Goal: Task Accomplishment & Management: Manage account settings

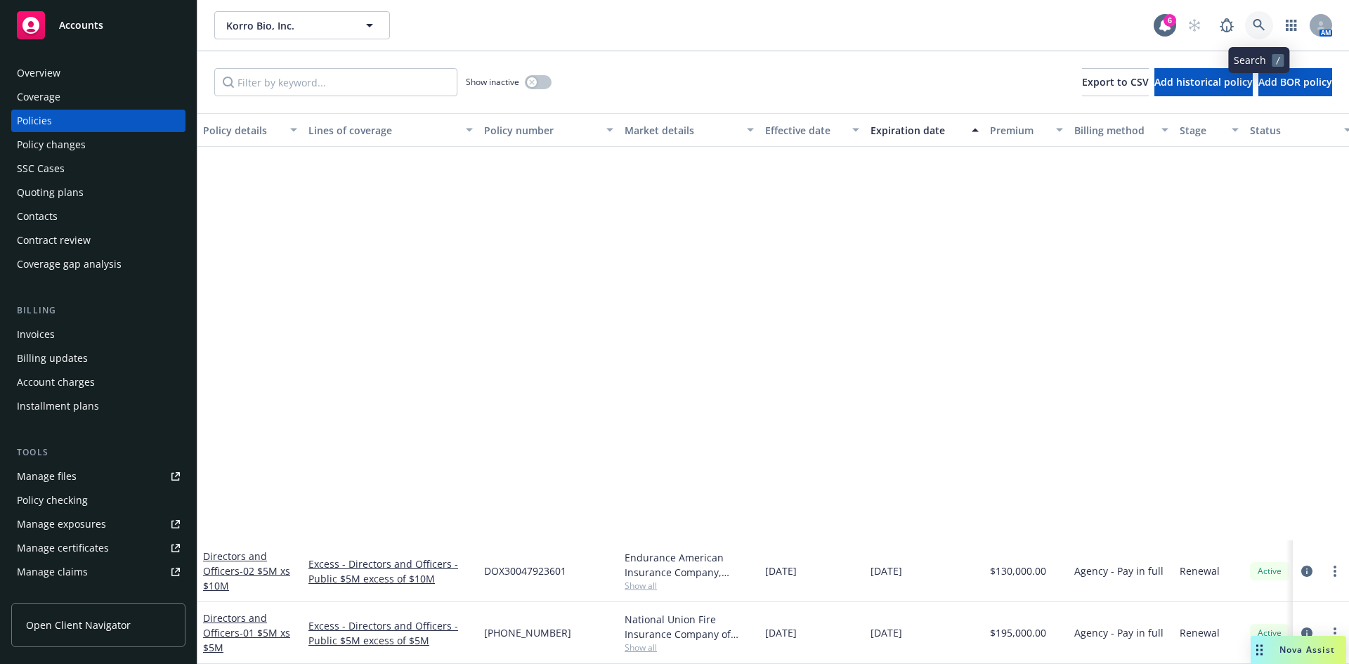
click at [1259, 22] on icon at bounding box center [1259, 25] width 13 height 13
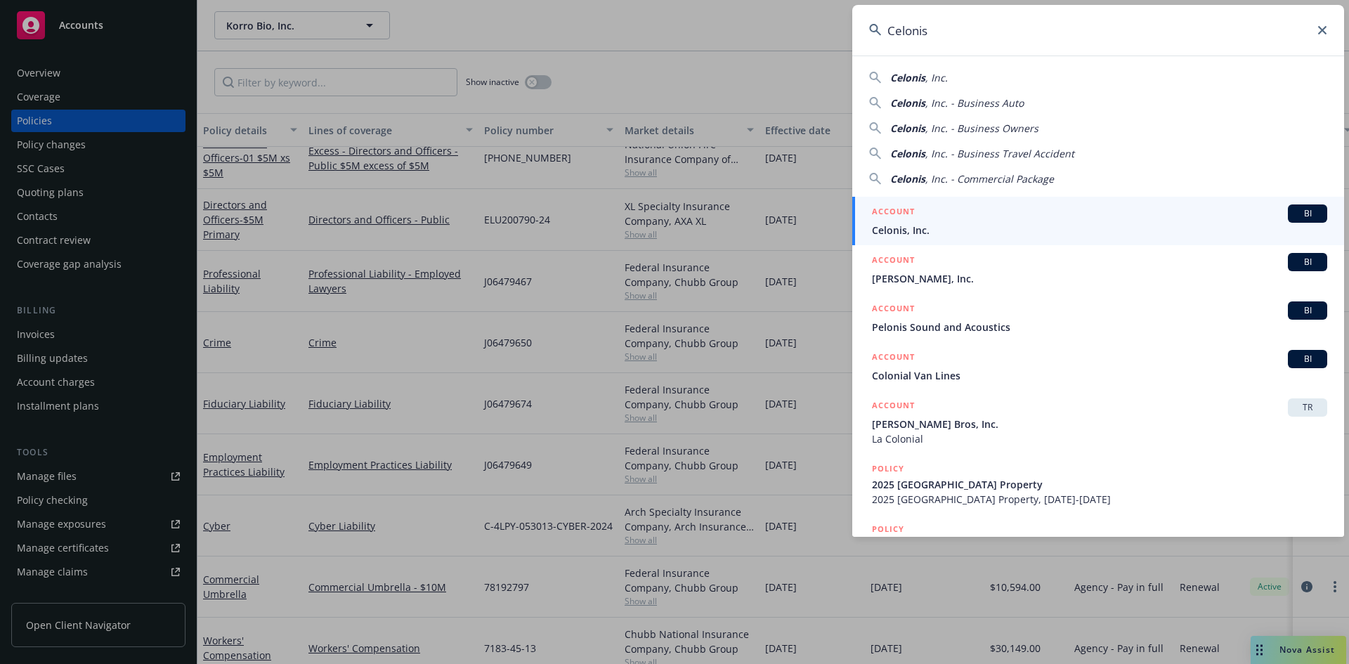
type input "Celonis"
click at [904, 226] on span "Celonis, Inc." at bounding box center [1099, 230] width 455 height 15
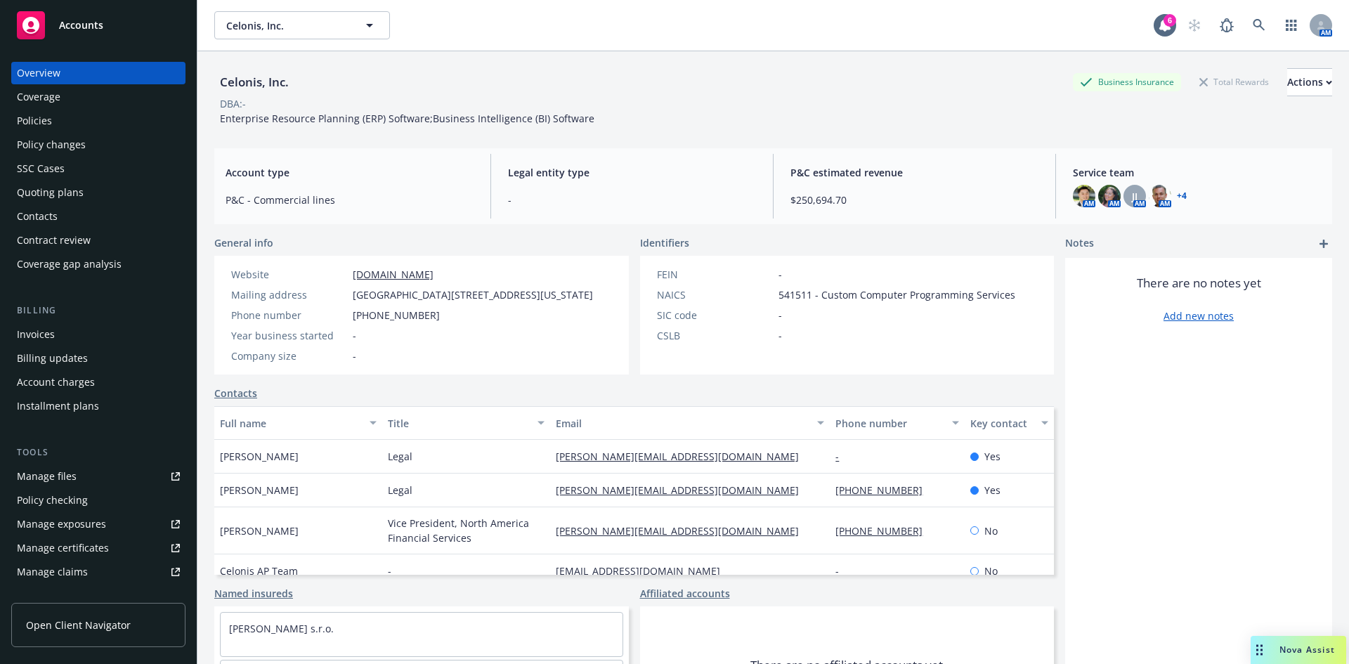
click at [41, 112] on div "Policies" at bounding box center [34, 121] width 35 height 22
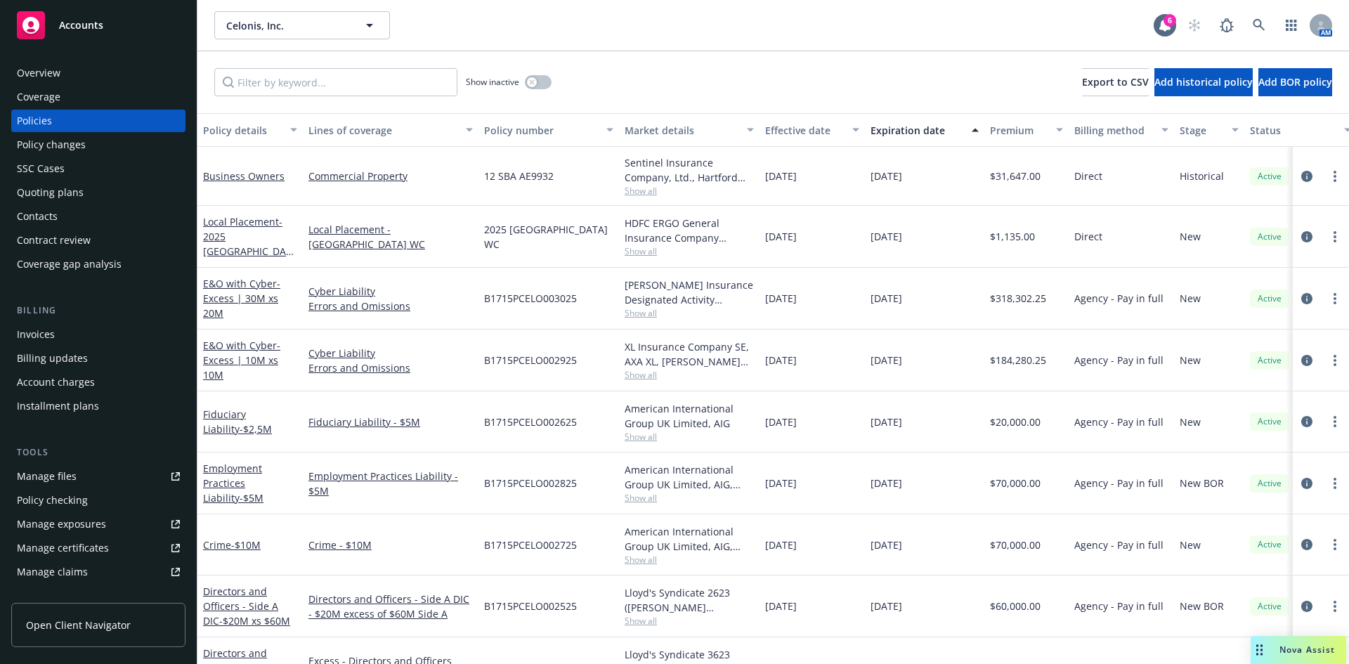
click at [58, 146] on div "Policy changes" at bounding box center [51, 145] width 69 height 22
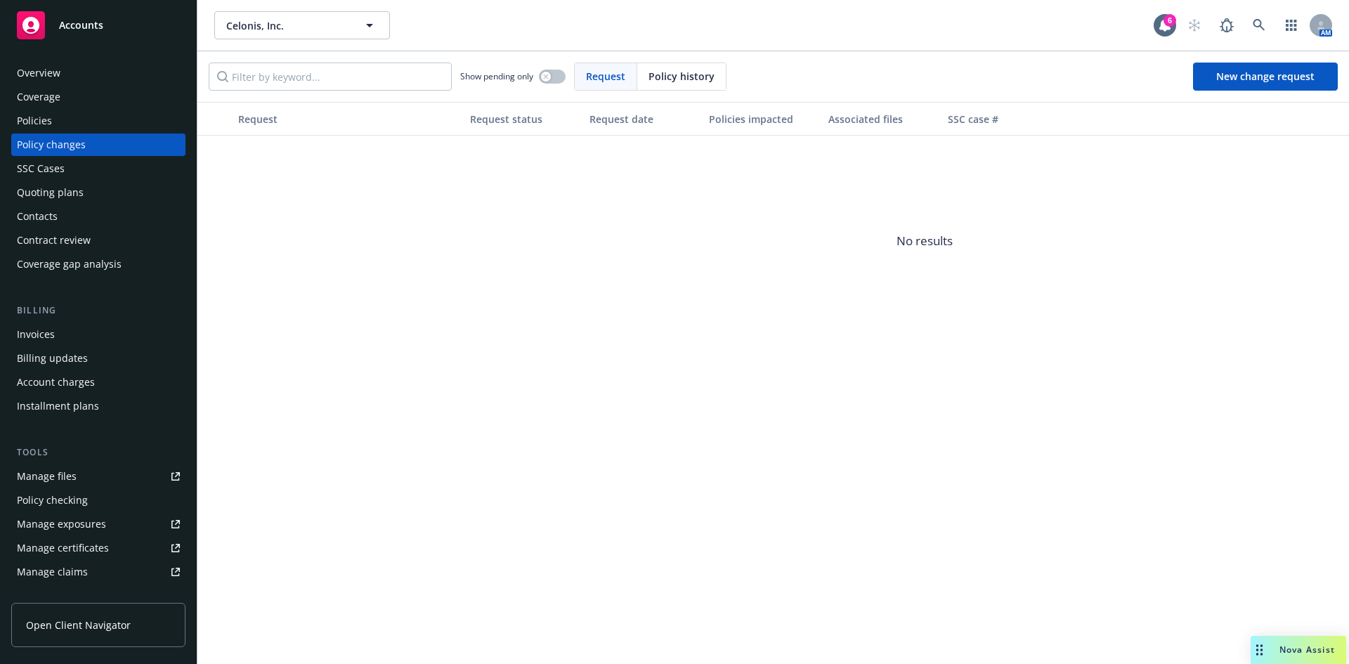
click at [694, 80] on span "Policy history" at bounding box center [682, 76] width 66 height 15
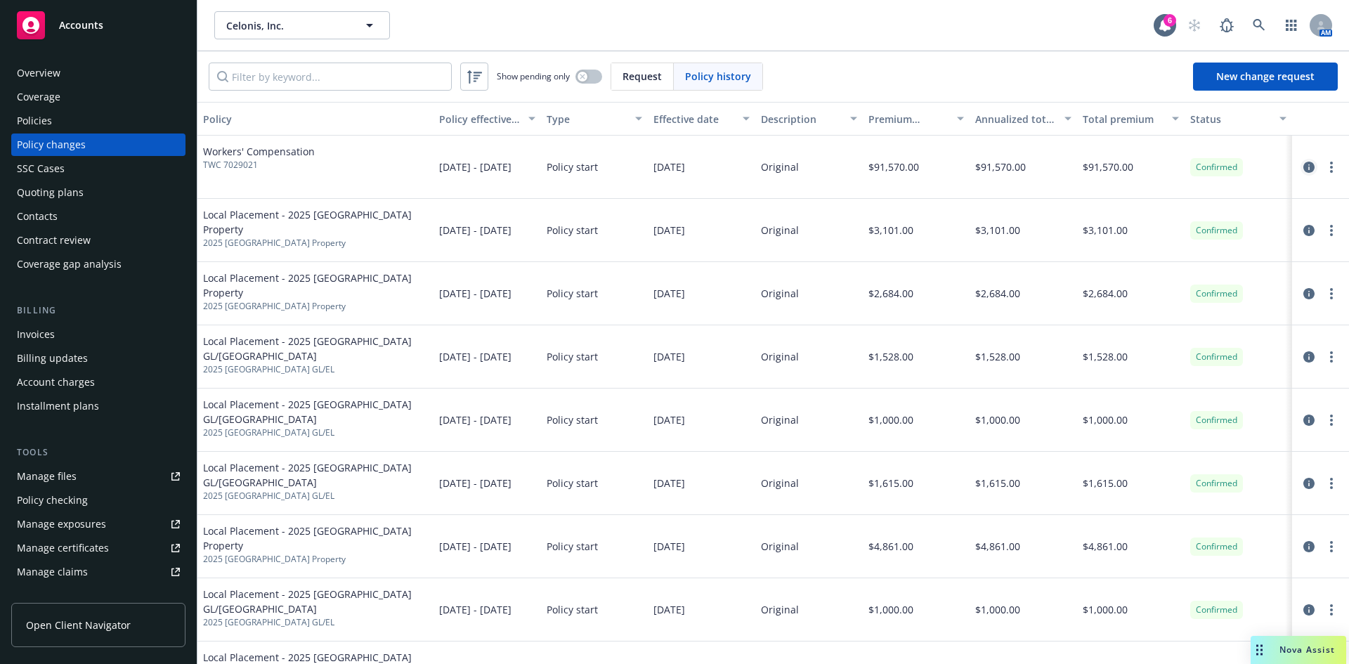
click at [1304, 162] on icon "circleInformation" at bounding box center [1309, 167] width 11 height 11
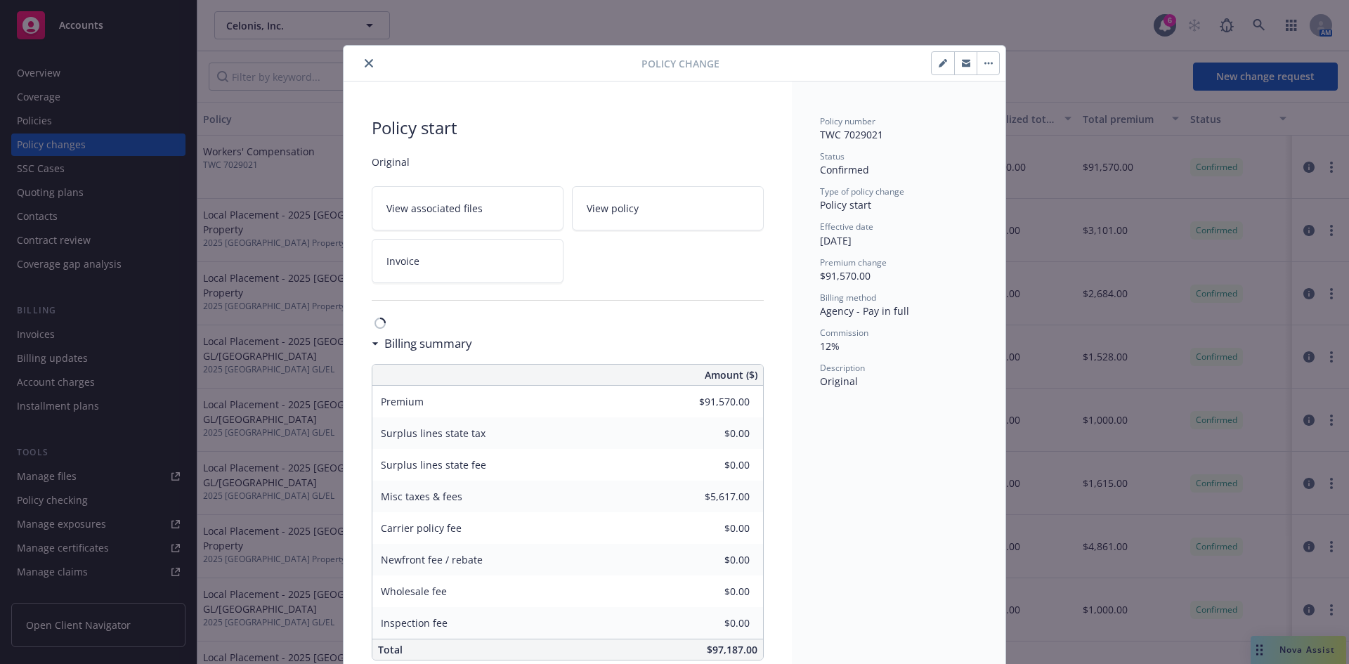
scroll to position [27, 0]
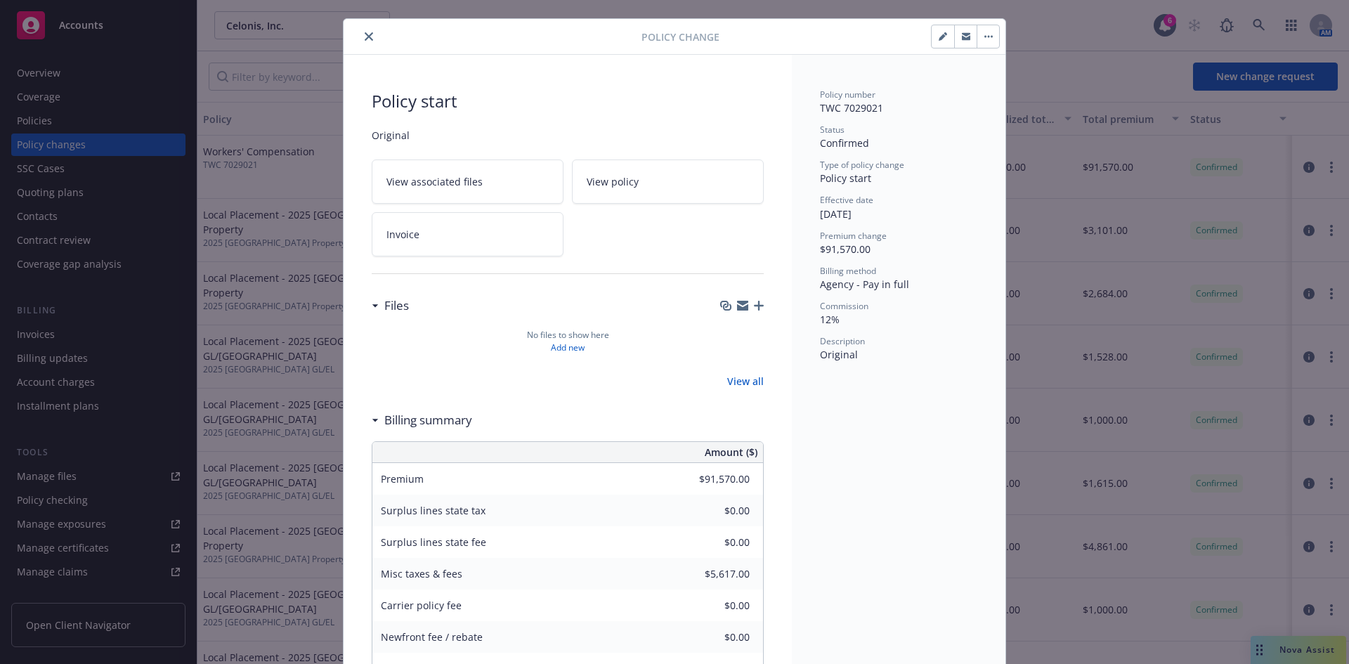
click at [371, 39] on button "close" at bounding box center [369, 36] width 17 height 17
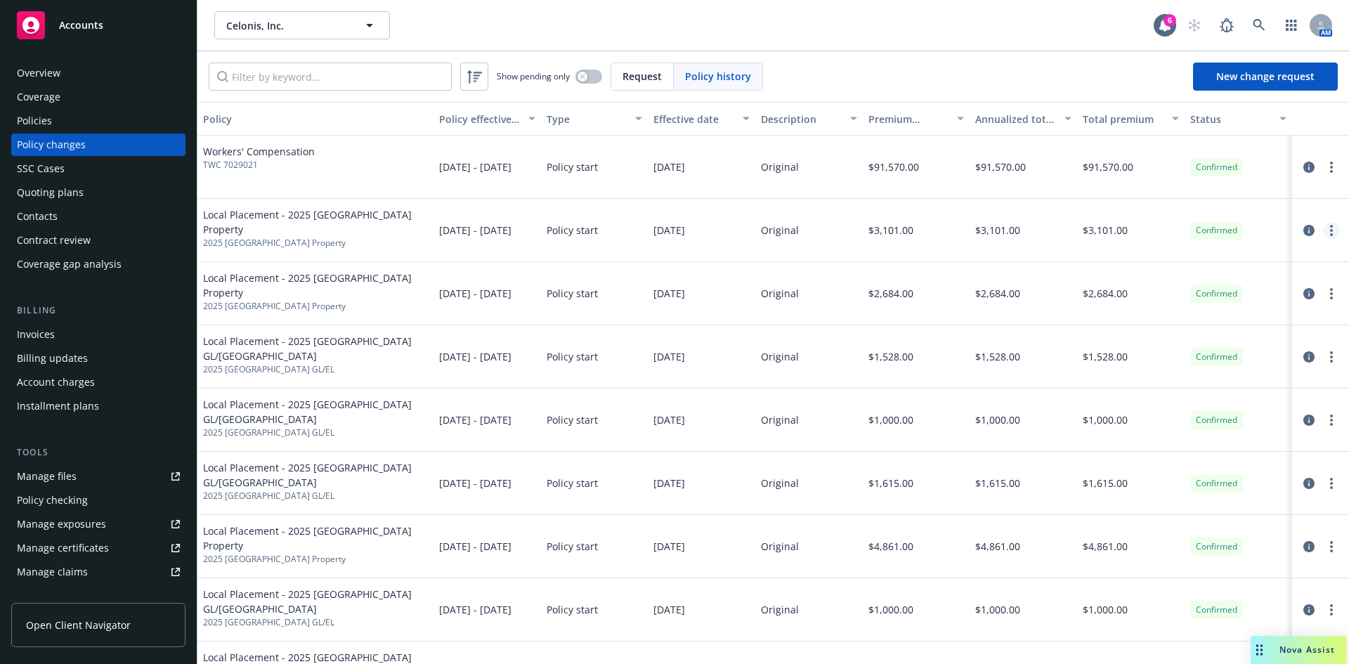
click at [1325, 234] on link "more" at bounding box center [1331, 230] width 17 height 17
click at [1323, 233] on link "more" at bounding box center [1331, 230] width 17 height 17
click at [1304, 229] on icon "circleInformation" at bounding box center [1309, 230] width 11 height 11
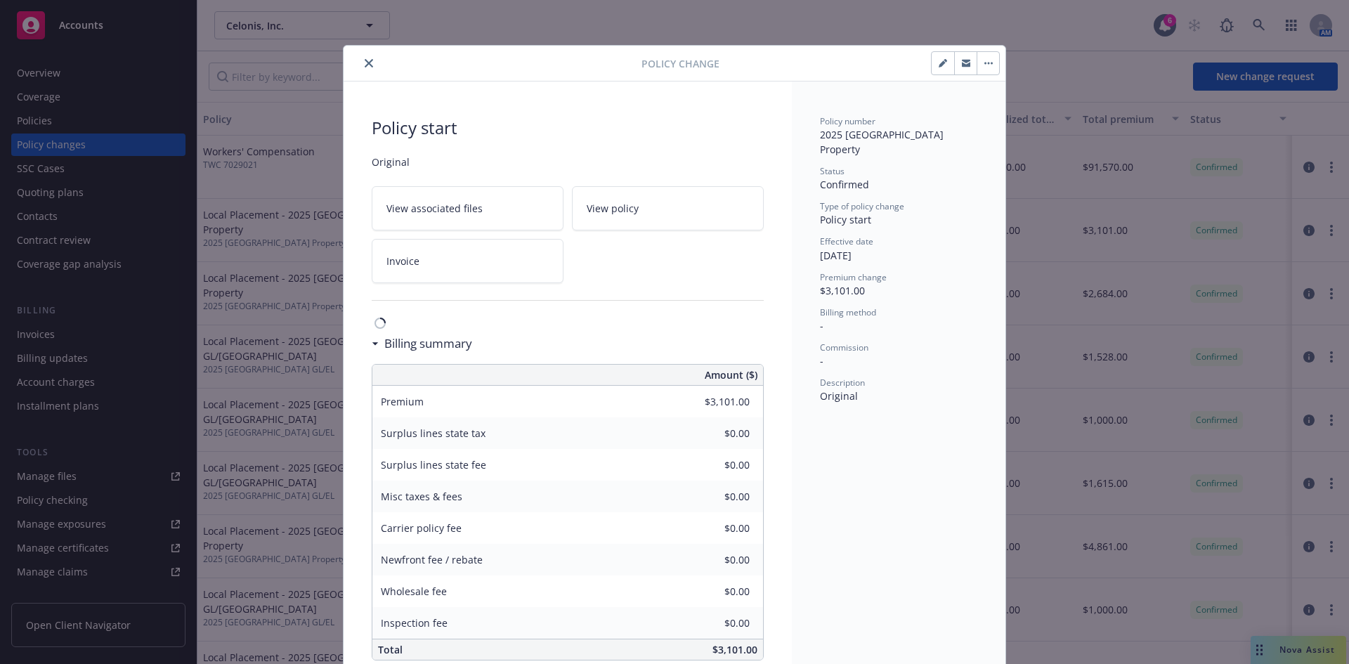
scroll to position [27, 0]
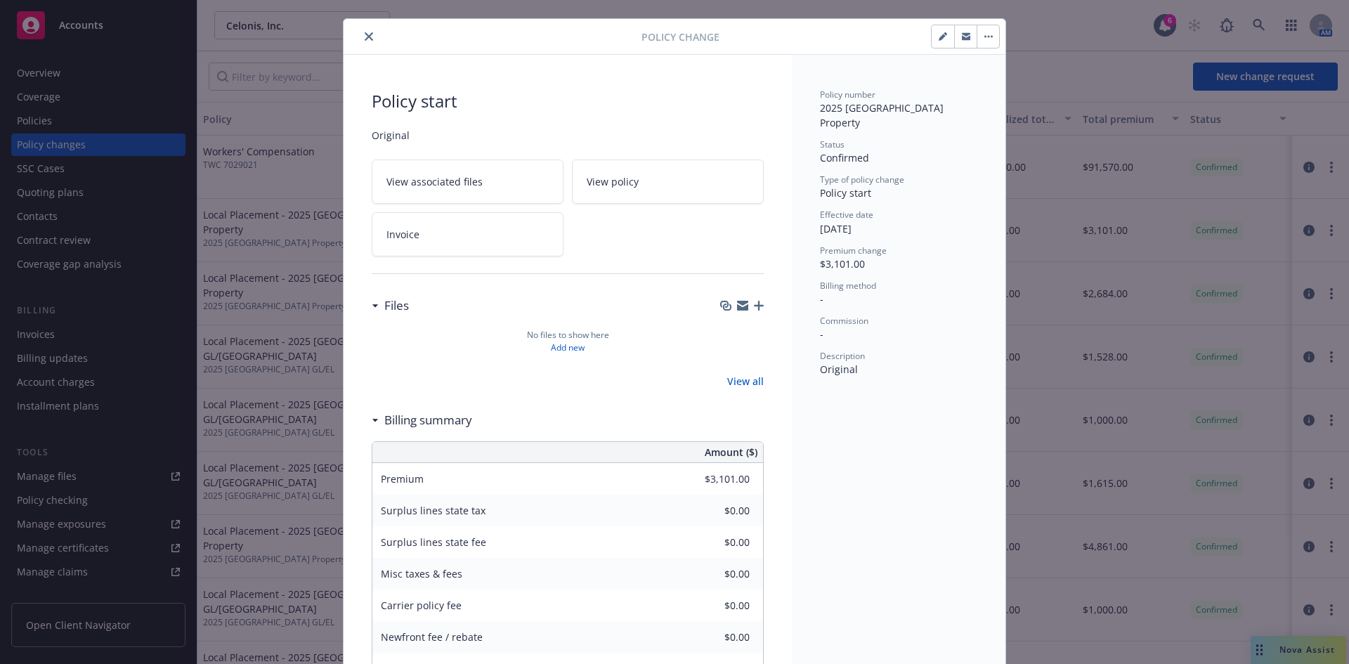
click at [365, 35] on icon "close" at bounding box center [369, 36] width 8 height 8
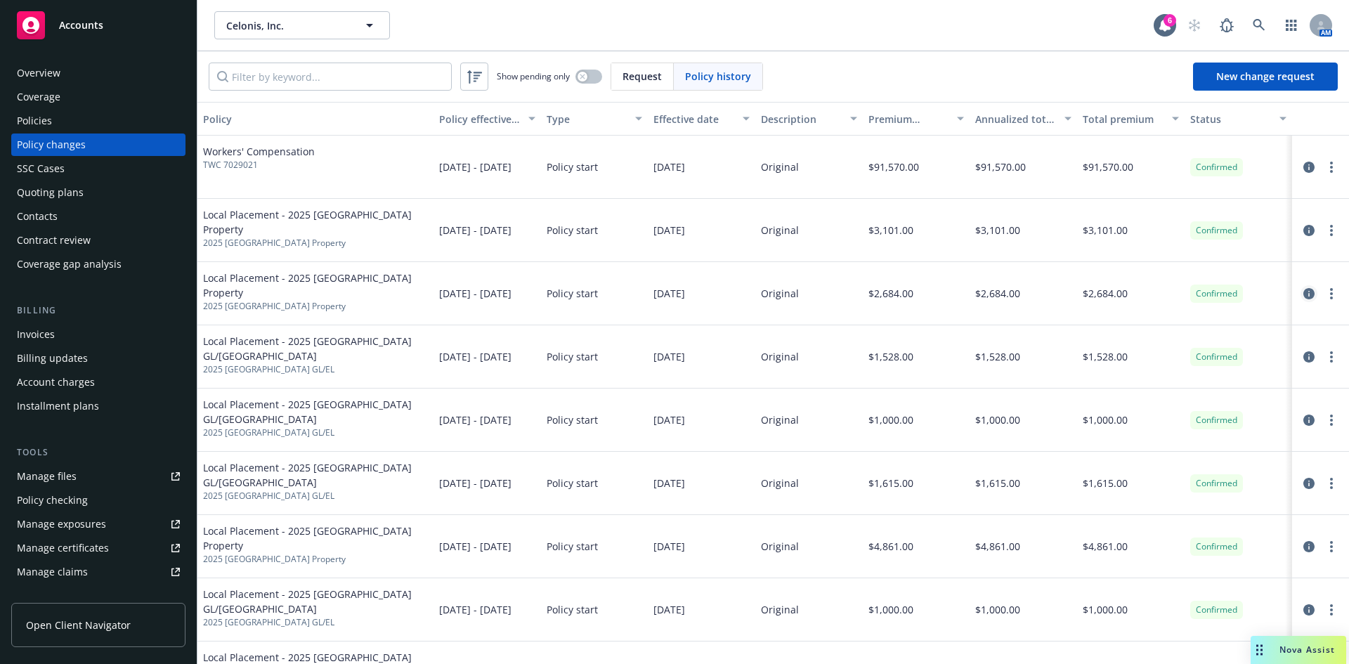
click at [1304, 297] on icon "circleInformation" at bounding box center [1309, 293] width 11 height 11
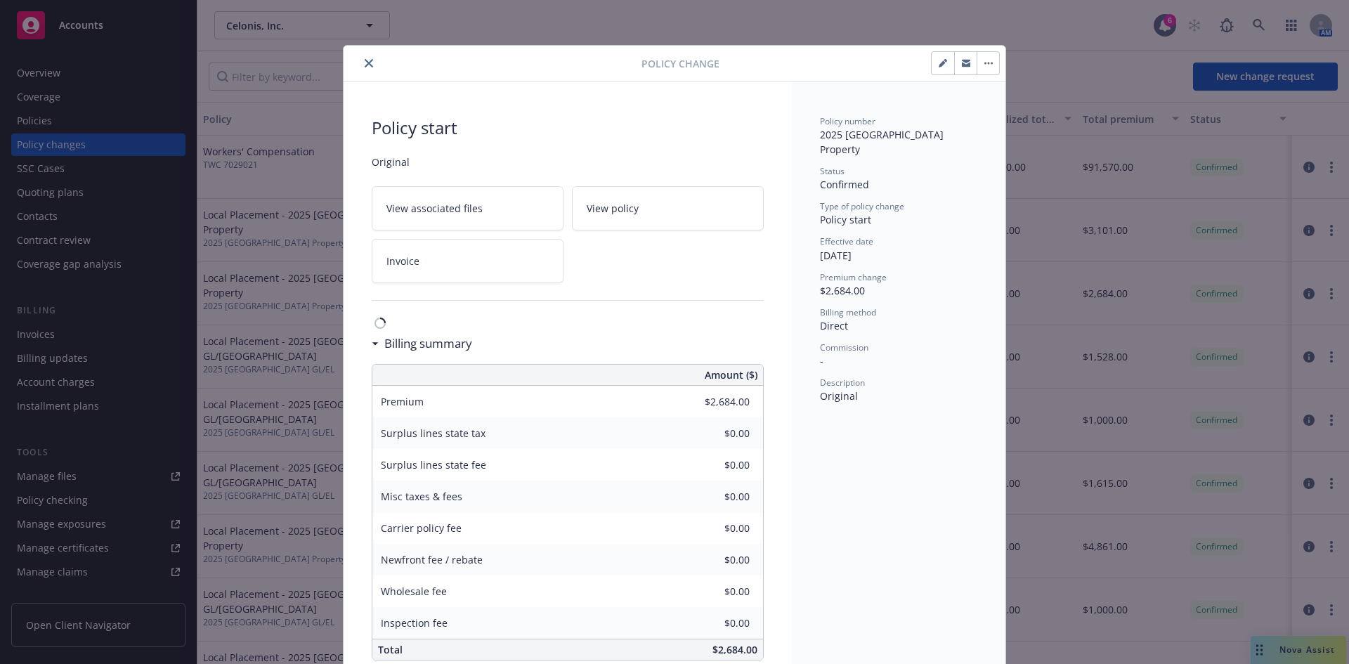
scroll to position [27, 0]
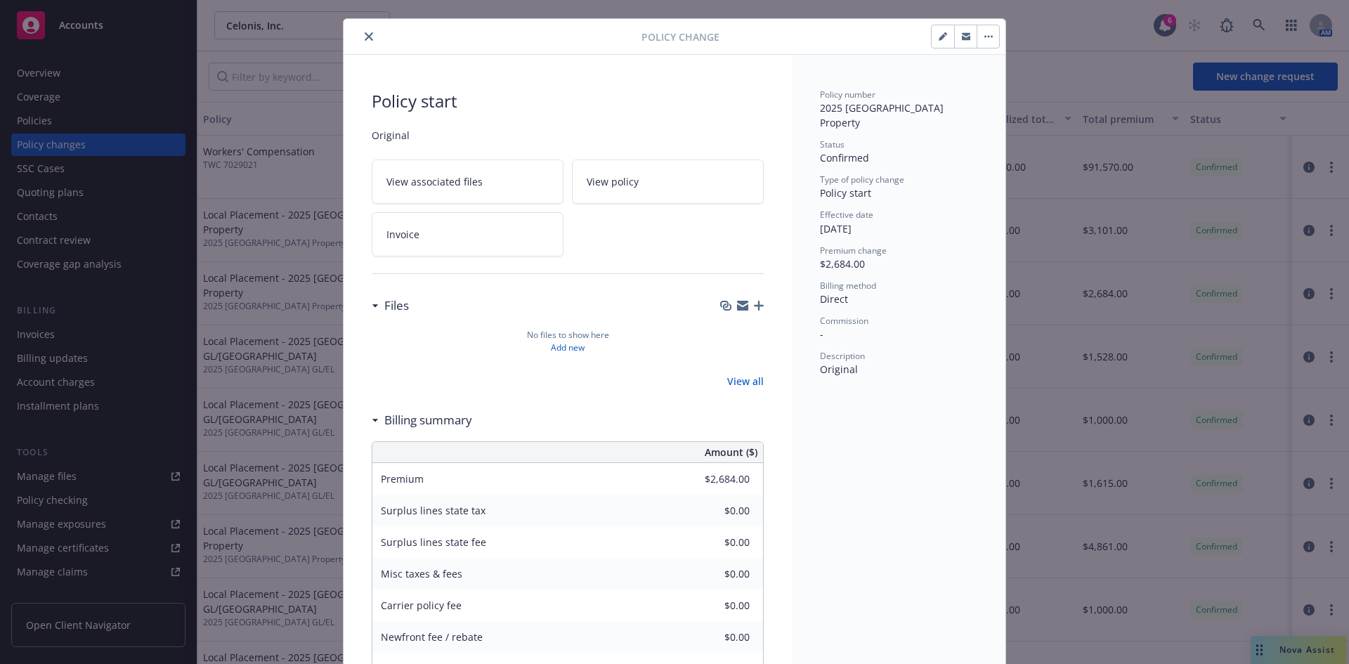
click at [365, 35] on icon "close" at bounding box center [369, 36] width 8 height 8
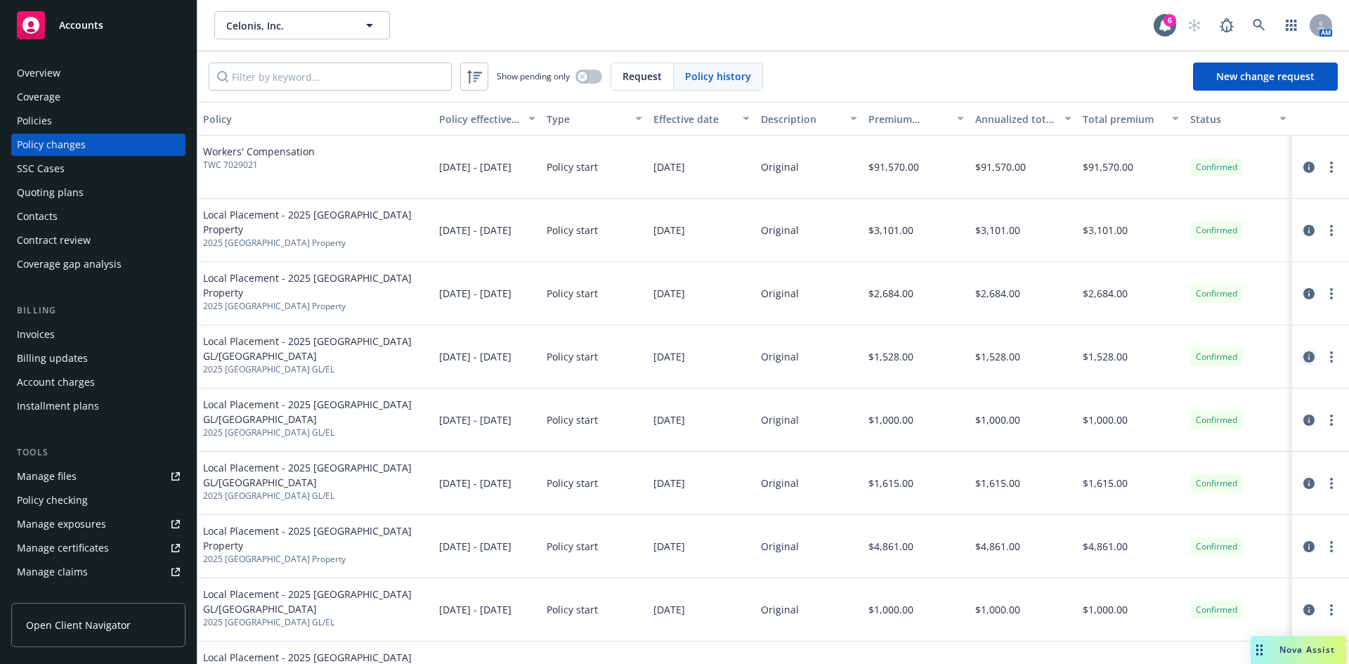
click at [1304, 358] on icon "circleInformation" at bounding box center [1309, 356] width 11 height 11
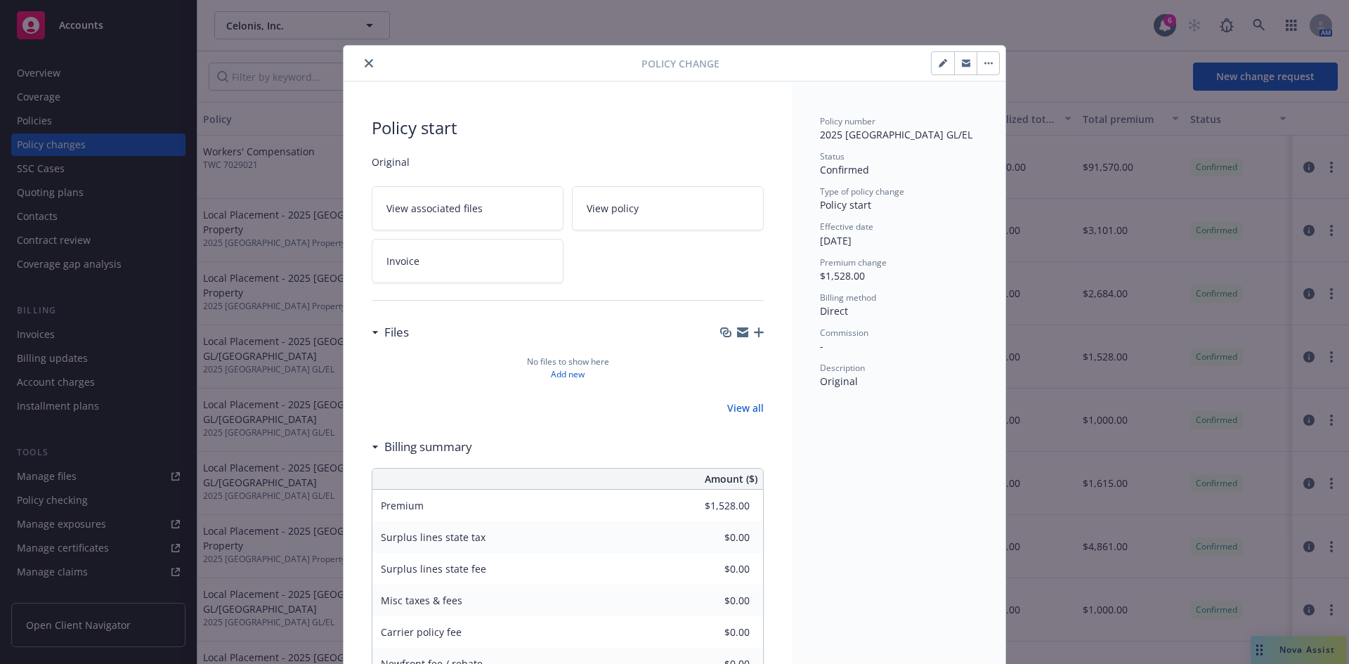
scroll to position [27, 0]
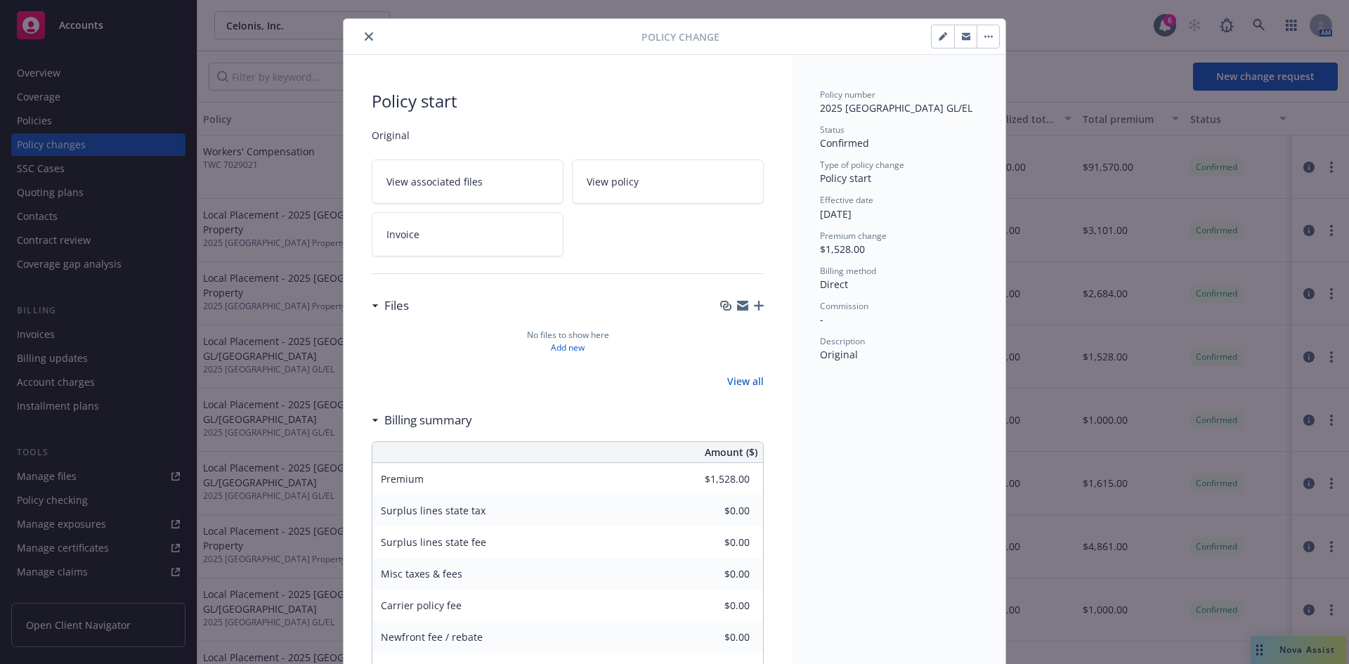
click at [365, 34] on icon "close" at bounding box center [369, 36] width 8 height 8
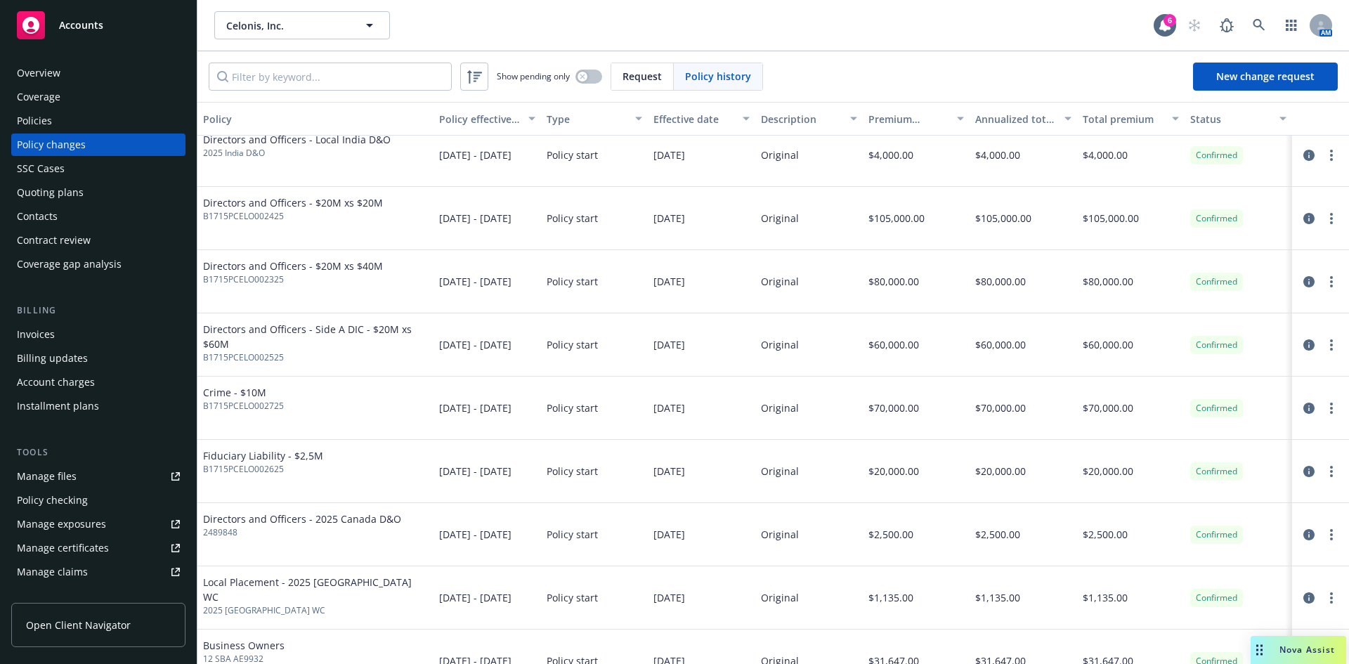
scroll to position [1680, 0]
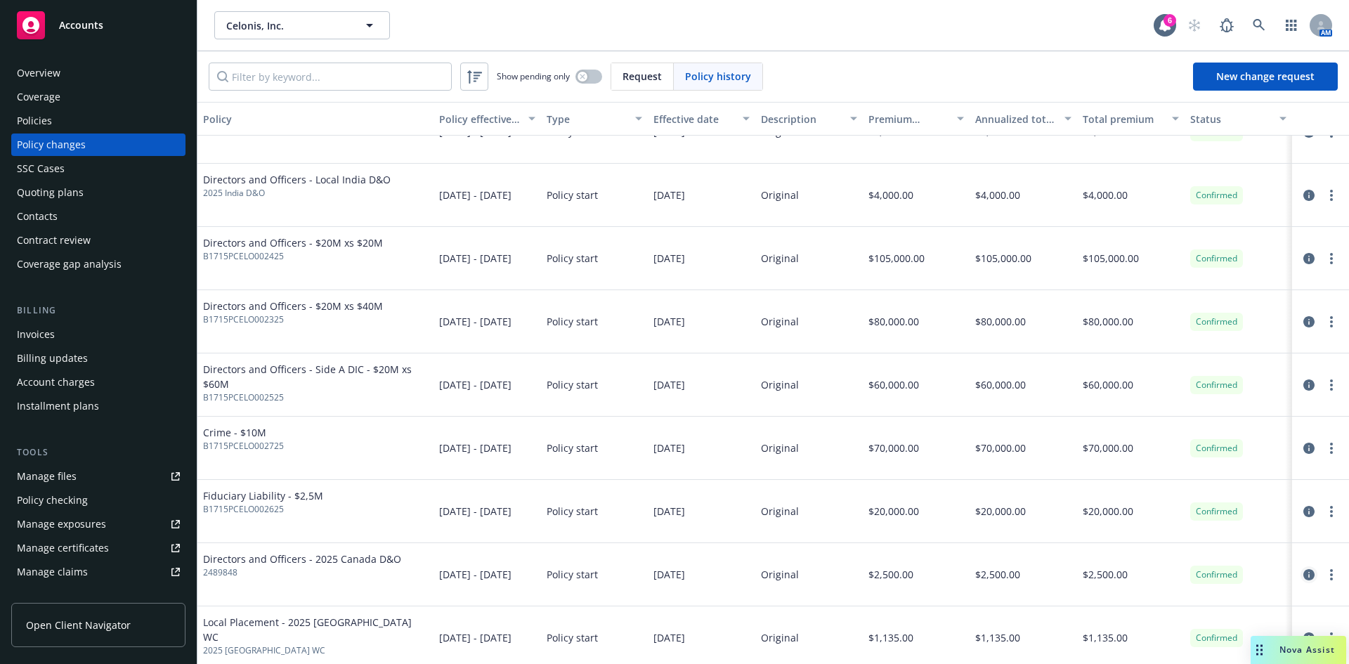
click at [1304, 576] on icon "circleInformation" at bounding box center [1309, 574] width 11 height 11
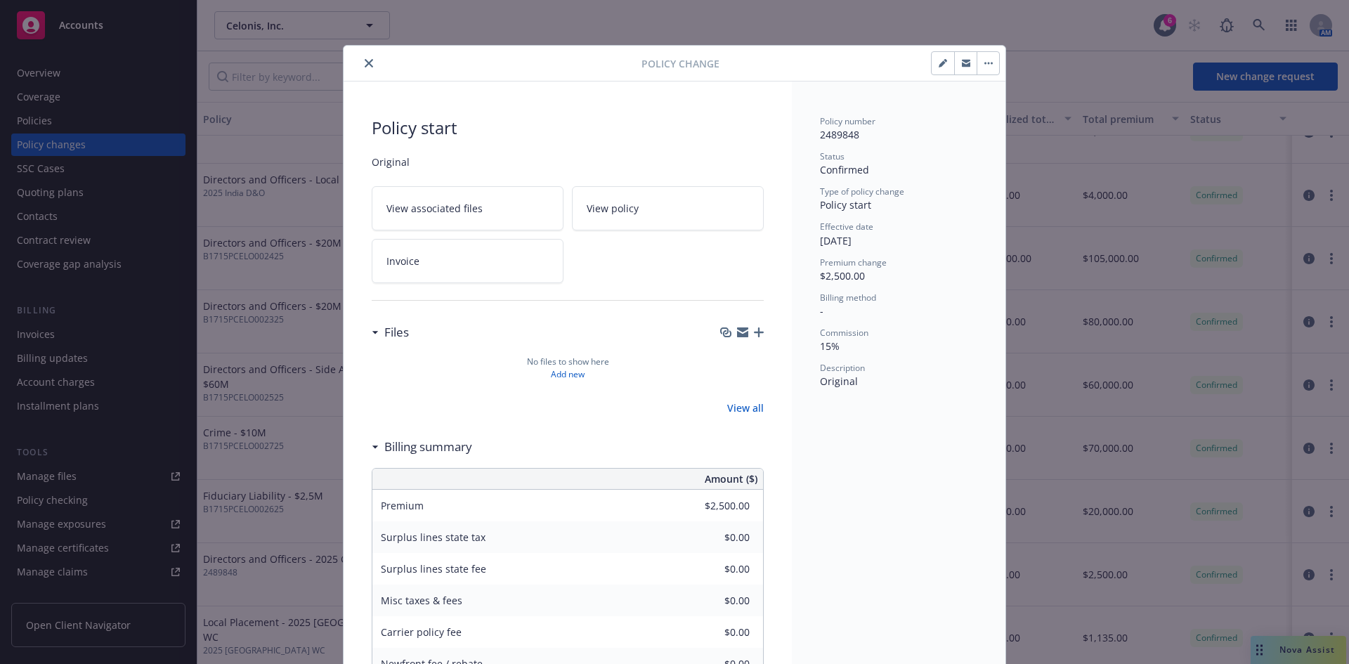
scroll to position [27, 0]
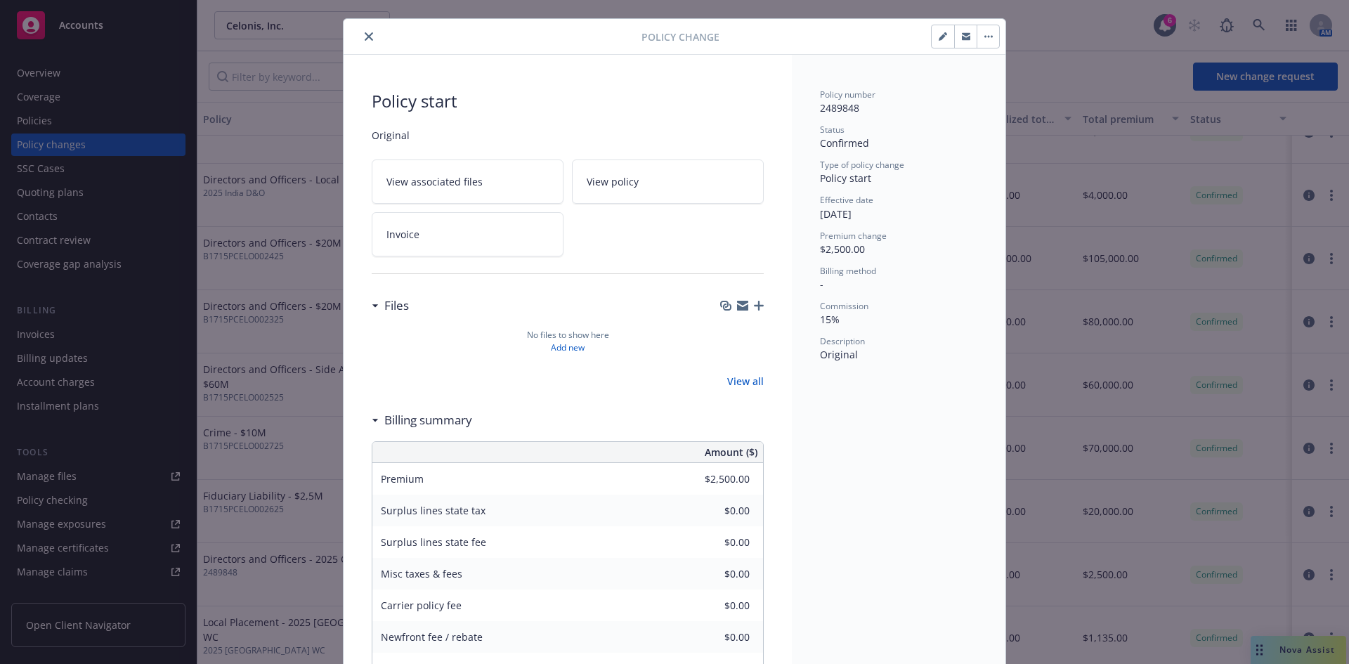
click at [365, 35] on icon "close" at bounding box center [369, 36] width 8 height 8
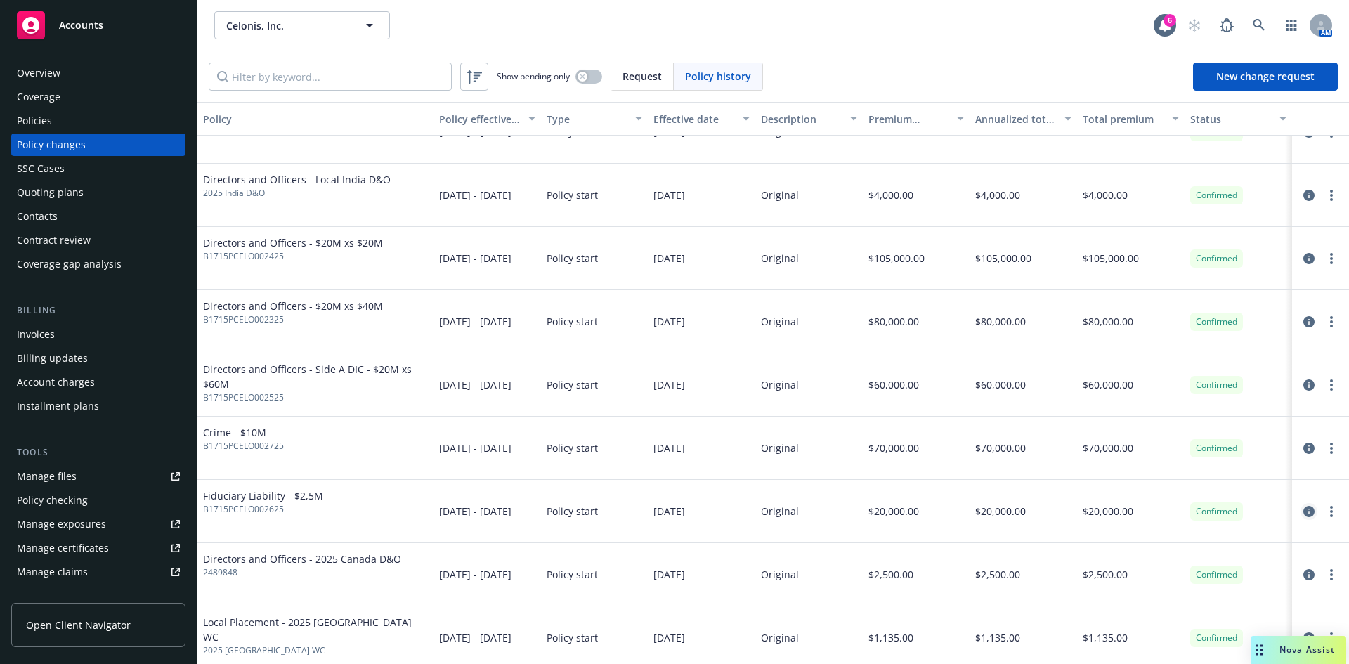
click at [1304, 508] on icon "circleInformation" at bounding box center [1309, 511] width 11 height 11
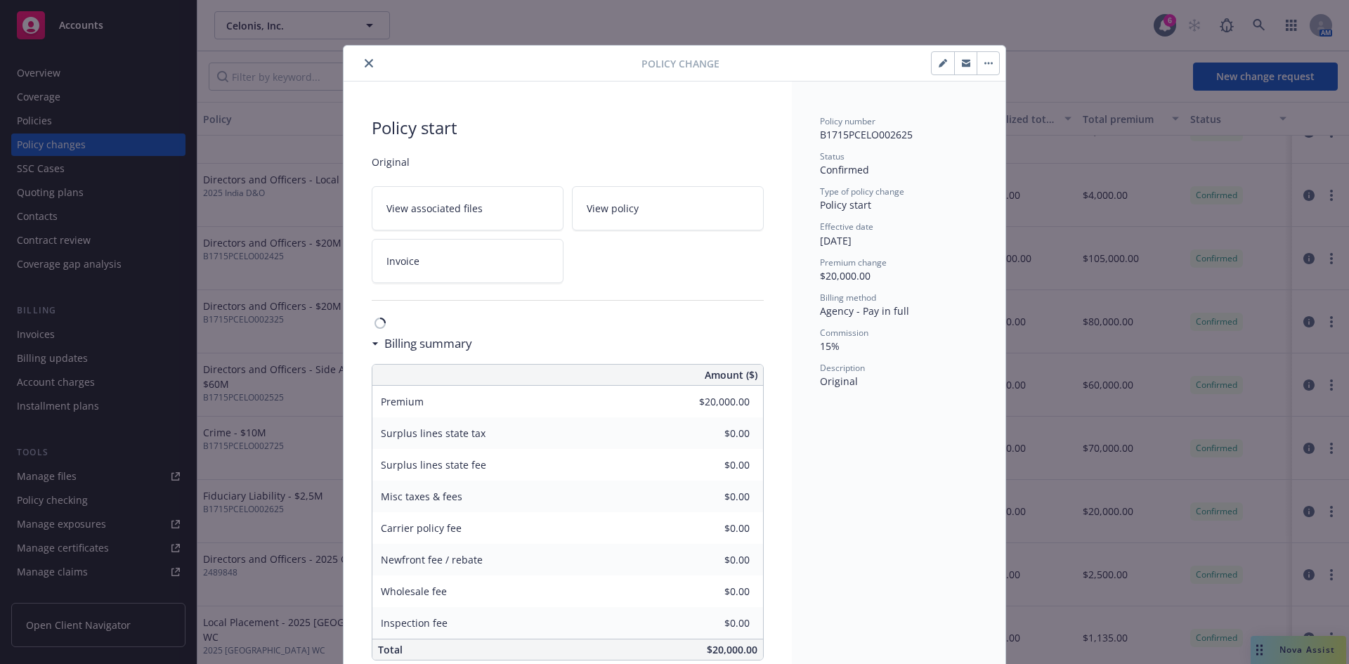
scroll to position [27, 0]
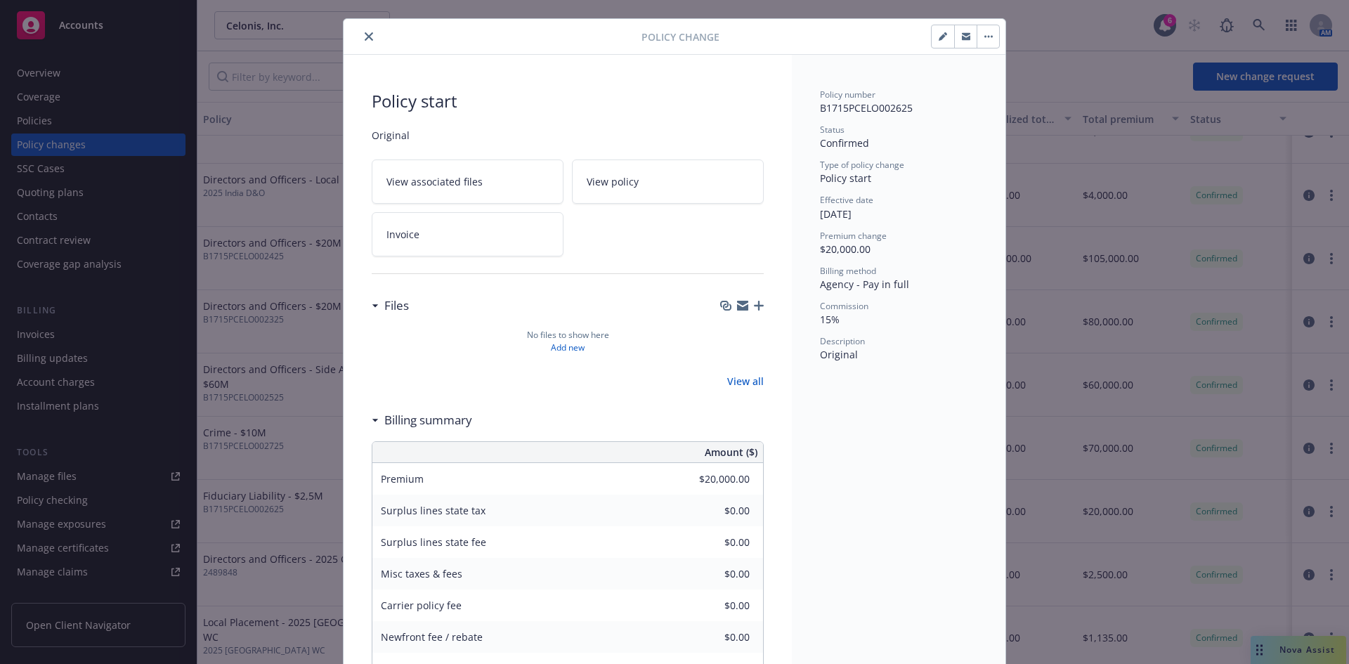
click at [365, 32] on icon "close" at bounding box center [369, 36] width 8 height 8
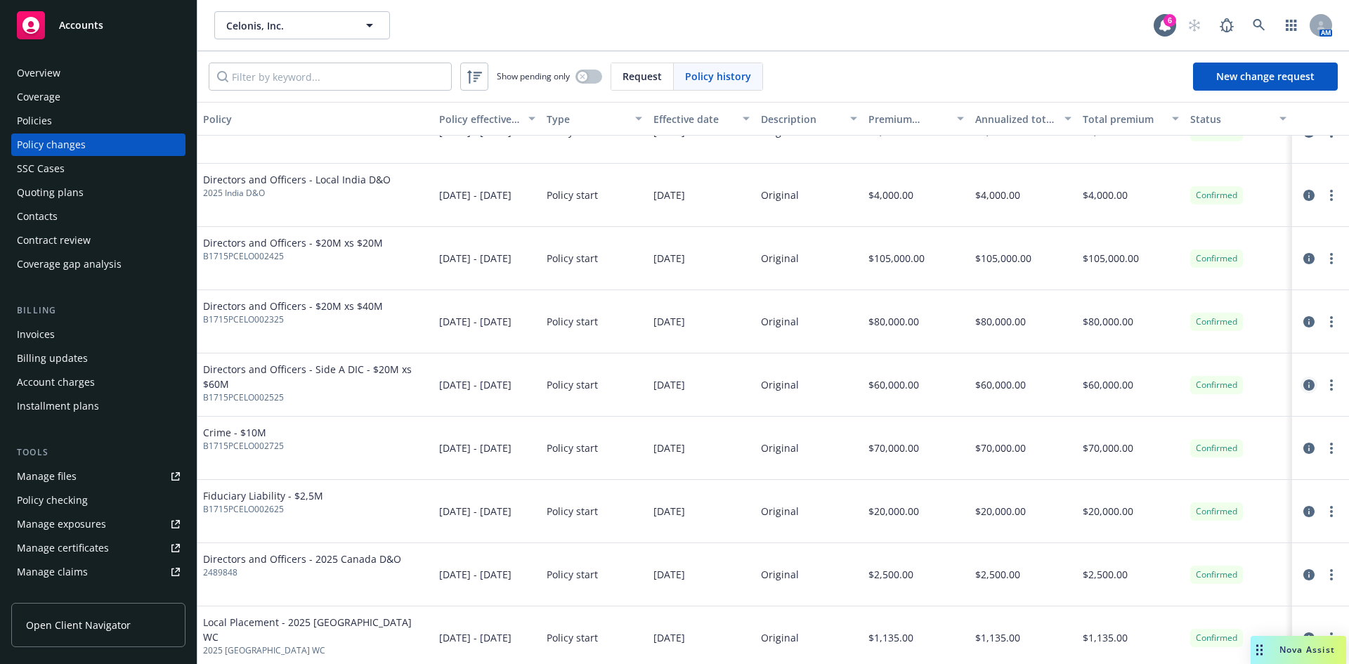
click at [1304, 380] on icon "circleInformation" at bounding box center [1309, 384] width 11 height 11
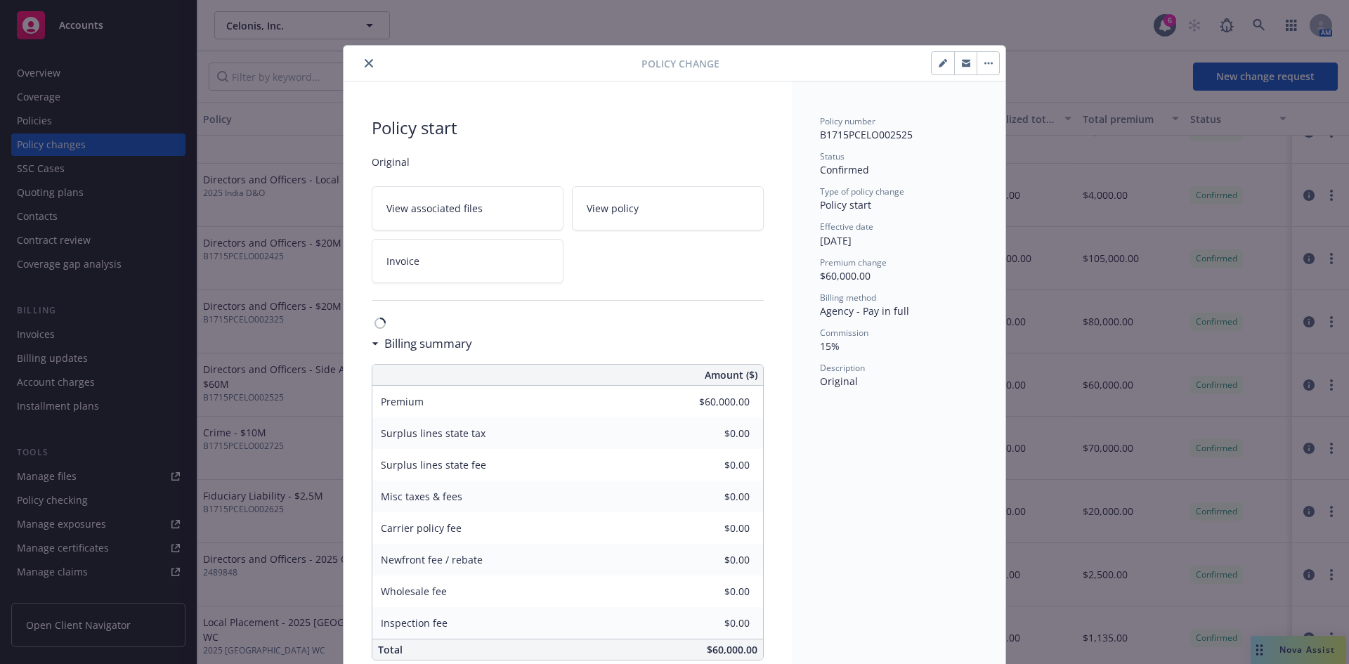
scroll to position [27, 0]
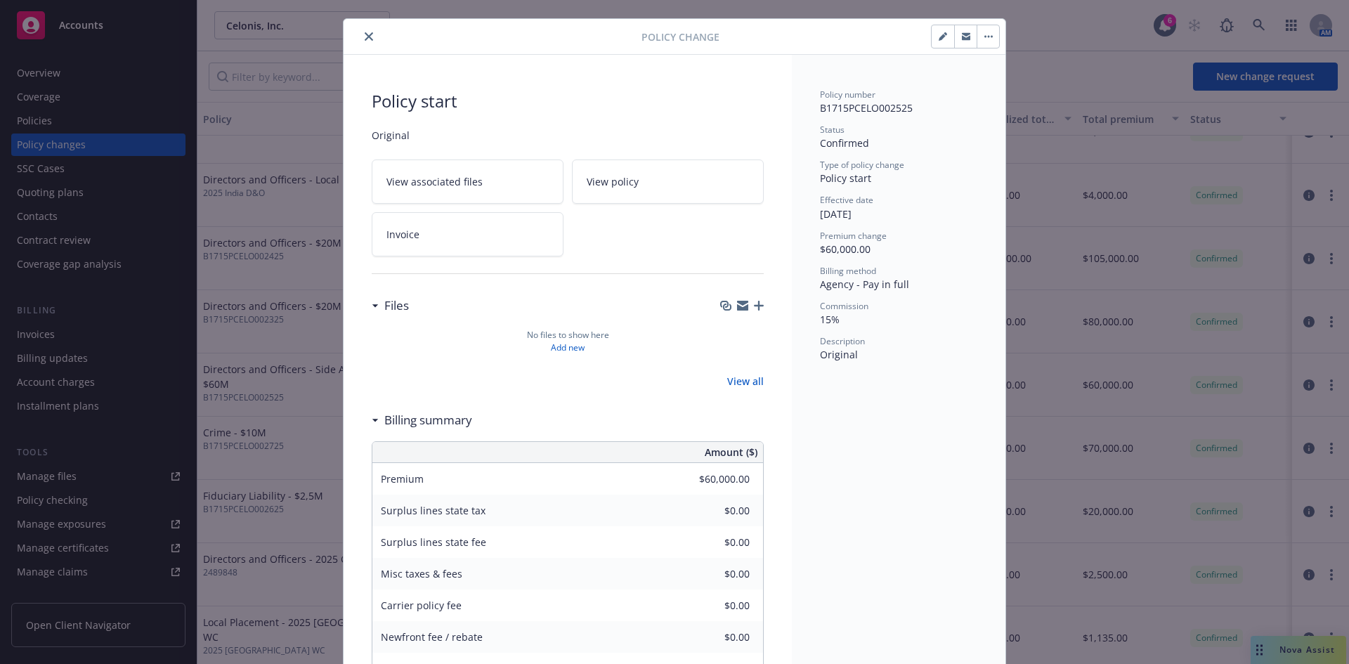
click at [365, 33] on icon "close" at bounding box center [369, 36] width 8 height 8
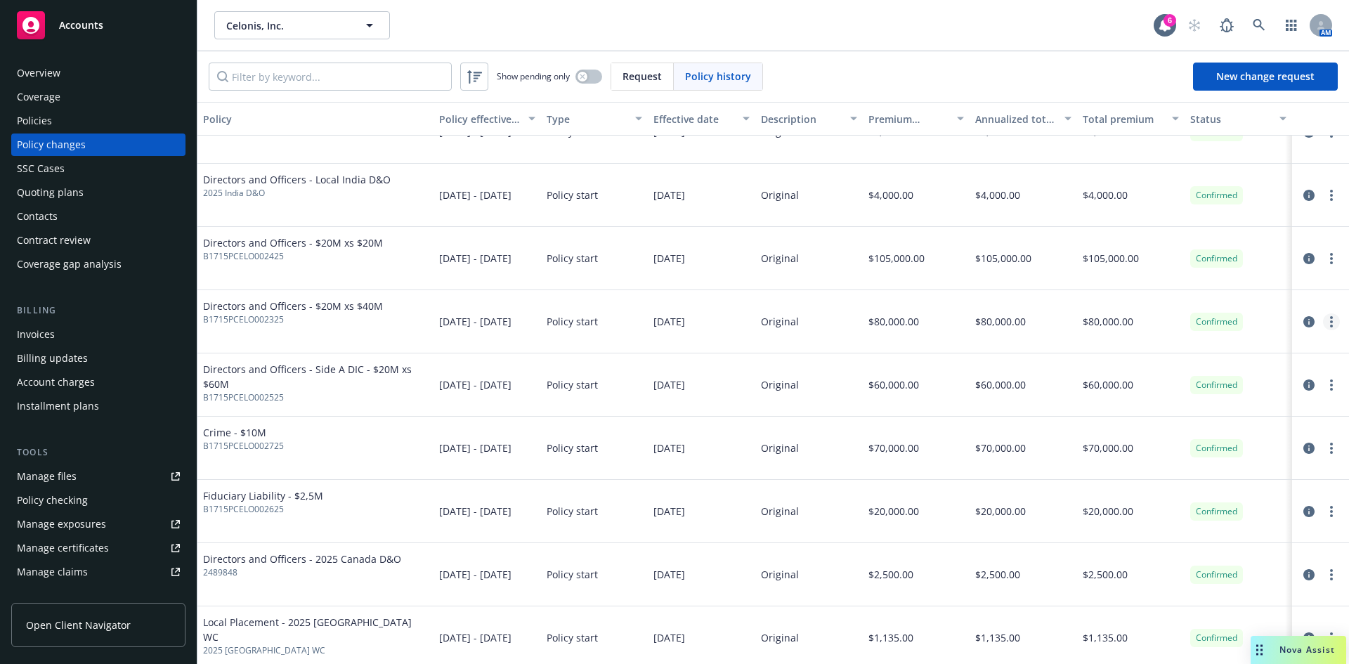
click at [1323, 316] on link "more" at bounding box center [1331, 321] width 17 height 17
click at [1304, 323] on icon "circleInformation" at bounding box center [1309, 321] width 11 height 11
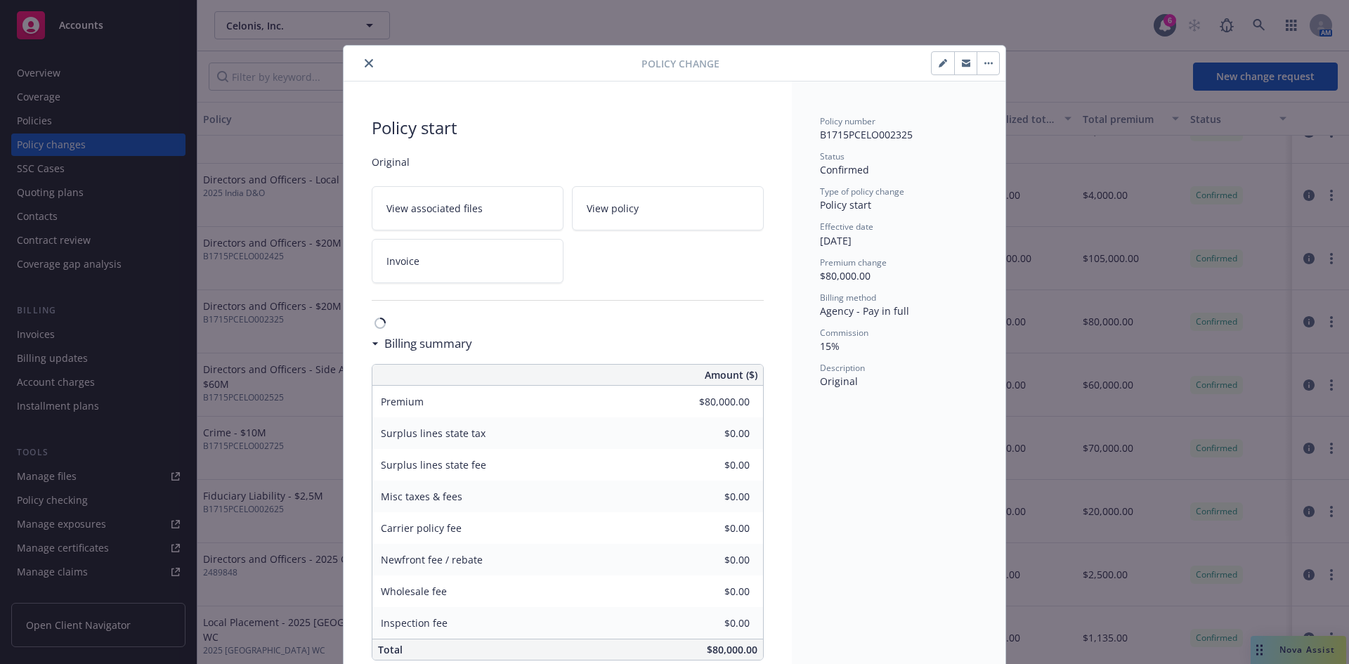
scroll to position [27, 0]
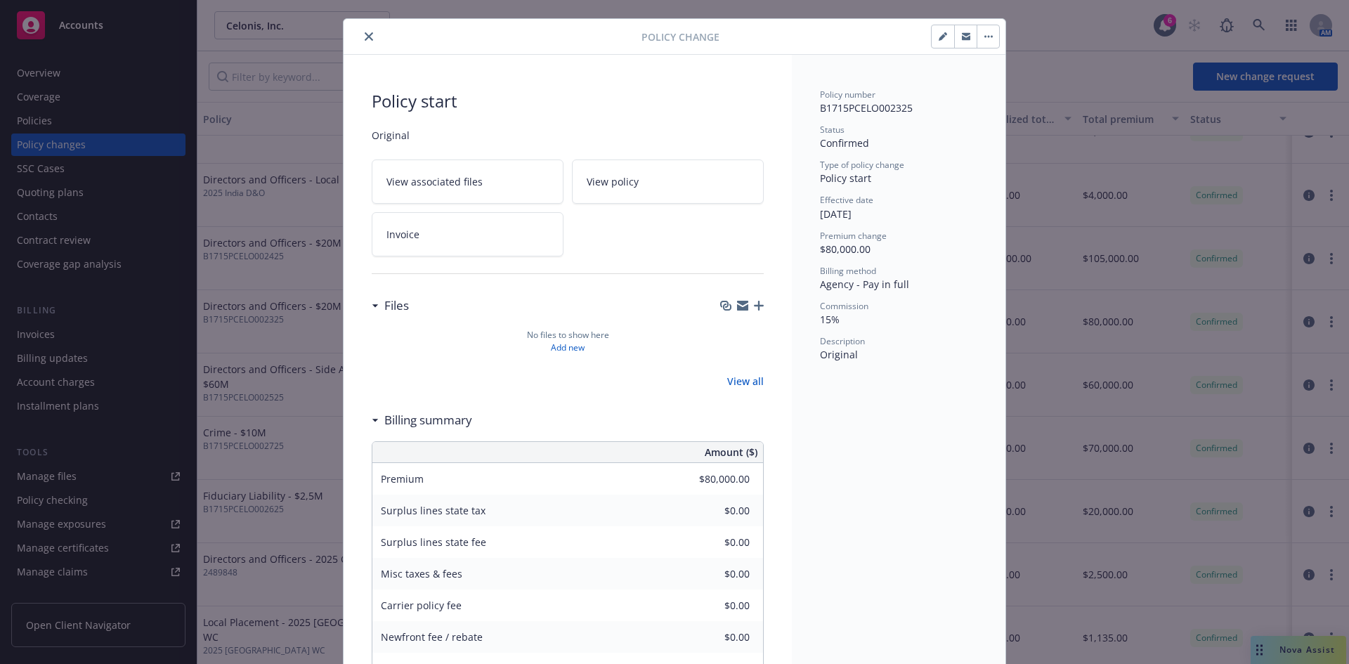
click at [361, 35] on button "close" at bounding box center [369, 36] width 17 height 17
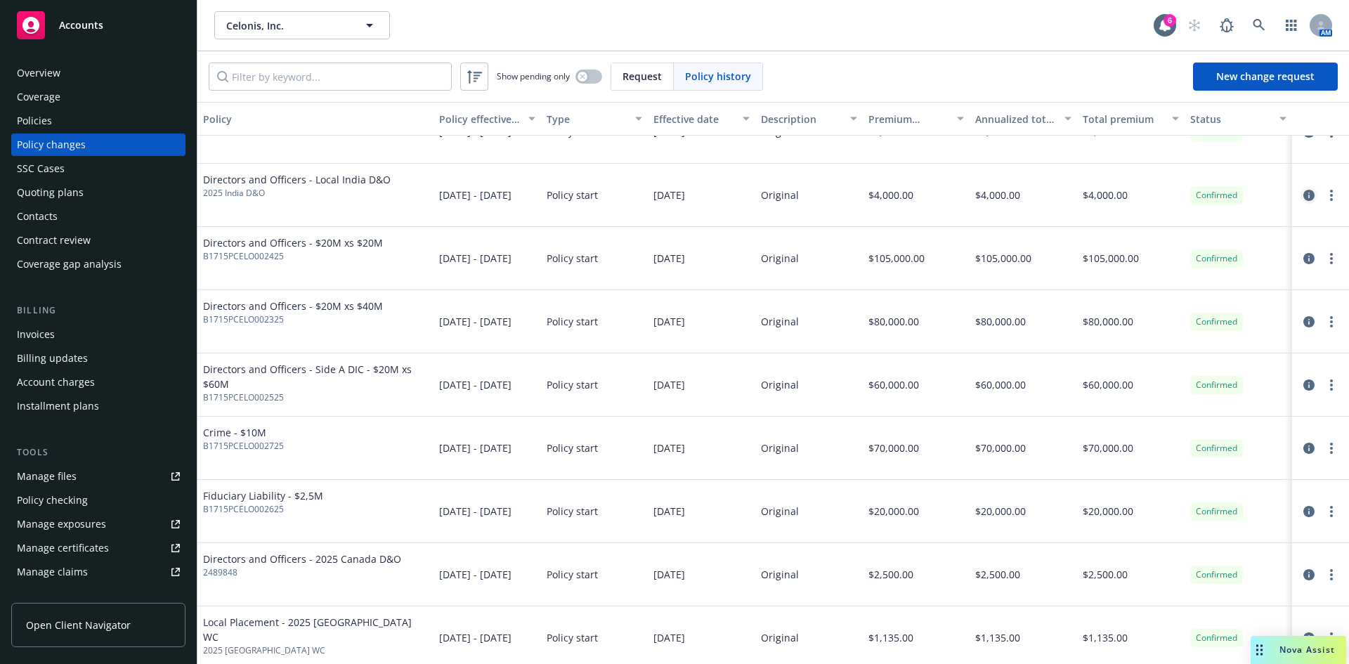
click at [1304, 193] on icon "circleInformation" at bounding box center [1309, 195] width 11 height 11
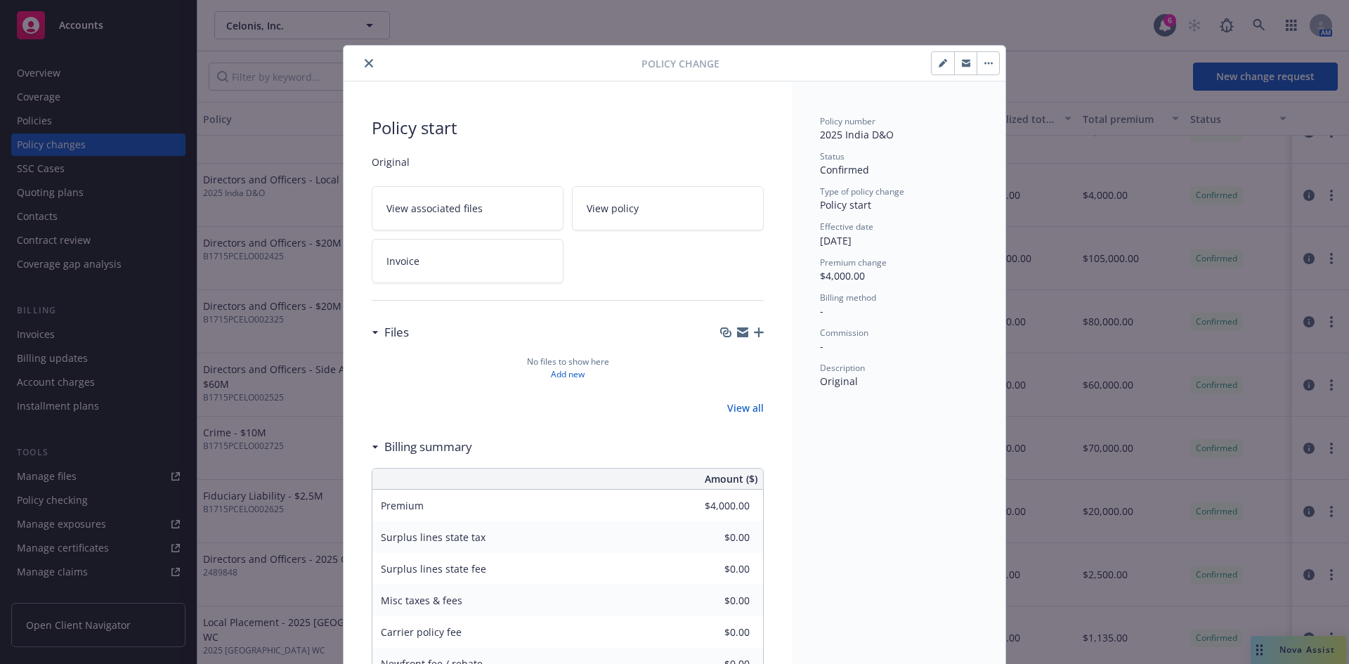
scroll to position [27, 0]
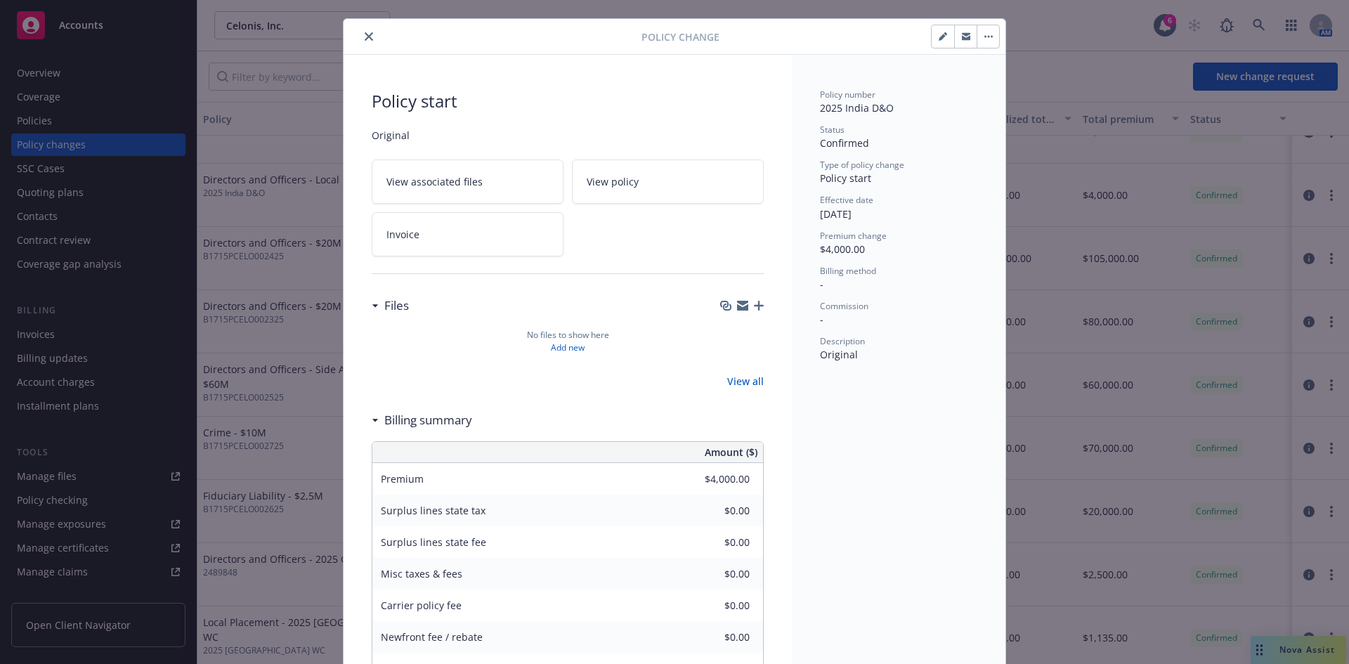
click at [365, 36] on icon "close" at bounding box center [369, 36] width 8 height 8
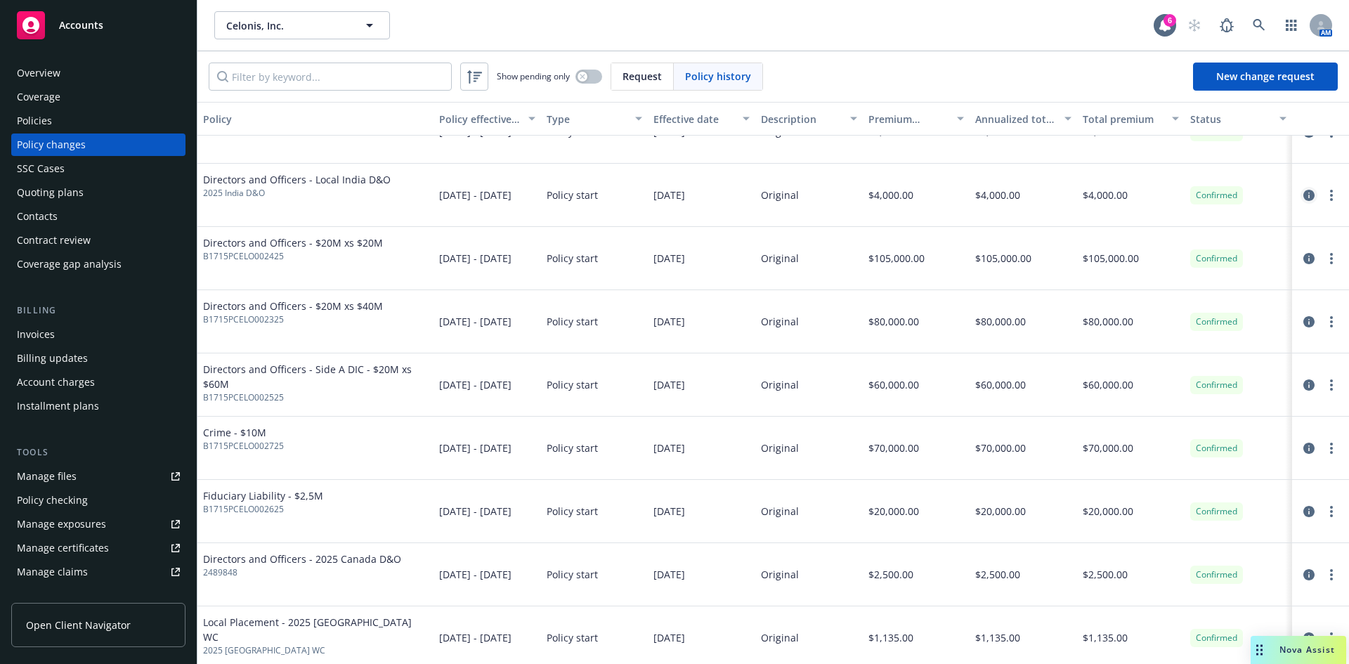
click at [1304, 197] on icon "circleInformation" at bounding box center [1309, 195] width 11 height 11
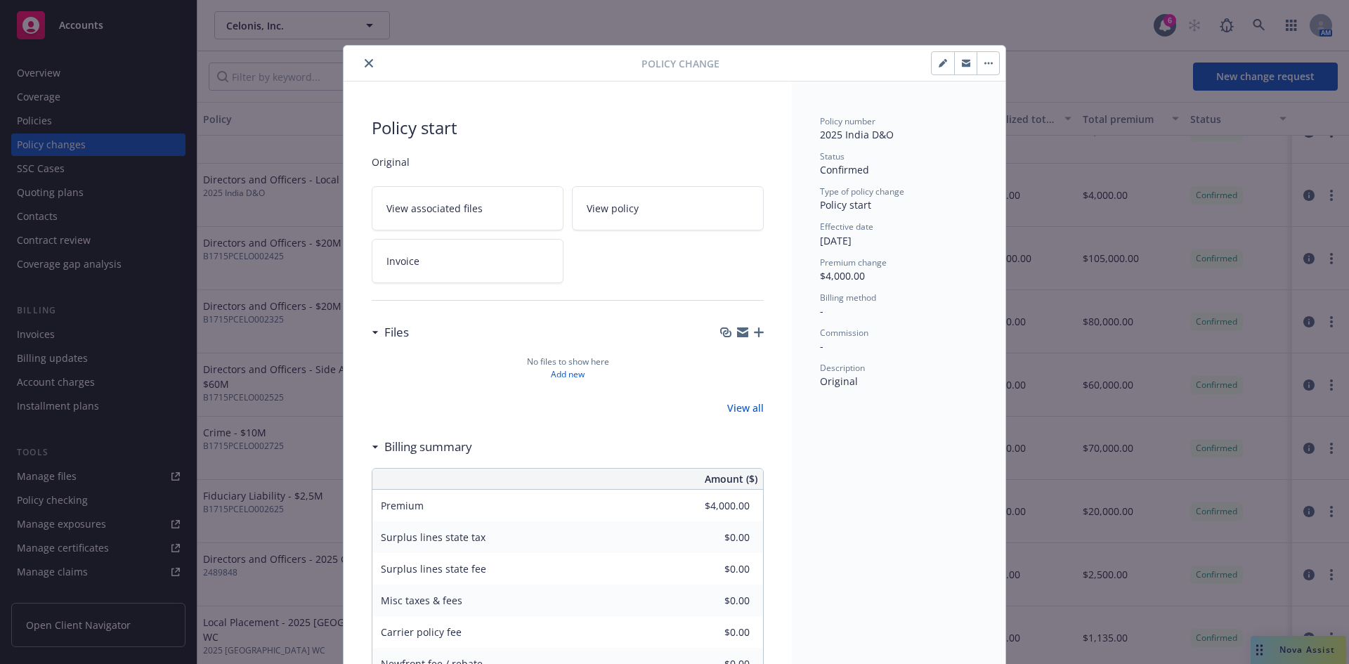
scroll to position [42, 0]
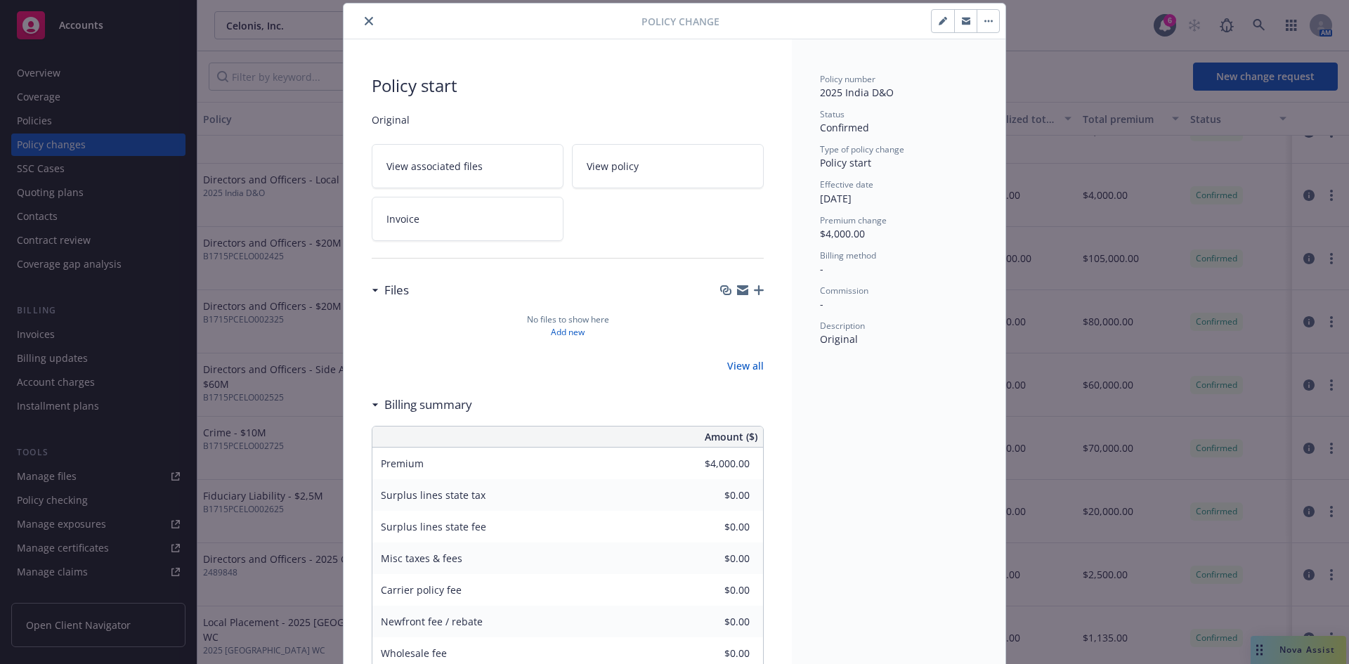
click at [361, 17] on button "close" at bounding box center [369, 21] width 17 height 17
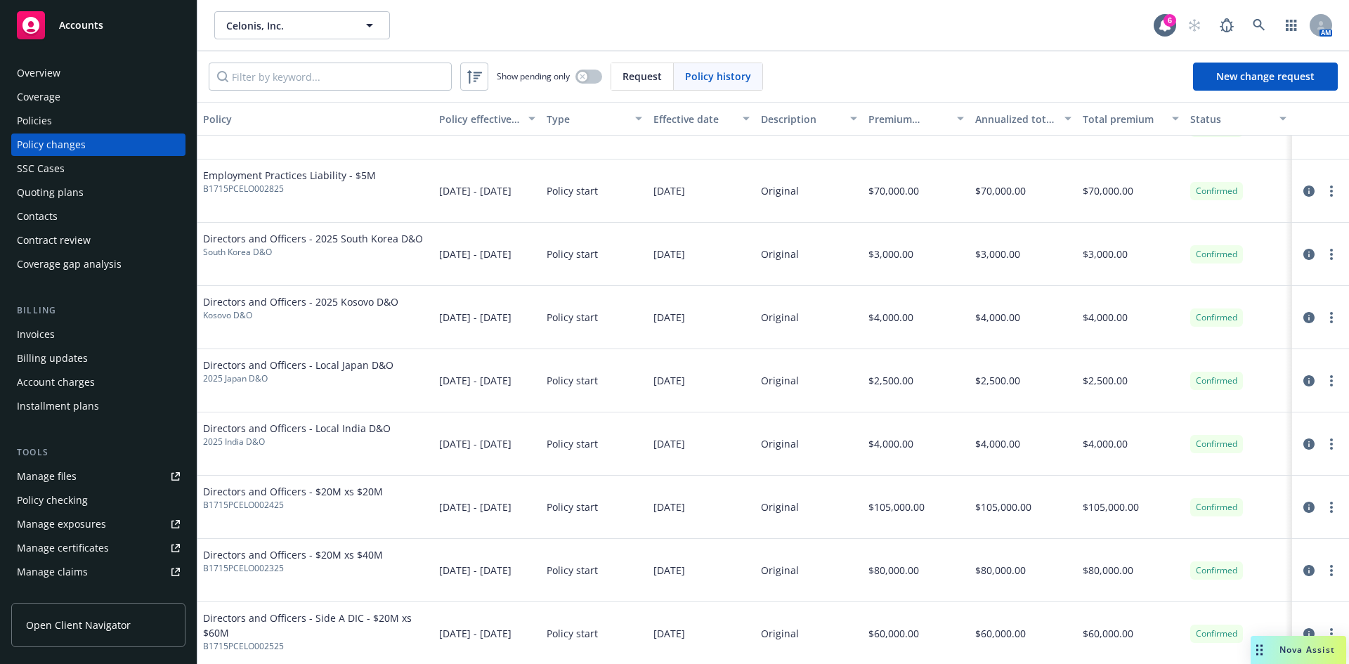
scroll to position [1422, 0]
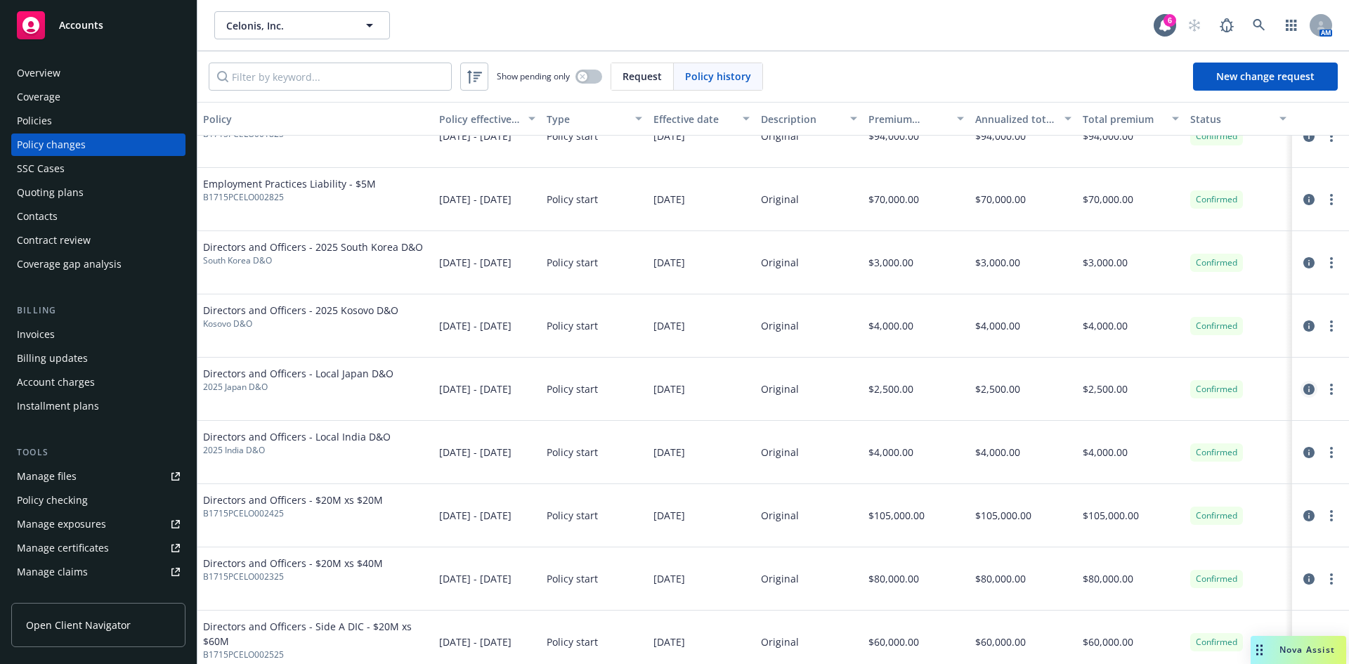
click at [1304, 394] on icon "circleInformation" at bounding box center [1309, 389] width 11 height 11
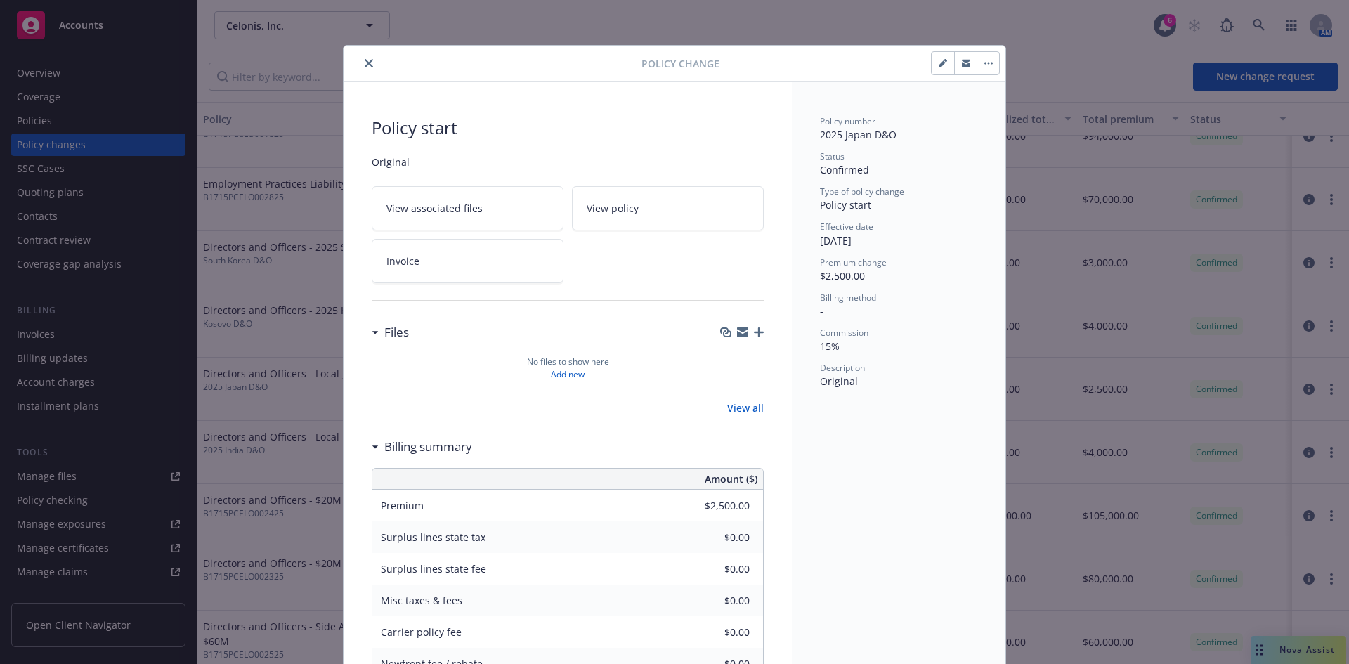
scroll to position [27, 0]
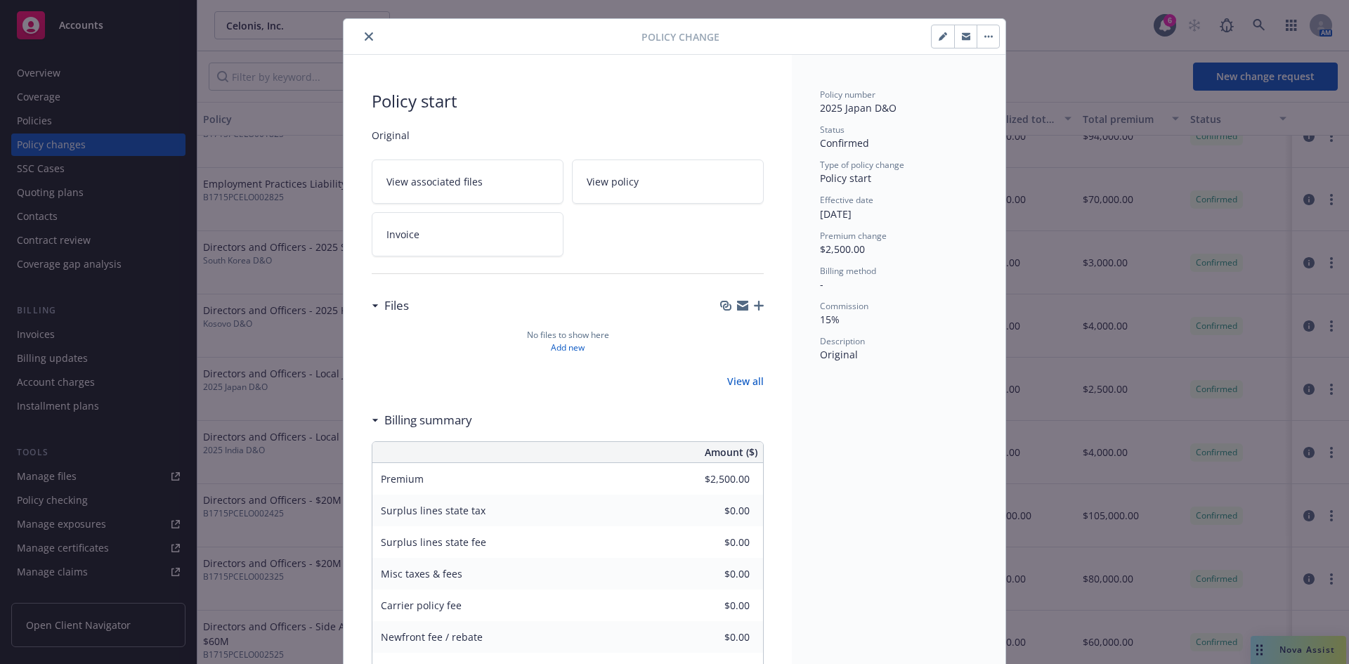
click at [365, 33] on icon "close" at bounding box center [369, 36] width 8 height 8
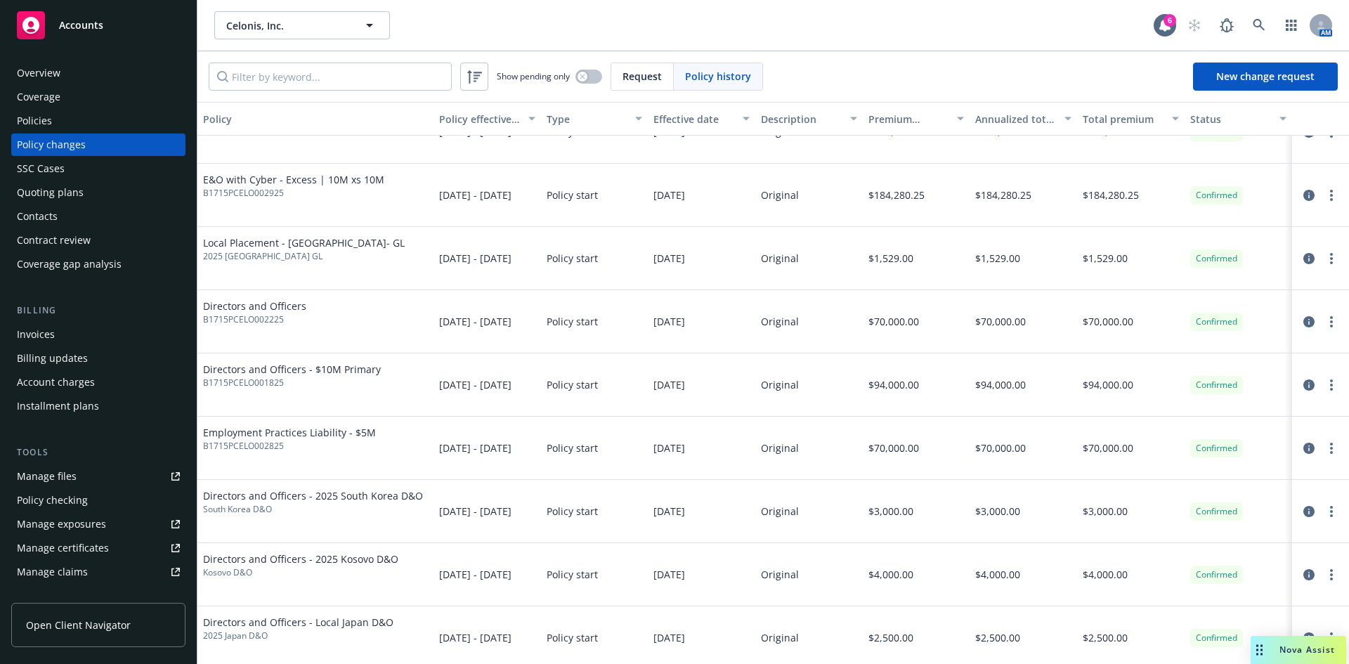
scroll to position [1197, 0]
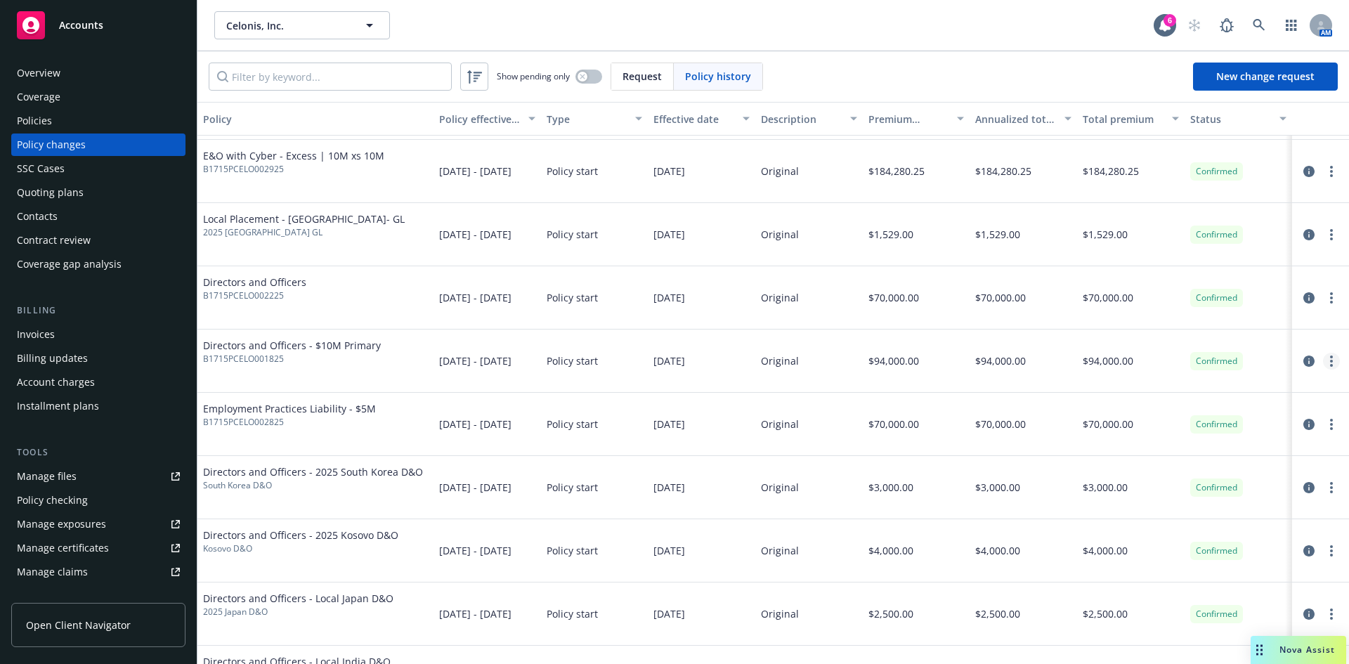
click at [1330, 361] on circle "more" at bounding box center [1331, 361] width 3 height 3
click at [1127, 475] on link "Edit billing info" at bounding box center [1209, 474] width 241 height 28
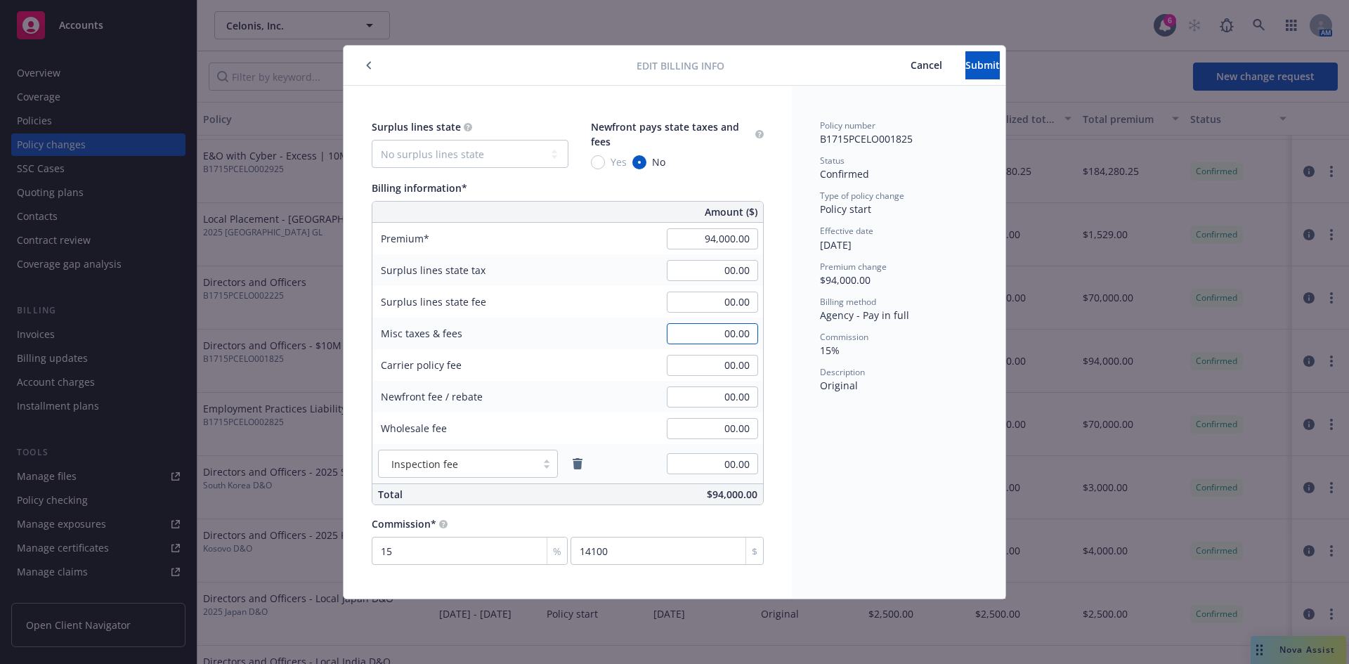
click at [747, 332] on input "00.00" at bounding box center [712, 333] width 91 height 21
type input "7,555.10"
click at [719, 402] on input "00.00" at bounding box center [712, 397] width 91 height 21
click at [966, 66] on span "Submit" at bounding box center [983, 64] width 34 height 13
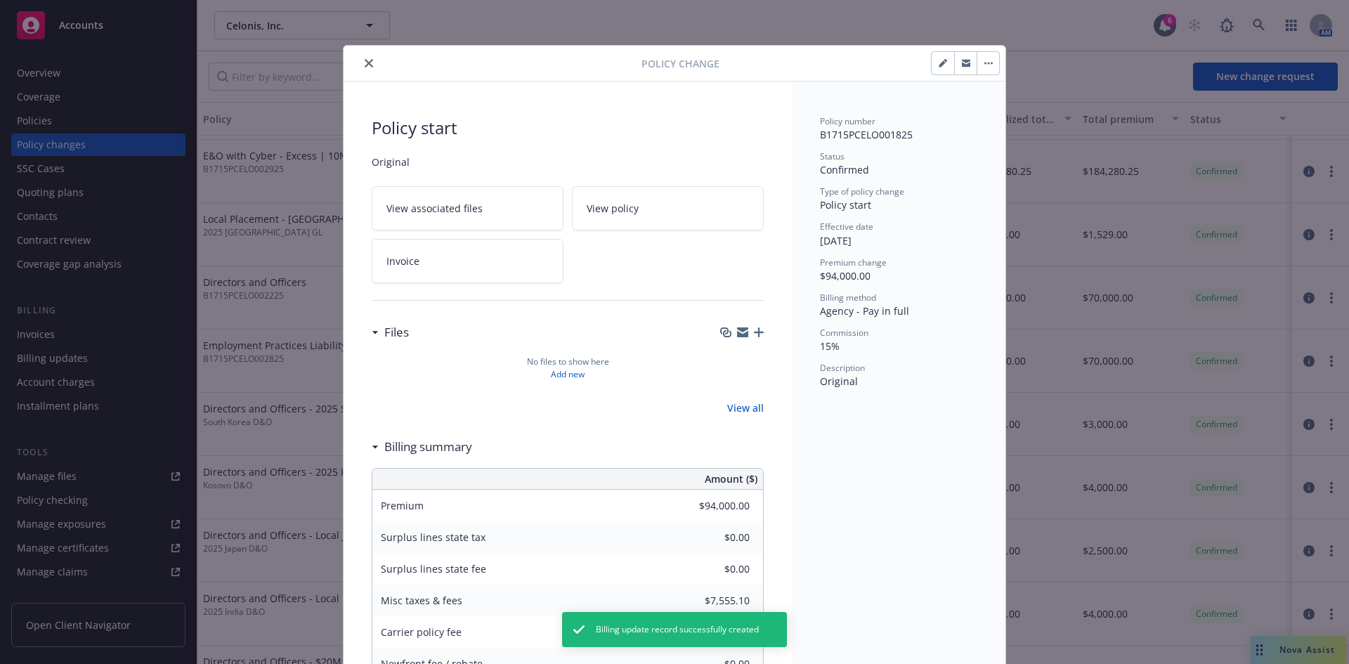
click at [365, 63] on icon "close" at bounding box center [369, 63] width 8 height 8
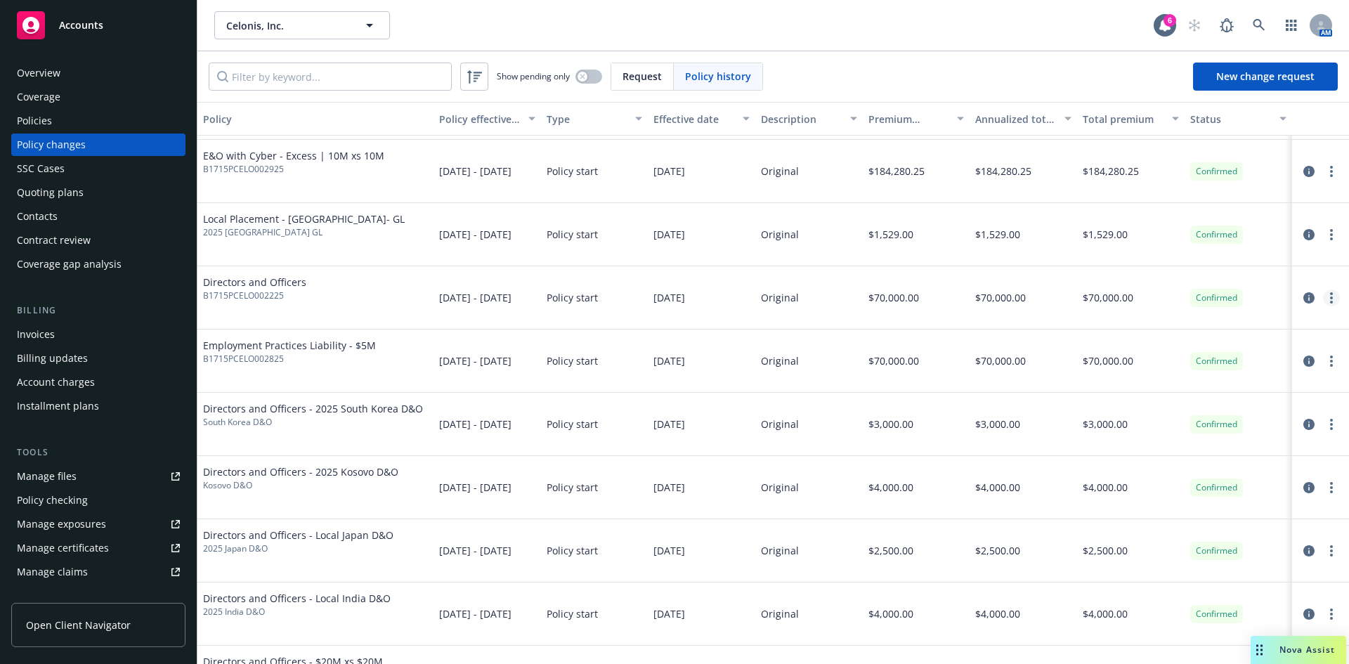
click at [1325, 299] on link "more" at bounding box center [1331, 298] width 17 height 17
click at [1143, 410] on link "Edit billing info" at bounding box center [1209, 411] width 241 height 28
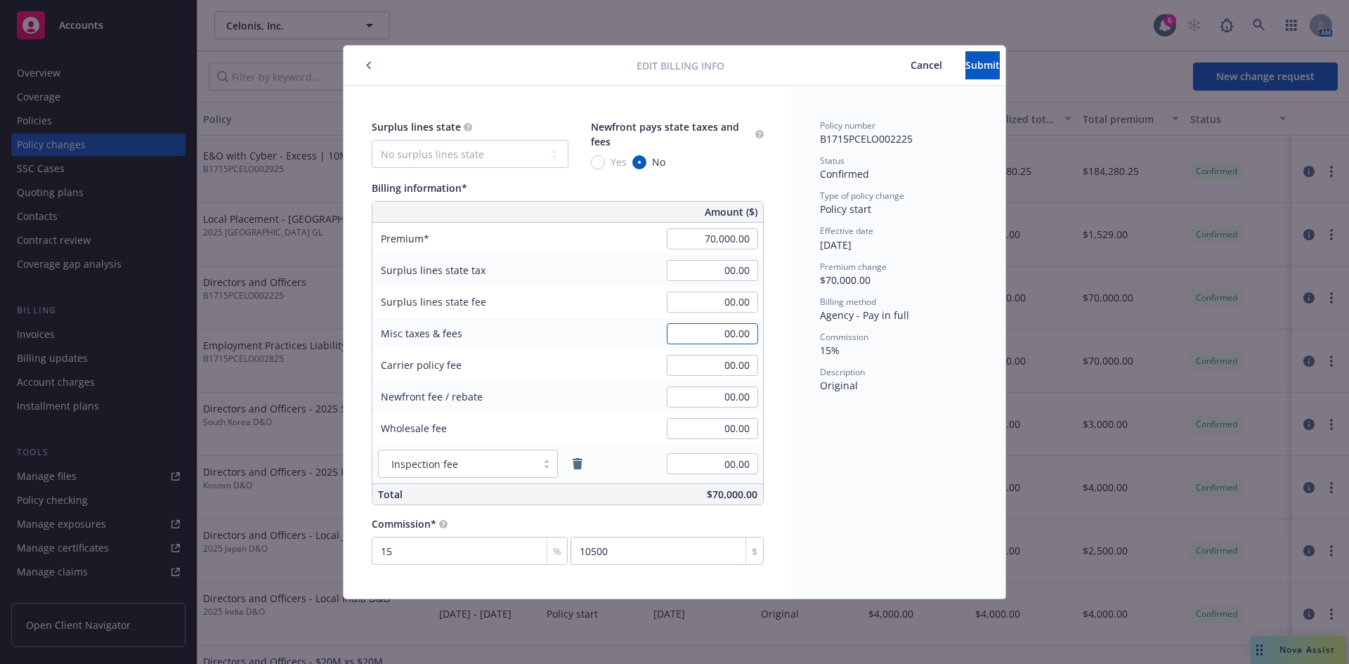
click at [721, 335] on input "00.00" at bounding box center [712, 333] width 91 height 21
type input "1,481.51"
click at [971, 70] on span "Submit" at bounding box center [983, 64] width 34 height 13
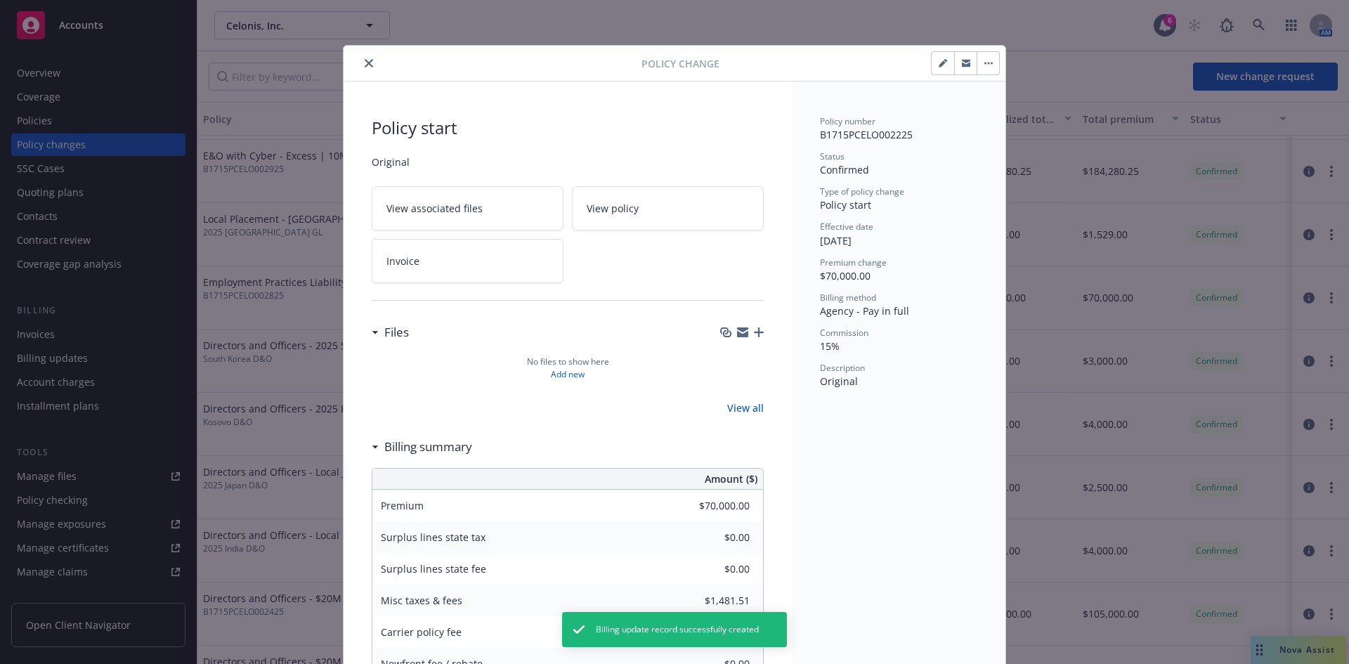
click at [365, 66] on icon "close" at bounding box center [369, 63] width 8 height 8
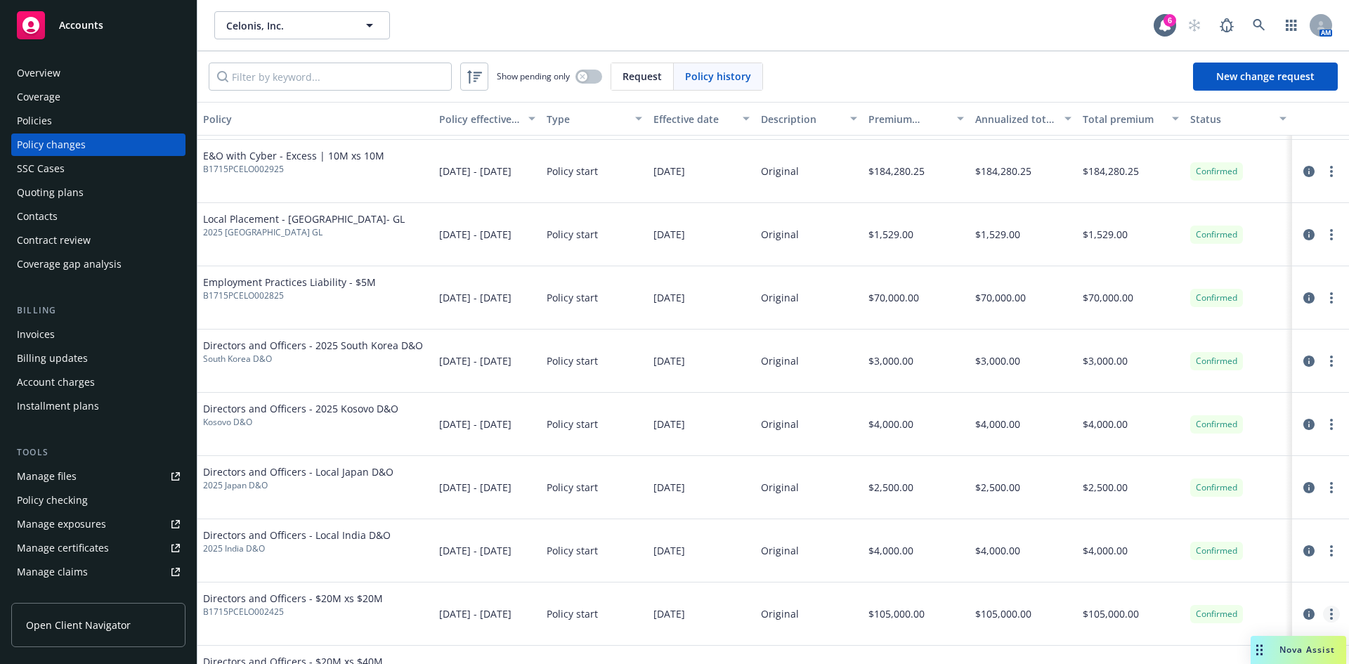
click at [1330, 613] on icon "more" at bounding box center [1331, 614] width 3 height 11
click at [1169, 569] on link "Edit billing info" at bounding box center [1219, 568] width 241 height 28
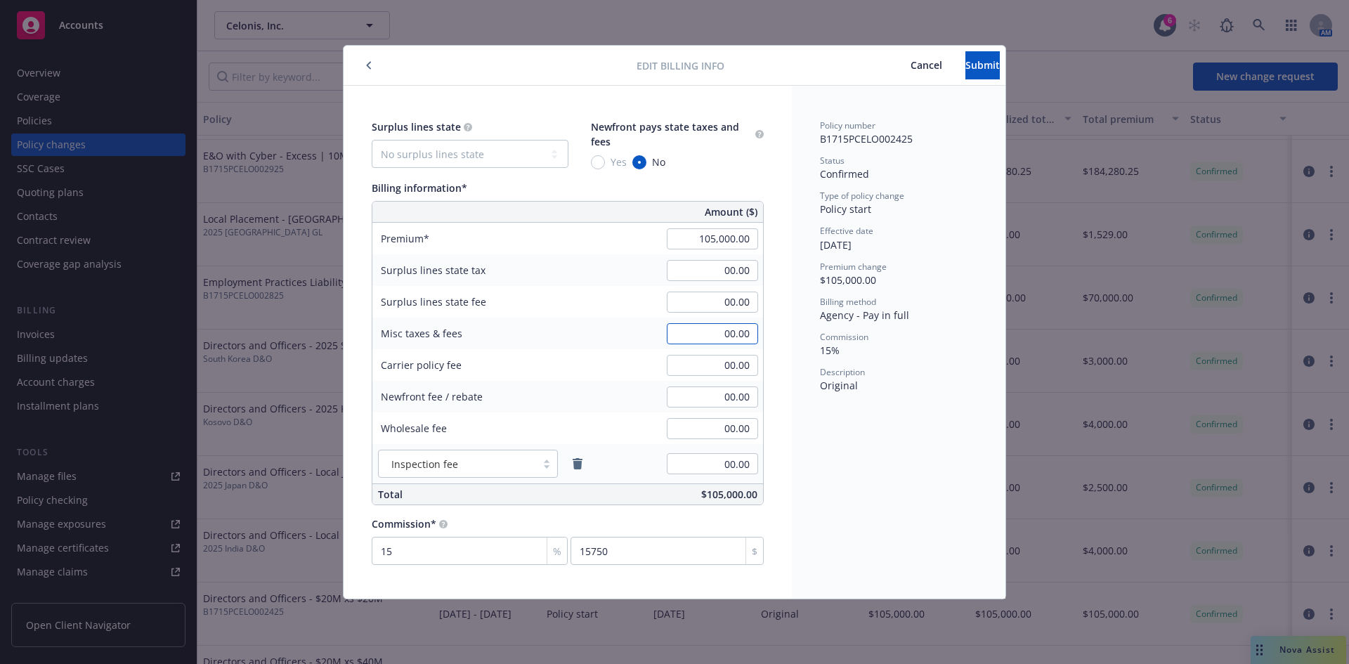
click at [748, 332] on input "00.00" at bounding box center [712, 333] width 91 height 21
type input "8,439.23"
click at [966, 70] on span "Submit" at bounding box center [983, 64] width 34 height 13
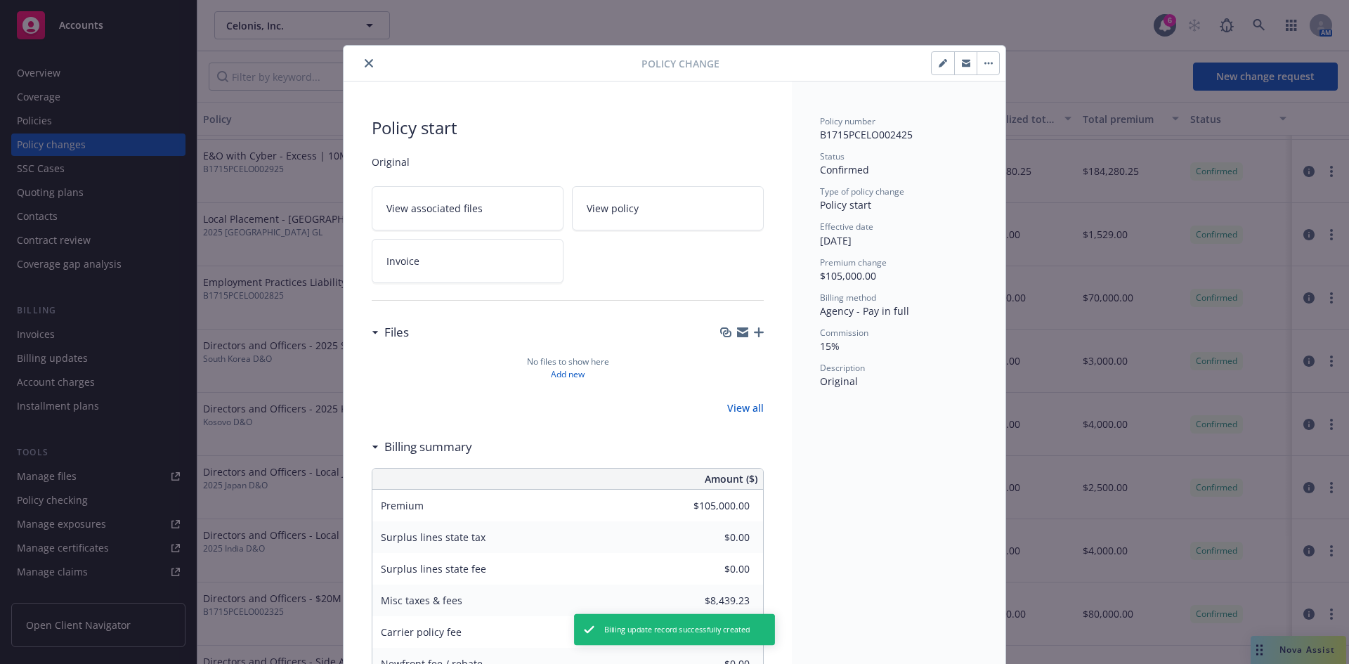
click at [367, 61] on icon "close" at bounding box center [369, 63] width 8 height 8
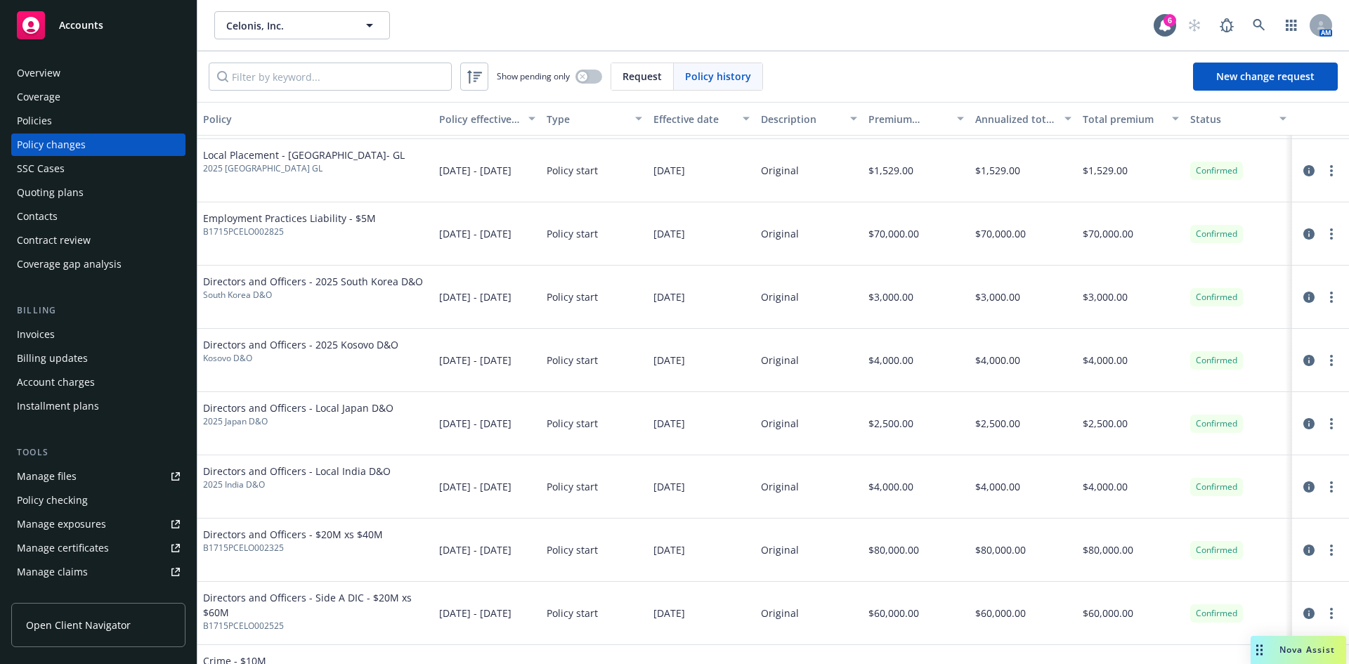
scroll to position [1278, 0]
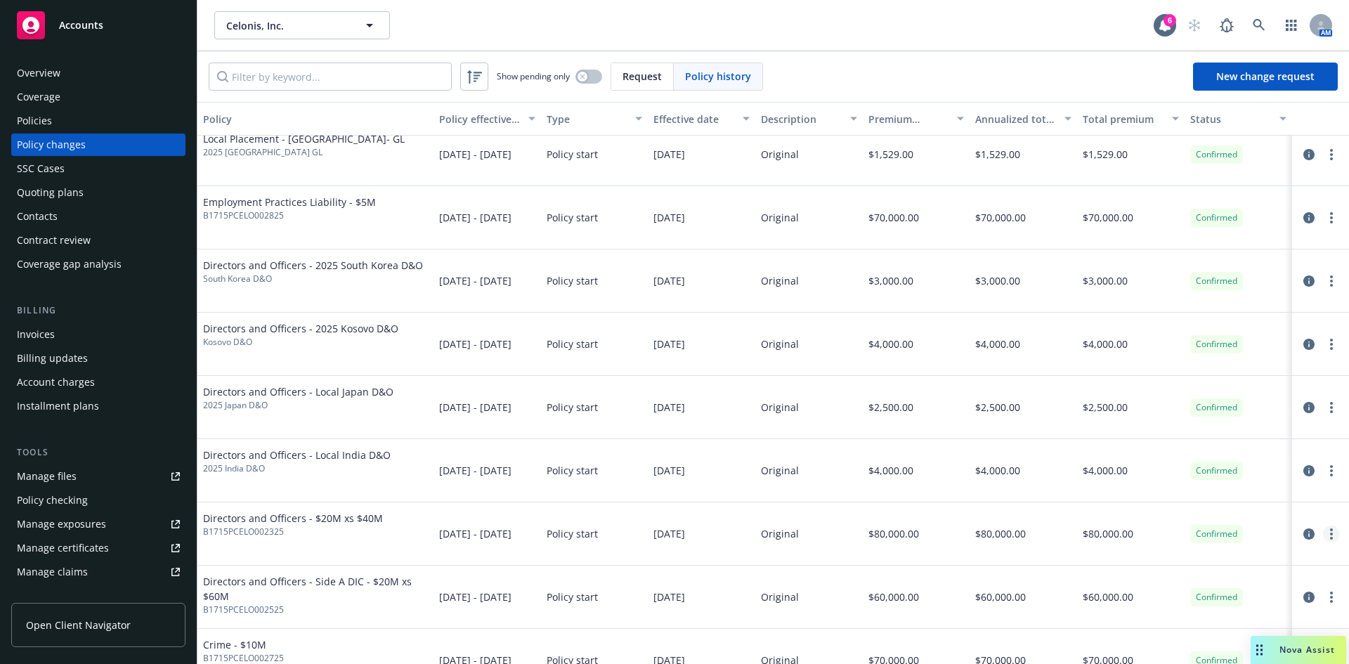
click at [1323, 528] on link "more" at bounding box center [1331, 534] width 17 height 17
click at [1155, 481] on link "Edit billing info" at bounding box center [1219, 488] width 241 height 28
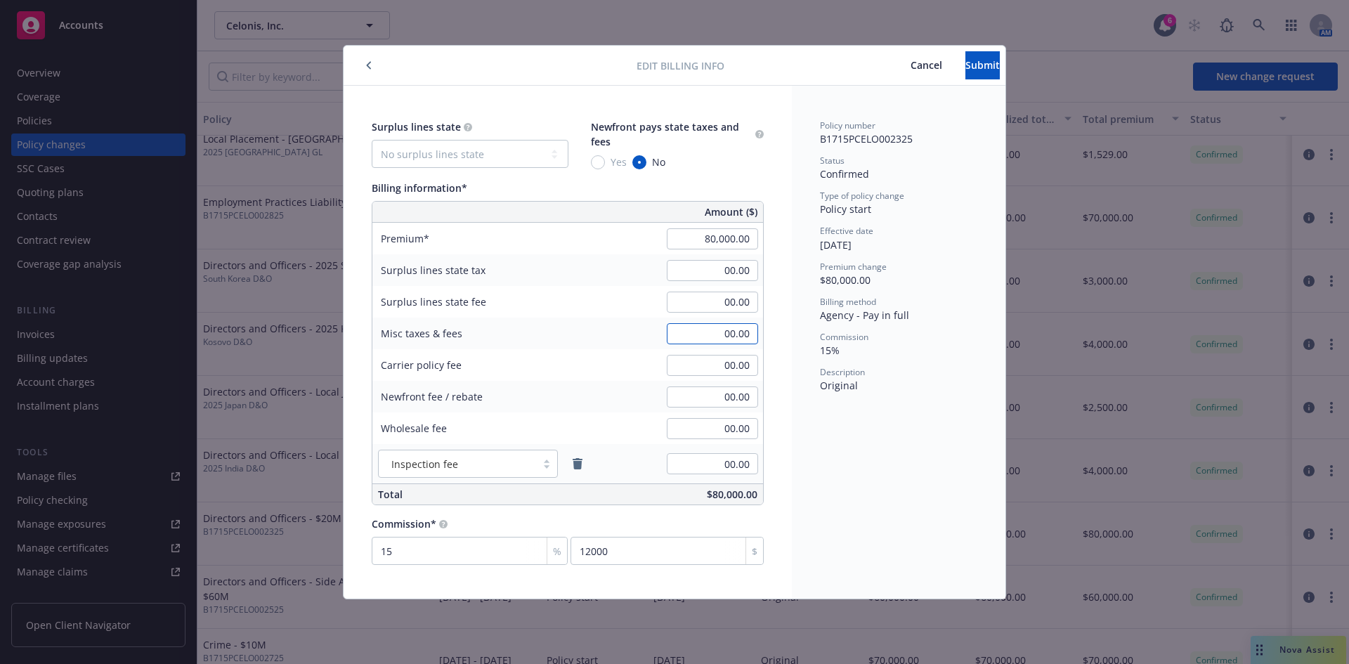
click at [751, 332] on input "00.00" at bounding box center [712, 333] width 91 height 21
type input "6,429.88"
click at [966, 64] on span "Submit" at bounding box center [983, 64] width 34 height 13
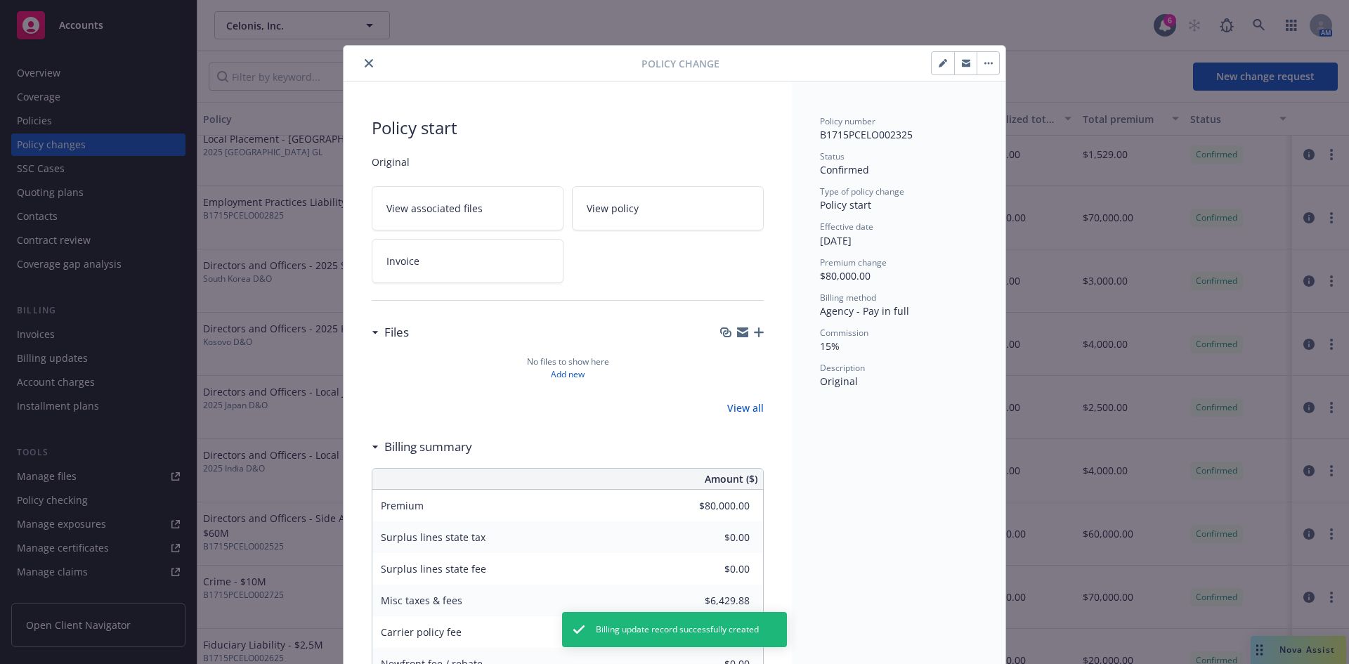
click at [366, 65] on icon "close" at bounding box center [369, 63] width 8 height 8
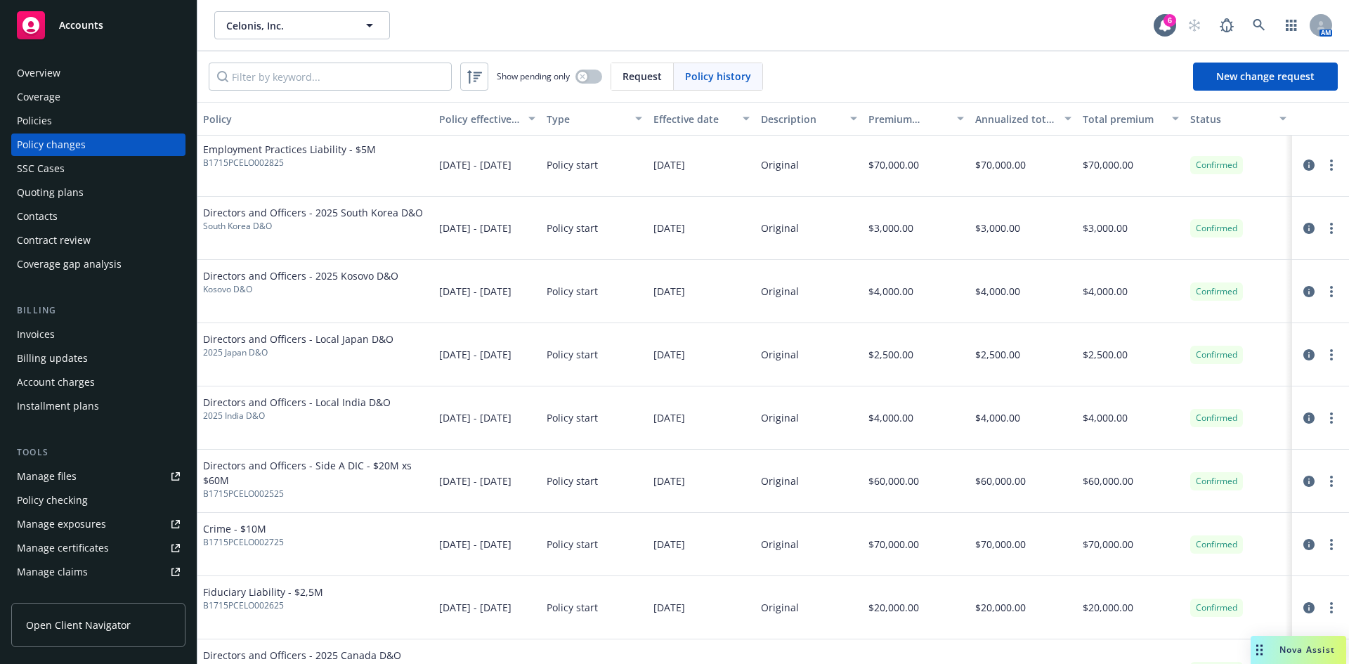
scroll to position [1338, 0]
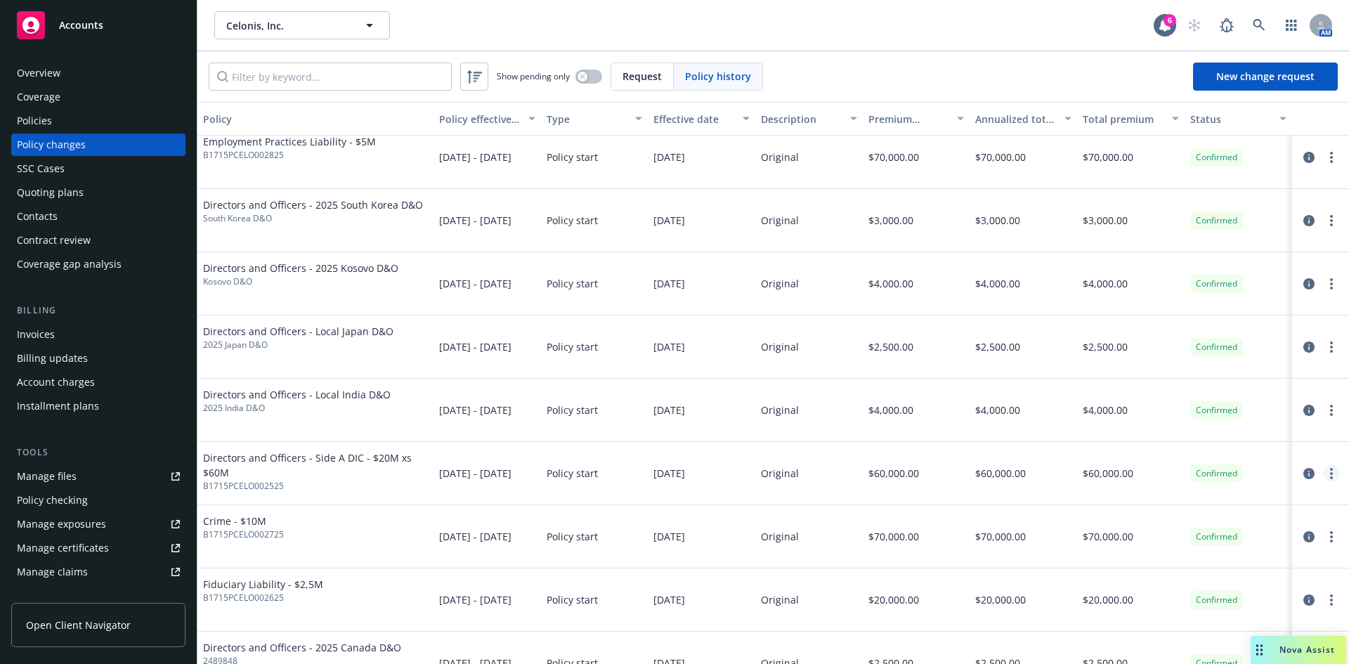
click at [1330, 473] on circle "more" at bounding box center [1331, 473] width 3 height 3
click at [1134, 585] on link "Edit billing info" at bounding box center [1209, 587] width 241 height 28
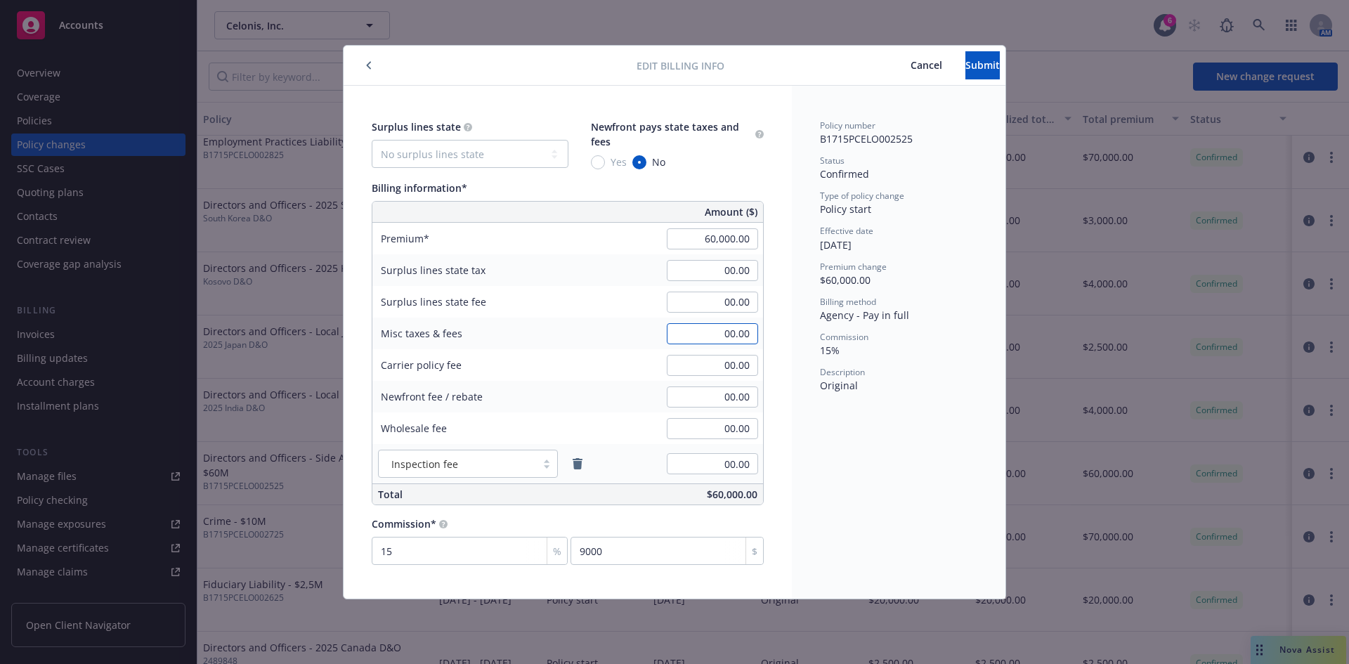
click at [733, 337] on input "00.00" at bounding box center [712, 333] width 91 height 21
type input "4,822.41"
click at [966, 68] on span "Submit" at bounding box center [983, 64] width 34 height 13
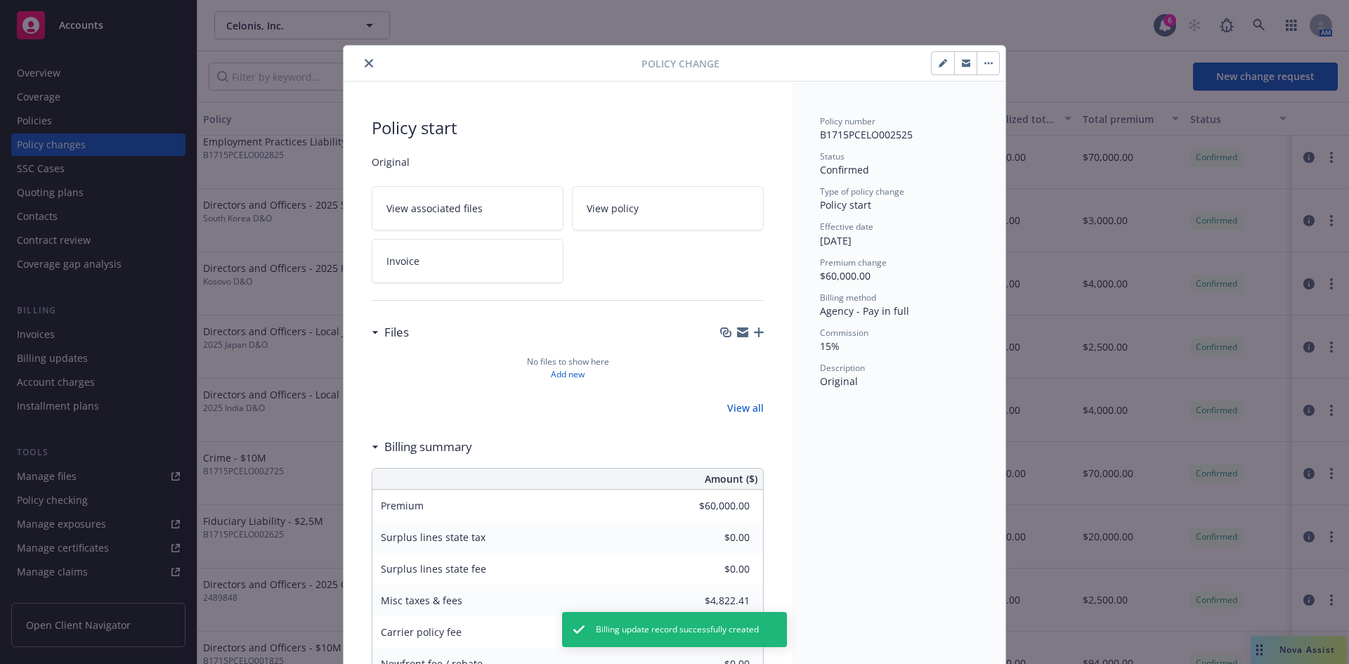
click at [365, 59] on icon "close" at bounding box center [369, 63] width 8 height 8
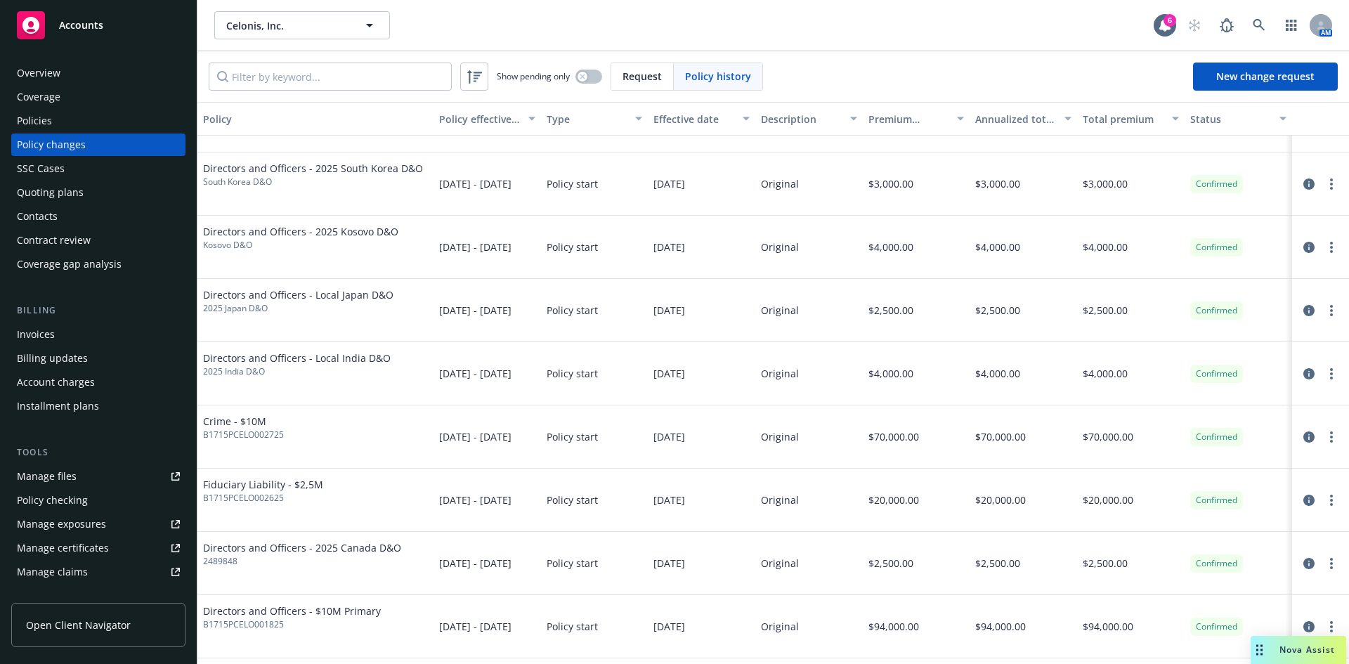
scroll to position [1378, 0]
click at [1324, 501] on link "more" at bounding box center [1331, 496] width 17 height 17
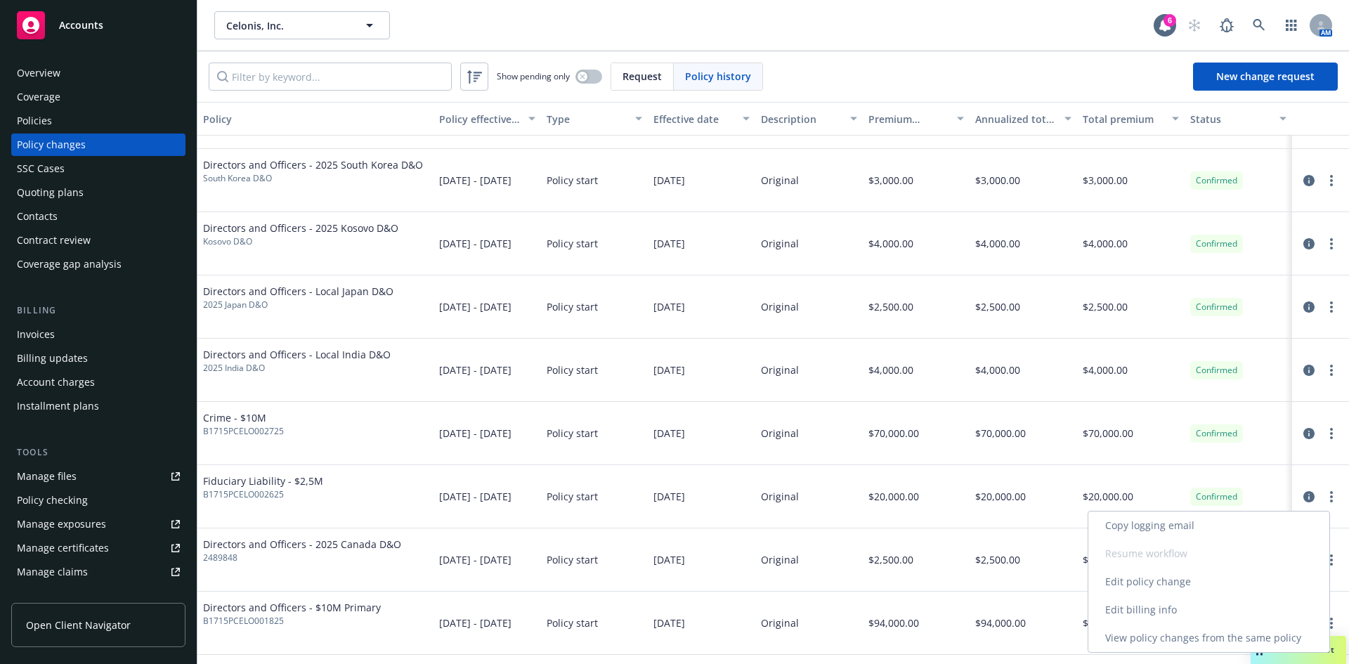
click at [1141, 607] on link "Edit billing info" at bounding box center [1209, 610] width 241 height 28
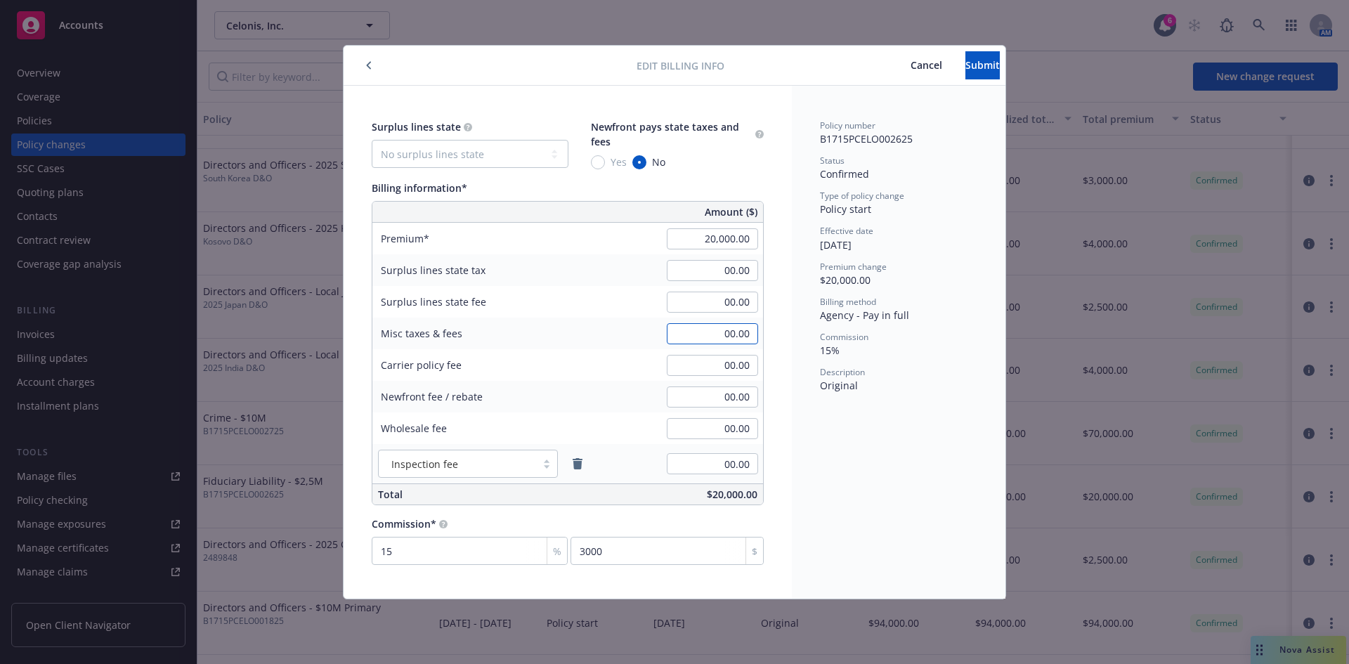
click at [738, 341] on input "00.00" at bounding box center [712, 333] width 91 height 21
type input "1,607.47"
click at [966, 65] on span "Submit" at bounding box center [983, 64] width 34 height 13
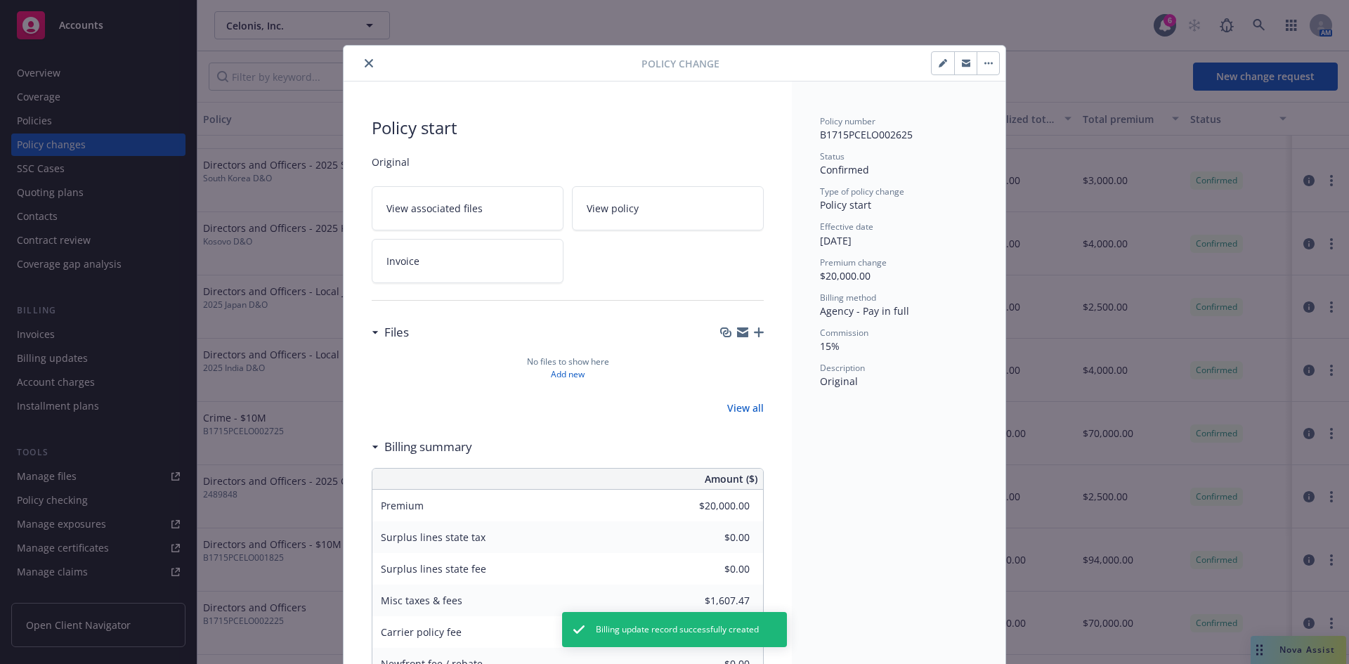
click at [365, 62] on icon "close" at bounding box center [369, 63] width 8 height 8
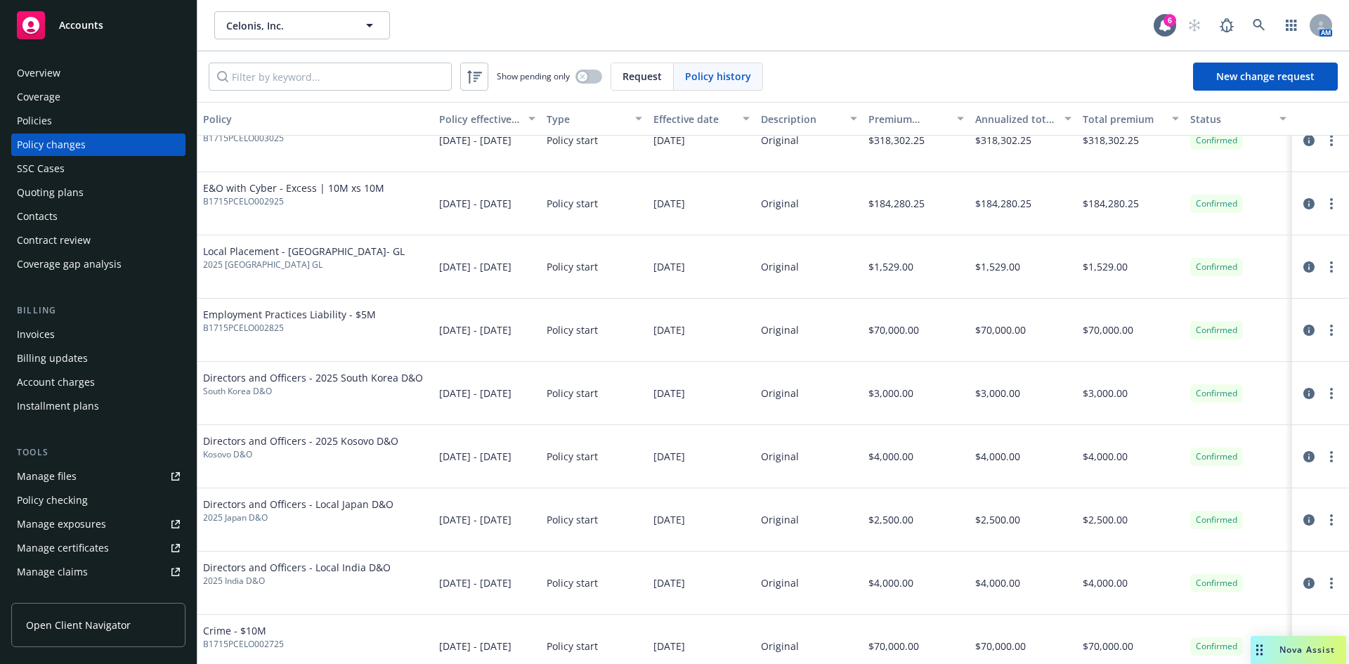
scroll to position [1149, 0]
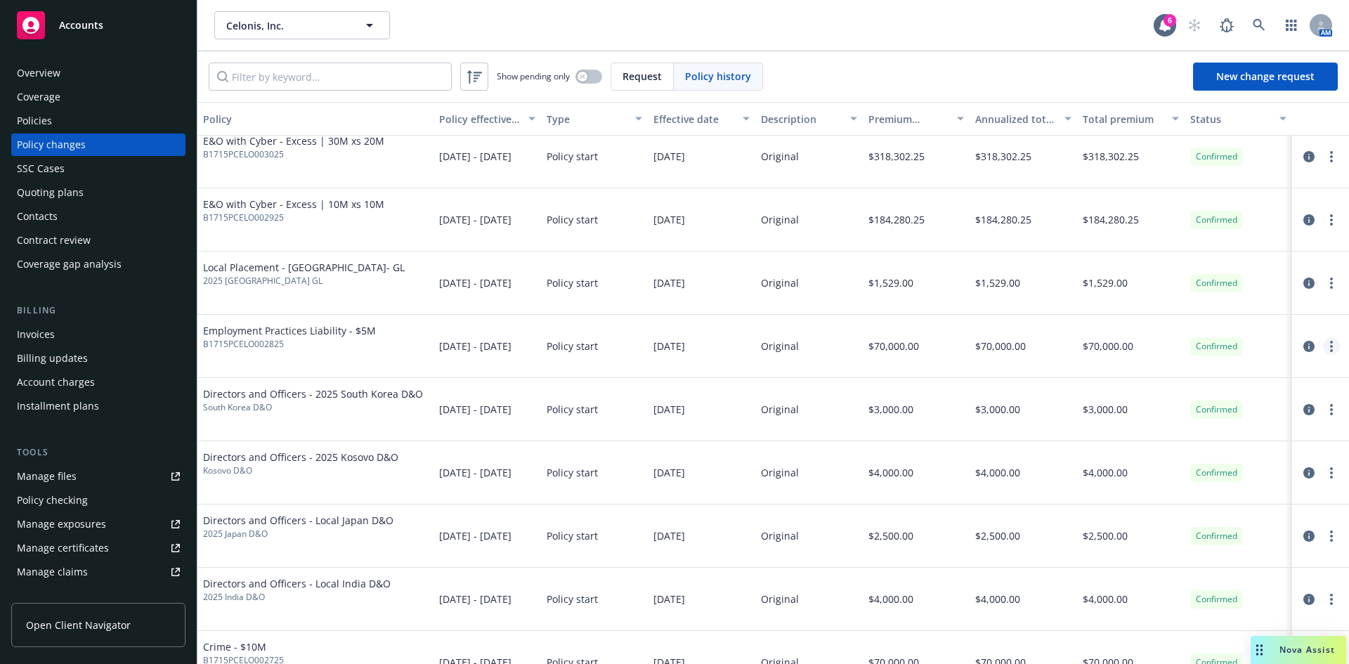
click at [1325, 344] on link "more" at bounding box center [1331, 346] width 17 height 17
click at [1143, 466] on link "Edit billing info" at bounding box center [1209, 460] width 241 height 28
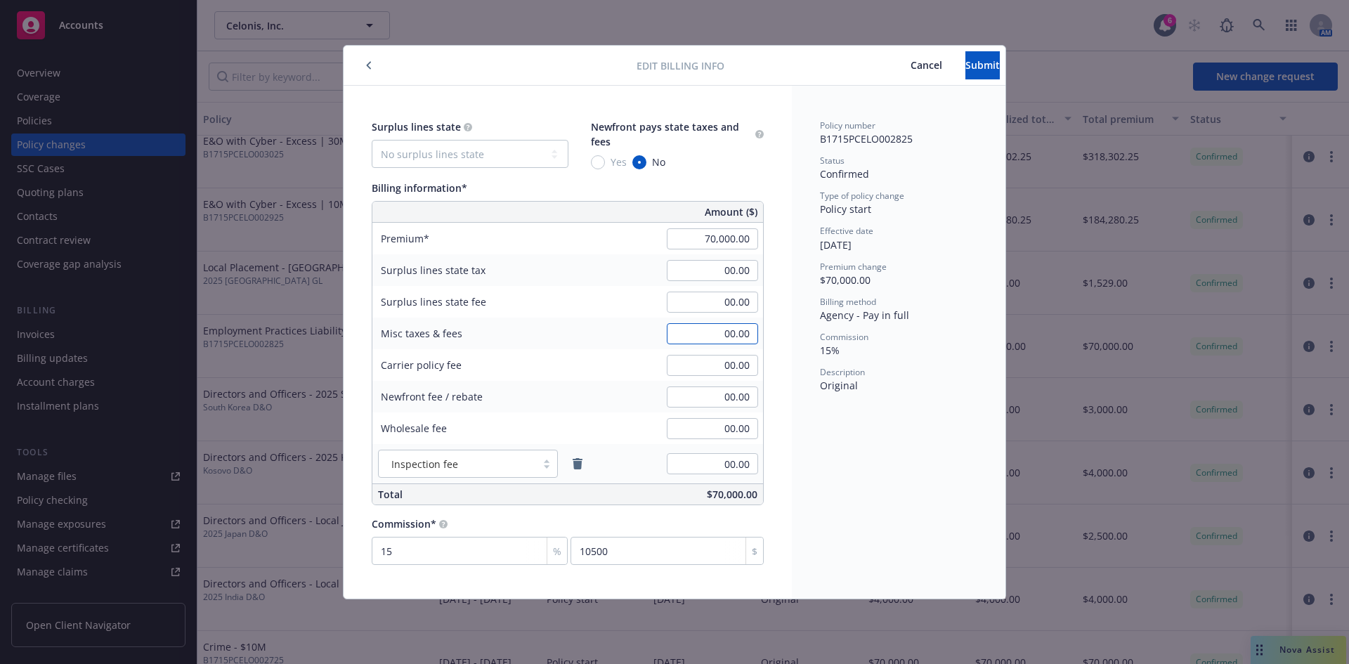
click at [730, 339] on input "00.00" at bounding box center [712, 333] width 91 height 21
type input "5,626.15"
click at [728, 369] on input "00.00" at bounding box center [712, 365] width 91 height 21
click at [966, 68] on span "Submit" at bounding box center [983, 64] width 34 height 13
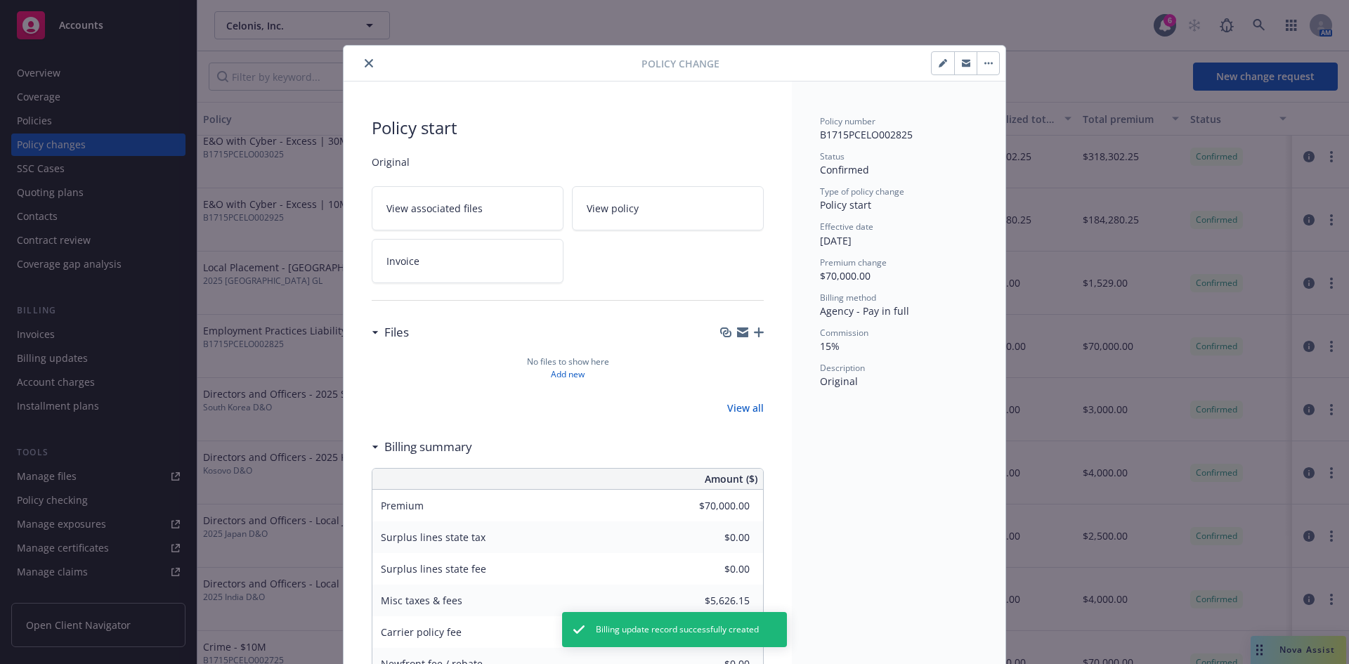
click at [365, 63] on icon "close" at bounding box center [369, 63] width 8 height 8
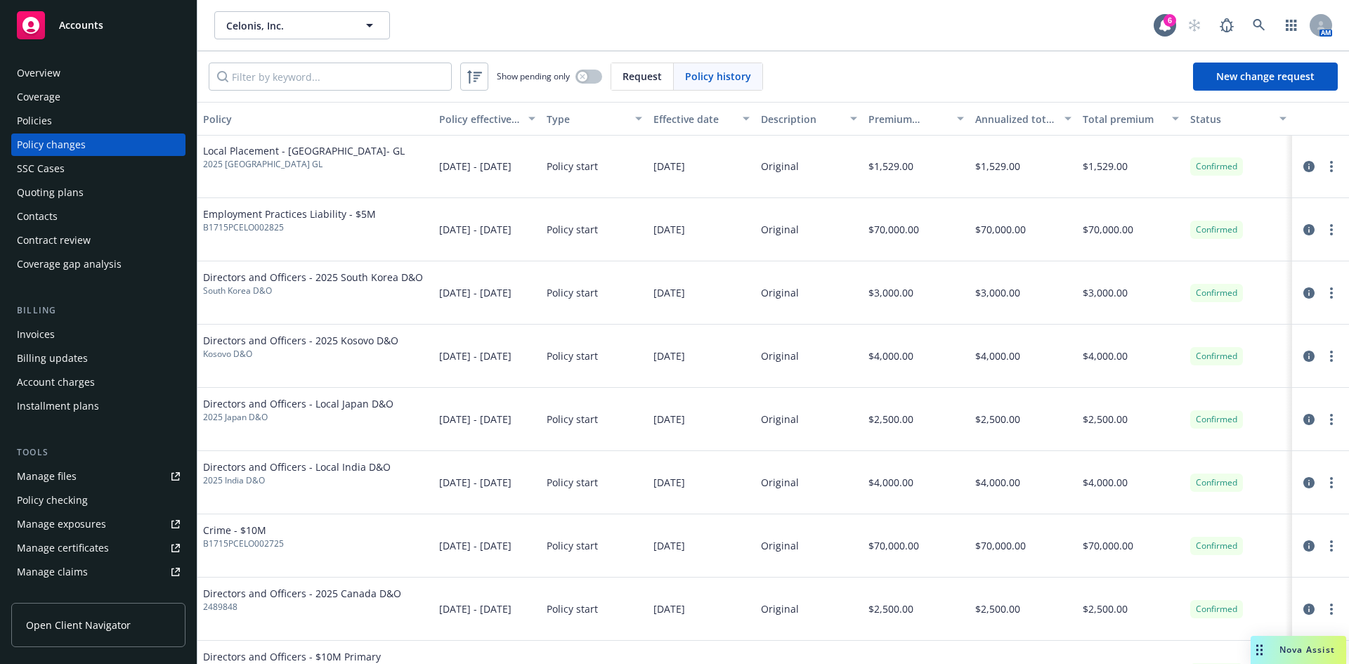
scroll to position [1310, 0]
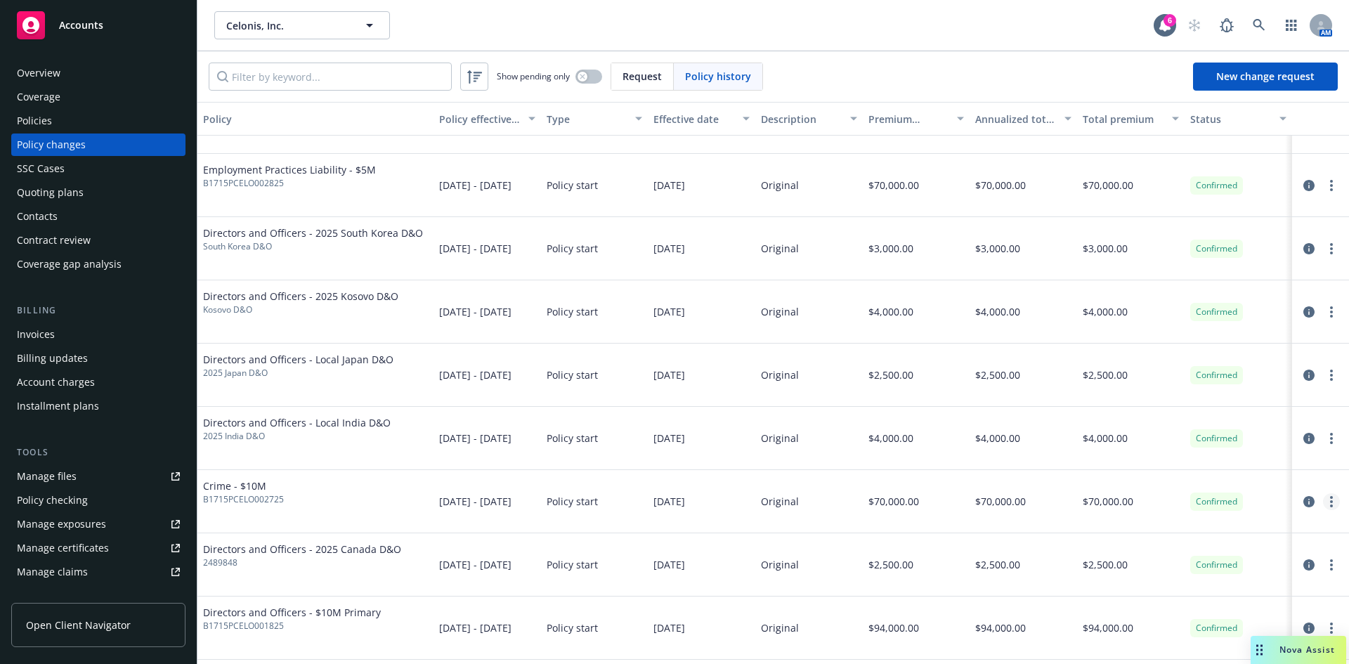
click at [1325, 505] on link "more" at bounding box center [1331, 501] width 17 height 17
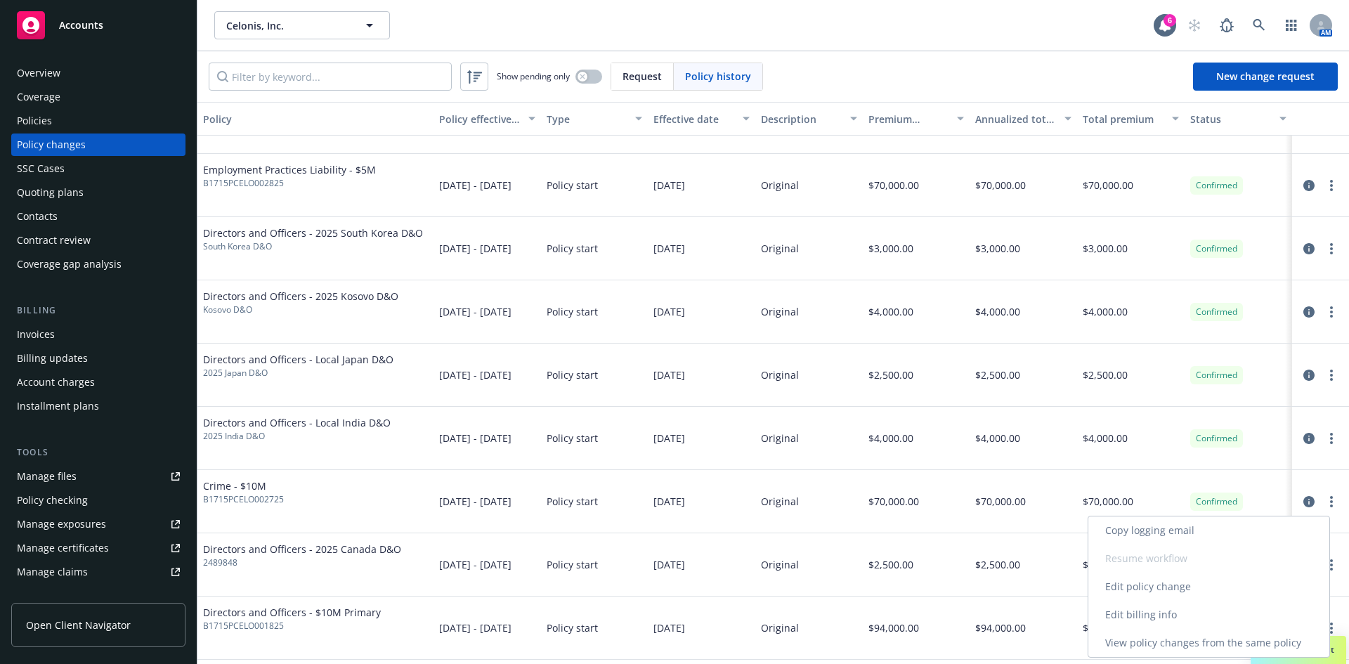
click at [1133, 614] on link "Edit billing info" at bounding box center [1209, 615] width 241 height 28
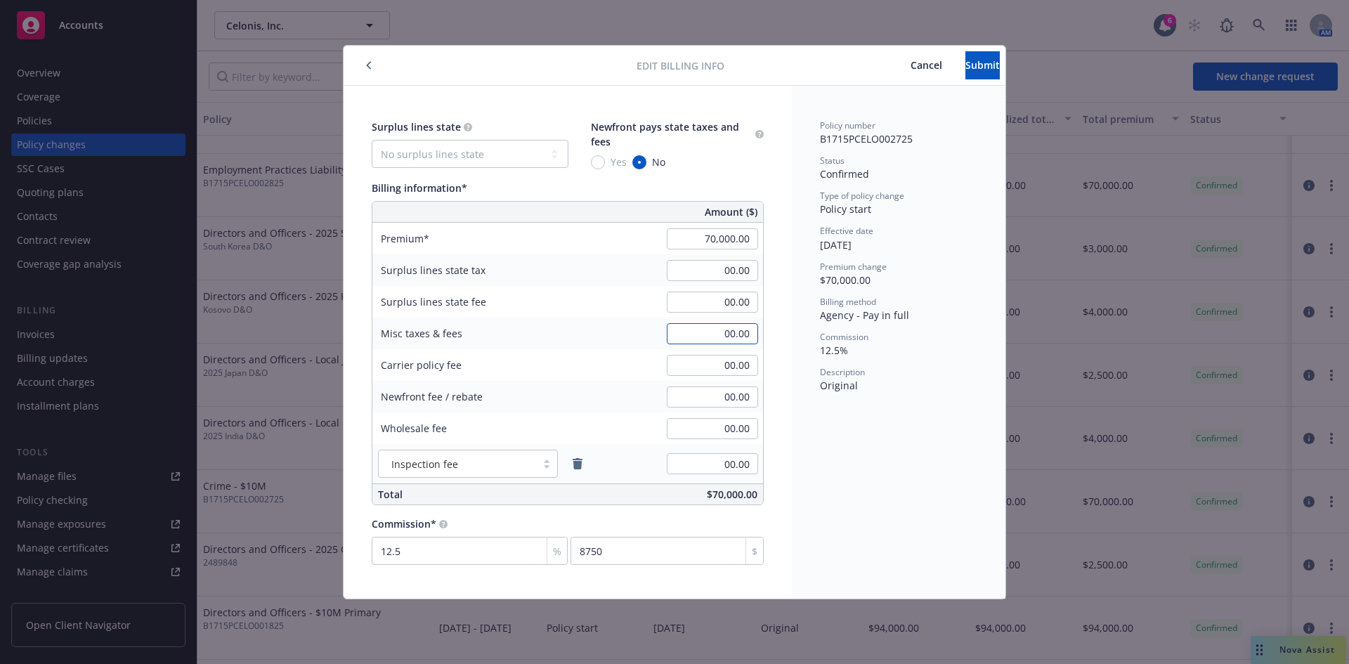
click at [740, 336] on input "00.00" at bounding box center [712, 333] width 91 height 21
type input "5,626.15"
click at [966, 63] on span "Submit" at bounding box center [983, 64] width 34 height 13
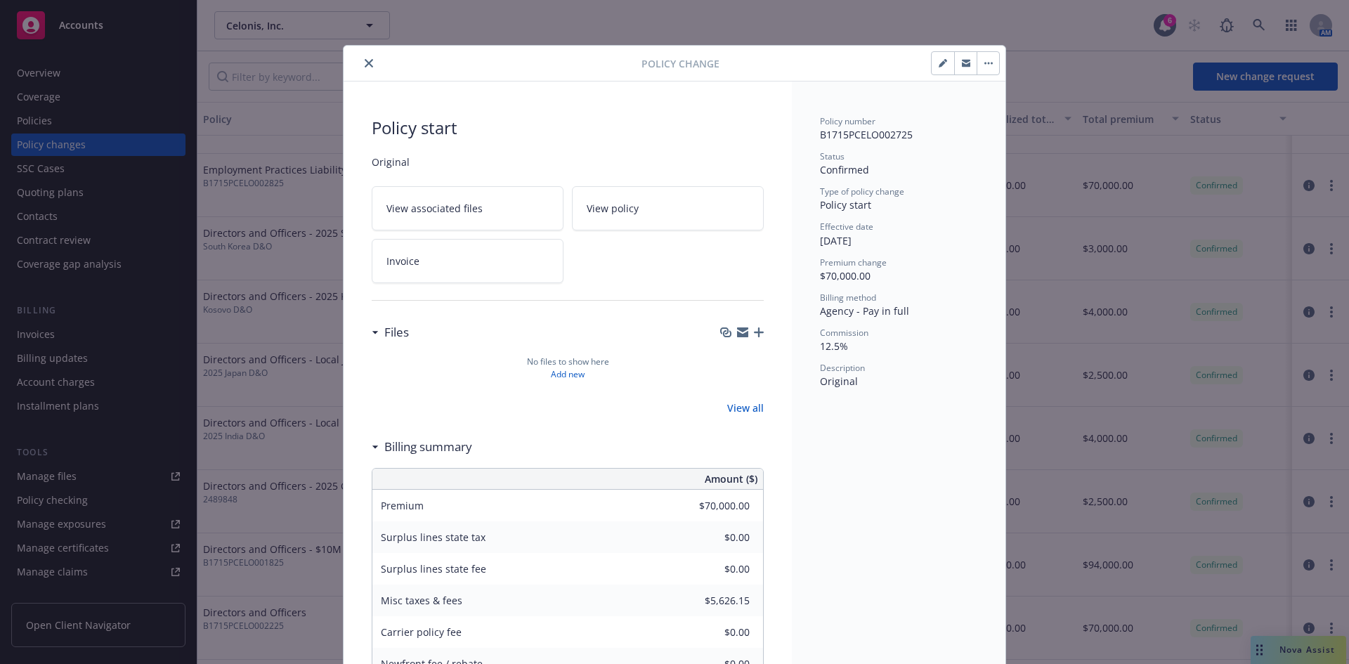
click at [365, 61] on icon "close" at bounding box center [369, 63] width 8 height 8
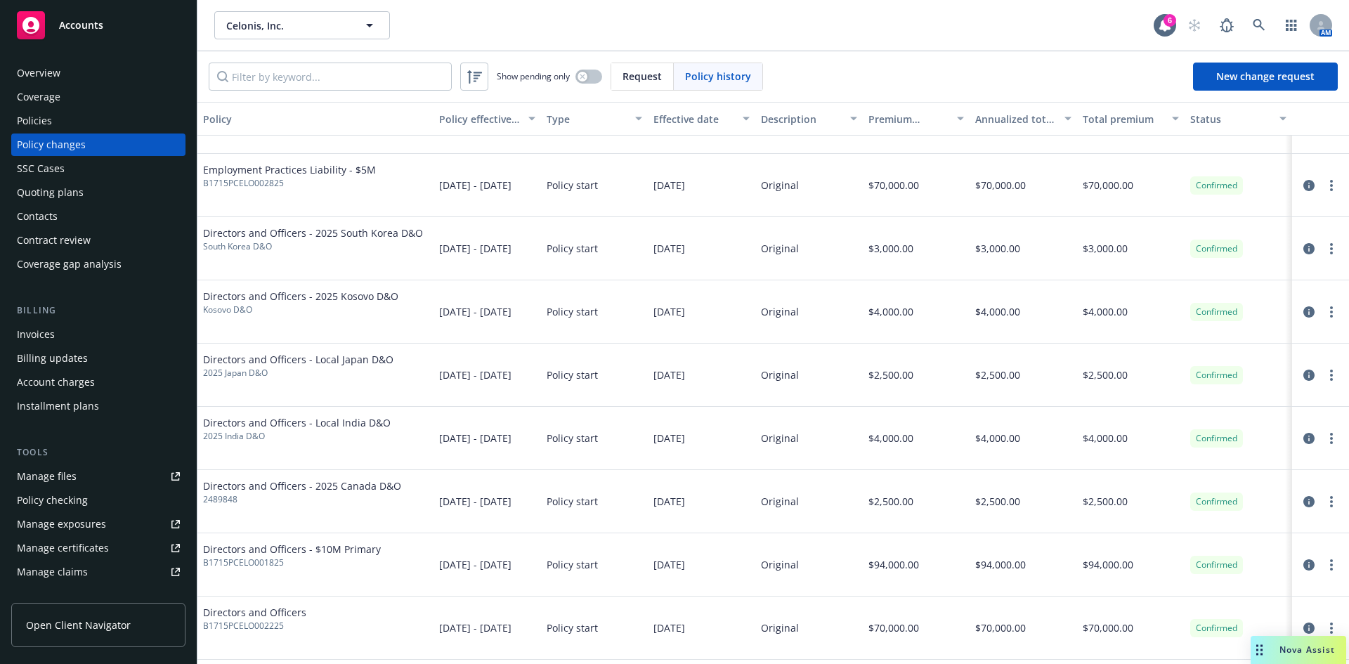
click at [44, 123] on div "Policies" at bounding box center [34, 121] width 35 height 22
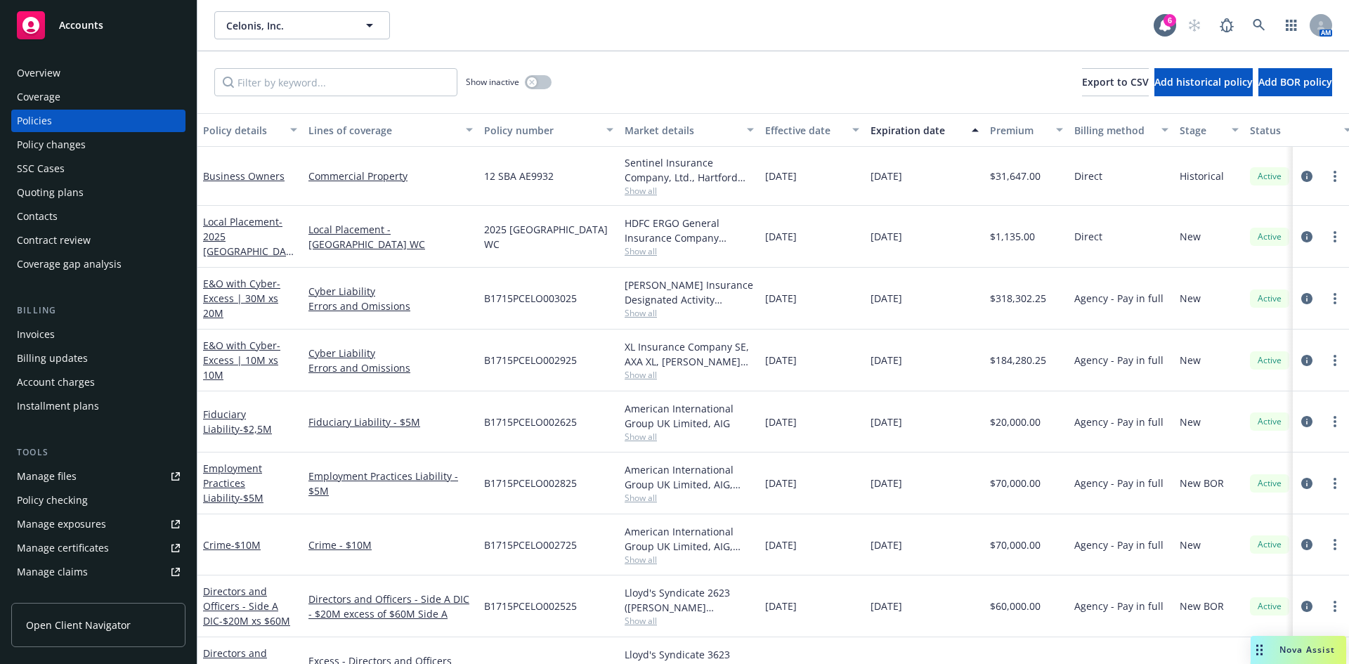
click at [63, 478] on div "Manage files" at bounding box center [47, 476] width 60 height 22
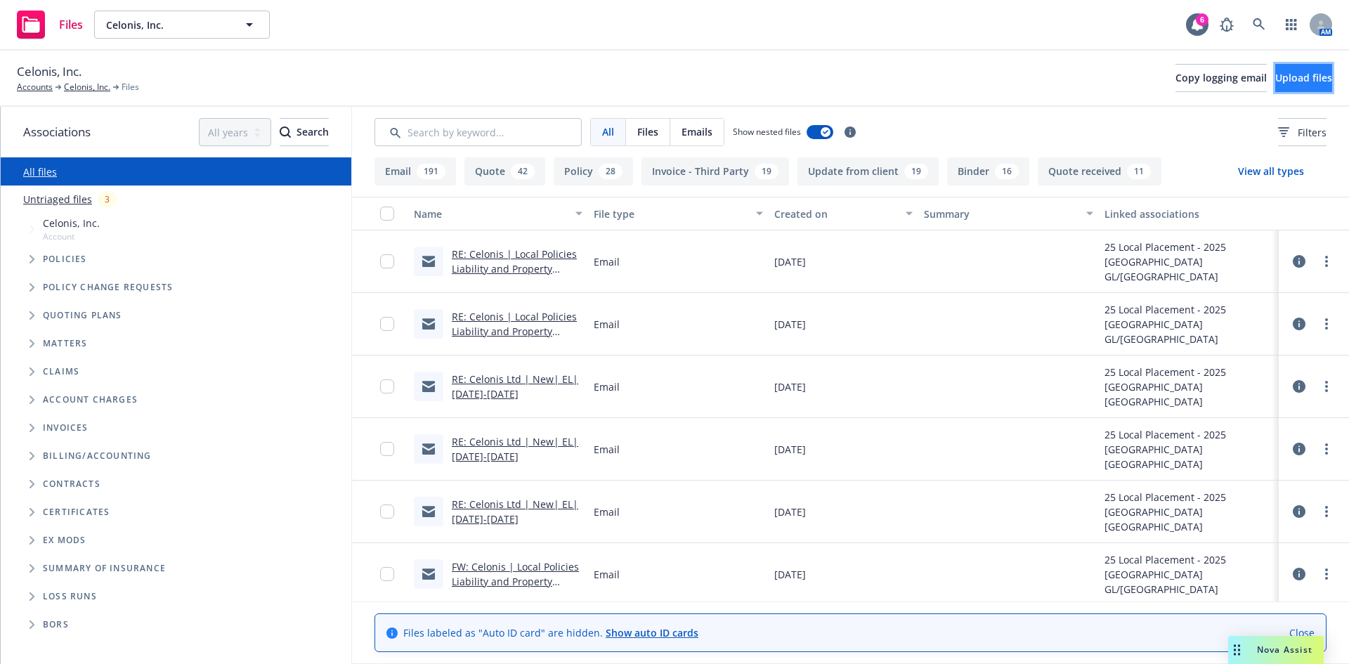
click at [1275, 80] on span "Upload files" at bounding box center [1303, 77] width 57 height 13
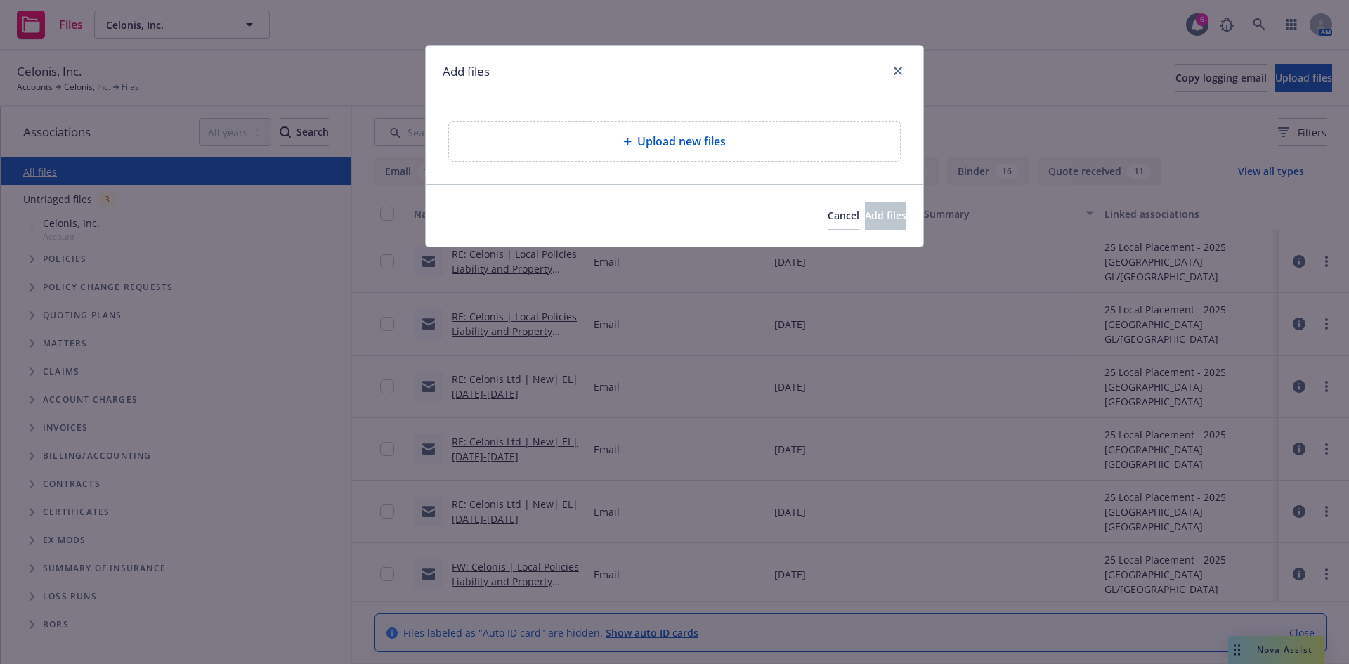
click at [634, 144] on div at bounding box center [630, 141] width 14 height 8
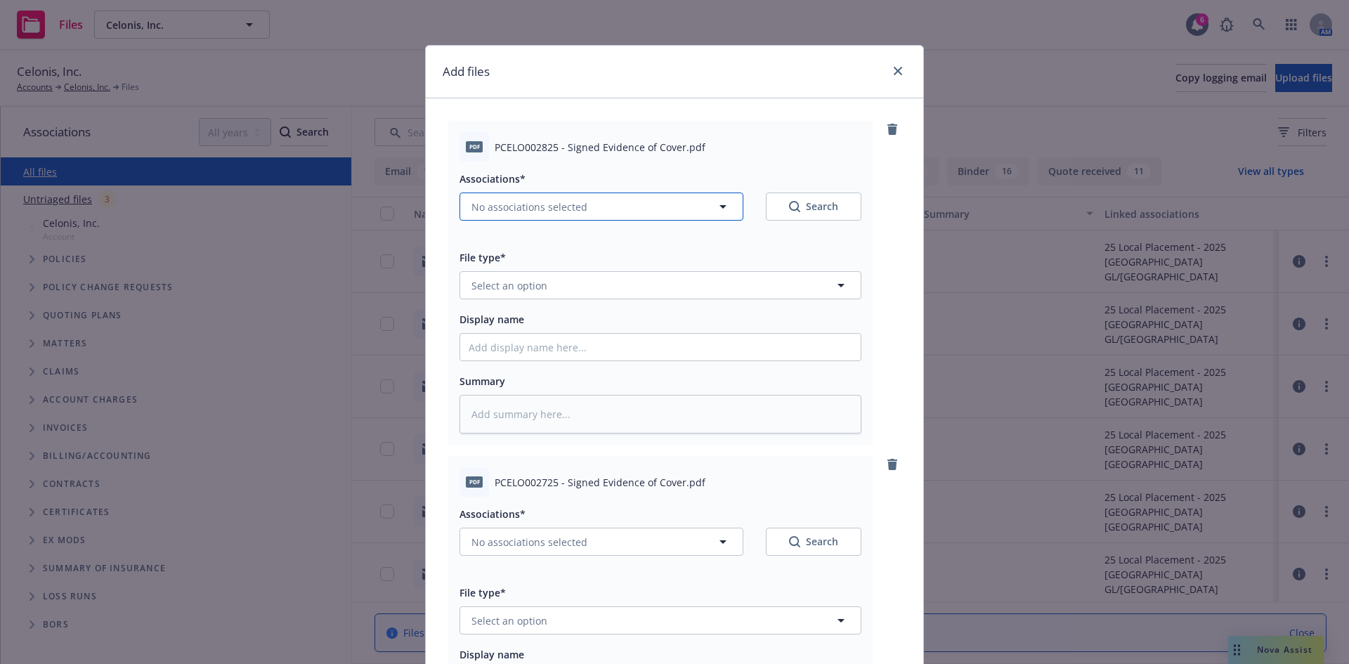
click at [521, 210] on span "No associations selected" at bounding box center [530, 207] width 116 height 15
type textarea "x"
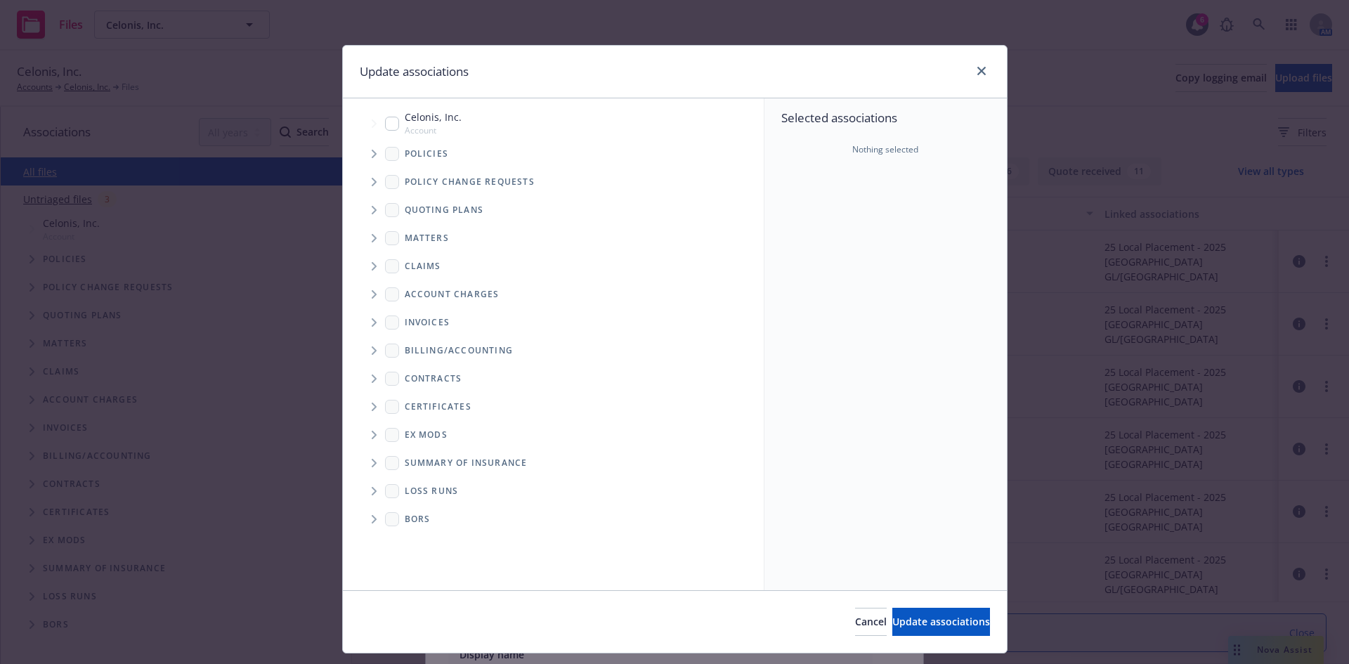
click at [365, 153] on span "Tree Example" at bounding box center [374, 154] width 22 height 22
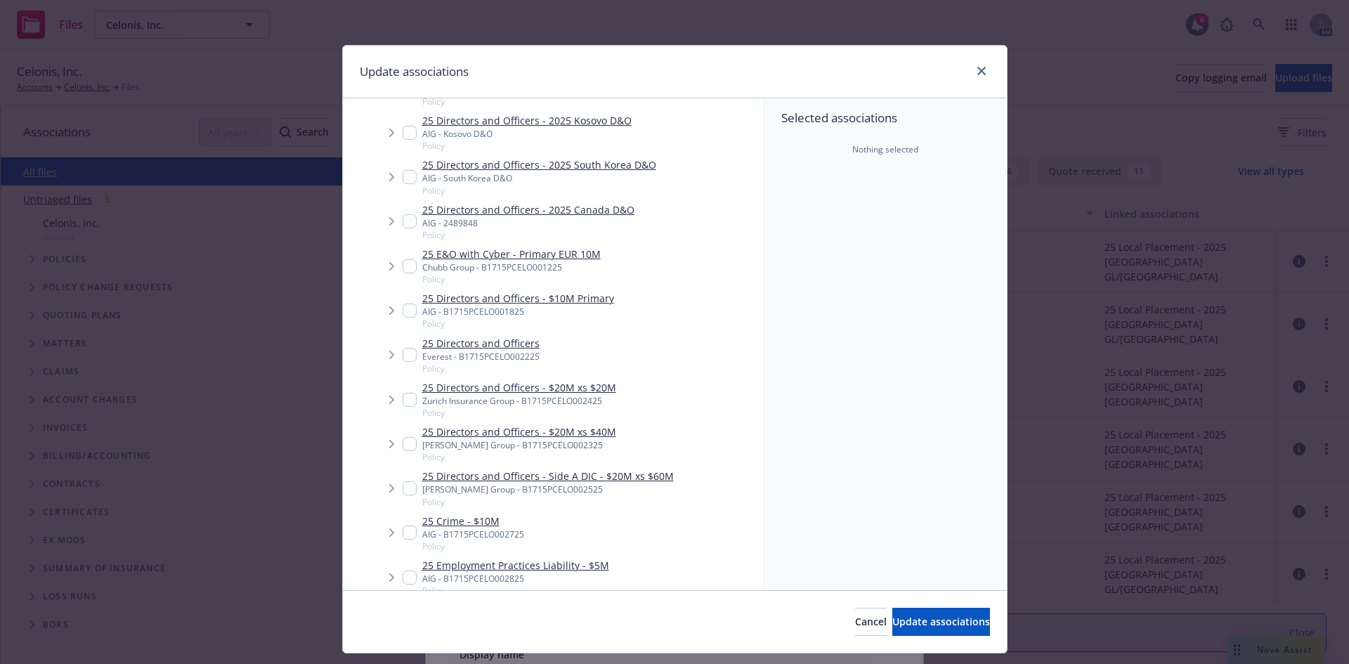
scroll to position [1033, 0]
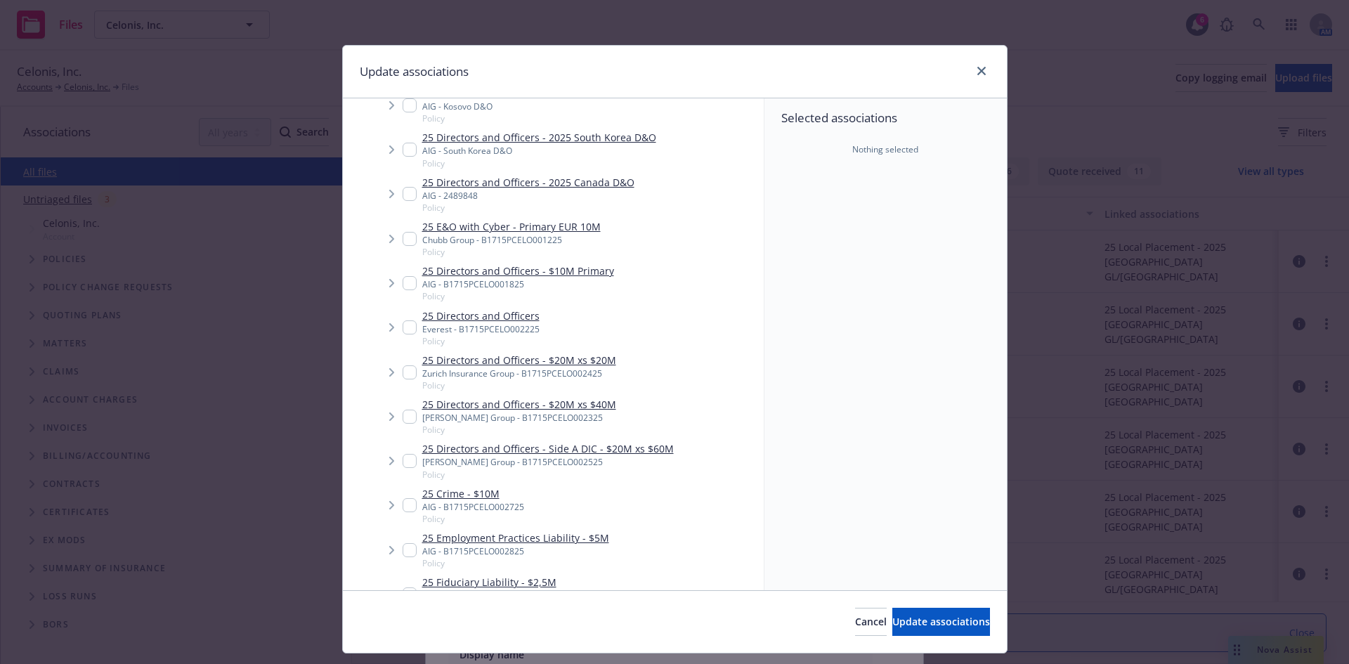
click at [403, 543] on input "Tree Example" at bounding box center [410, 550] width 14 height 14
checkbox input "true"
click at [926, 626] on span "Update associations" at bounding box center [941, 621] width 98 height 13
type textarea "x"
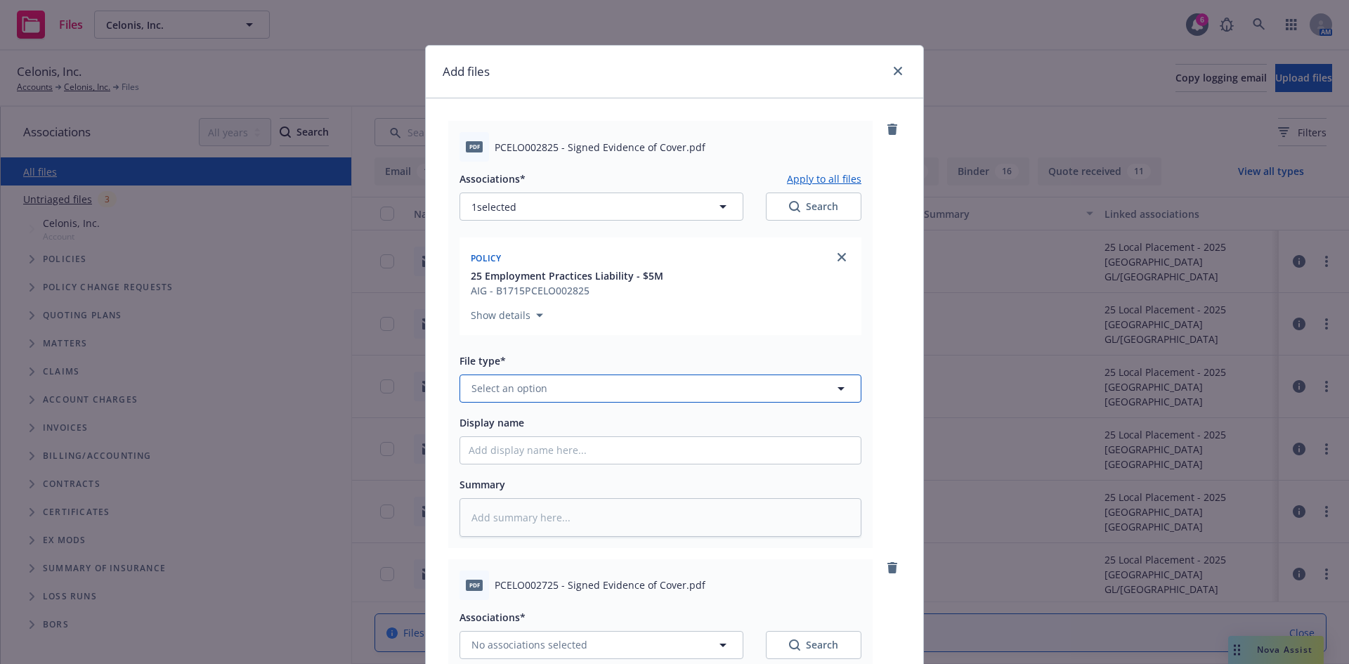
click at [514, 392] on span "Select an option" at bounding box center [510, 388] width 76 height 15
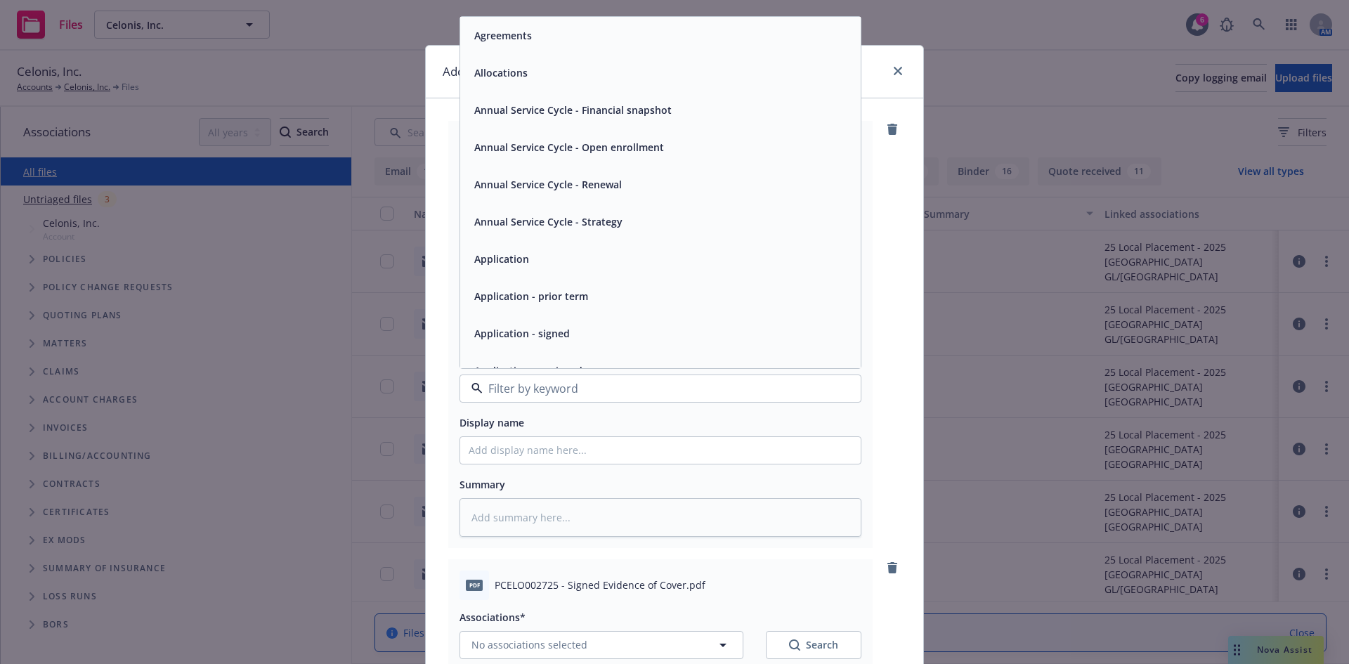
paste input "Celonis"
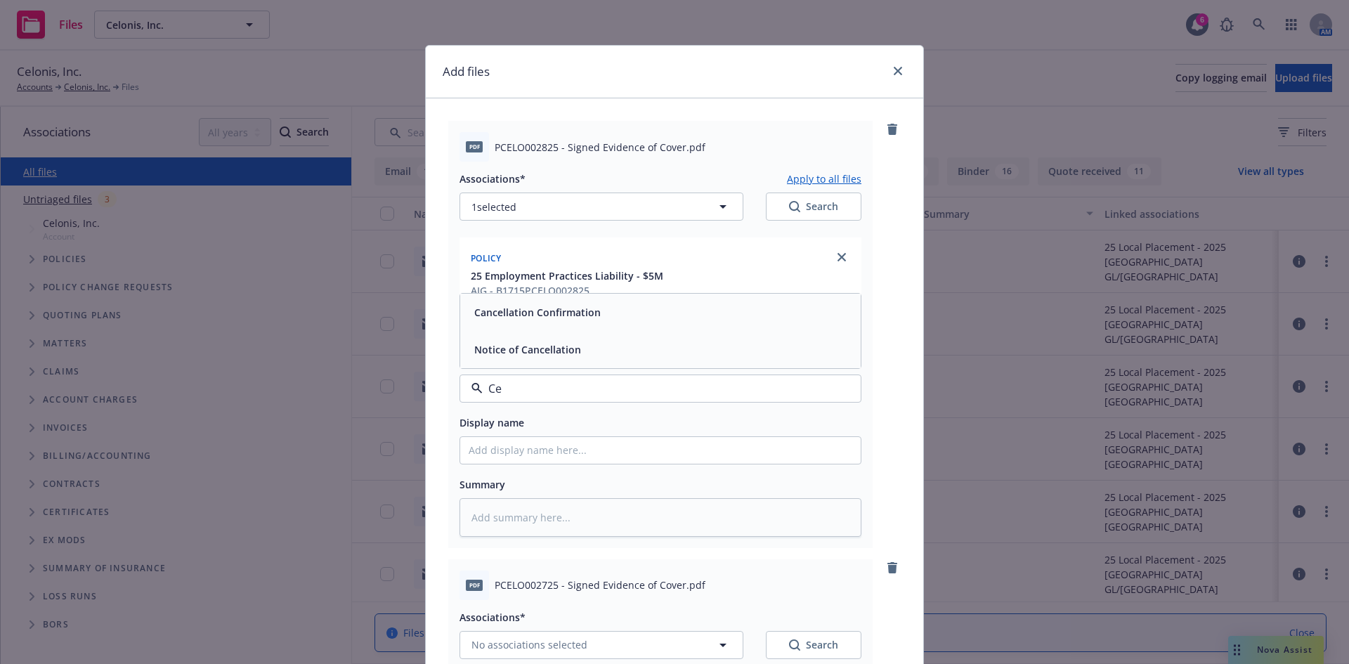
type input "C"
click at [555, 162] on div "Associations* Apply to all files 1 selected Search Policy 25 Employment Practic…" at bounding box center [661, 349] width 402 height 375
drag, startPoint x: 554, startPoint y: 147, endPoint x: 491, endPoint y: 150, distance: 63.3
click at [495, 150] on span "PCELO002825 - Signed Evidence of Cover.pdf" at bounding box center [600, 147] width 211 height 15
copy span "PCELO002825"
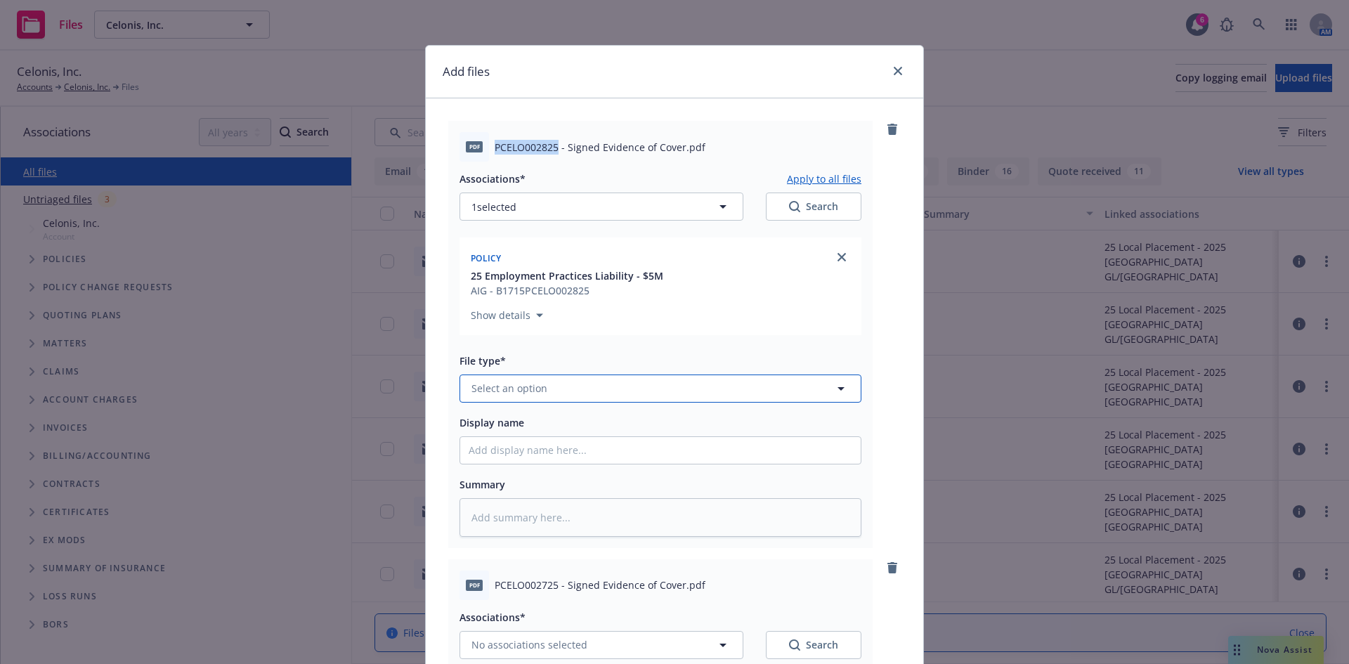
click at [508, 393] on span "Select an option" at bounding box center [510, 388] width 76 height 15
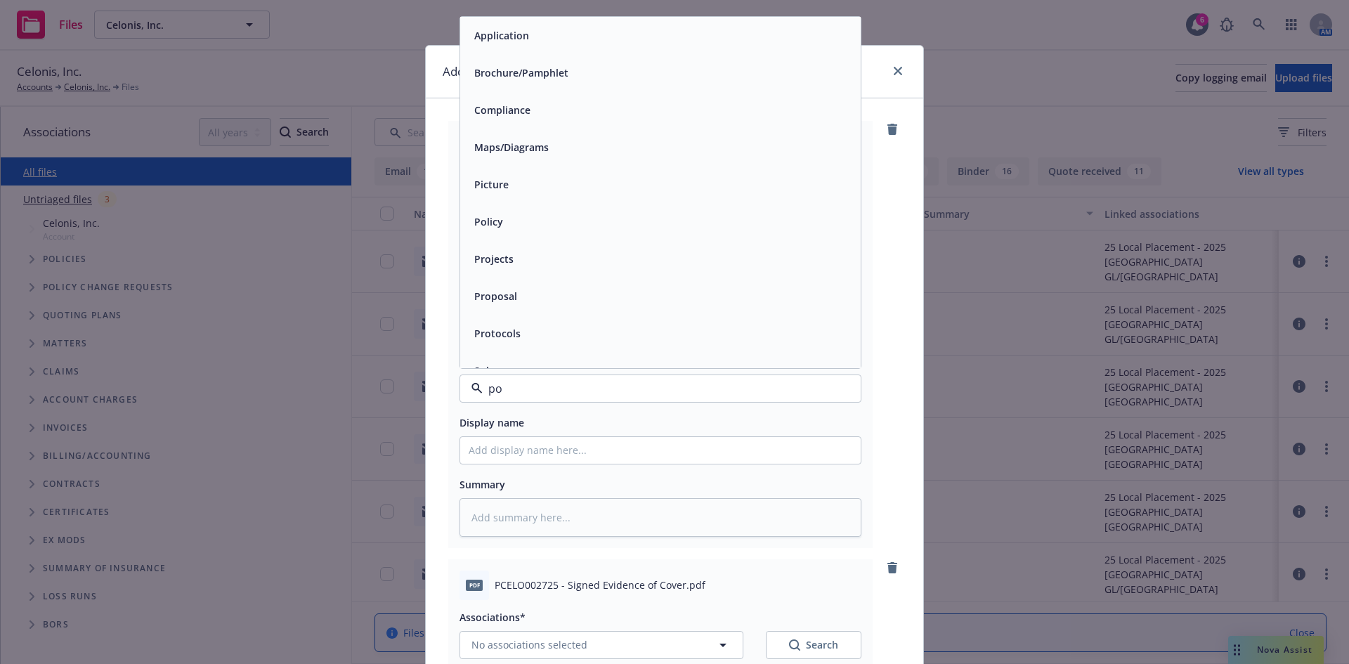
type input "pol"
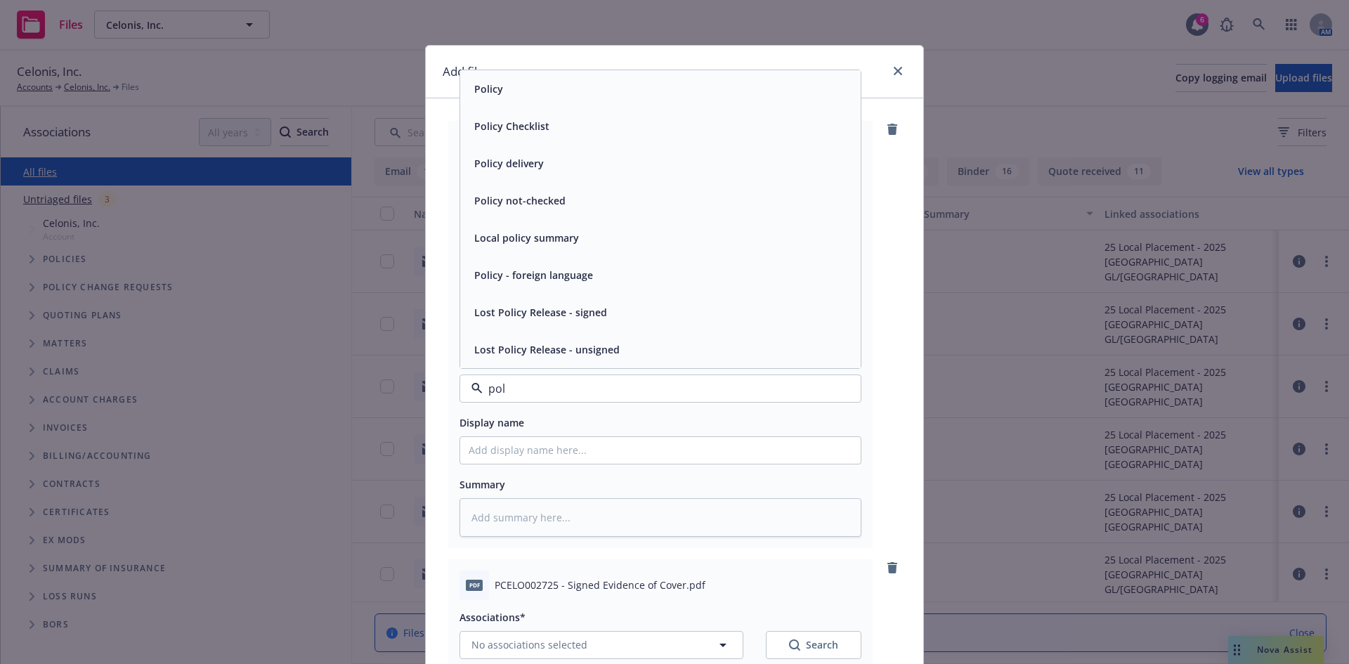
click at [504, 85] on div "Policy" at bounding box center [661, 89] width 384 height 20
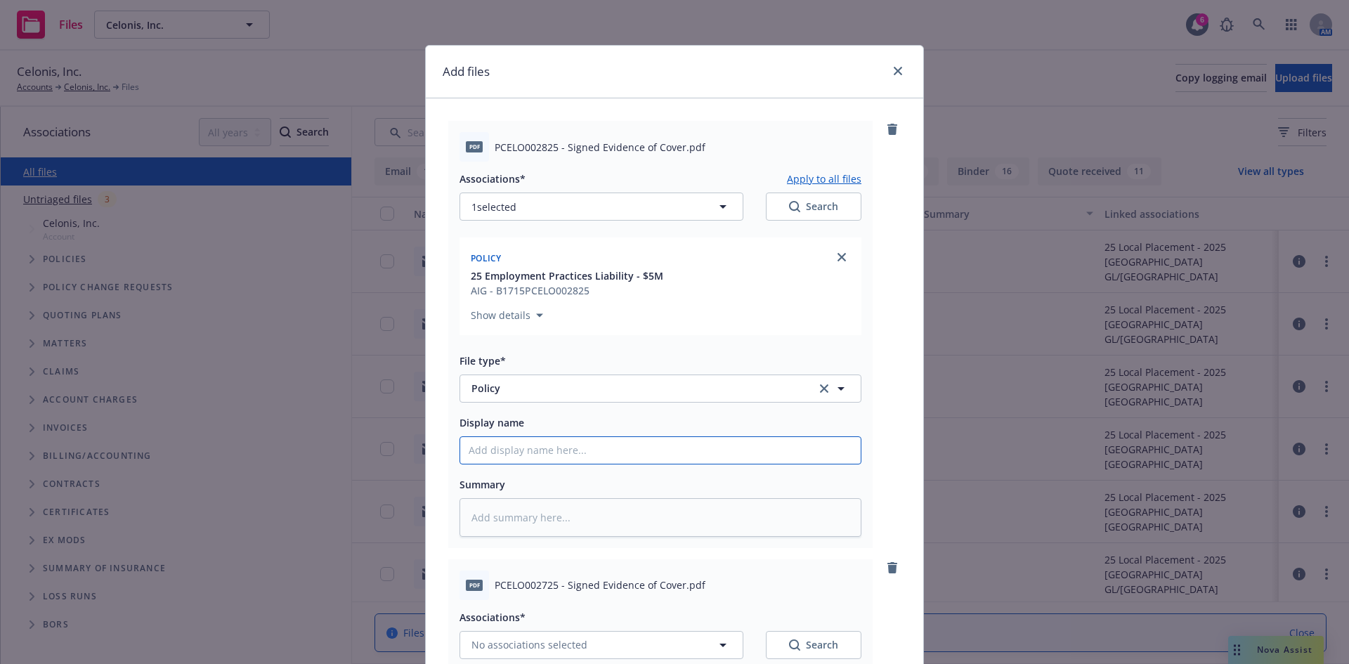
click at [506, 447] on input "Display name" at bounding box center [660, 450] width 401 height 27
paste input "PCELO002825"
type textarea "x"
type input "PCELO002825"
type textarea "x"
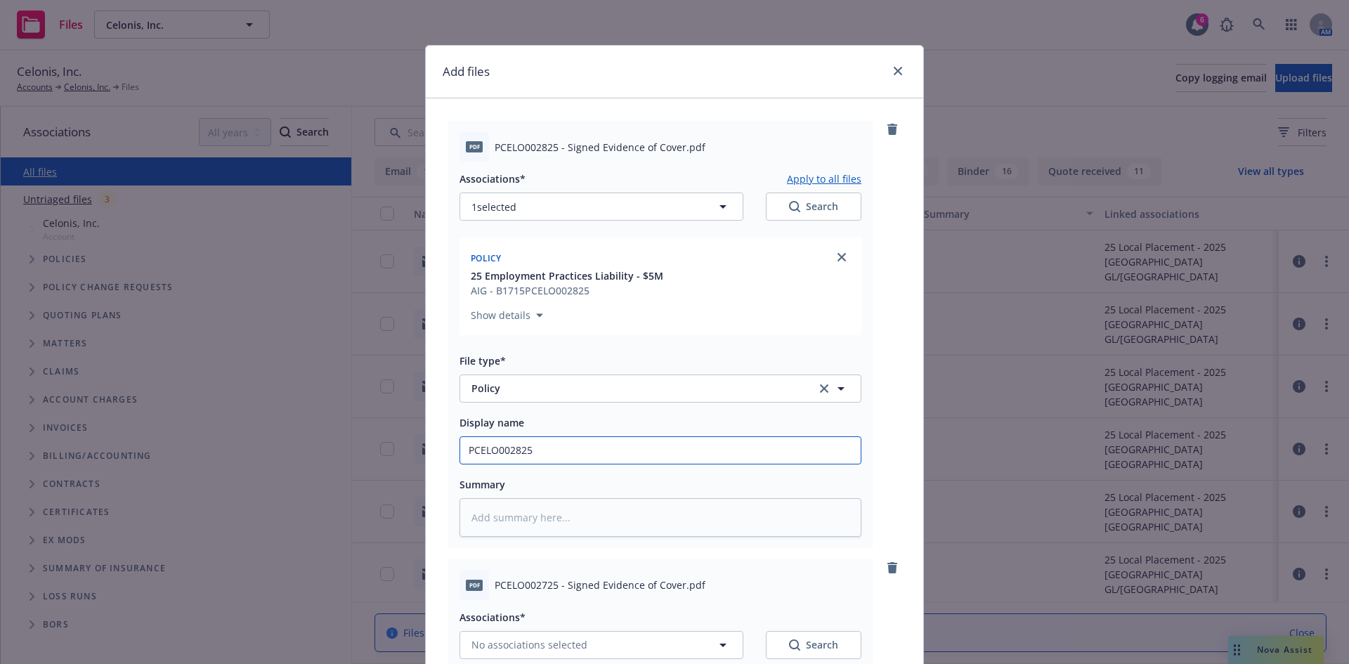
type input "PCELO002825"
type textarea "x"
type input "PCELO002825 2"
type textarea "x"
type input "PCELO002825 25"
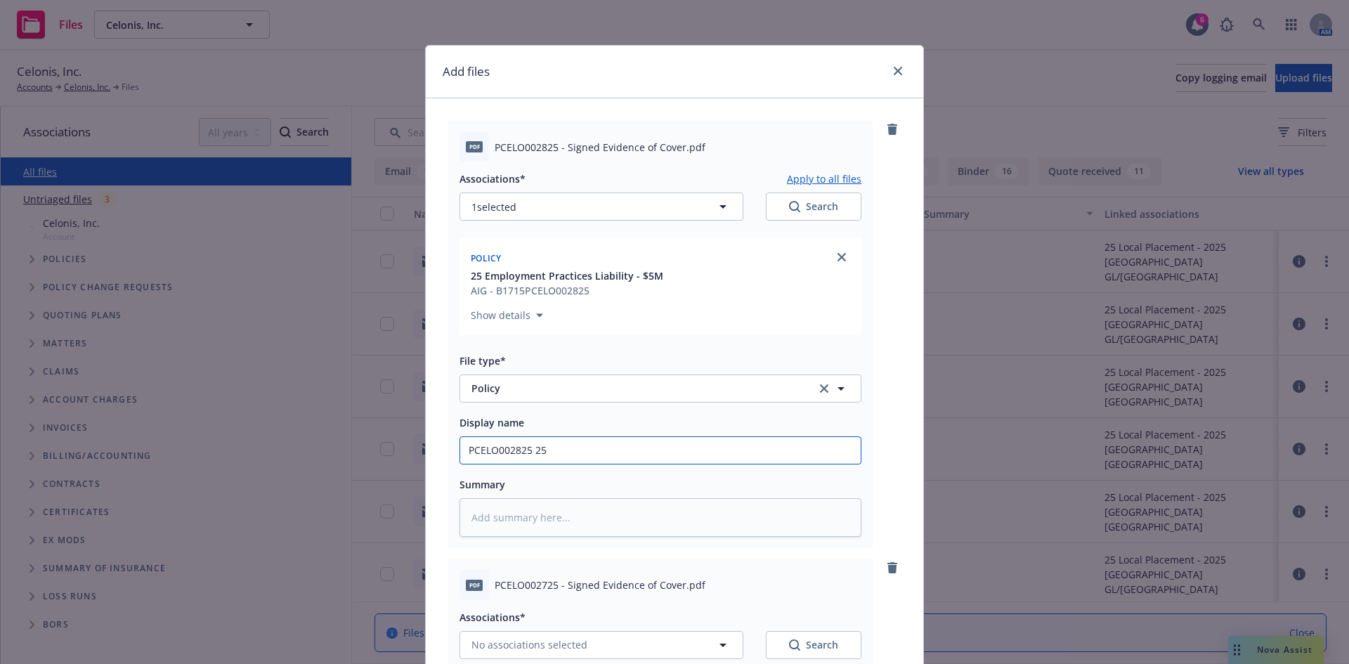
type textarea "x"
type input "PCELO002825 25-"
type textarea "x"
type input "PCELO002825 25-2"
type textarea "x"
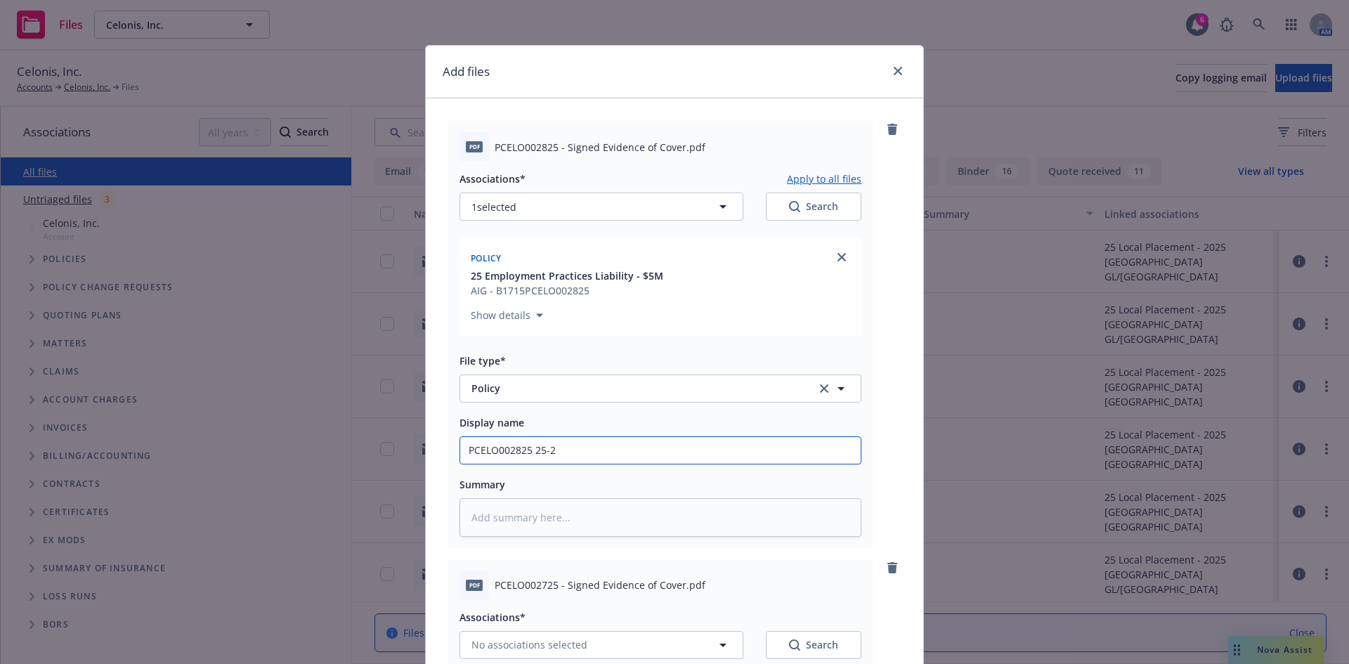
type input "PCELO002825 25-26"
type textarea "x"
type input "PCELO002825 25-26"
type textarea "x"
type input "PCELO002825 25-26 P"
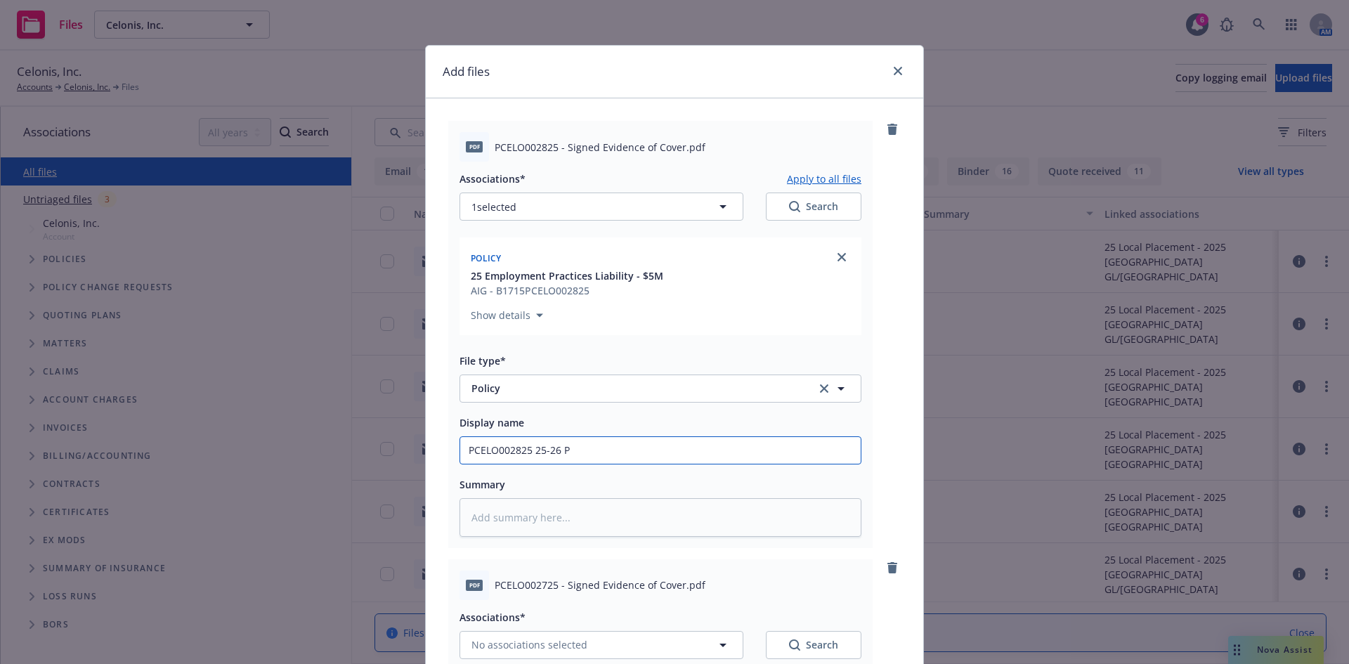
type textarea "x"
type input "PCELO002825 25-26 Po"
type textarea "x"
type input "PCELO002825 25-26 Pol"
type textarea "x"
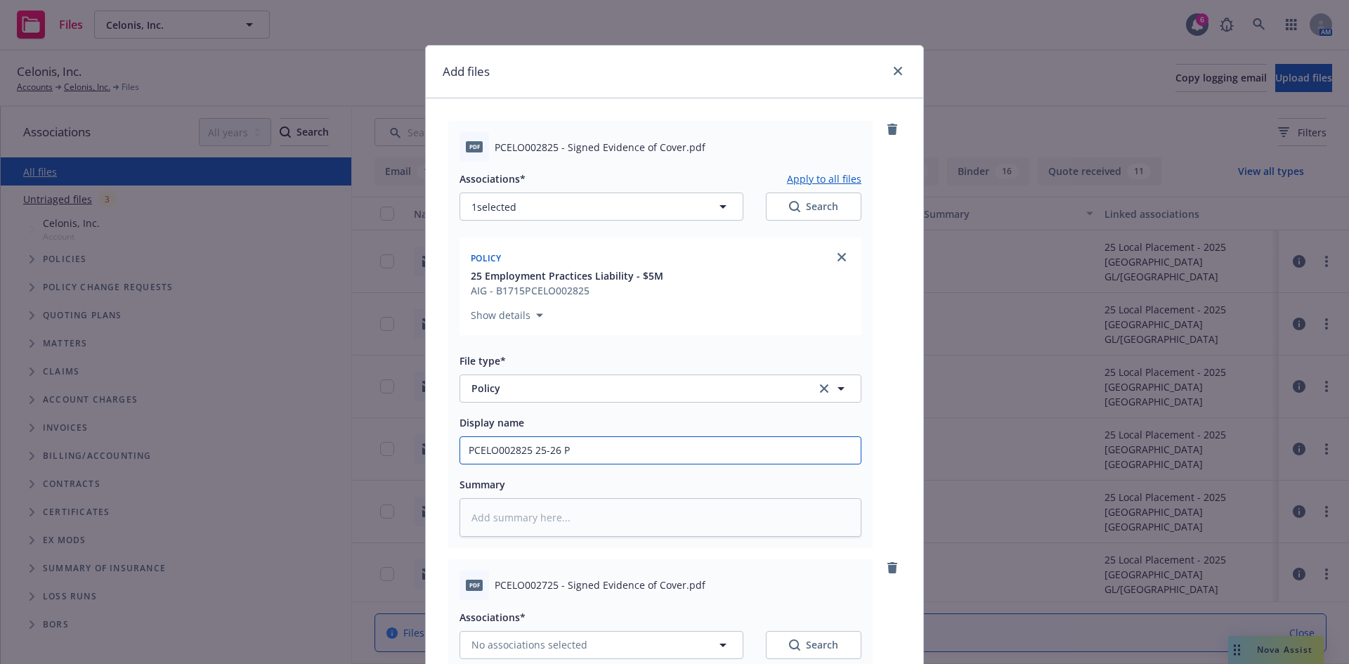
type input "PCELO002825 25-26"
type textarea "x"
type input "PCELO002825 25"
type textarea "x"
type input "PCELO002825 2"
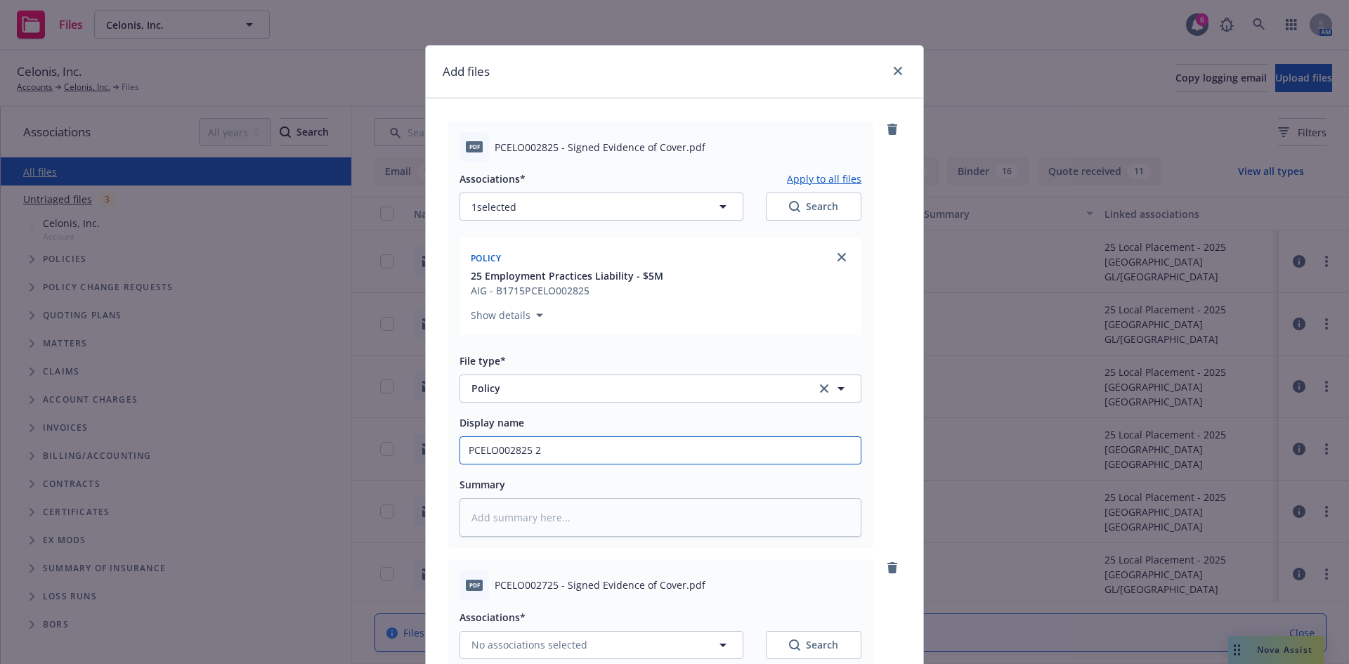
type textarea "x"
type input "PCELO002825"
type textarea "x"
type input "PCELO002825 2"
type textarea "x"
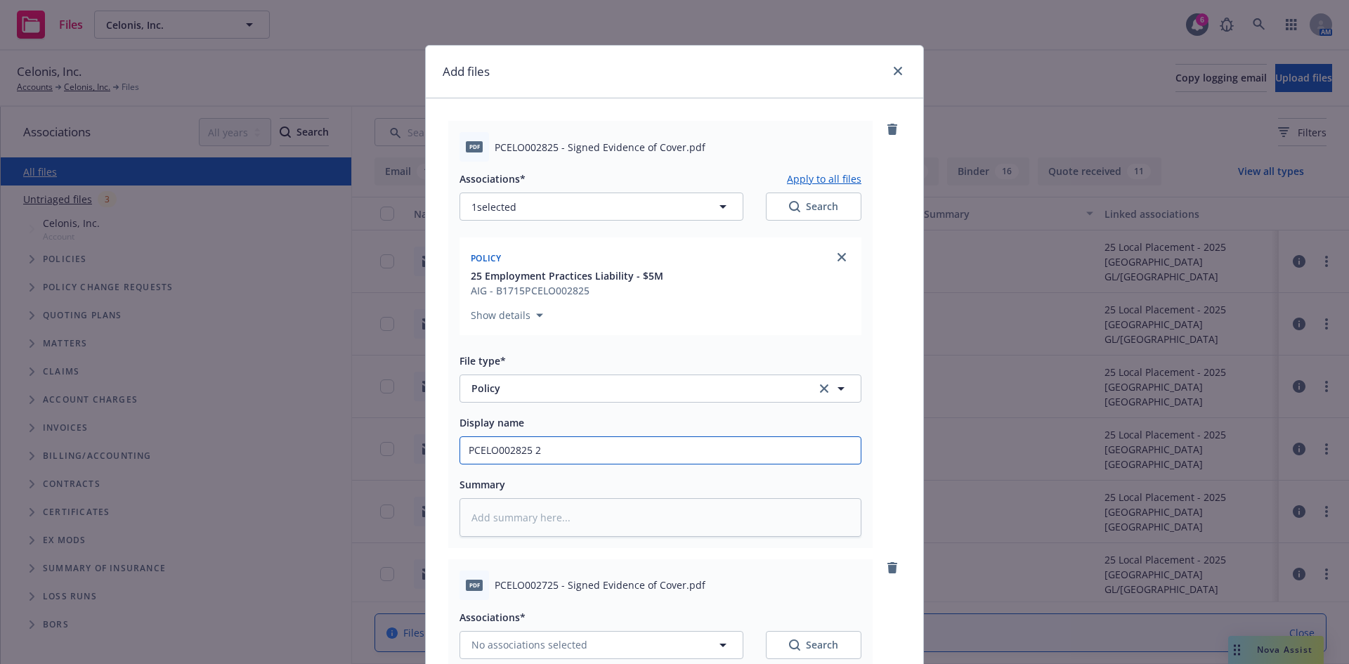
type input "PCELO002825 22"
type textarea "x"
type input "PCELO002825 225"
type textarea "x"
type input "PCELO002825 22"
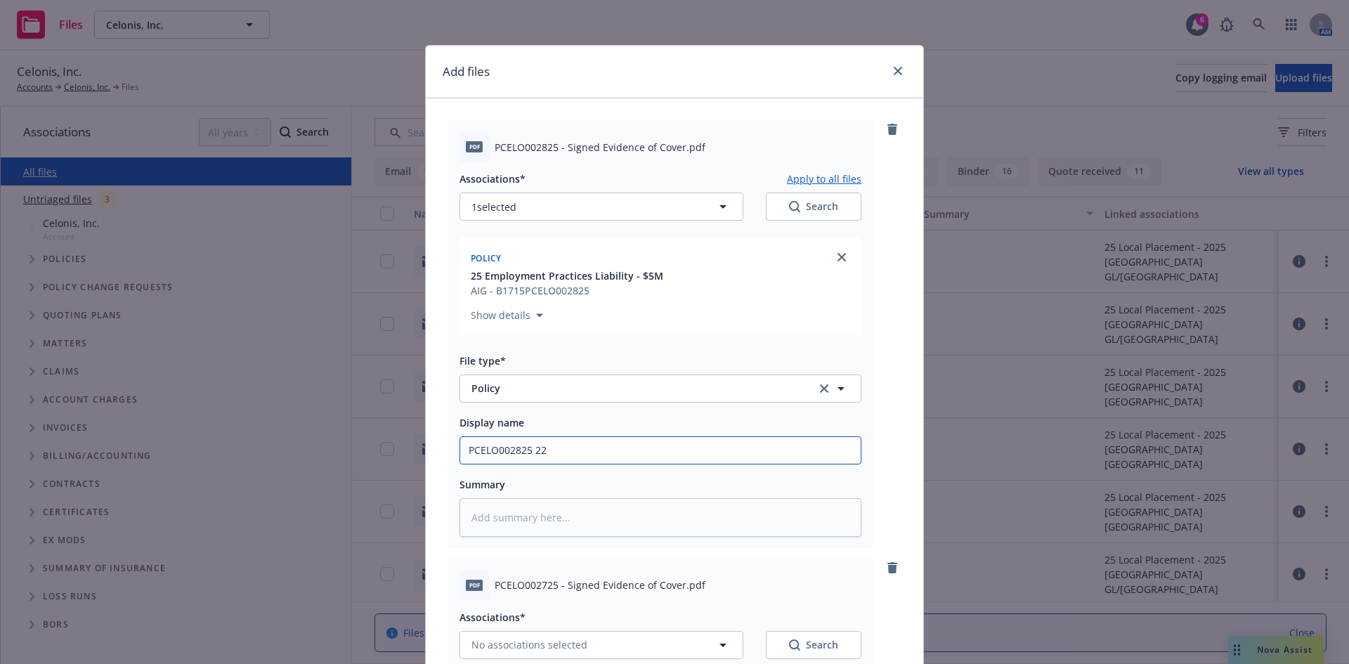
type textarea "x"
type input "PCELO002825 2"
type textarea "x"
type input "PCELO002825 20"
type textarea "x"
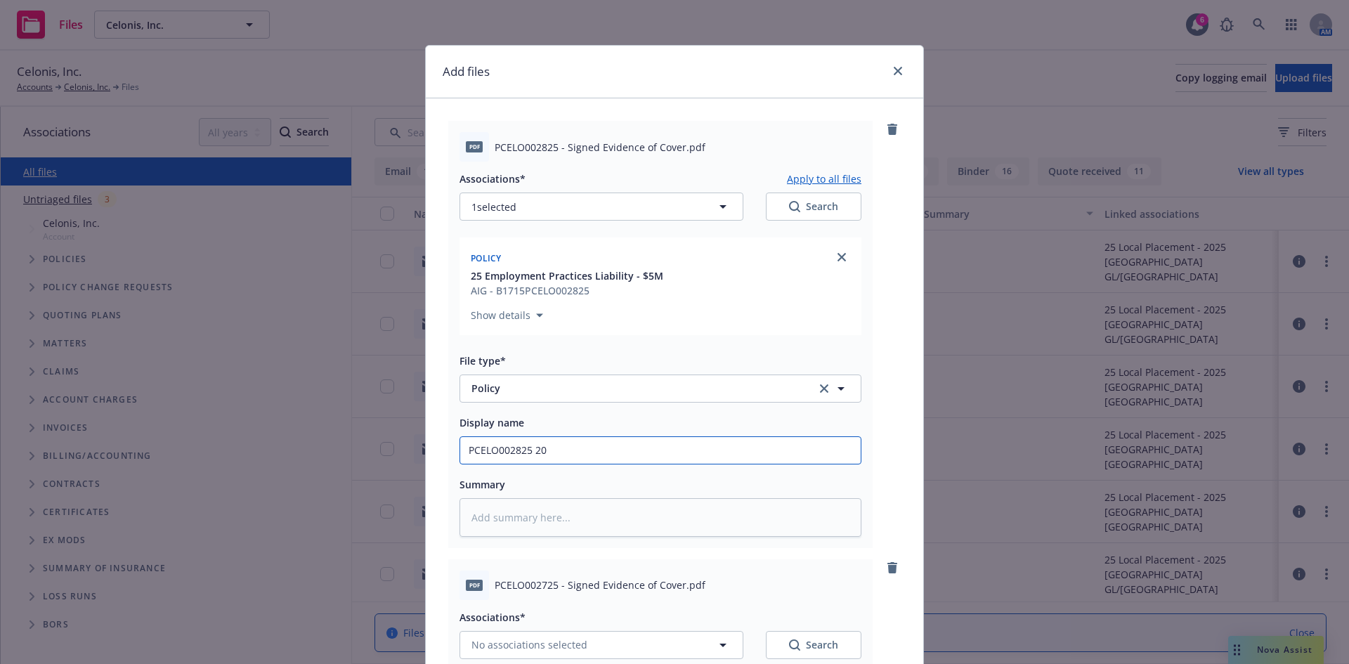
type input "PCELO002825 202"
type textarea "x"
type input "PCELO002825 2025"
type textarea "x"
type input "PCELO002825 2025-"
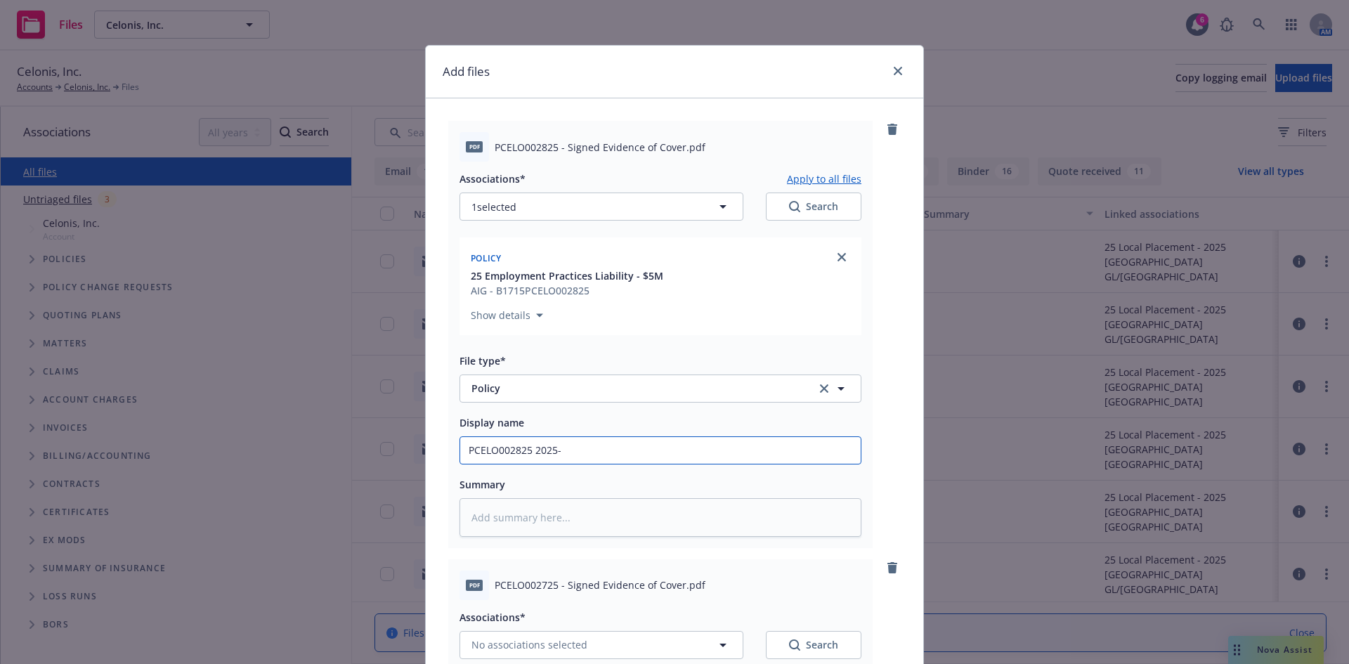
type textarea "x"
type input "PCELO002825 2025-2"
type textarea "x"
type input "PCELO002825 2025-26"
type textarea "x"
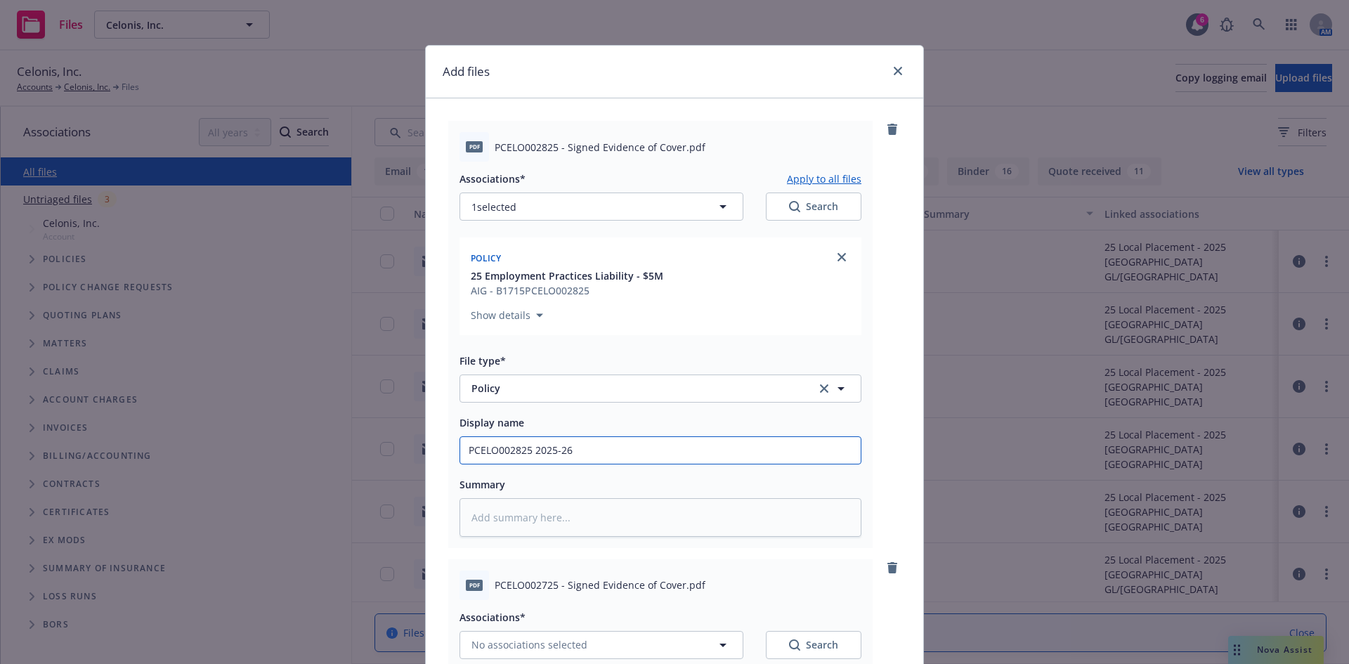
type input "PCELO002825 2025-26"
type textarea "x"
type input "PCELO002825 2025-26 P"
type textarea "x"
type input "PCELO002825 2025-26 Po"
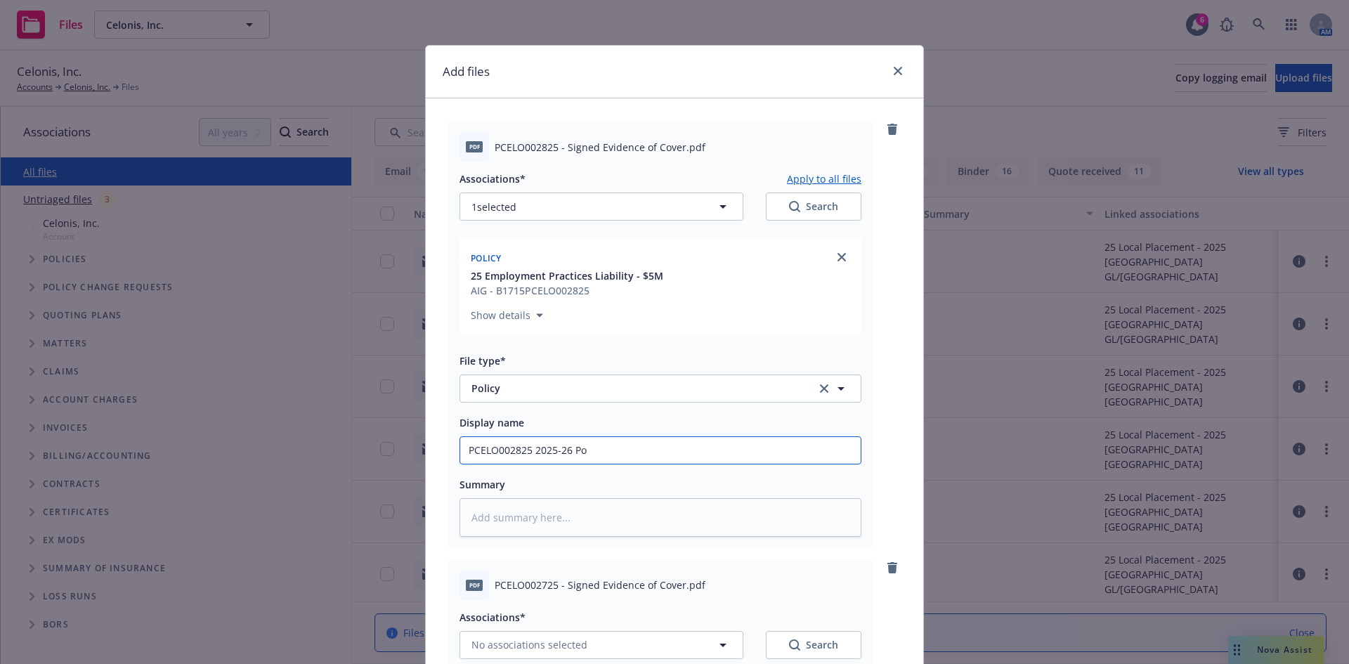
type textarea "x"
type input "PCELO002825 2025-26 Pol"
type textarea "x"
type input "PCELO002825 2025-26 Poli"
type textarea "x"
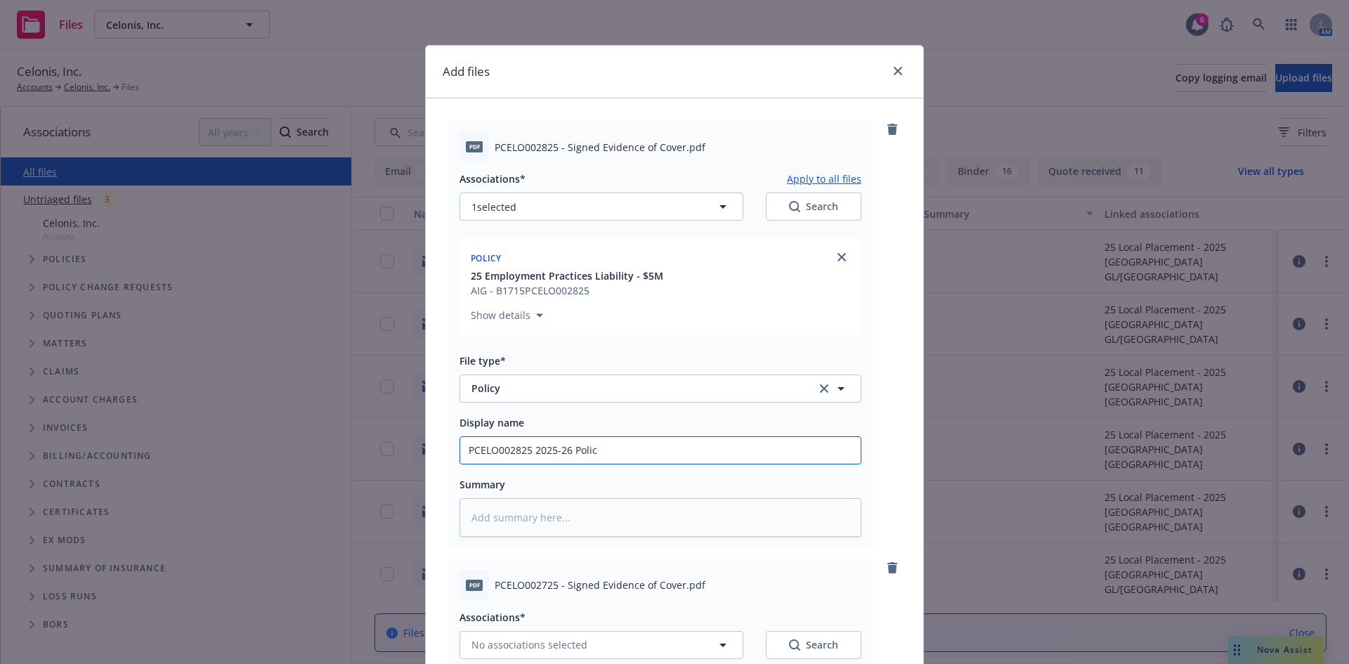
type input "PCELO002825 2025-26 Policy"
type textarea "x"
type input "PCELO002825 2025-26 Policy"
type textarea "x"
type input "PCELO002825 2025-26 Policy"
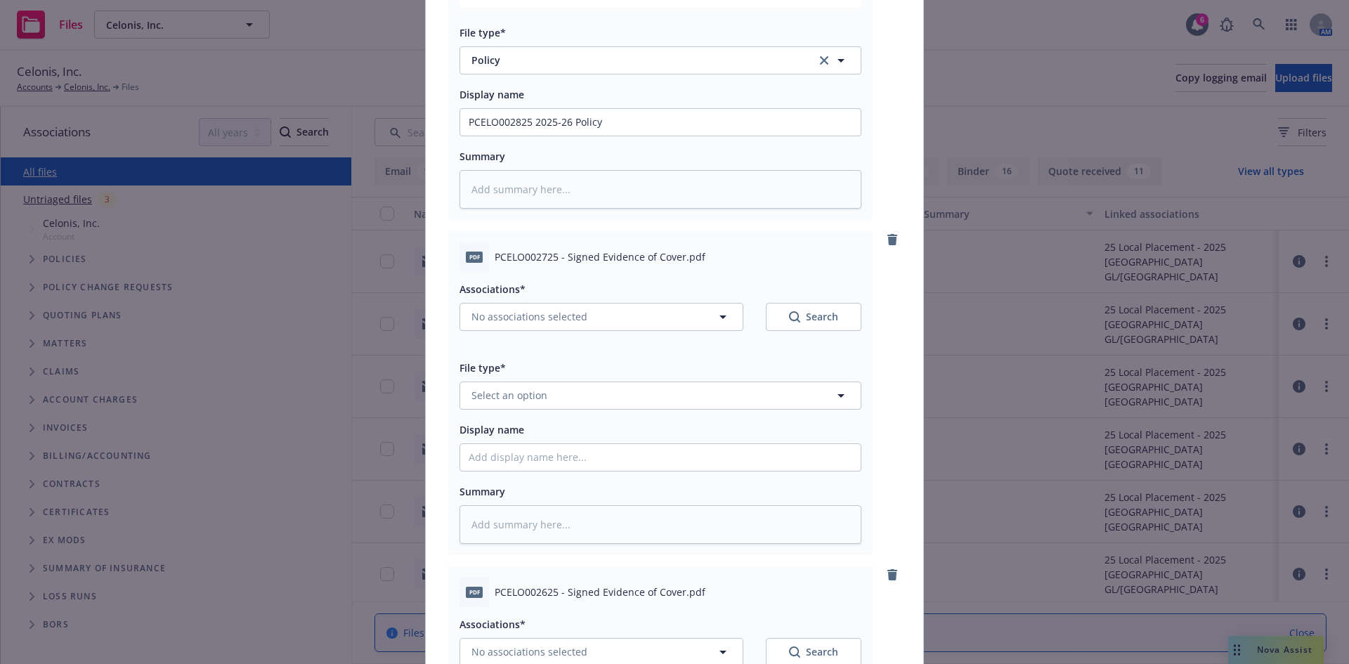
scroll to position [356, 0]
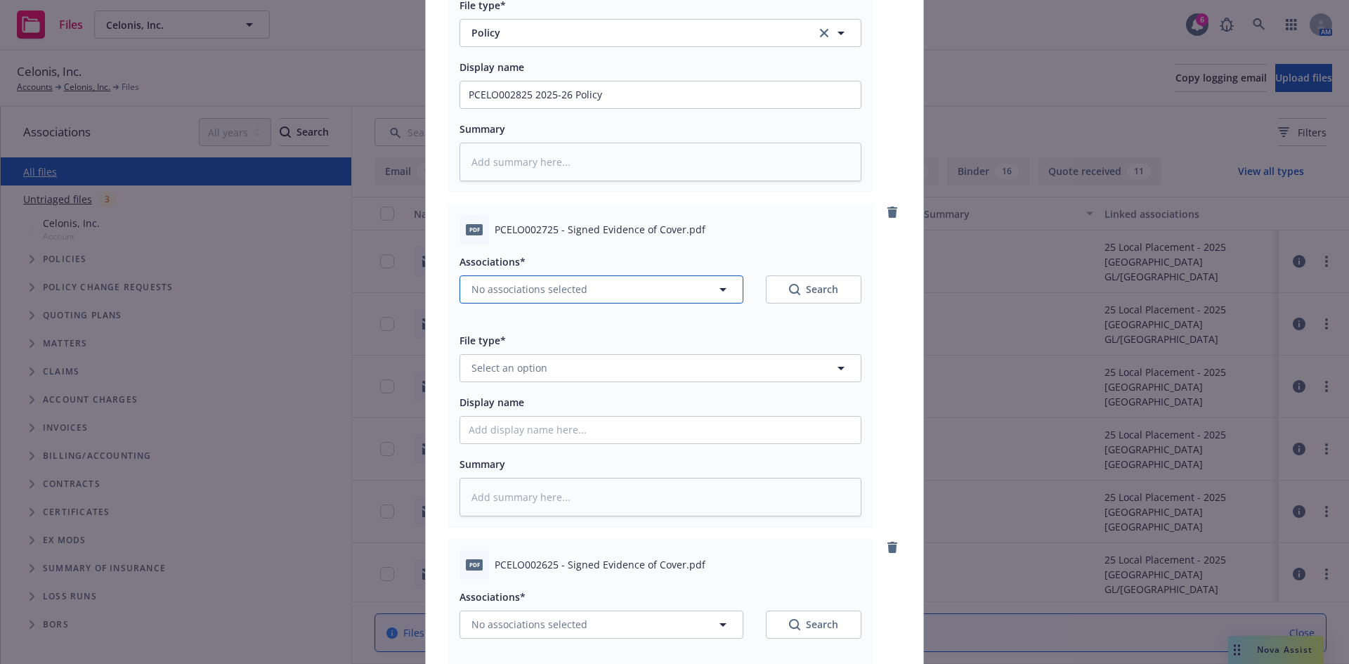
click at [535, 289] on span "No associations selected" at bounding box center [530, 289] width 116 height 15
type textarea "x"
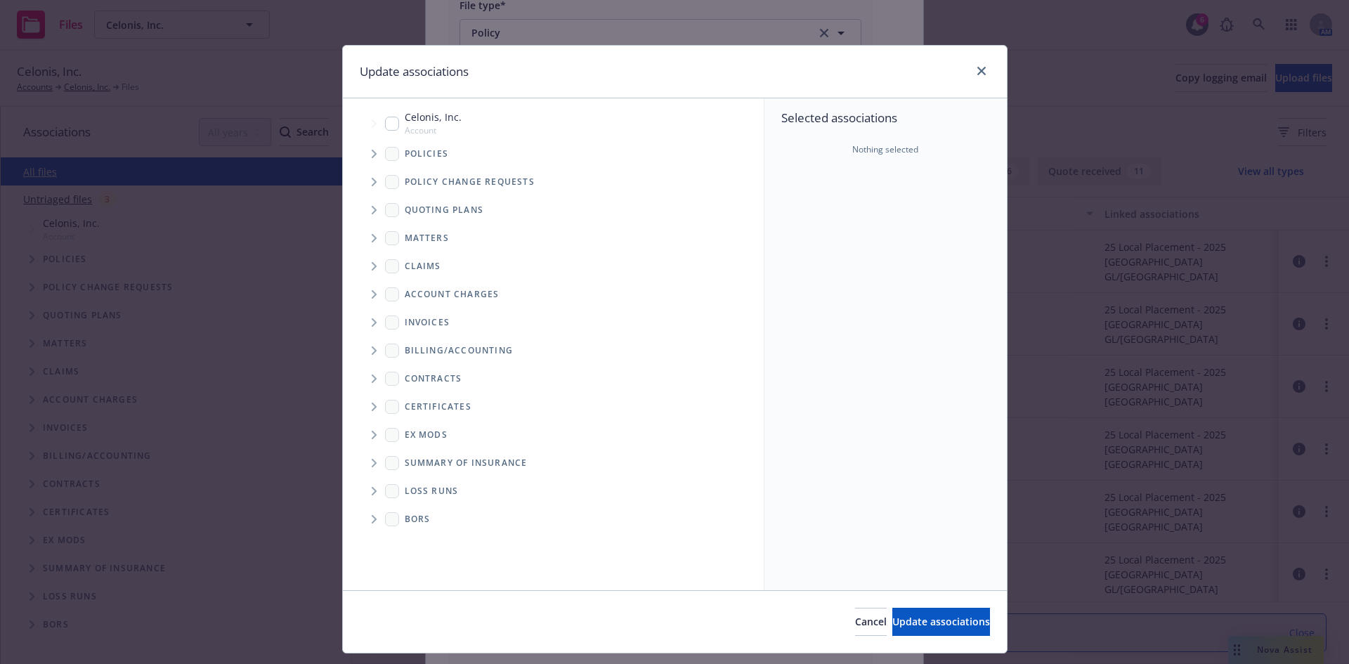
click at [372, 151] on icon "Tree Example" at bounding box center [375, 154] width 6 height 8
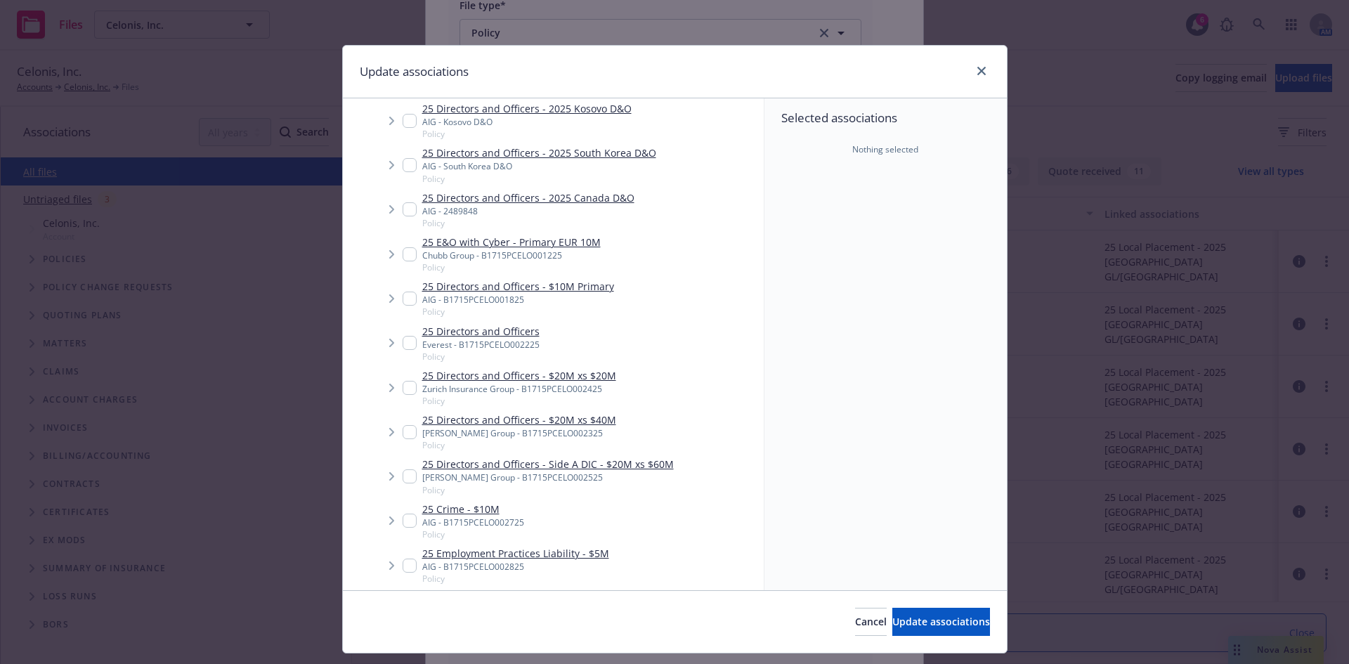
scroll to position [1041, 0]
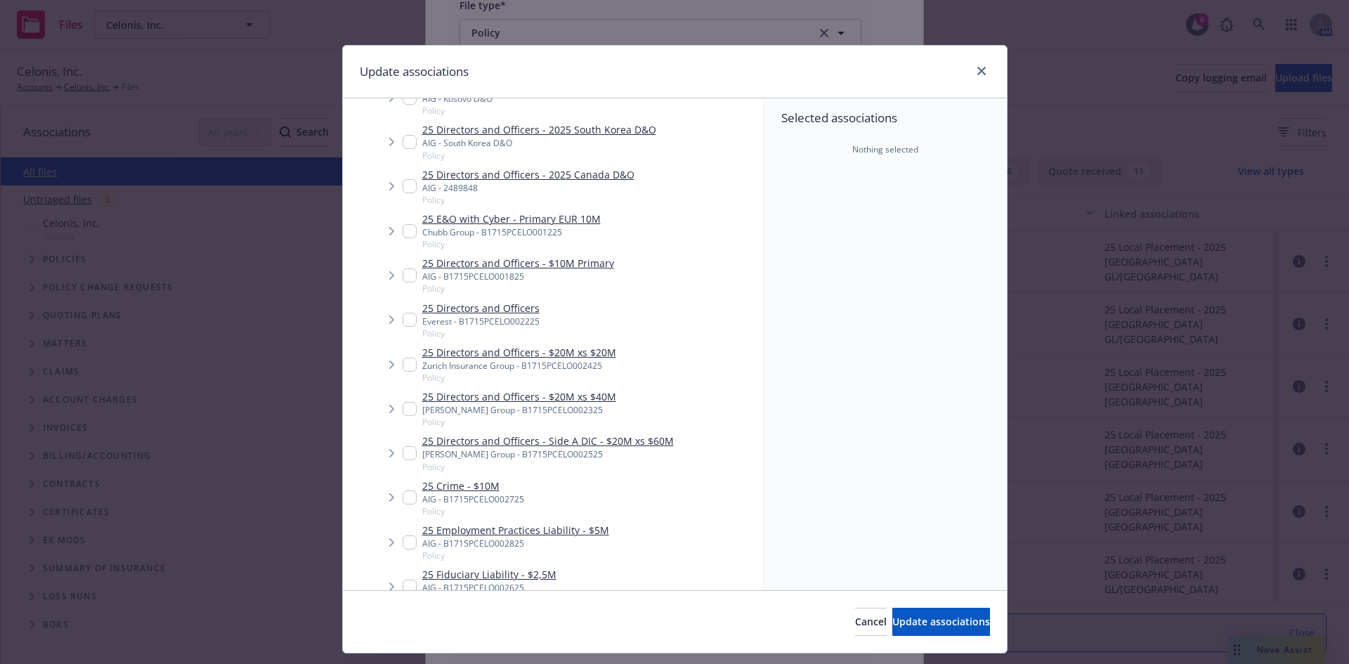
click at [405, 491] on input "Tree Example" at bounding box center [410, 498] width 14 height 14
checkbox input "true"
click at [920, 621] on span "Update associations" at bounding box center [941, 621] width 98 height 13
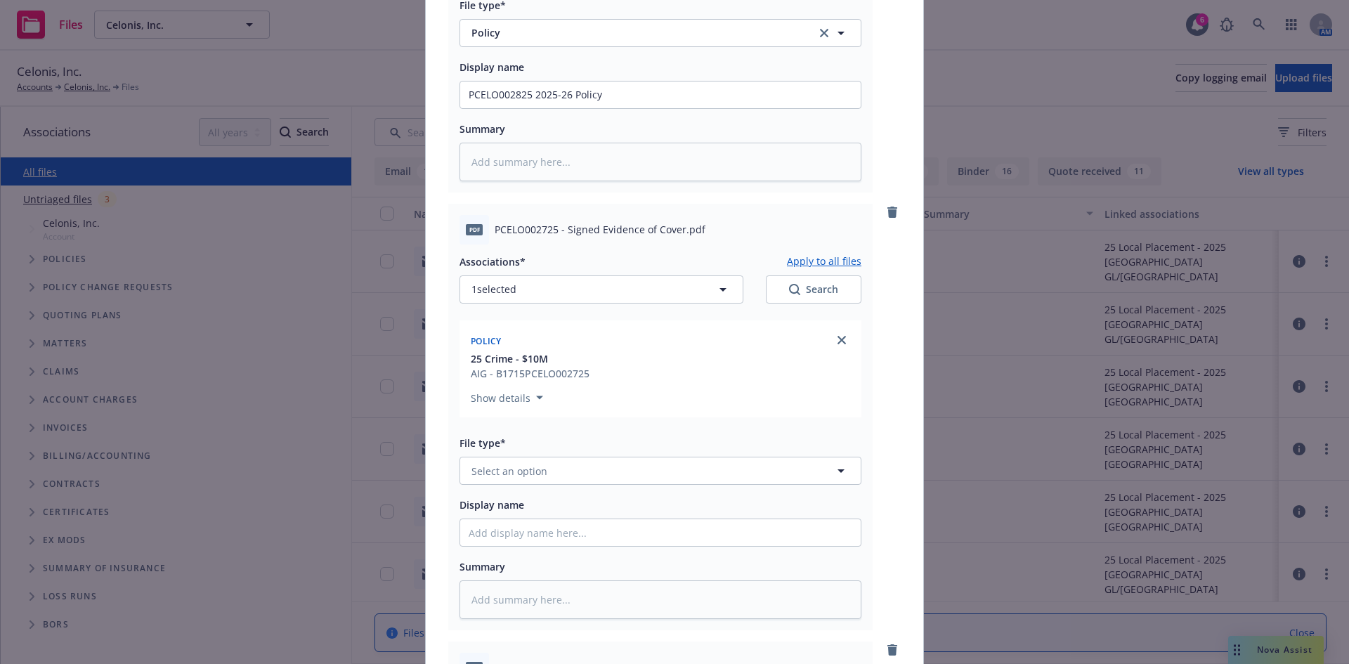
type textarea "x"
click at [538, 480] on button "Select an option" at bounding box center [661, 471] width 402 height 28
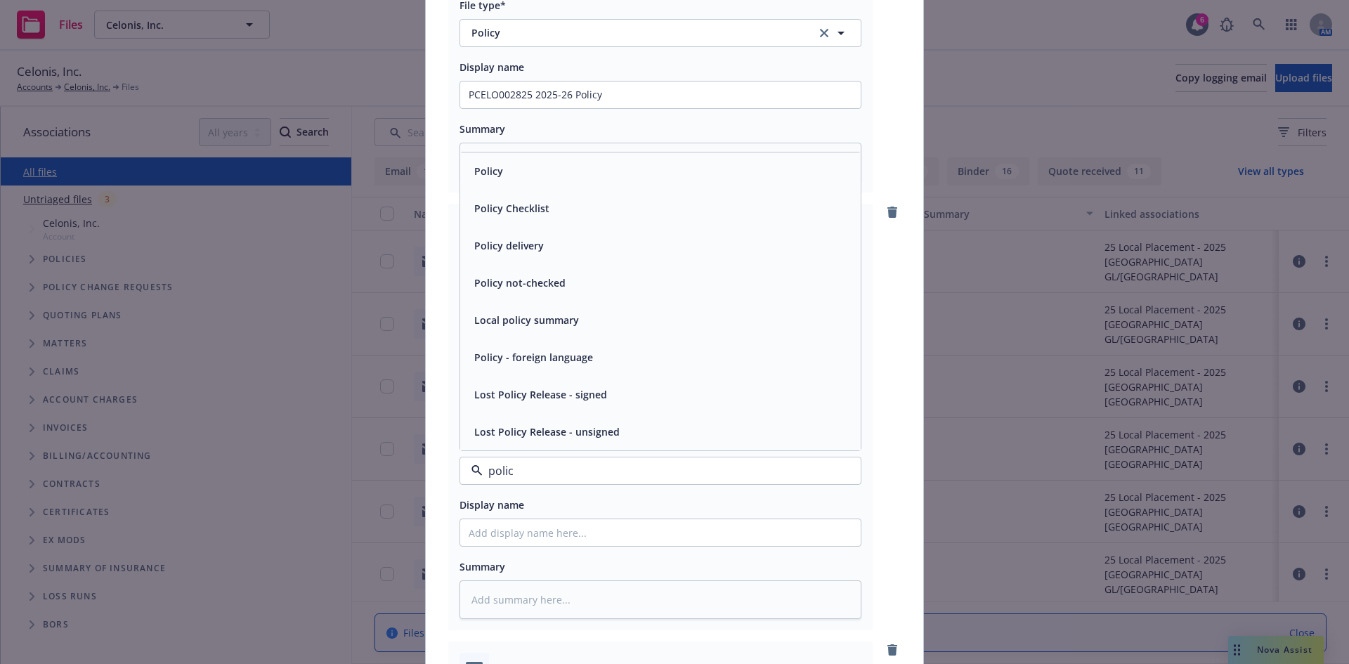
type input "policy"
click at [488, 179] on div "Policy" at bounding box center [487, 171] width 37 height 20
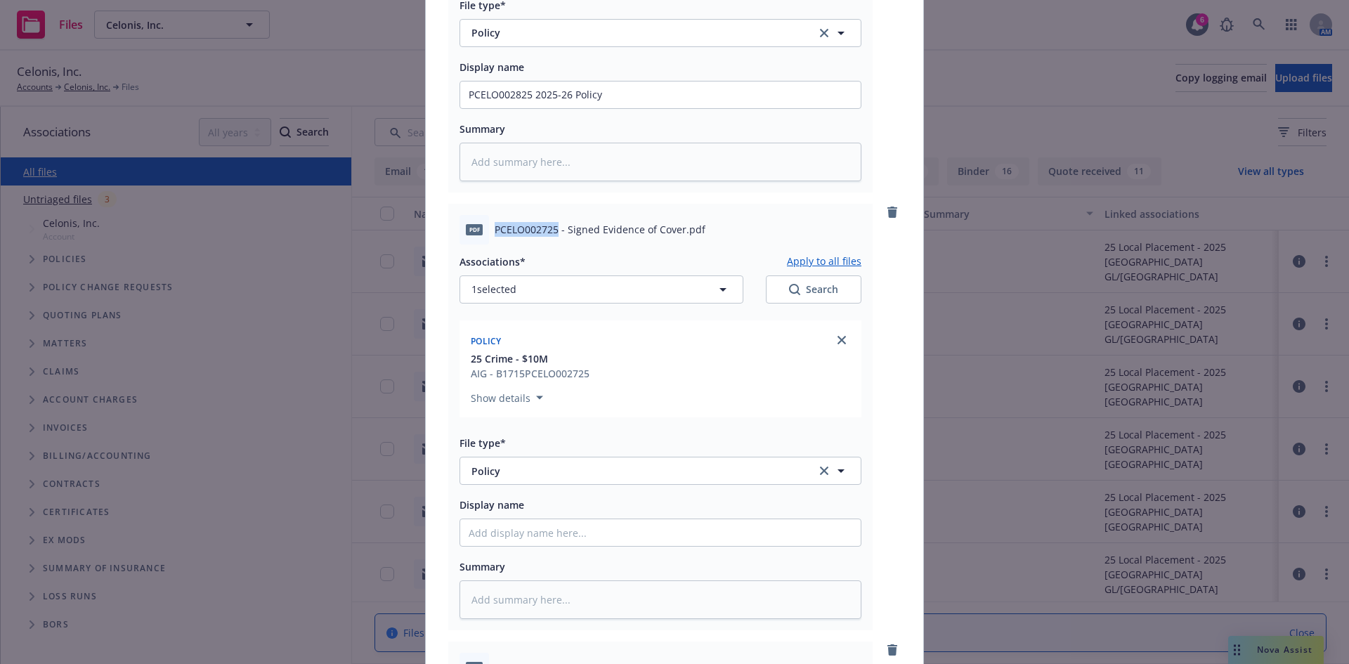
drag, startPoint x: 553, startPoint y: 229, endPoint x: 488, endPoint y: 230, distance: 64.7
click at [488, 230] on div "pdf PCELO002725 - Signed Evidence of Cover.pdf" at bounding box center [661, 230] width 402 height 30
copy span "PCELO002725"
click at [498, 532] on input "Display name" at bounding box center [660, 532] width 401 height 27
paste input "PCELO002725"
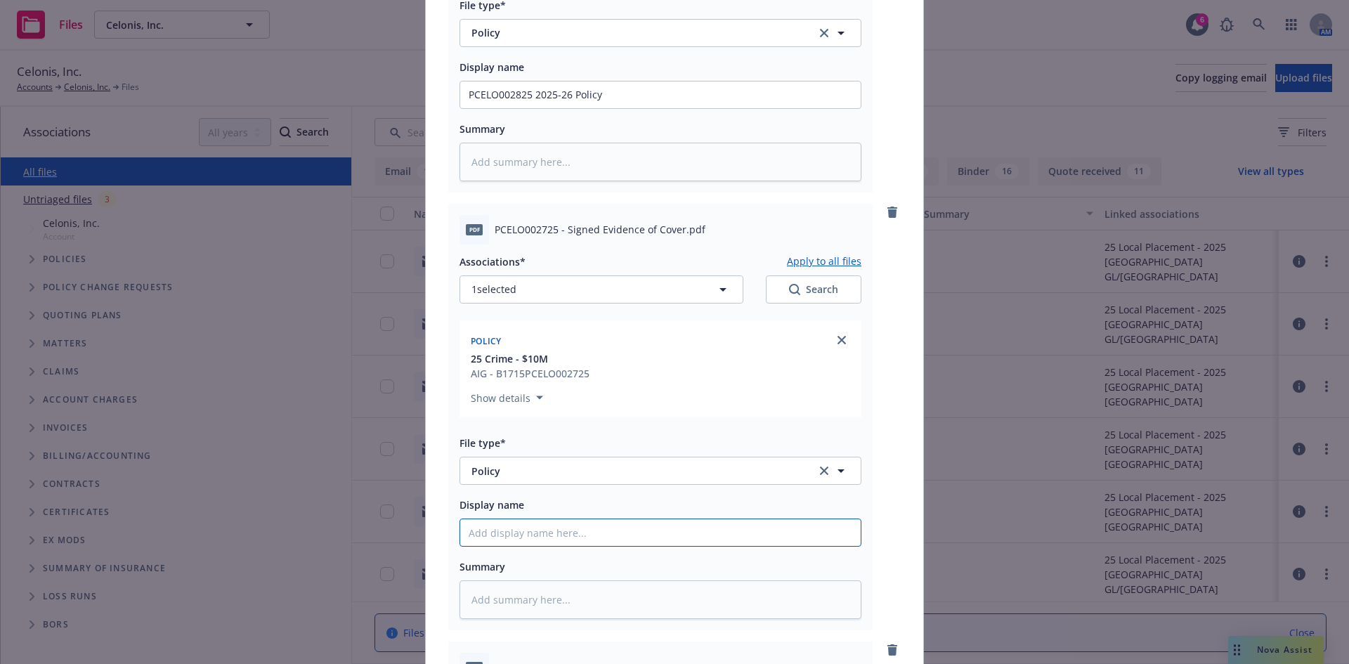
type textarea "x"
type input "PCELO002725"
type textarea "x"
type input "PCELO002725"
type textarea "x"
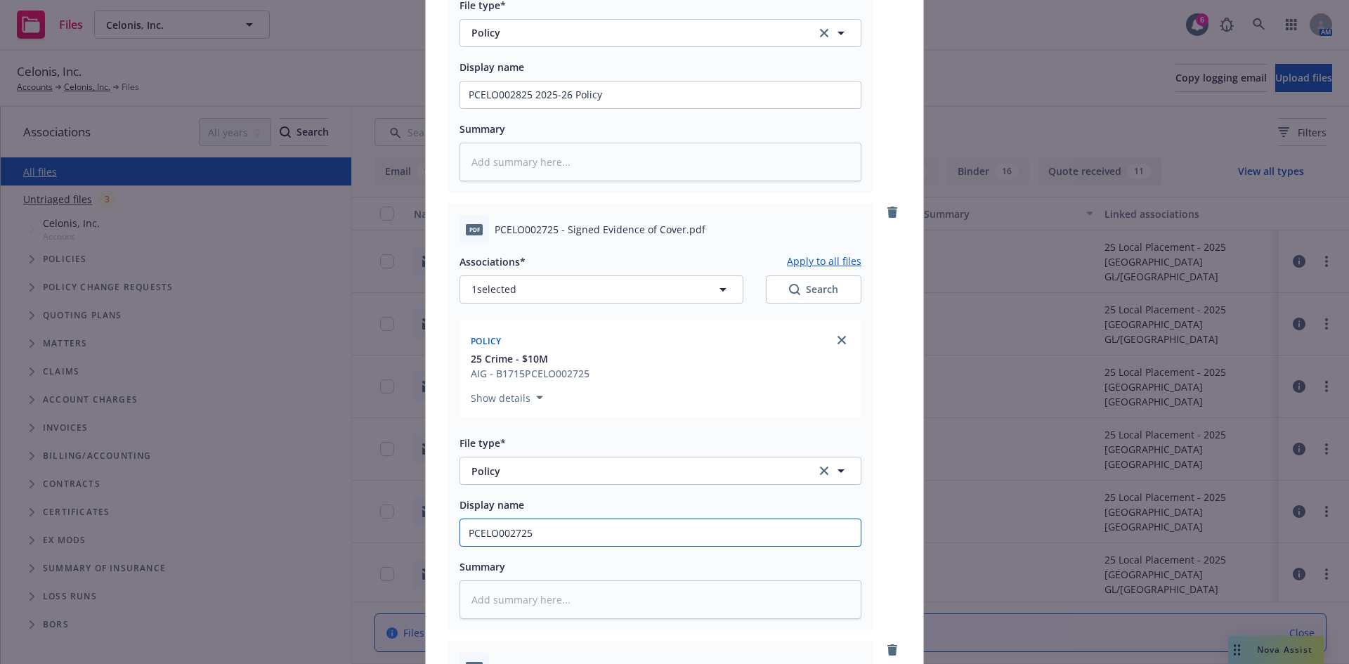
type input "PCELO002725 2"
type textarea "x"
type input "PCELO002725 20"
type textarea "x"
type input "PCELO002725 202"
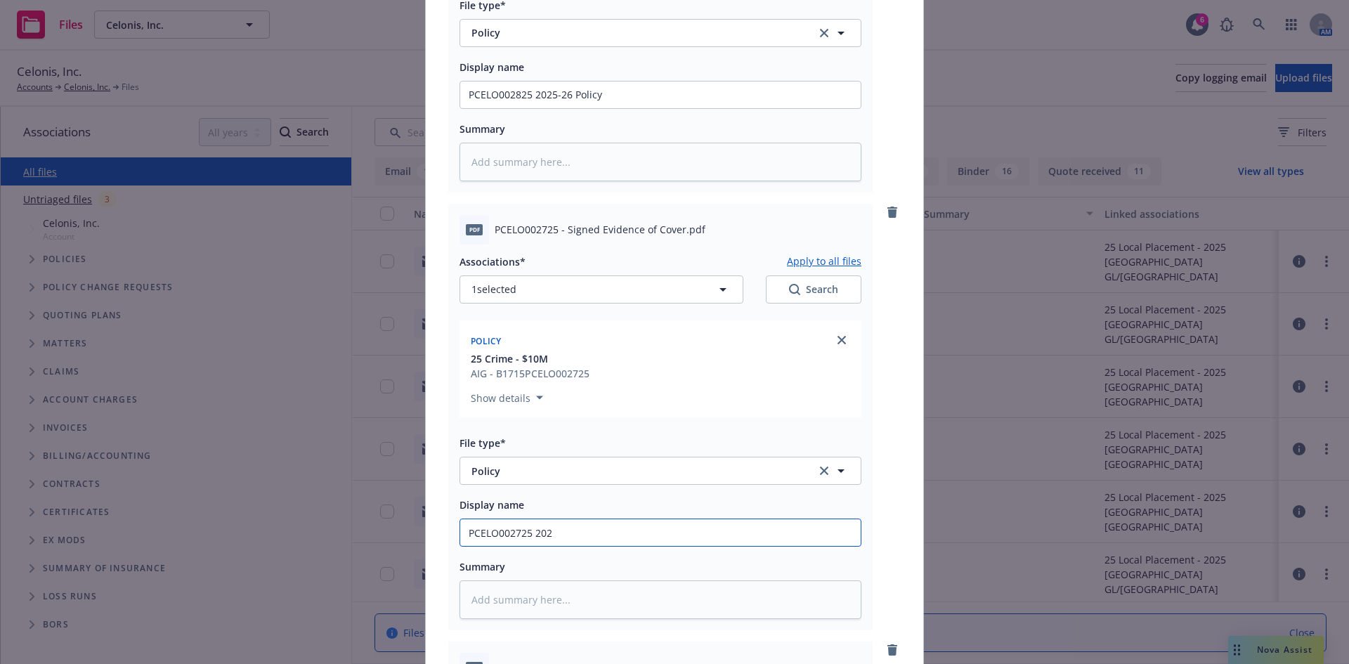
type textarea "x"
type input "PCELO002725 2025"
type textarea "x"
type input "PCELO002725 2025-"
type textarea "x"
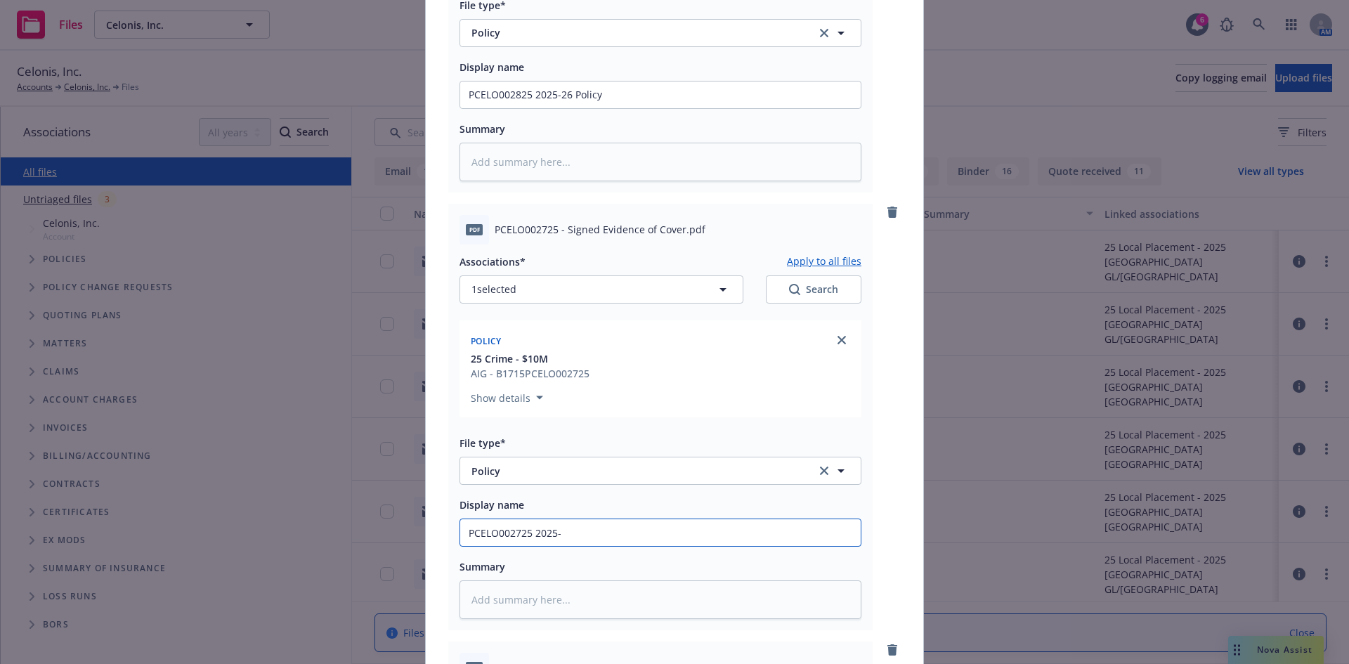
type input "PCELO002725 2025-2"
type textarea "x"
type input "PCELO002725 2025-26"
type textarea "x"
type input "PCELO002725 2025-26"
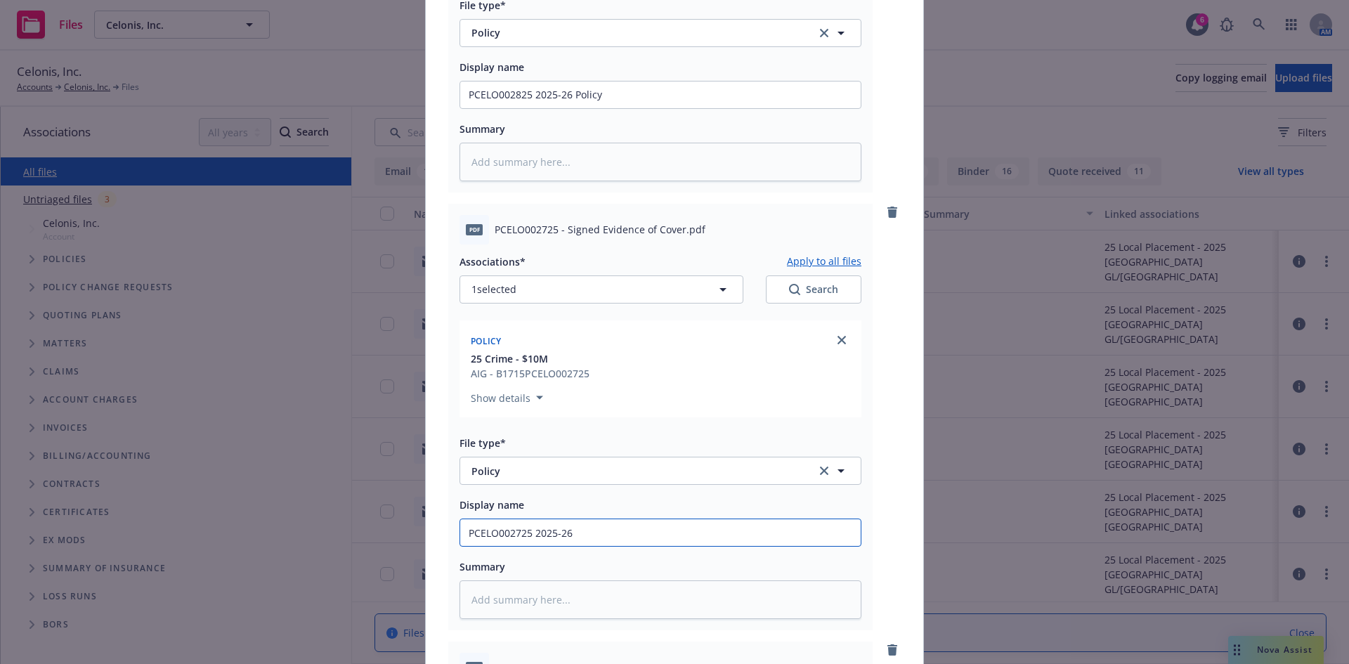
type textarea "x"
type input "PCELO002725 2025-26 P"
type textarea "x"
type input "PCELO002725 2025-26 Po"
type textarea "x"
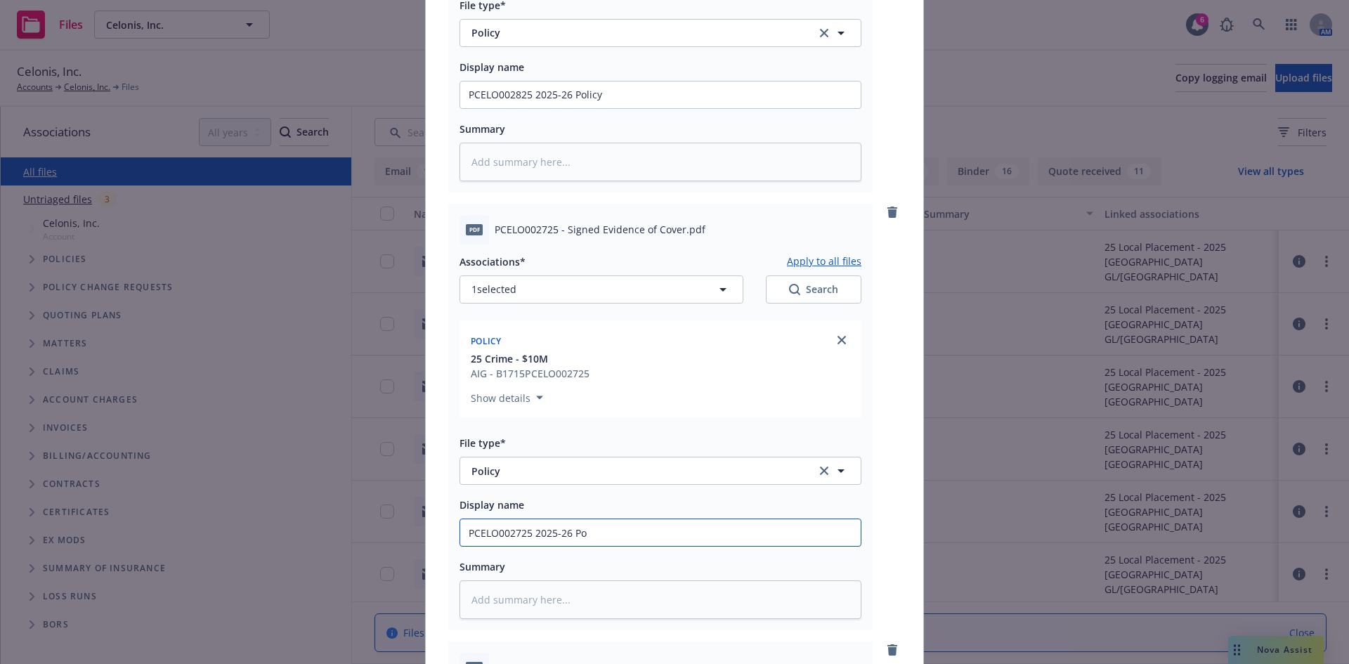
type input "PCELO002725 2025-26 Pol"
type textarea "x"
type input "PCELO002725 2025-26 Poli"
type textarea "x"
type input "PCELO002725 2025-26 Policy"
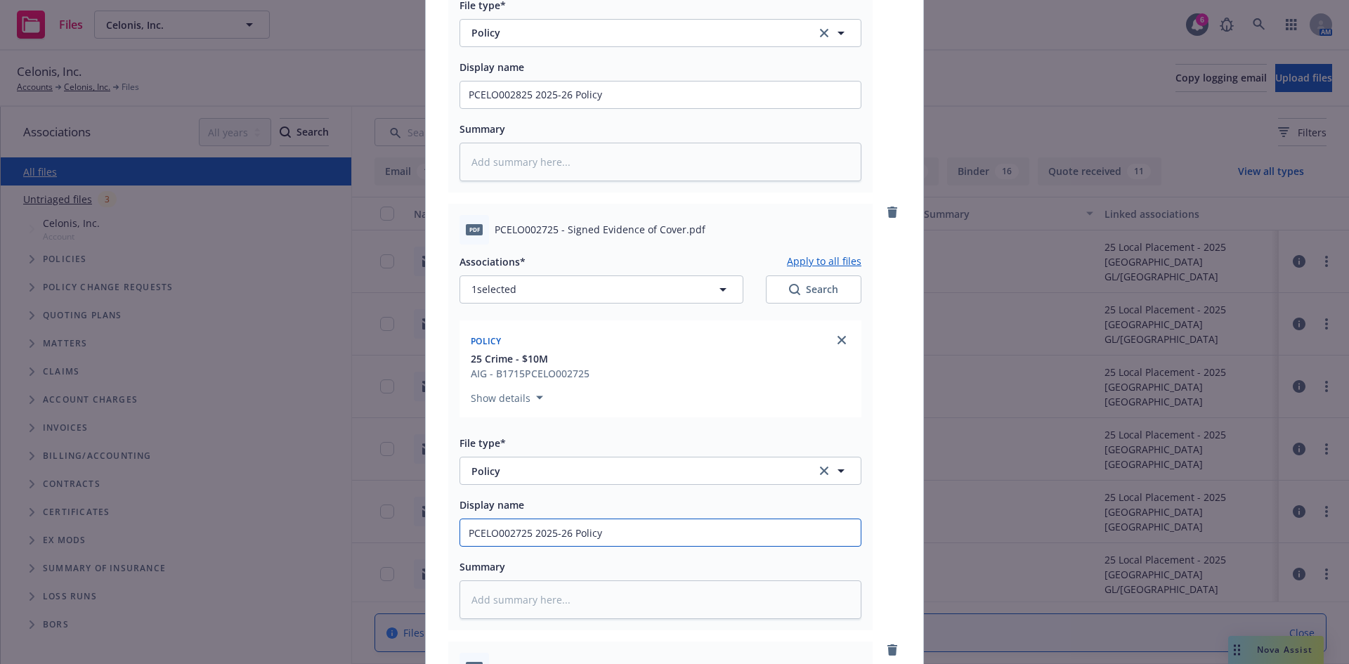
type textarea "x"
type input "PCELO002725 2025-26 Policy"
click at [463, 532] on input "PCELO002725 2025-26 Policy" at bounding box center [660, 532] width 401 height 27
type textarea "x"
type input "CPCELO002725 2025-26 Policy"
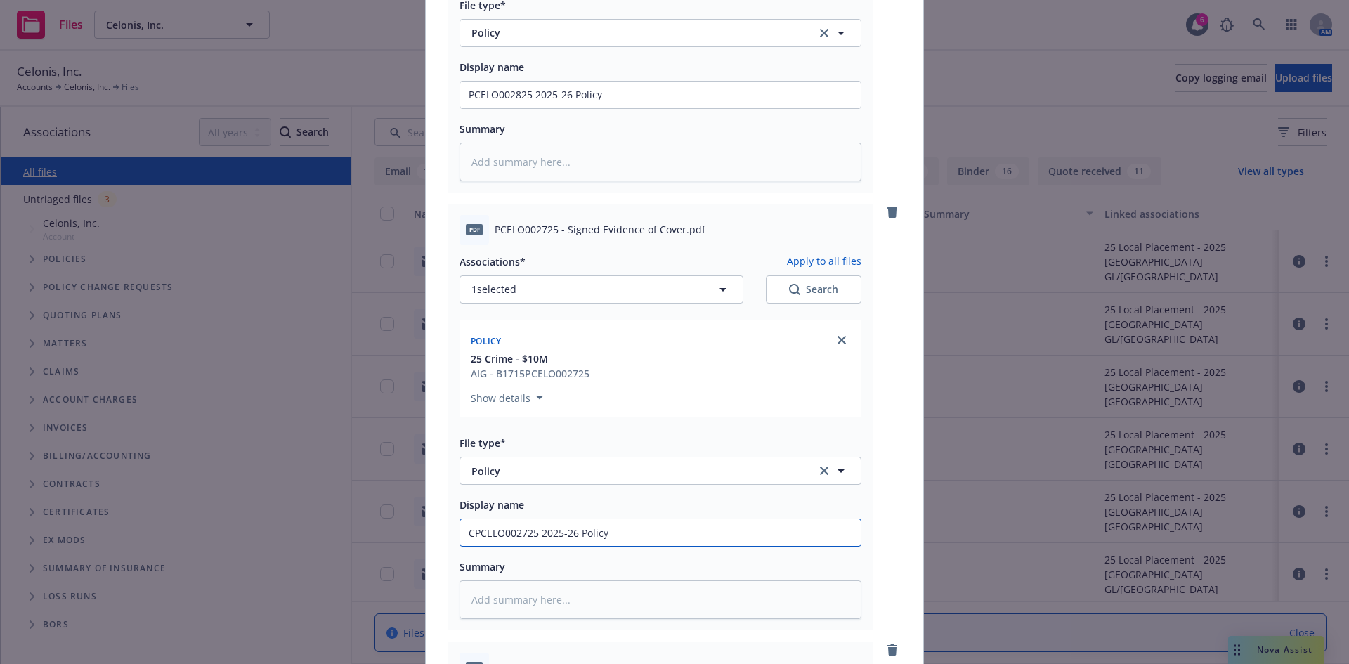
type textarea "x"
type input "CelPCELO002725 2025-26 Policy"
type textarea "x"
type input "CeloPCELO002725 2025-26 Policy"
type textarea "x"
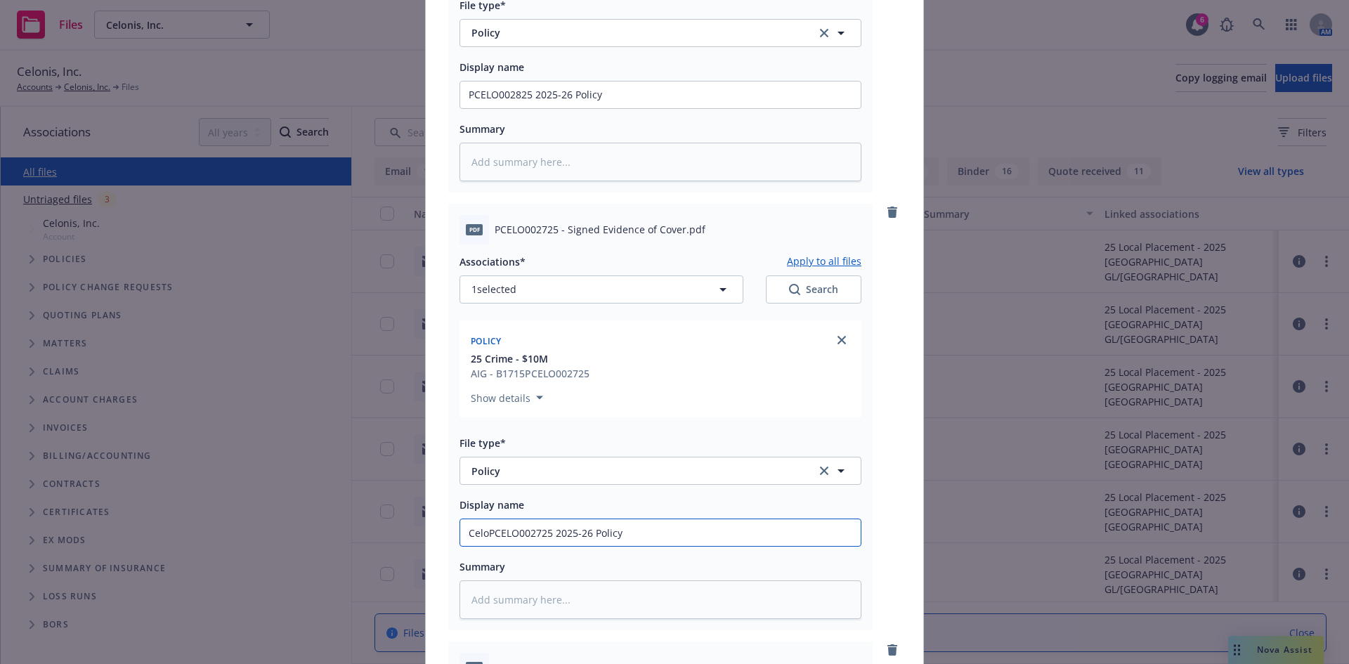
type input "CelonPCELO002725 2025-26 Policy"
type textarea "x"
type input "CeloniPCELO002725 2025-26 Policy"
type textarea "x"
type input "Celonis PCELO002725 2025-26 Policy"
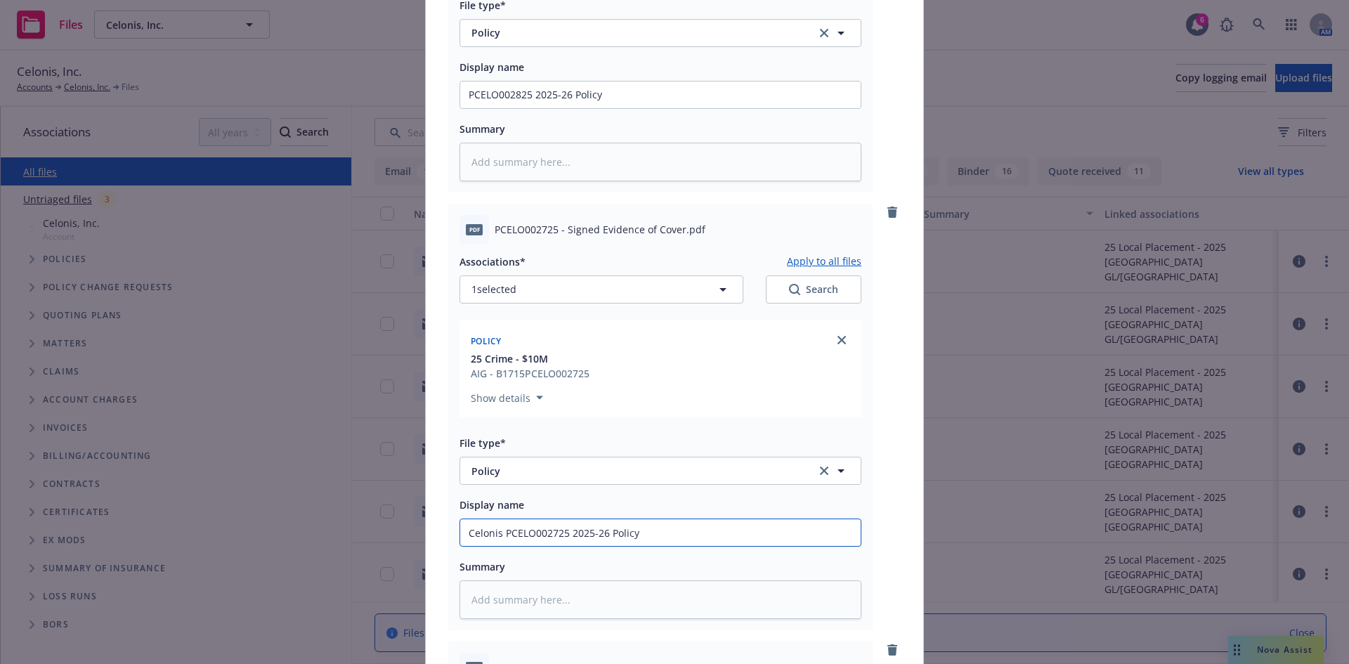
type textarea "x"
type input "CelonisPCELO002725 2025-26 Policy"
type textarea "x"
type input "CeloniPCELO002725 2025-26 Policy"
type textarea "x"
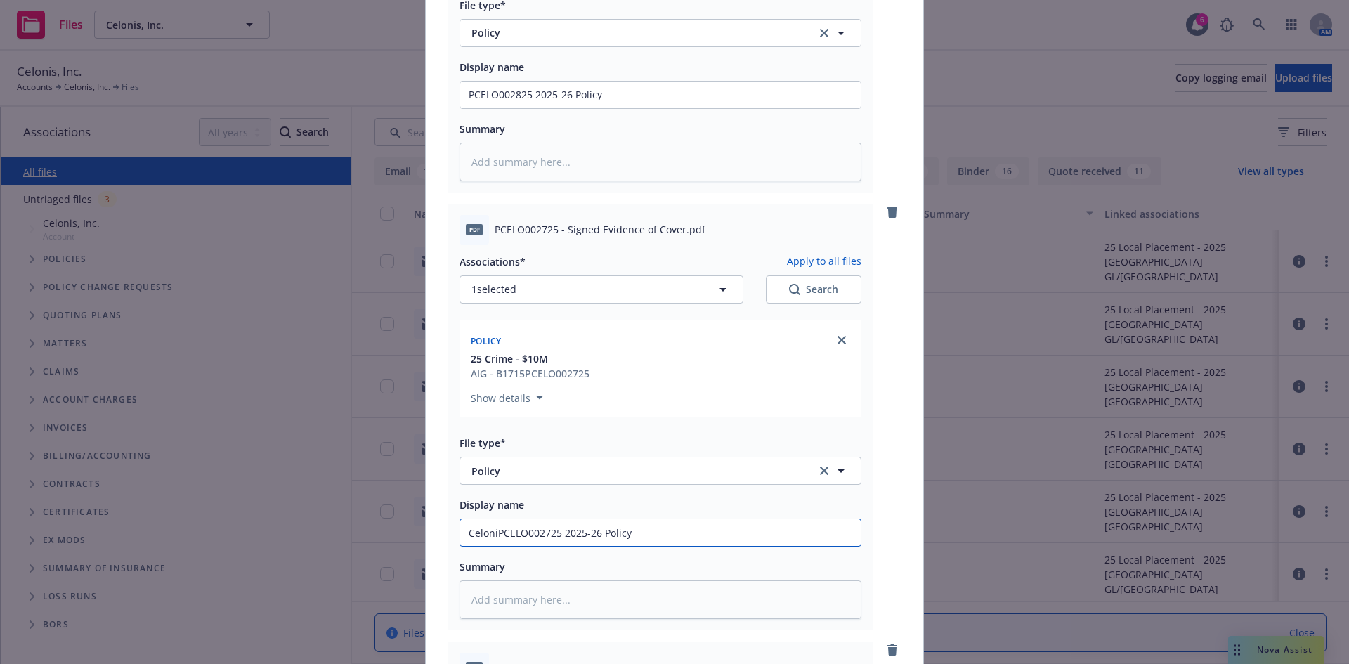
type input "CelonPCELO002725 2025-26 Policy"
type textarea "x"
type input "CeloniePCELO002725 2025-26 Policy"
type textarea "x"
type input "Celonie PCELO002725 2025-26 Policy"
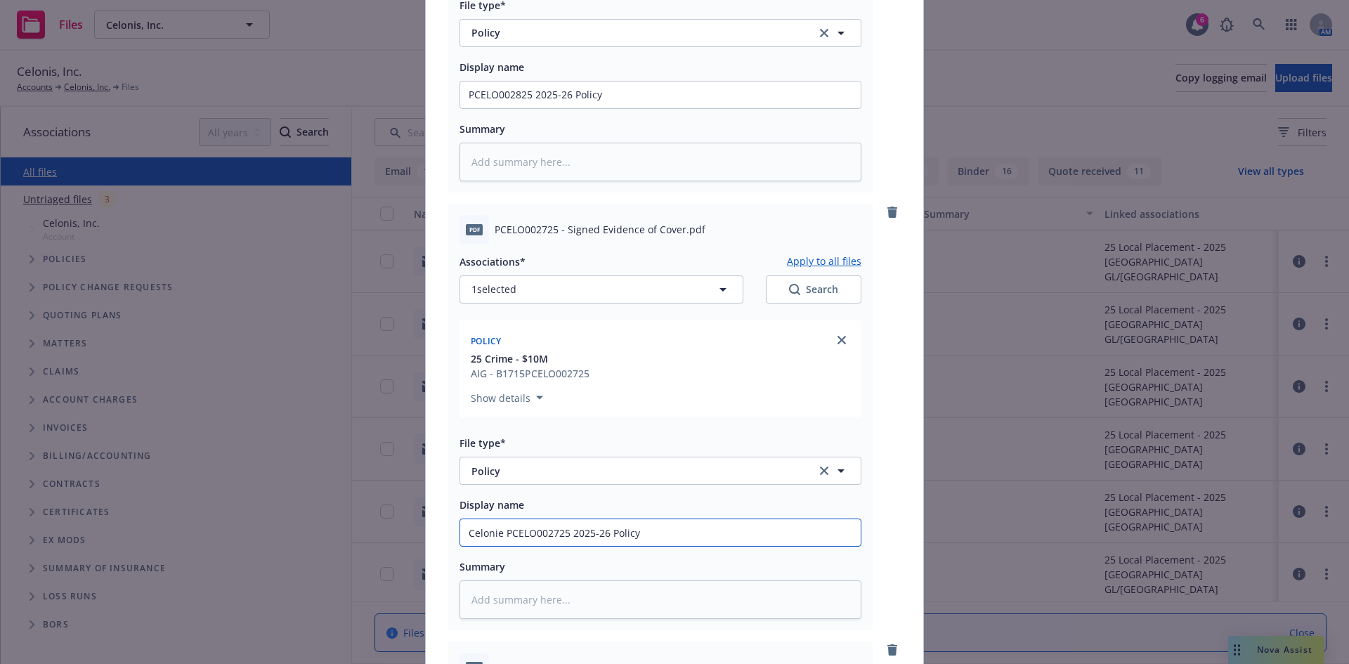
type textarea "x"
type input "CeloniesPCELO002725 2025-26 Policy"
type textarea "x"
type input "CeloniePCELO002725 2025-26 Policy"
type textarea "x"
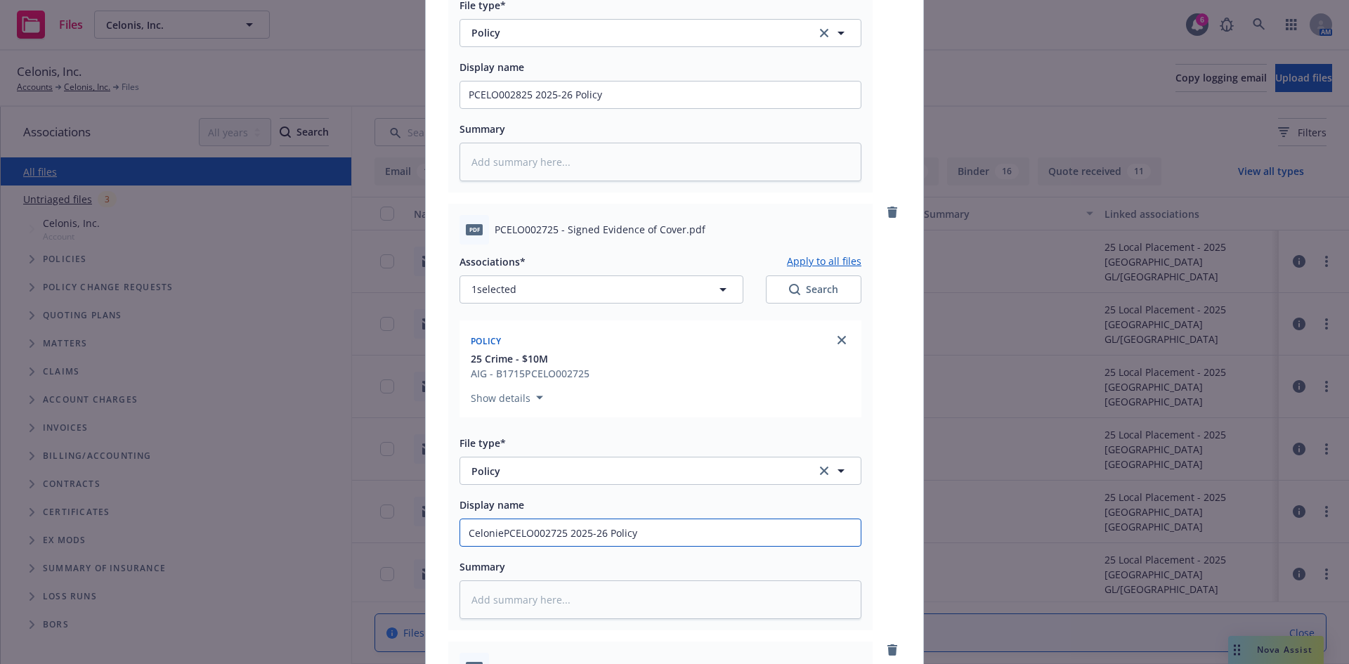
type input "CeloniPCELO002725 2025-26 Policy"
type textarea "x"
type input "CelonisPCELO002725 2025-26 Policy"
type textarea "x"
type input "Celonis PCELO002725 2025-26 Policy"
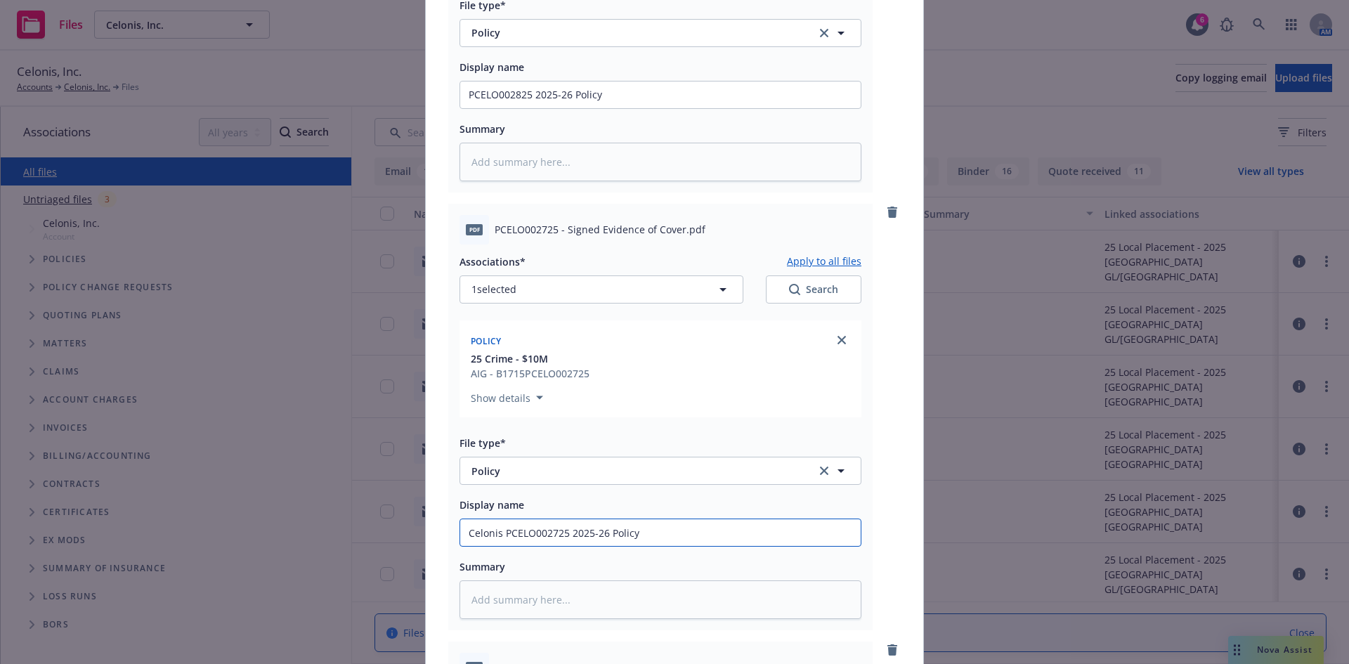
type textarea "x"
type input "CelonisPCELO002725 2025-26 Policy"
type textarea "x"
type input "Celonis,PCELO002725 2025-26 Policy"
type textarea "x"
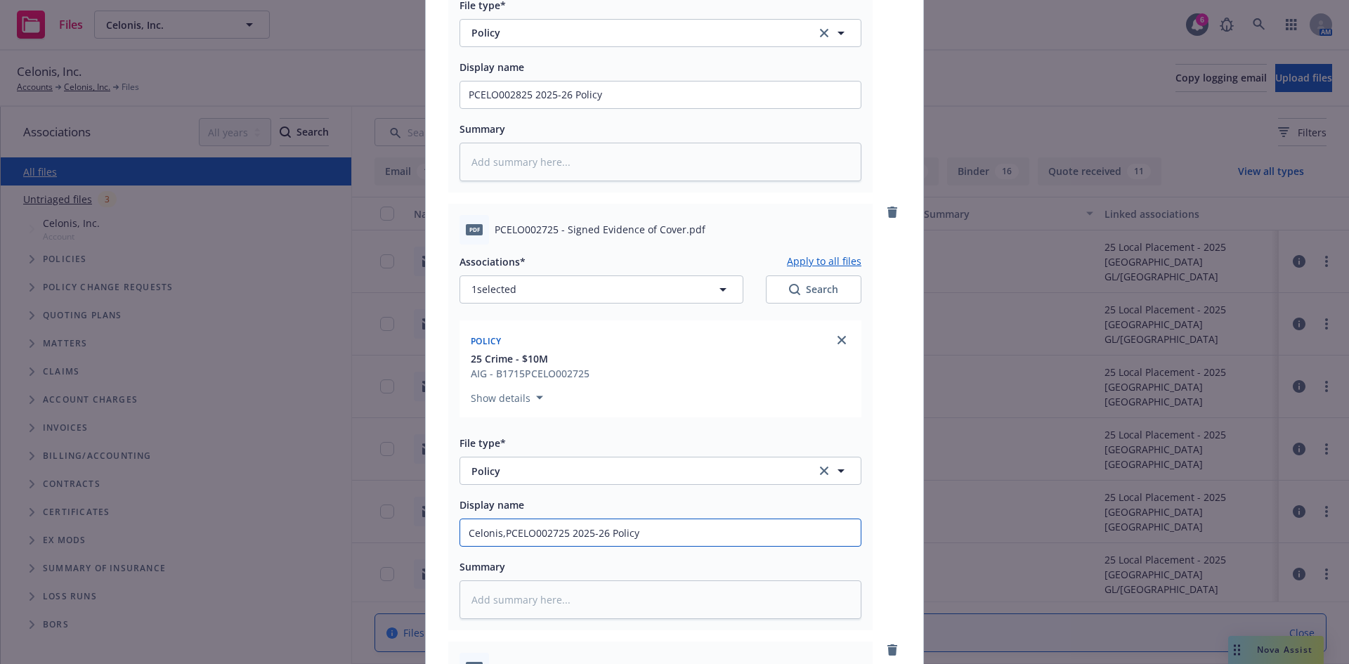
type input "Celonis, PCELO002725 2025-26 Policy"
type textarea "x"
type input "Celonis, IPCELO002725 2025-26 Policy"
type textarea "x"
type input "[PERSON_NAME], InPCELO002725 2025-26 Policy"
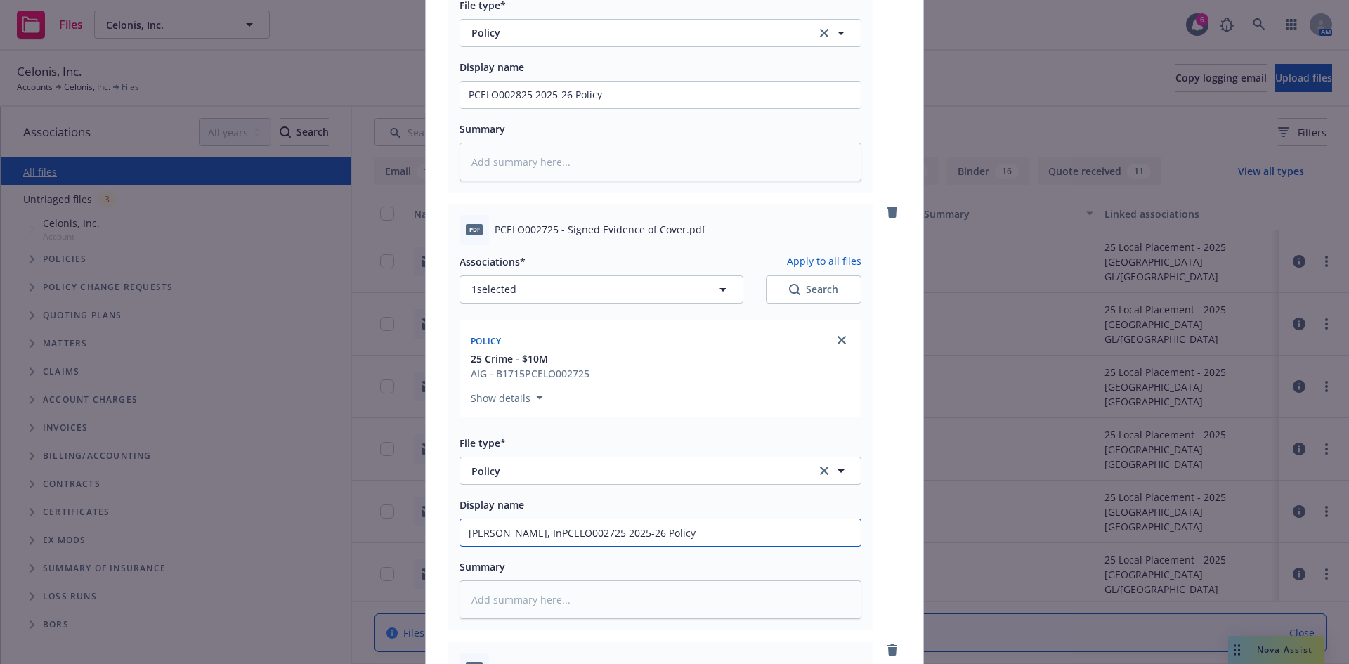
type textarea "x"
type input "Celonis, Inc PCELO002725 2025-26 Policy"
type textarea "x"
type input "Celonis, Inc 2PCELO002725 2025-26 Policy"
type textarea "x"
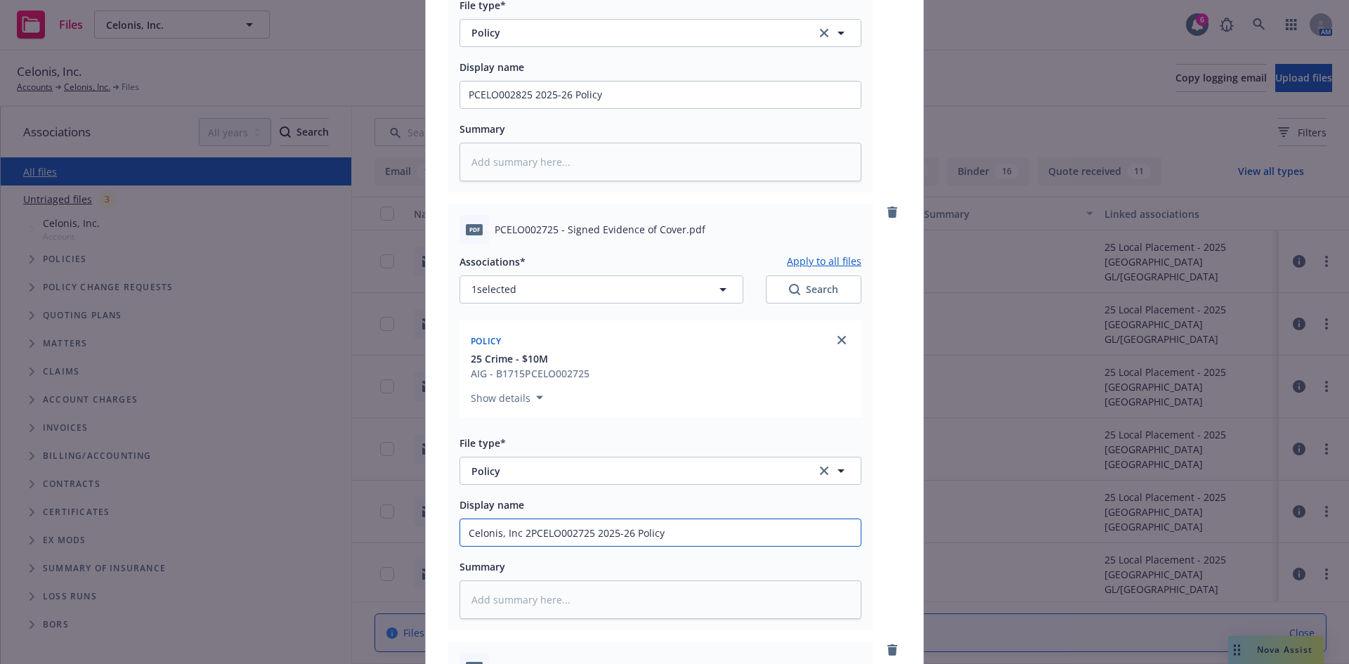
type input "Celonis, Inc 20PCELO002725 2025-26 Policy"
type textarea "x"
type input "Celonis, Inc 202PCELO002725 2025-26 Policy"
type textarea "x"
type input "Celonis, Inc 2025PCELO002725 2025-26 Policy"
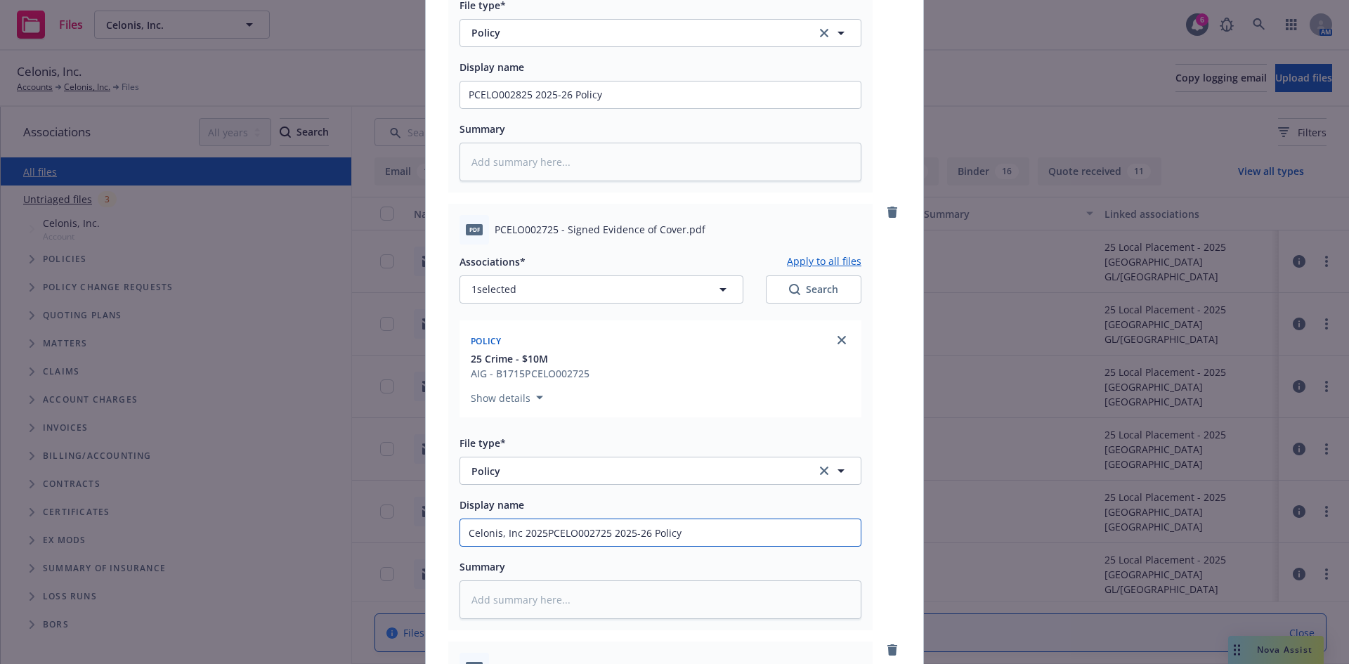
type textarea "x"
type input "Celonis, Inc 2025-PCELO002725 2025-26 Policy"
type textarea "x"
type input "Celonis, Inc 2025-2PCELO002725 2025-26 Policy"
type textarea "x"
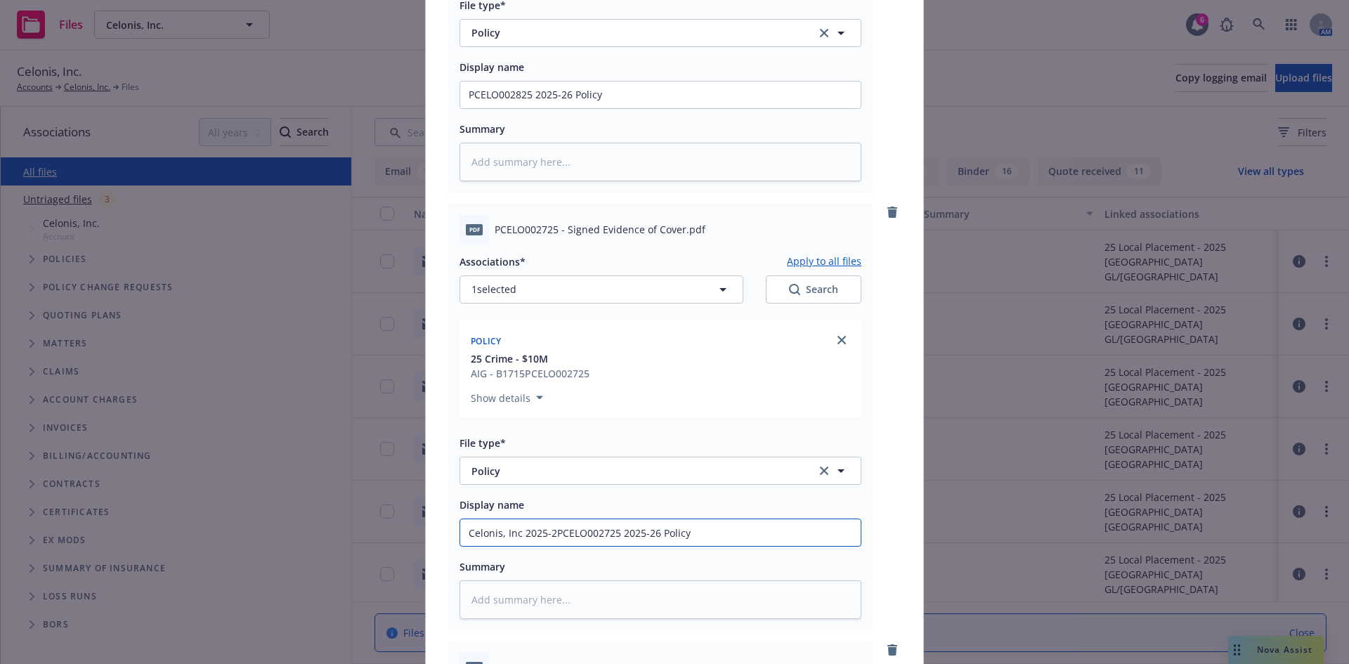
type input "Celonis, Inc 2025-26PCELO002725 2025-26 Policy"
type textarea "x"
type input "Celonis, Inc 2025-26 PCELO002725 2025-26 Policy"
click at [663, 533] on input "Celonis, Inc 2025-26 PCELO002725 2025-26 Policy" at bounding box center [660, 532] width 401 height 27
type textarea "x"
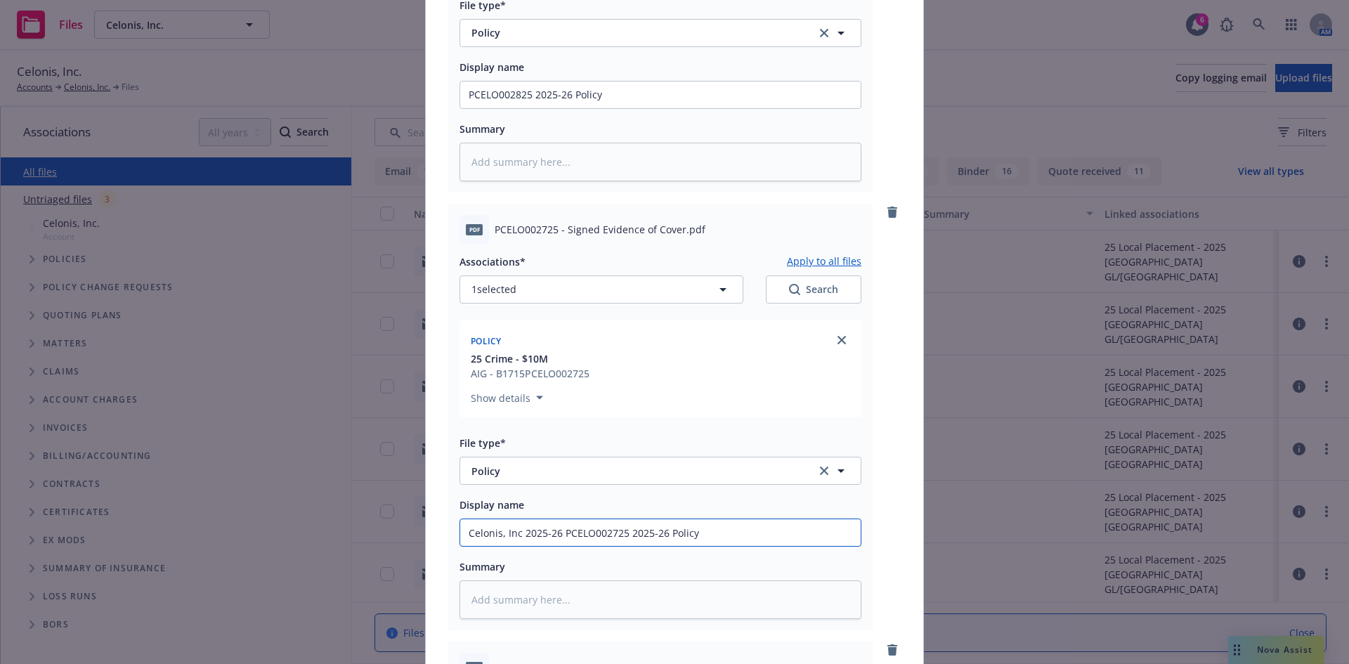
type input "Celonis, Inc 2025-26 PCELO002725 2025-26Policy"
type textarea "x"
type input "Celonis, Inc 2025-26 PCELO002725 2Policy"
type textarea "x"
type input "Celonis, Inc 2025-26 PCEPolicy"
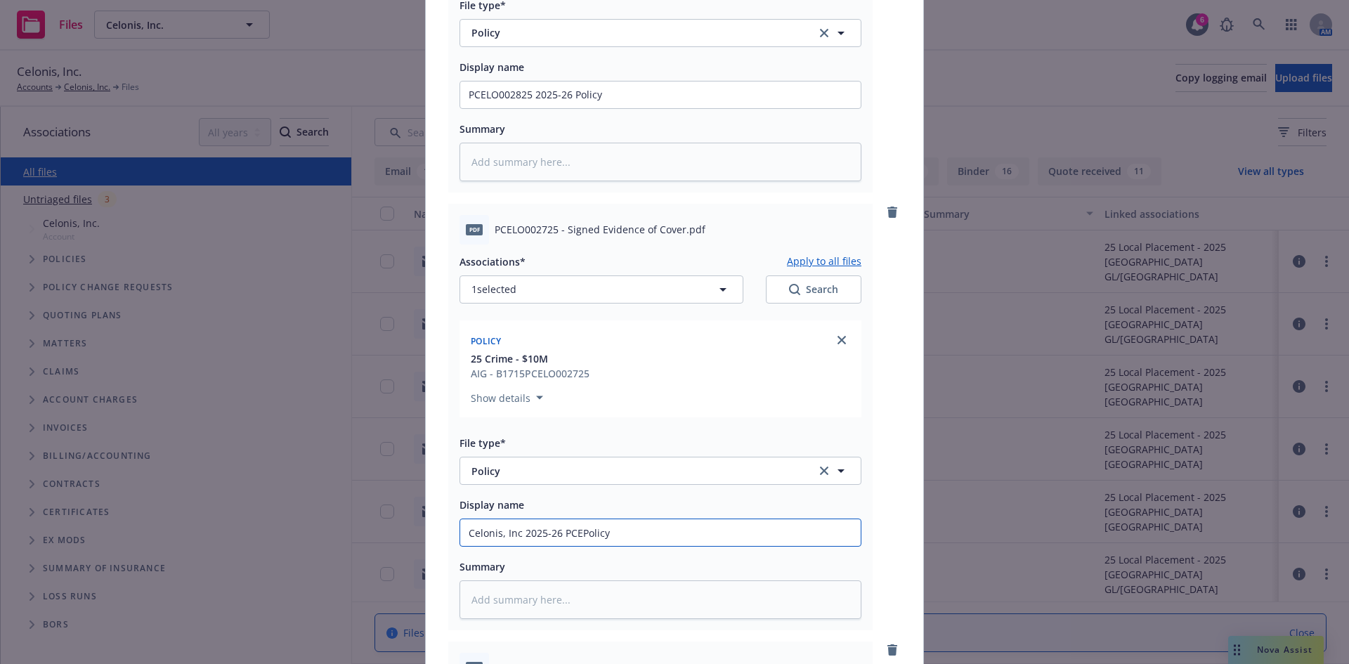
type textarea "x"
type input "Celonis, Inc 2025-26 PCPolicy"
type textarea "x"
type input "Celonis, Inc 2025-26 PPolicy"
type textarea "x"
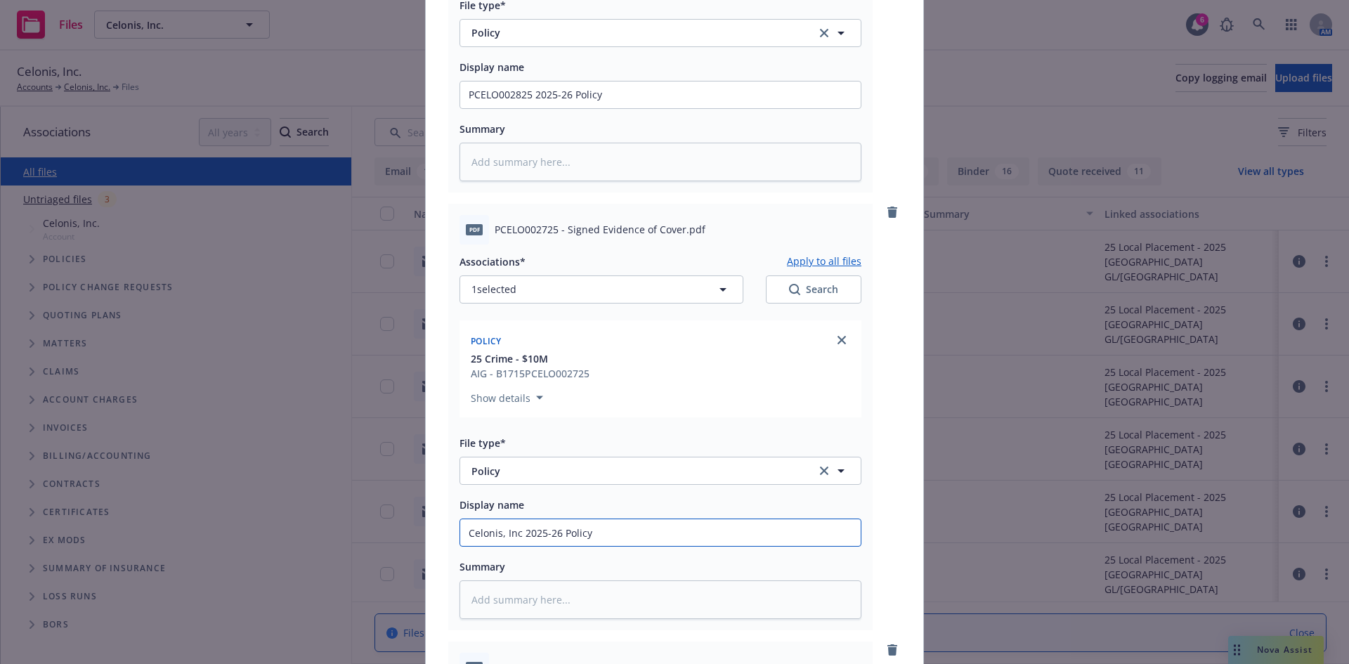
type input "Celonis, Inc 2025-26 Policy"
drag, startPoint x: 553, startPoint y: 229, endPoint x: 488, endPoint y: 228, distance: 65.4
click at [488, 228] on div "pdf PCELO002725 - Signed Evidence of Cover.pdf" at bounding box center [661, 230] width 402 height 30
copy span "PCELO002725"
click at [557, 530] on input "Celonis, Inc 2025-26 Policy" at bounding box center [660, 532] width 401 height 27
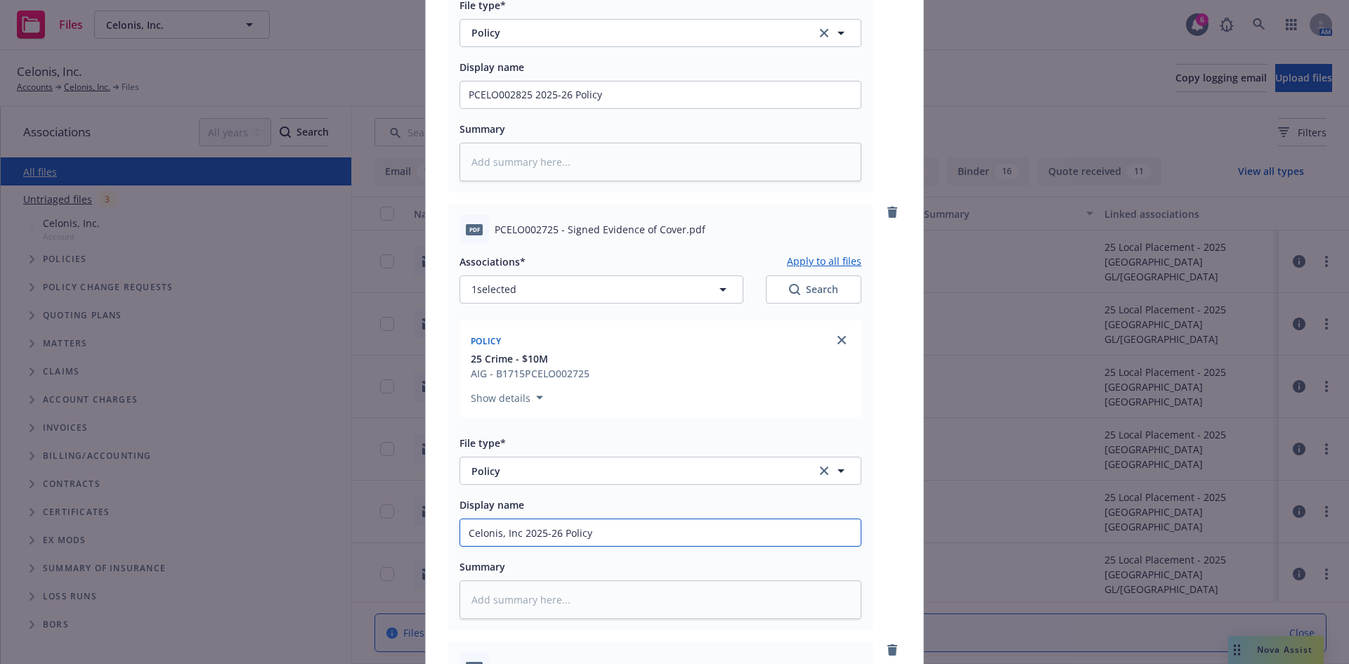
paste input "CELO002725P"
type textarea "x"
type input "Celonis, Inc 2025-26 PCELO002725Policy"
type textarea "x"
type input "Celonis, Inc 2025-26 PCELO002725 Policy"
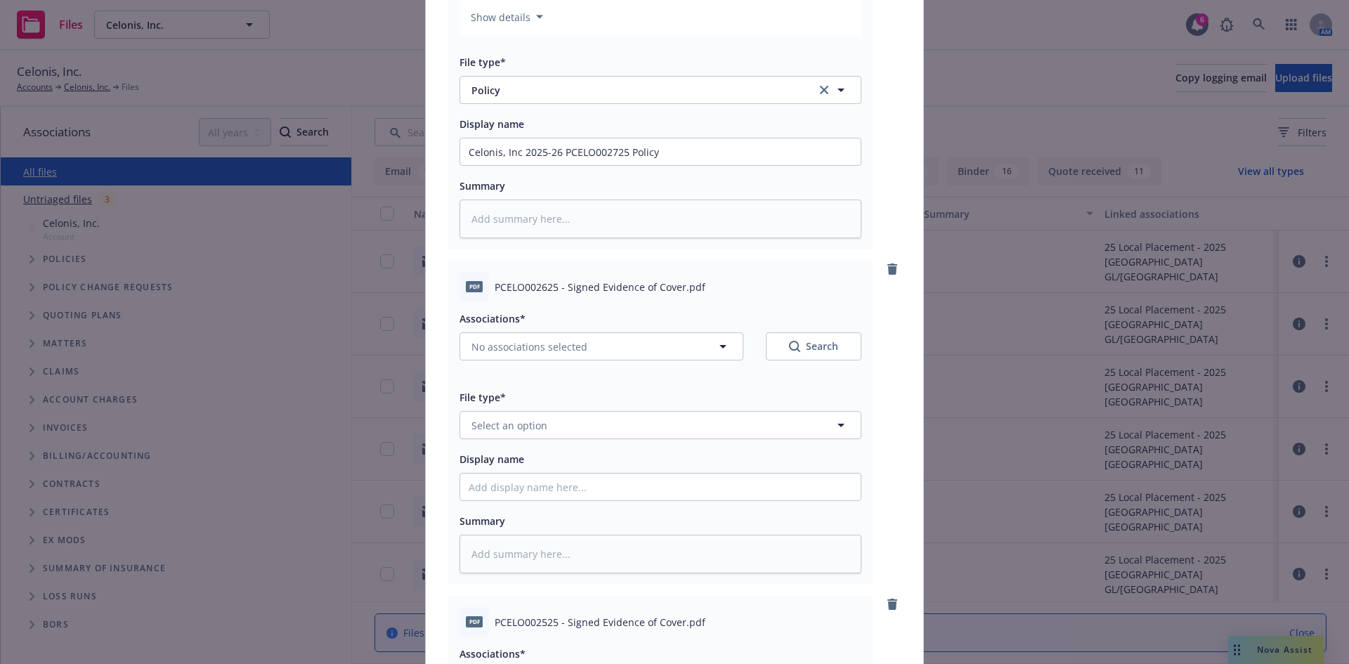
scroll to position [740, 0]
click at [501, 342] on span "No associations selected" at bounding box center [530, 343] width 116 height 15
type textarea "x"
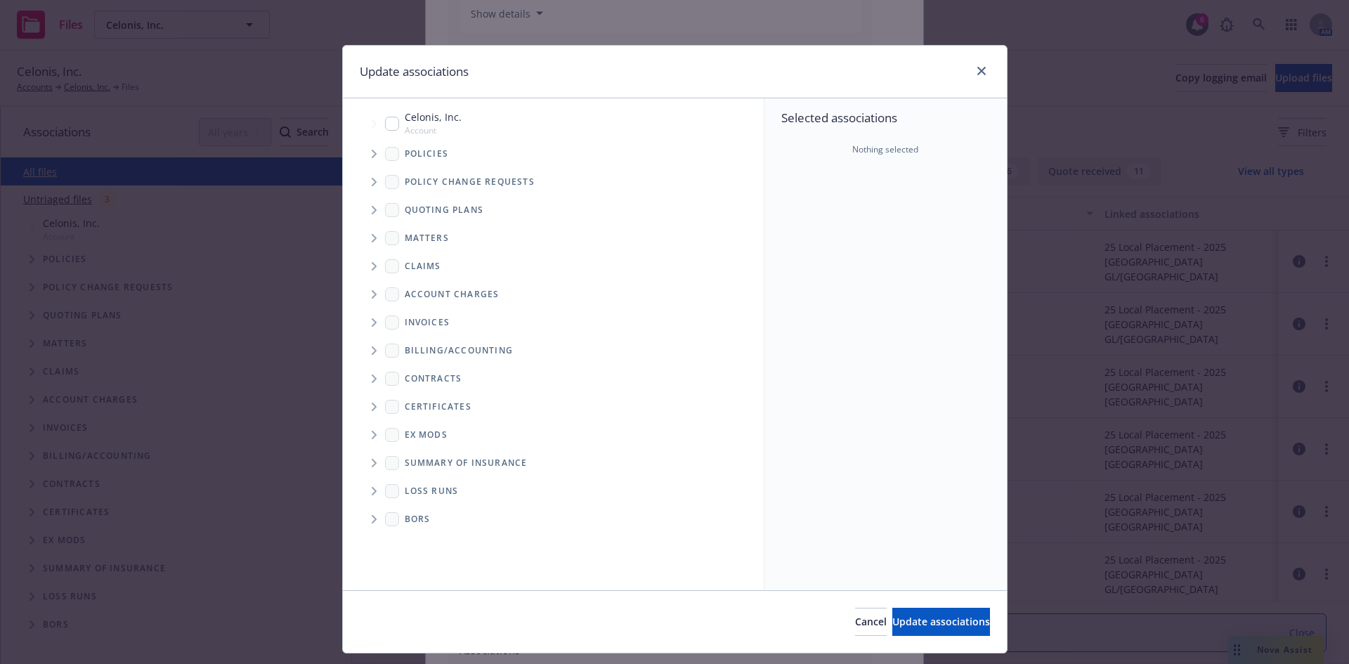
click at [365, 152] on span "Tree Example" at bounding box center [374, 154] width 22 height 22
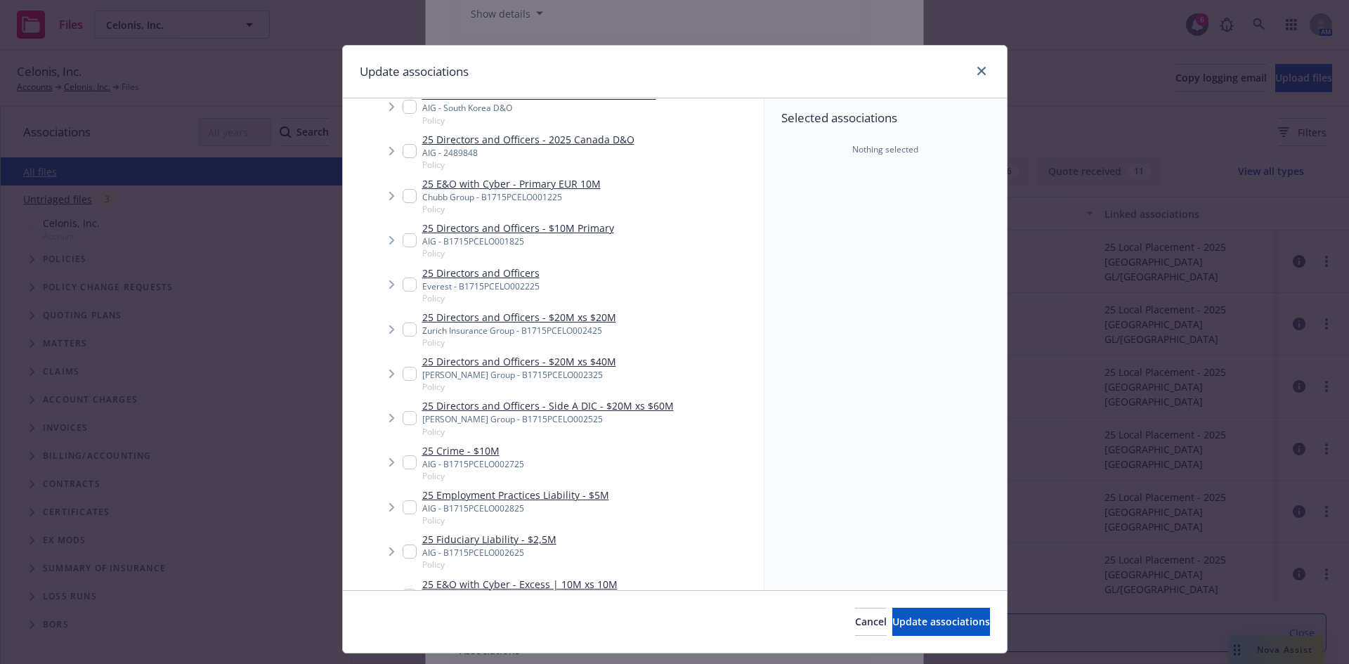
scroll to position [1088, 0]
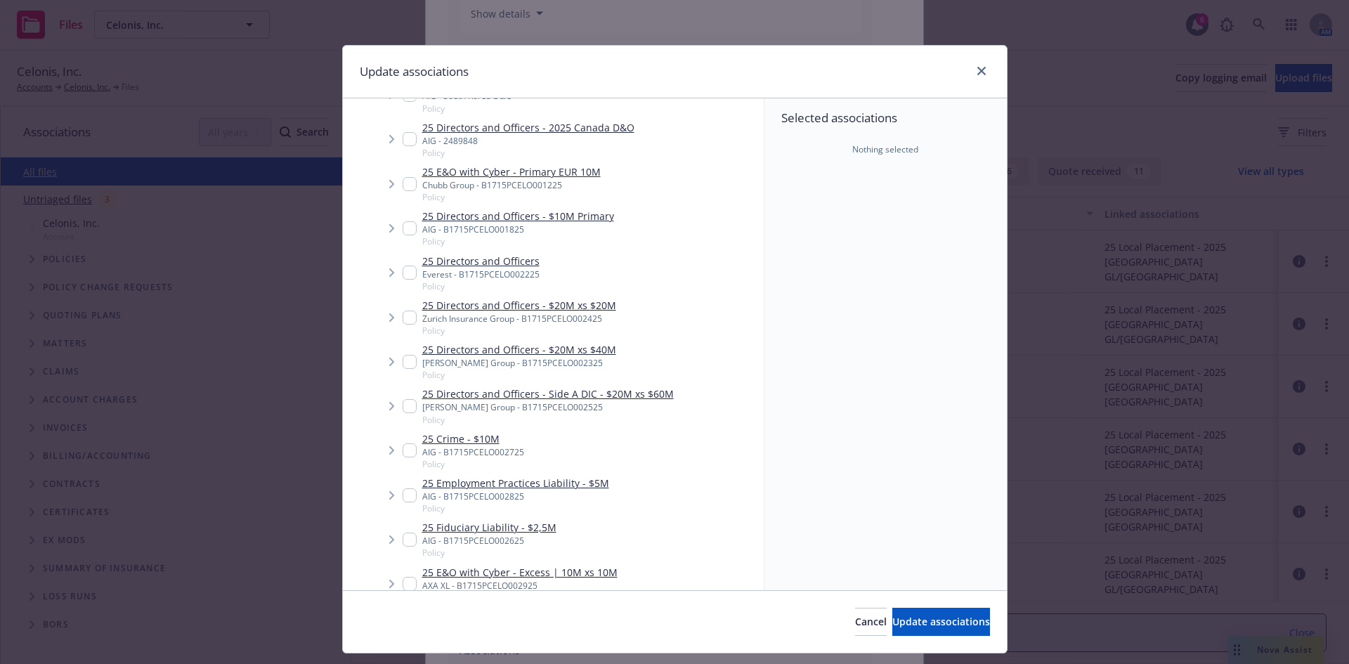
click at [405, 533] on input "Tree Example" at bounding box center [410, 540] width 14 height 14
checkbox input "true"
click at [954, 621] on span "Update associations" at bounding box center [941, 621] width 98 height 13
type textarea "x"
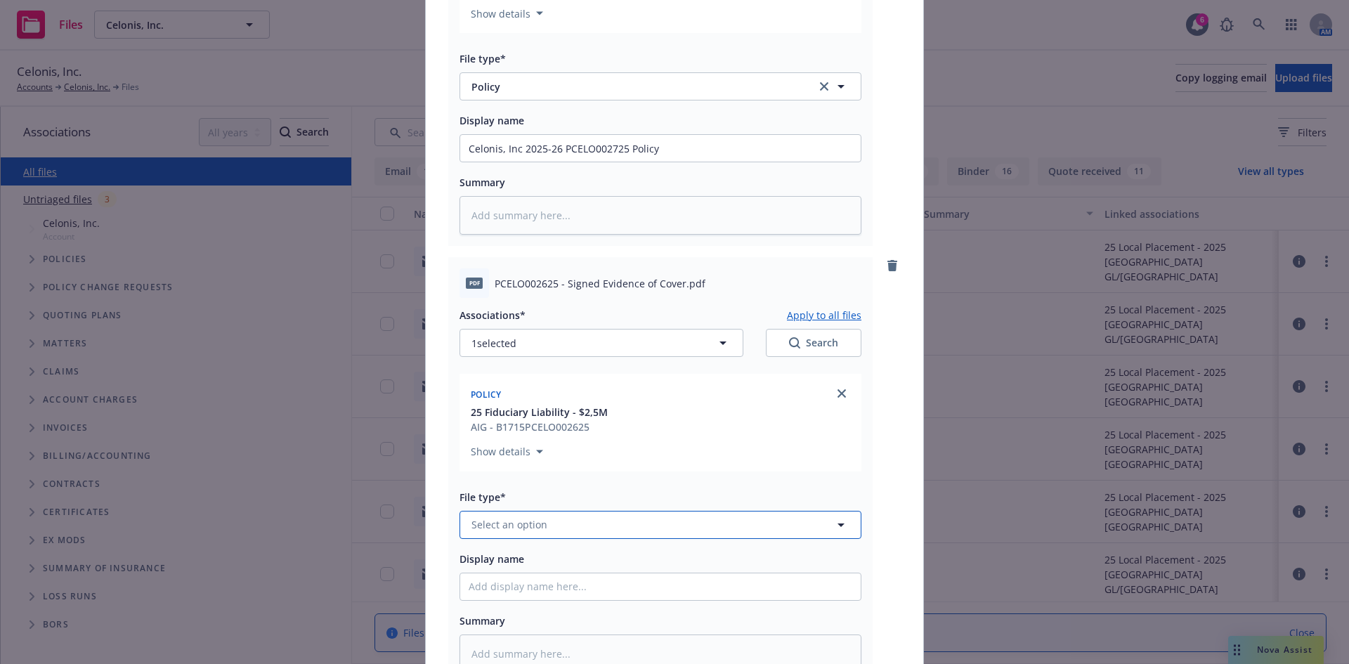
click at [545, 530] on button "Select an option" at bounding box center [661, 525] width 402 height 28
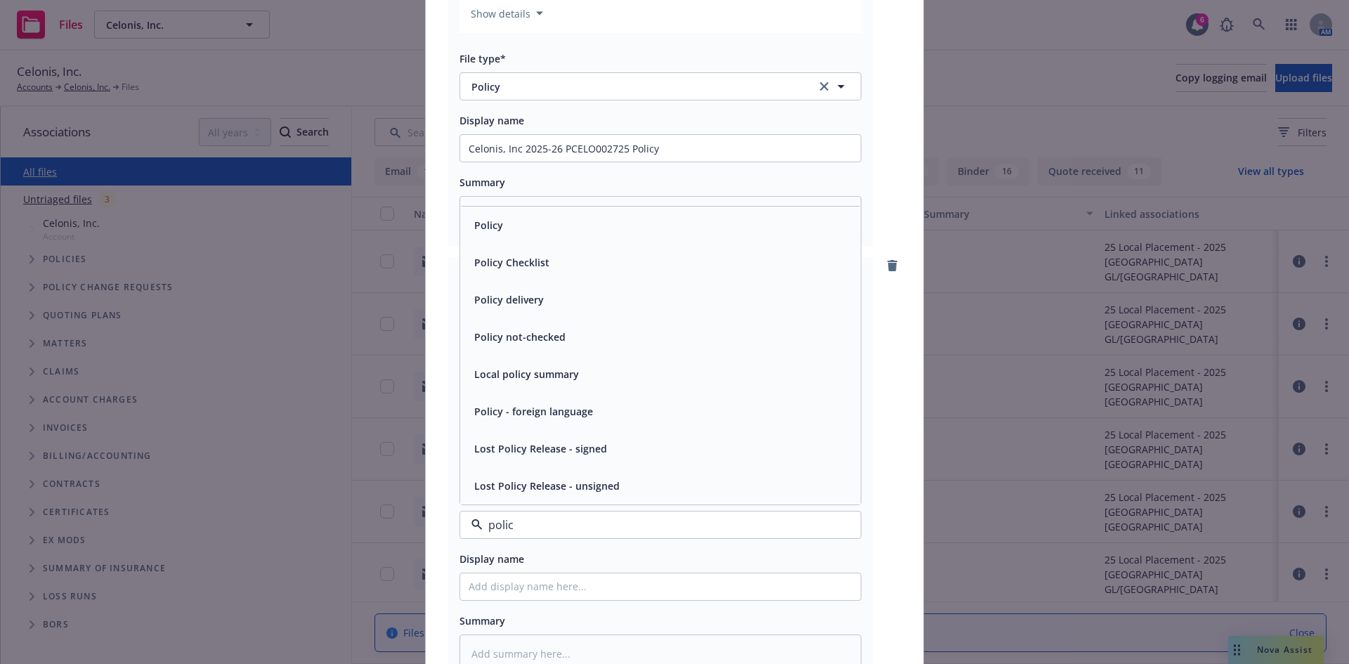
type input "policy"
click at [547, 231] on div "Policy" at bounding box center [661, 225] width 384 height 20
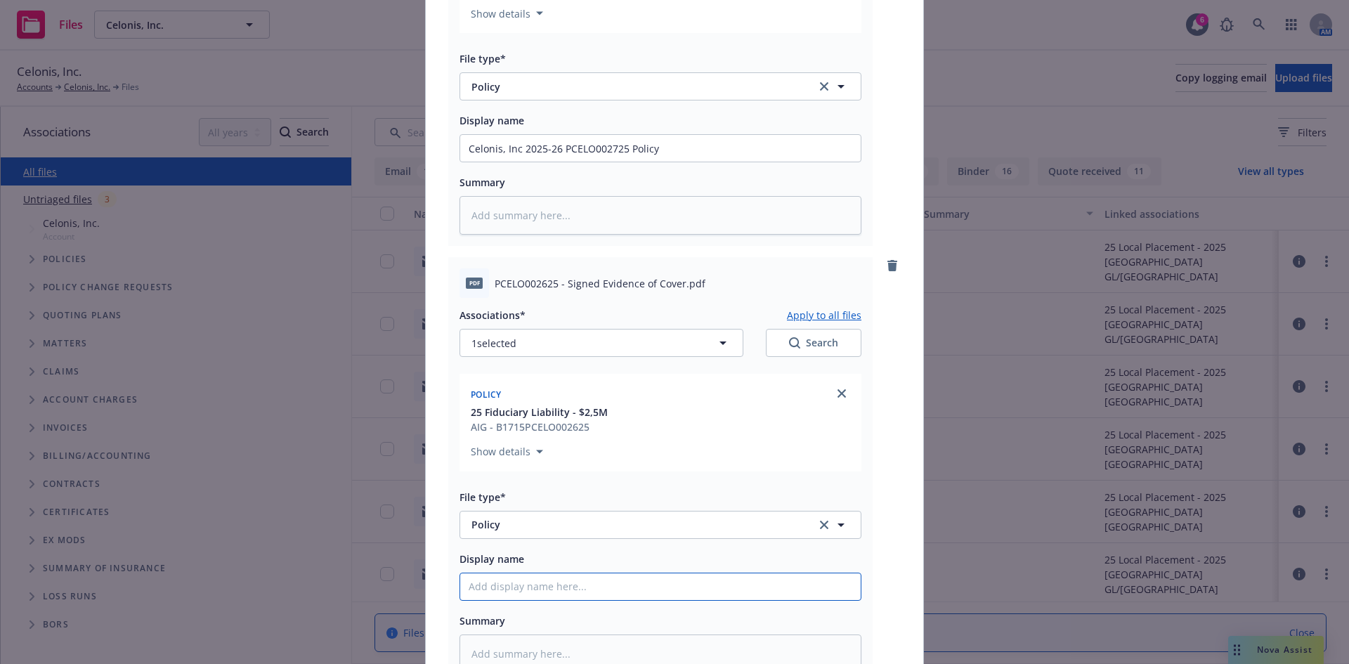
click at [485, 583] on input "Display name" at bounding box center [660, 586] width 401 height 27
type textarea "x"
type input "C"
type textarea "x"
type input "Cel"
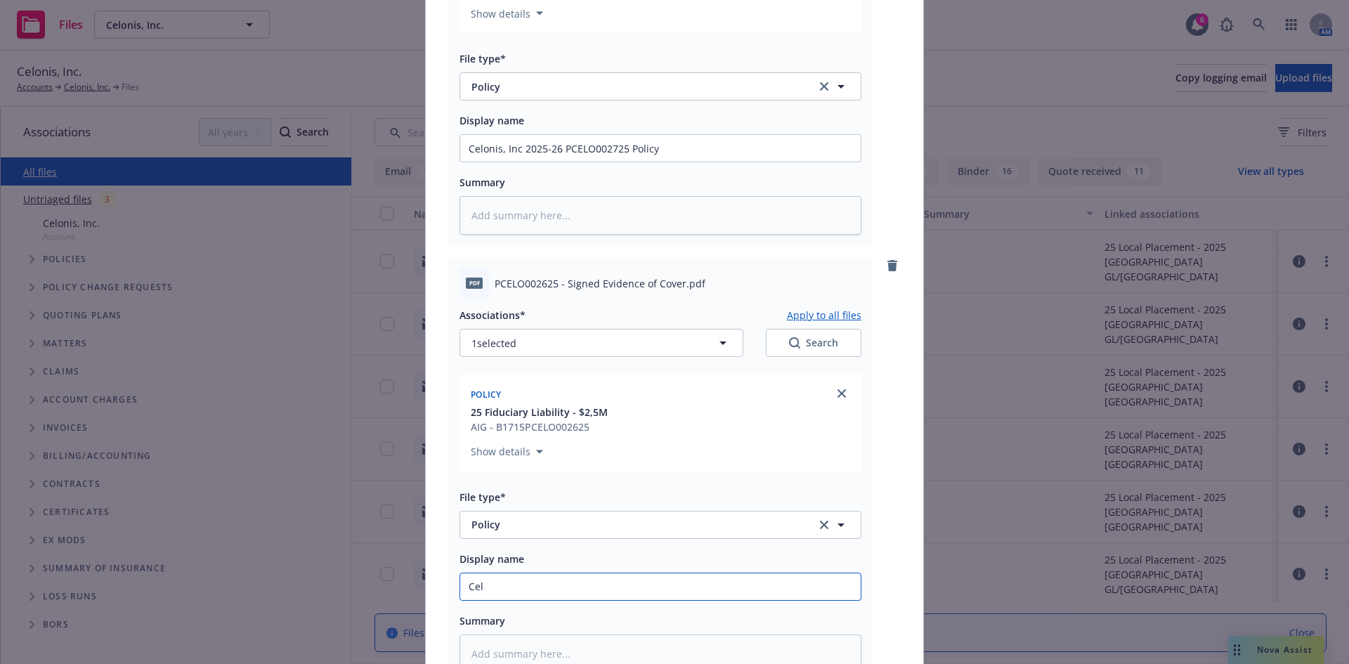
type textarea "x"
type input "Celo"
type textarea "x"
type input "Celon"
type textarea "x"
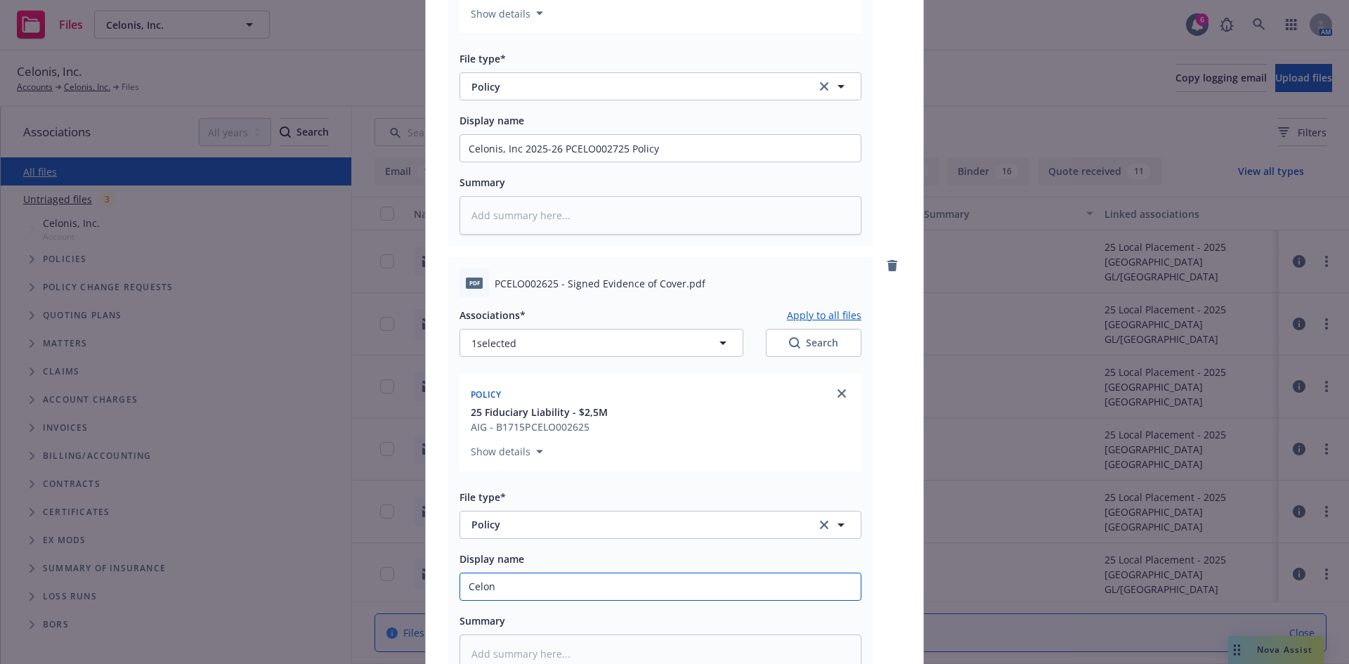
type input "Celoni"
type textarea "x"
click at [566, 591] on input "Celonis, Inc 2025-26" at bounding box center [660, 586] width 401 height 27
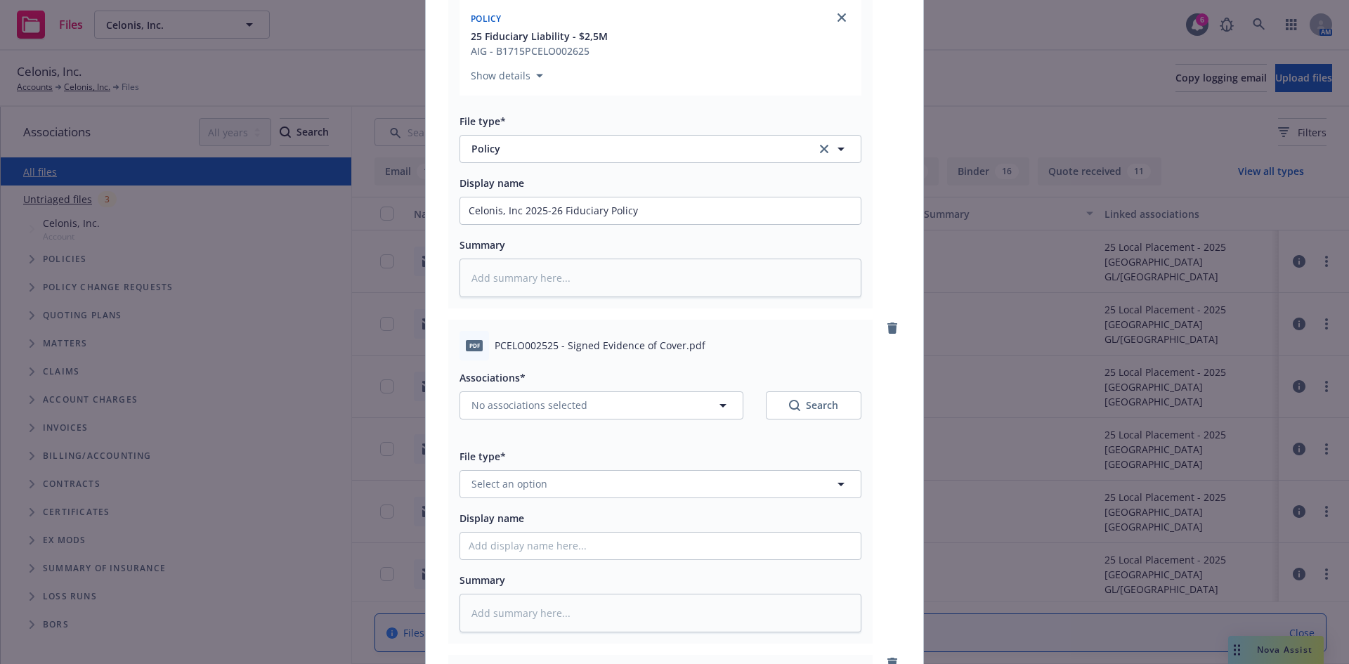
scroll to position [1156, 0]
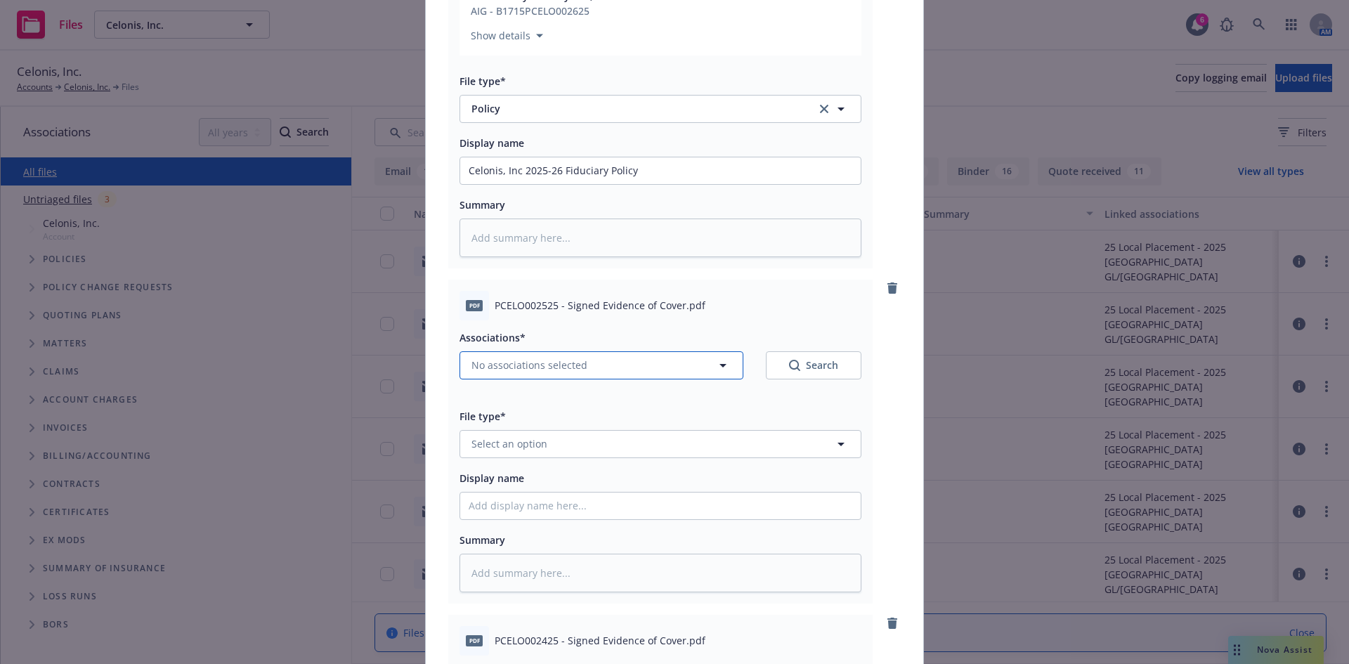
click at [531, 368] on span "No associations selected" at bounding box center [530, 365] width 116 height 15
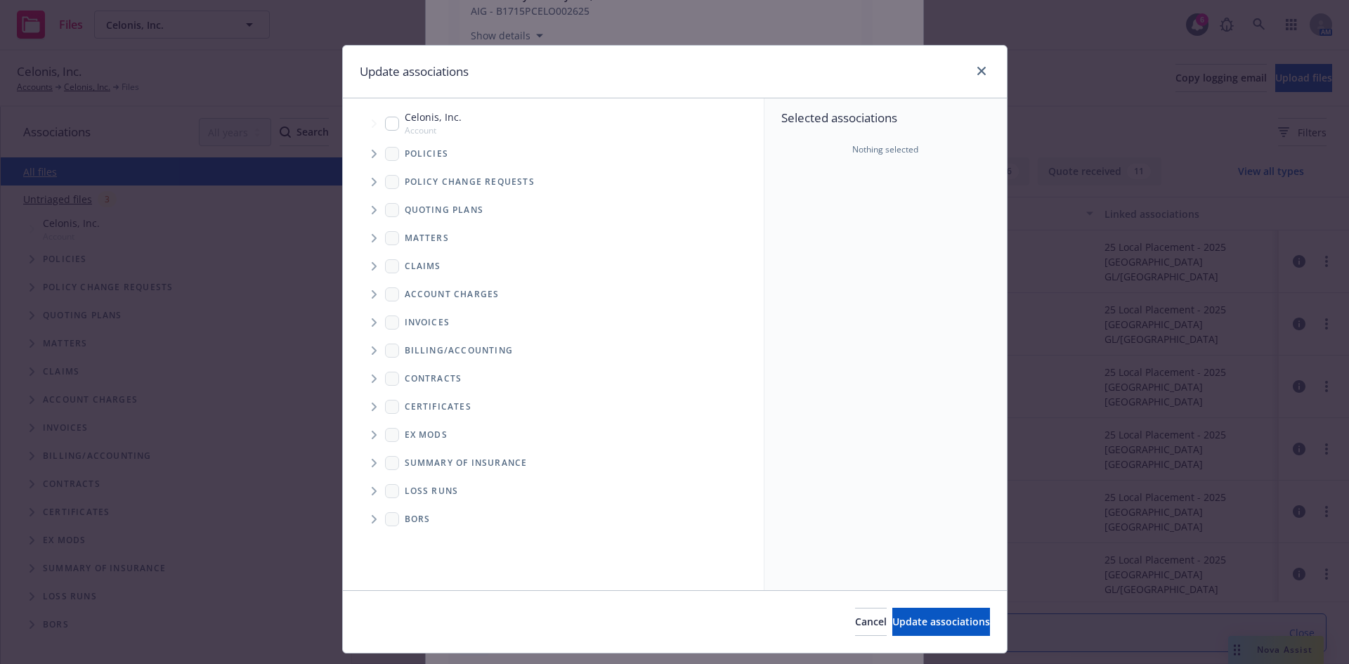
click at [371, 148] on span "Tree Example" at bounding box center [374, 154] width 22 height 22
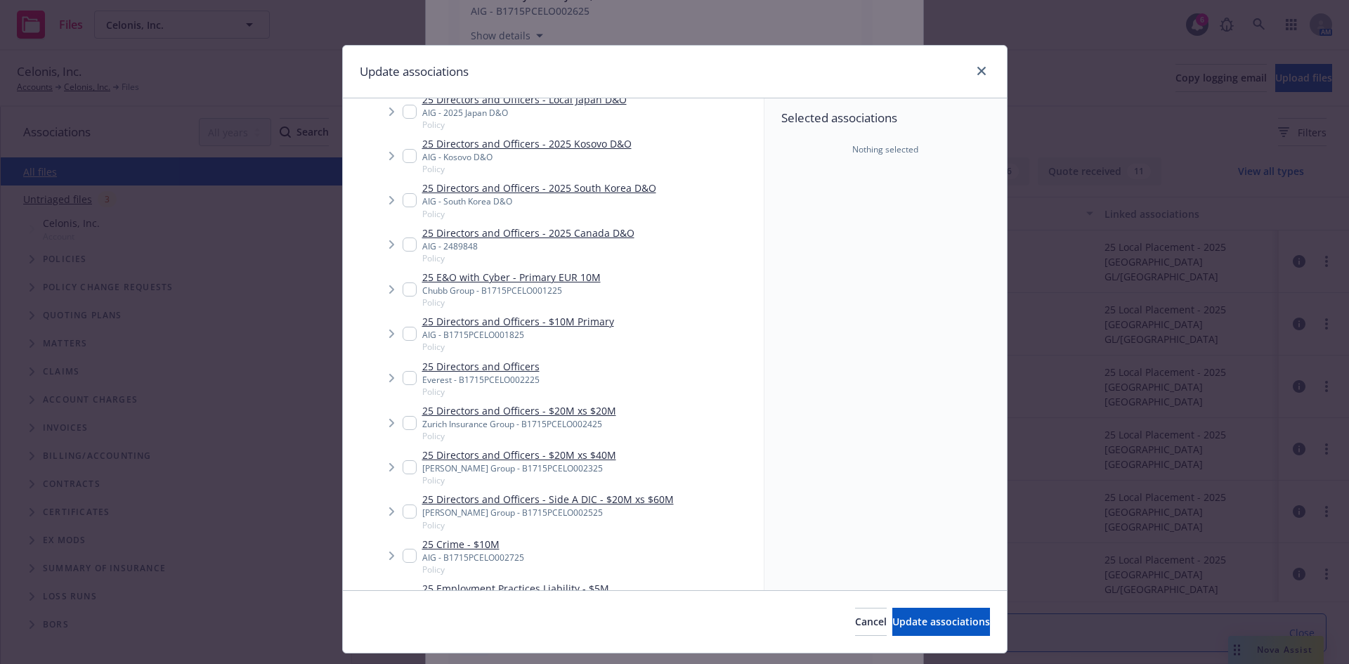
scroll to position [990, 0]
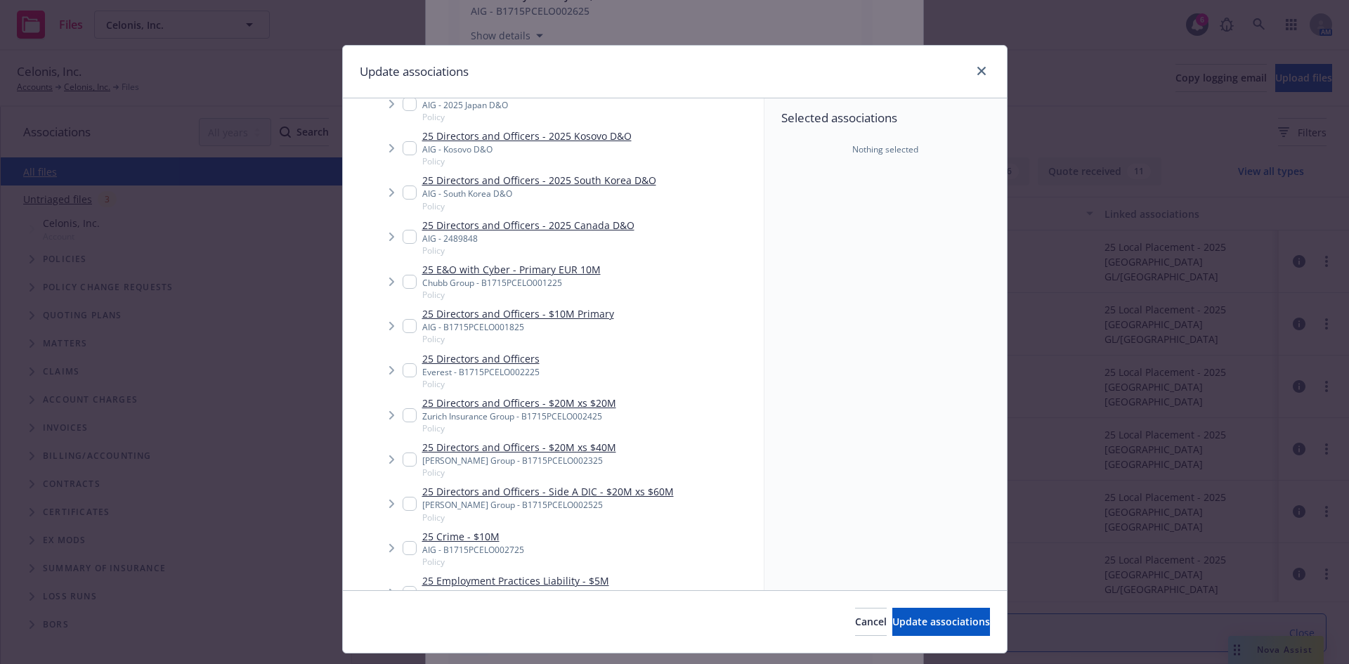
click at [405, 497] on input "Tree Example" at bounding box center [410, 504] width 14 height 14
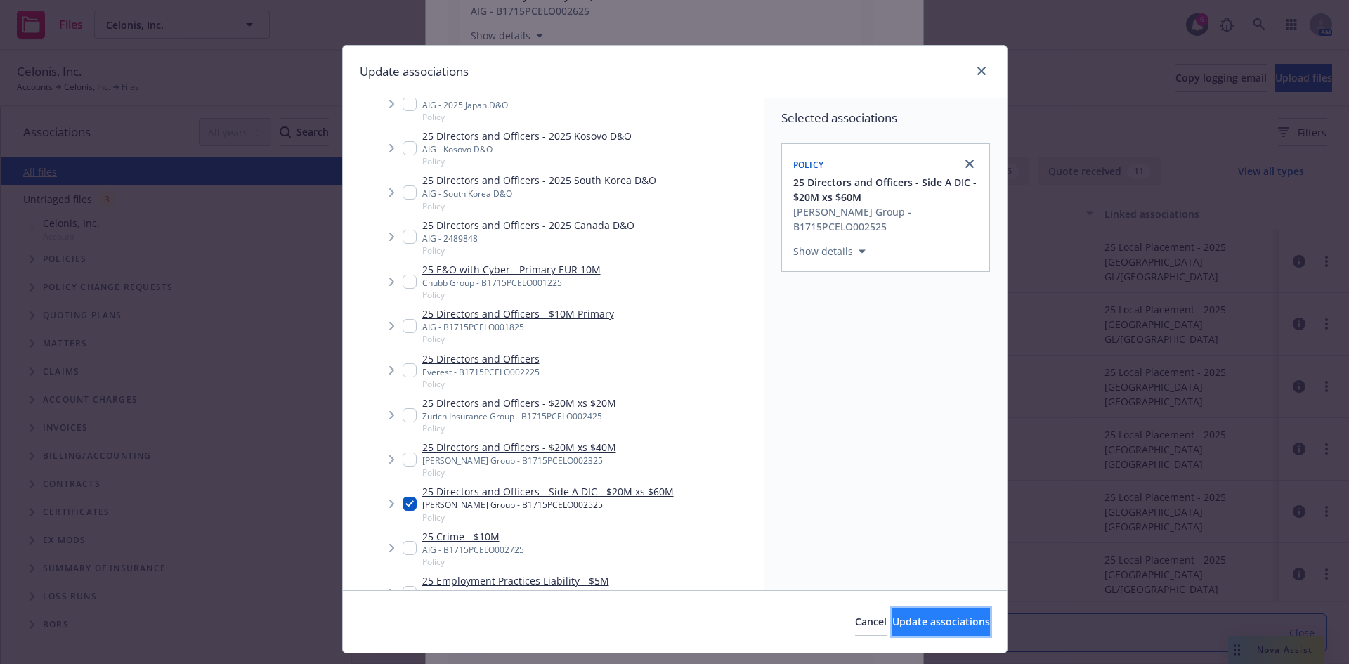
click at [911, 622] on span "Update associations" at bounding box center [941, 621] width 98 height 13
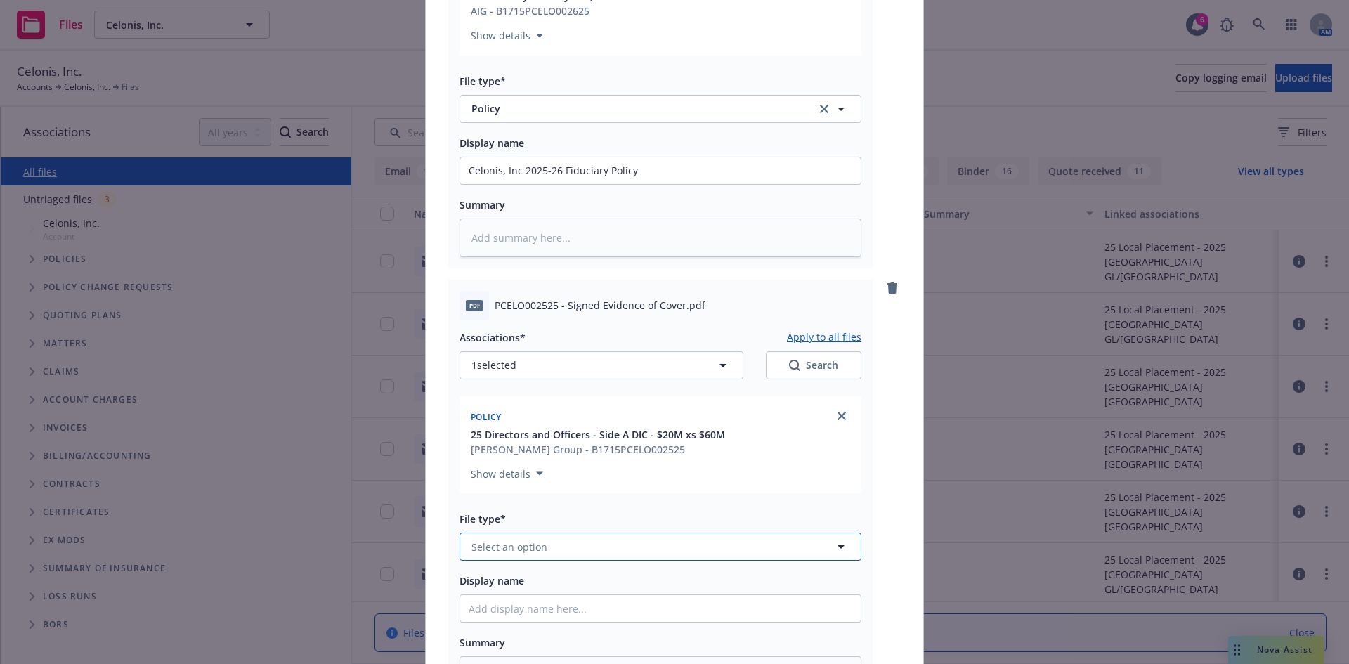
click at [528, 545] on span "Select an option" at bounding box center [510, 547] width 76 height 15
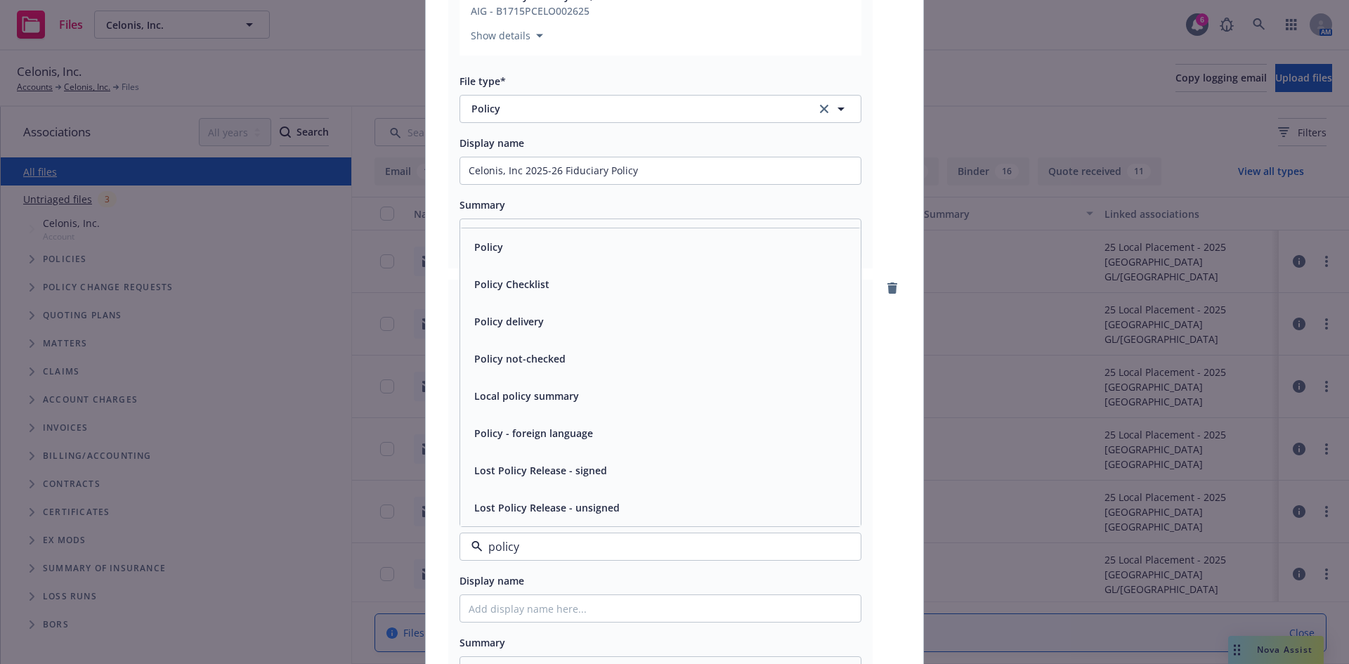
click at [503, 252] on div "Policy" at bounding box center [661, 247] width 384 height 20
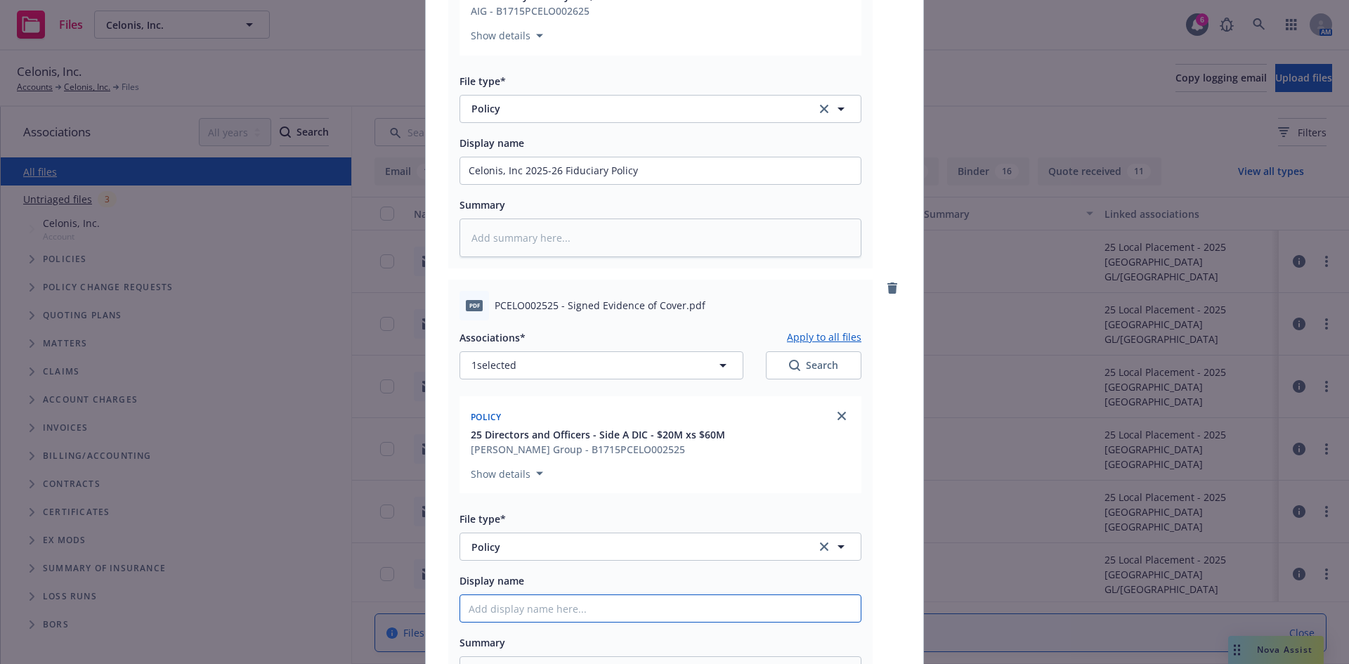
click at [498, 604] on input "Display name" at bounding box center [660, 608] width 401 height 27
drag, startPoint x: 720, startPoint y: 434, endPoint x: 594, endPoint y: 437, distance: 126.5
click at [594, 437] on div "25 Directors and Officers - Side A DIC - $20M xs $60M [PERSON_NAME] Group - B17…" at bounding box center [660, 442] width 385 height 30
copy span "Side A DIC - $20M xs $60M"
click at [571, 613] on input "Celonis, Inc 2025-26" at bounding box center [660, 608] width 401 height 27
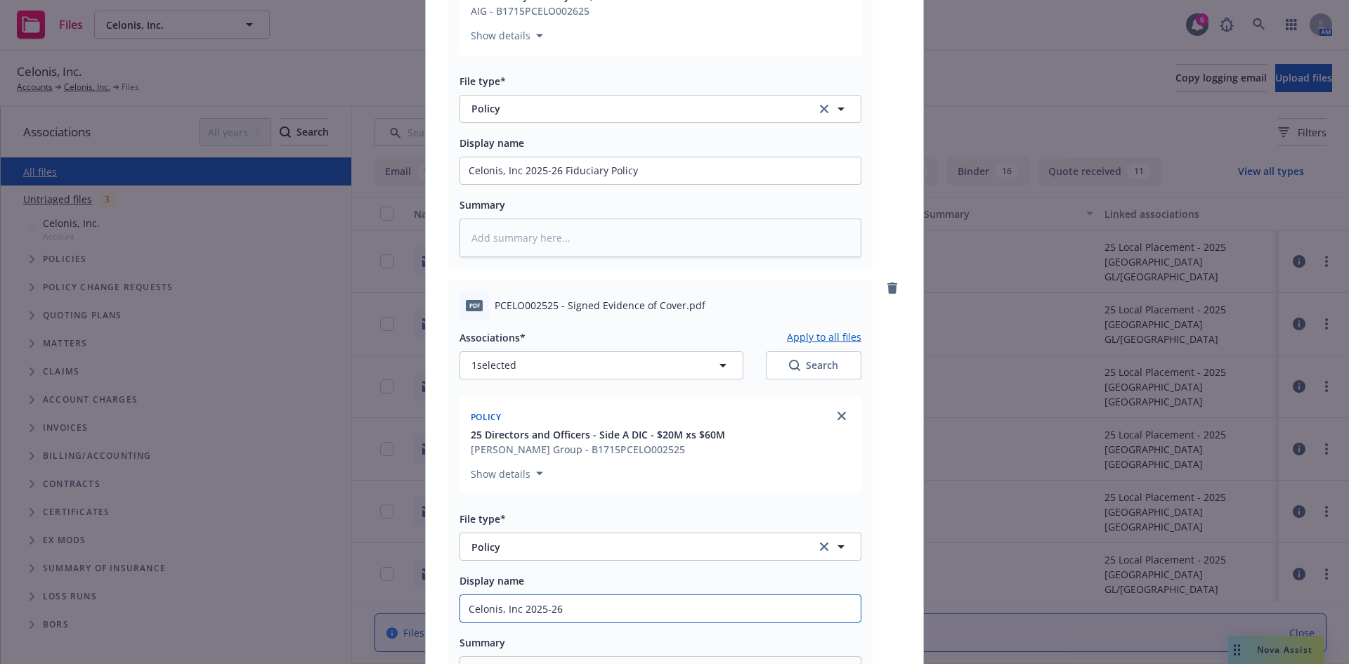
paste input "Side A DIC - $20M xs $60M"
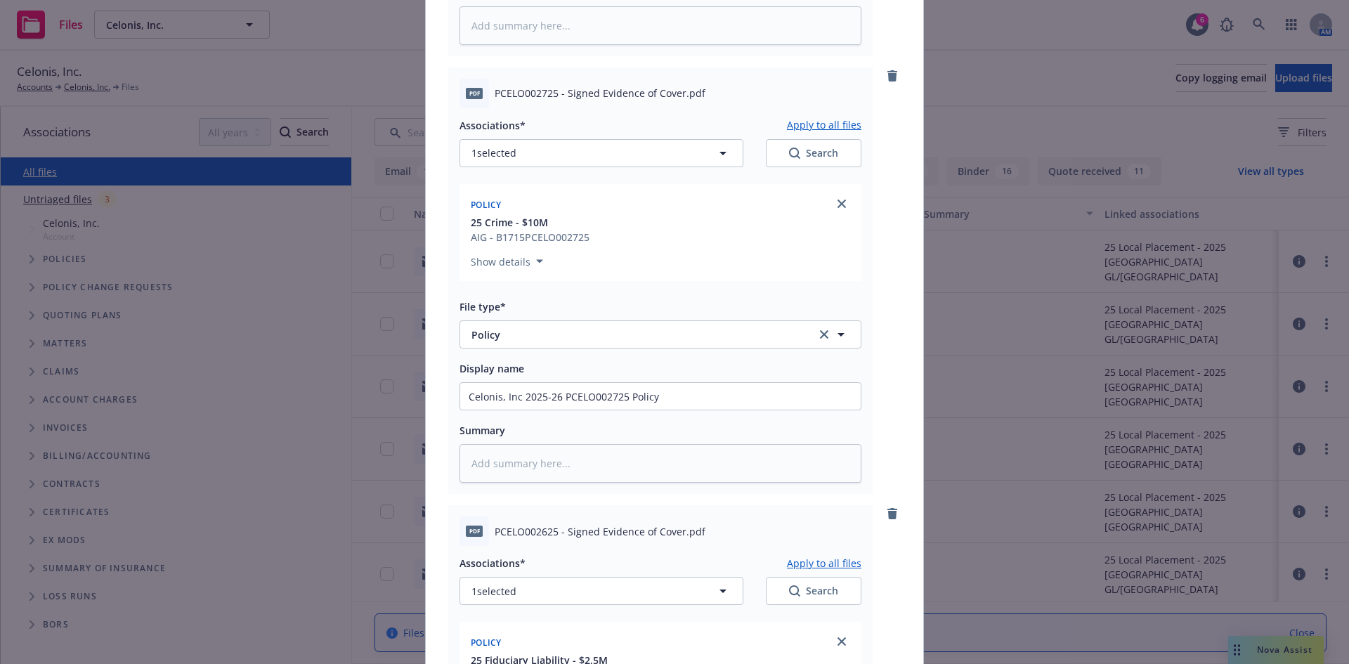
scroll to position [476, 0]
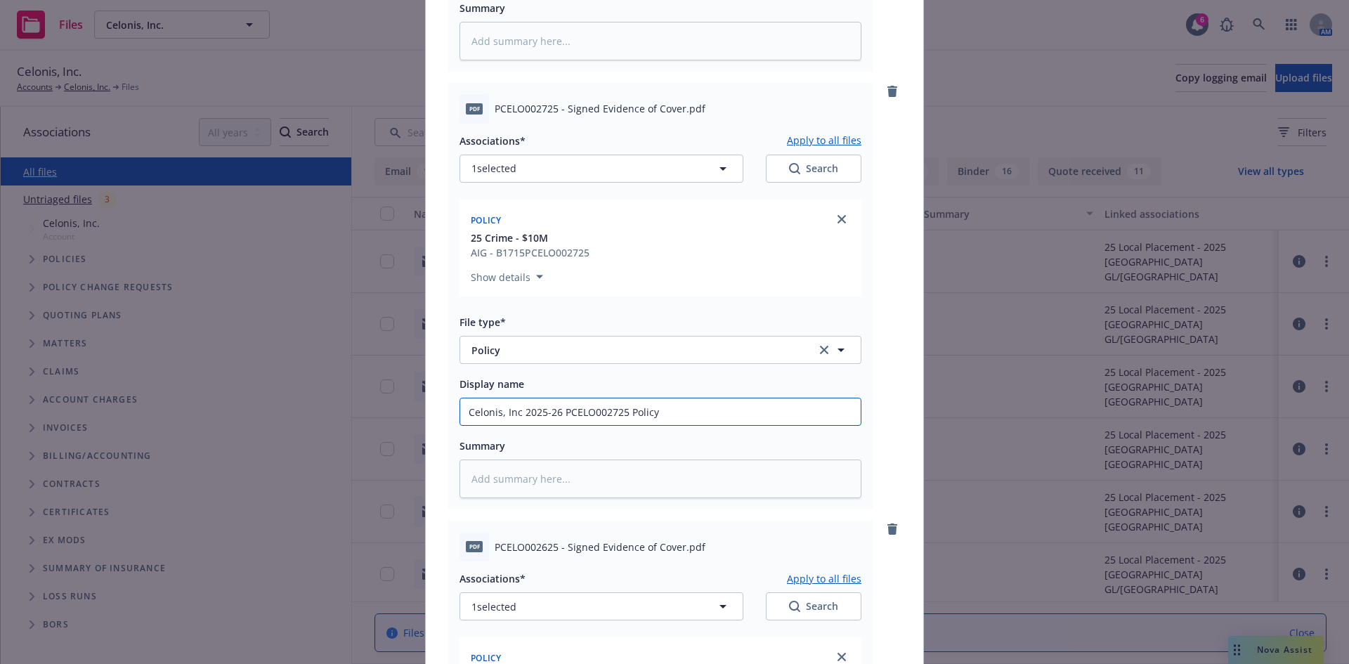
click at [620, 410] on input "Celonis, Inc 2025-26 PCELO002725 Policy" at bounding box center [660, 411] width 401 height 27
click at [552, 413] on input "Celonis, Inc 2025-2Crime Policy" at bounding box center [660, 411] width 401 height 27
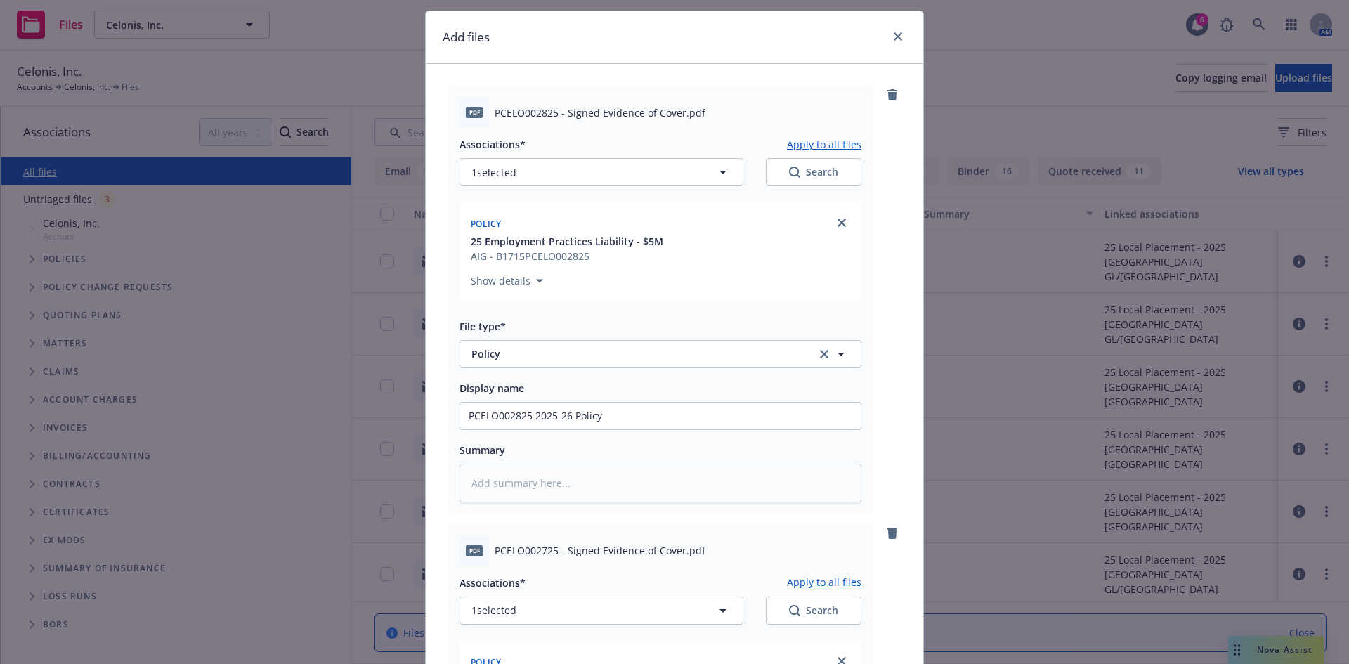
scroll to position [27, 0]
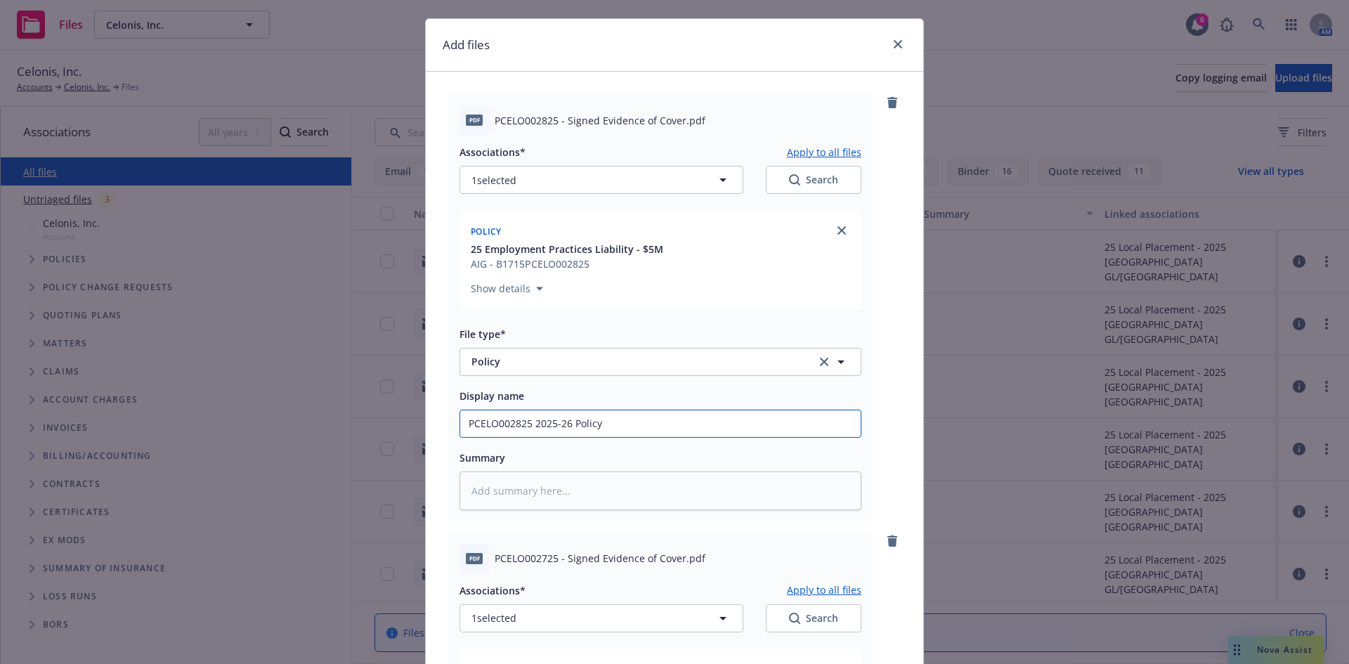
drag, startPoint x: 527, startPoint y: 422, endPoint x: 457, endPoint y: 422, distance: 70.3
click at [460, 422] on input "PCELO002825 2025-26 Policy" at bounding box center [660, 423] width 401 height 27
click at [559, 422] on input "Celonis, Inc 2025-26 Policy" at bounding box center [660, 423] width 401 height 27
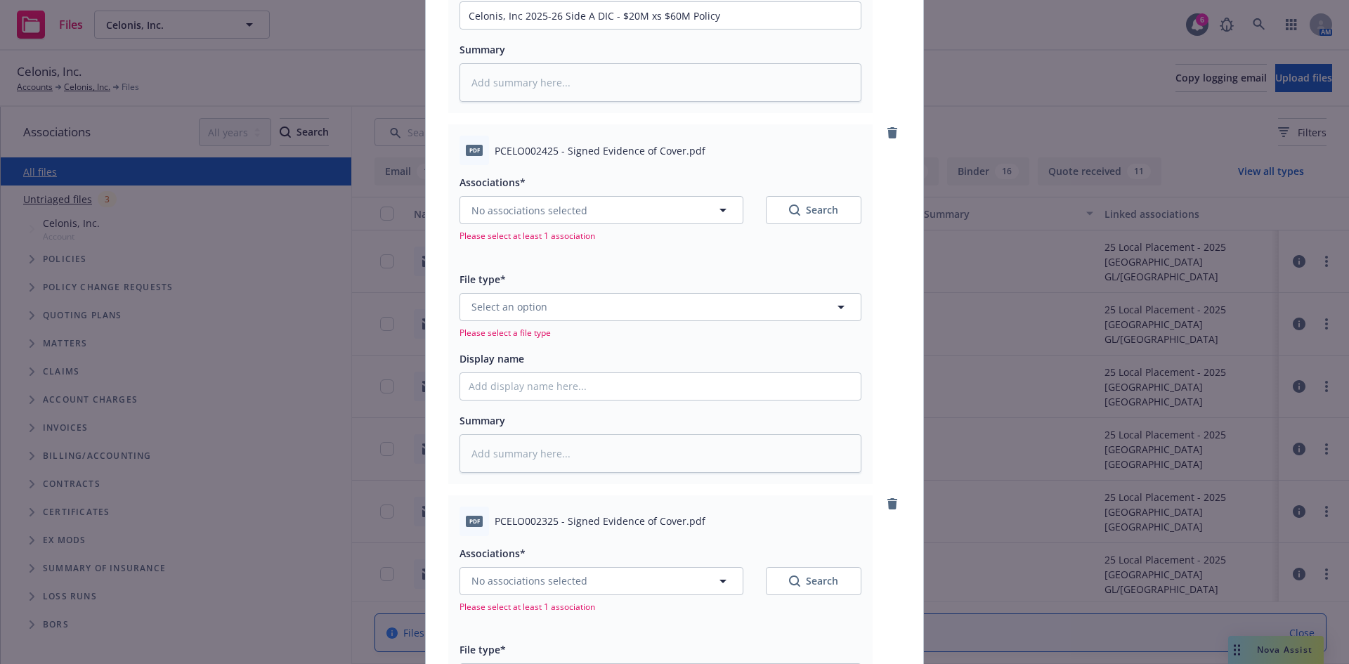
scroll to position [1800, 0]
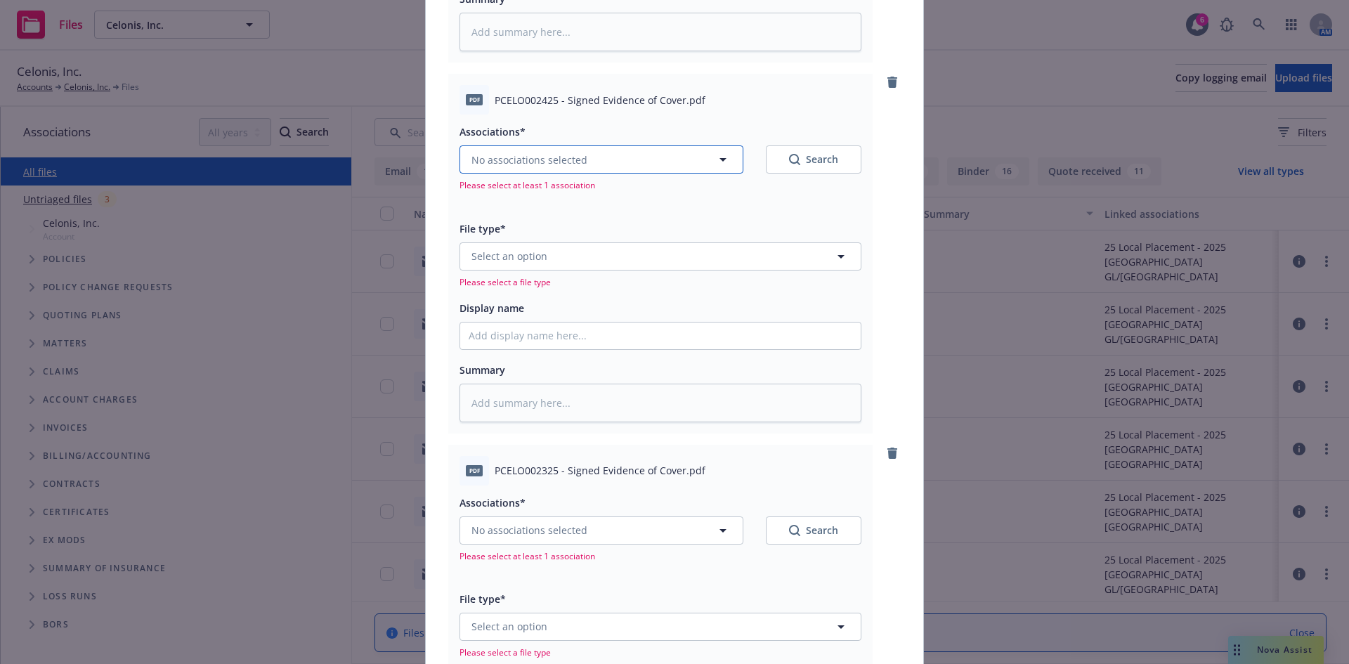
click at [547, 160] on span "No associations selected" at bounding box center [530, 159] width 116 height 15
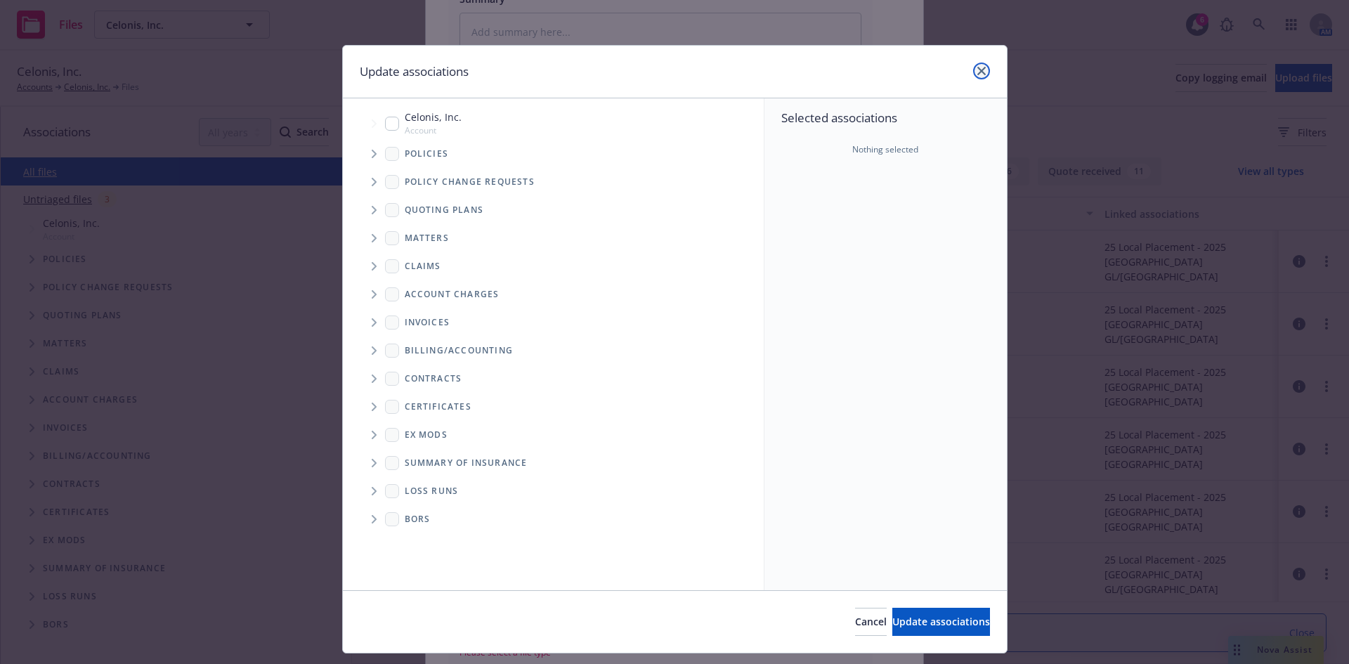
click at [979, 73] on icon "close" at bounding box center [982, 71] width 8 height 8
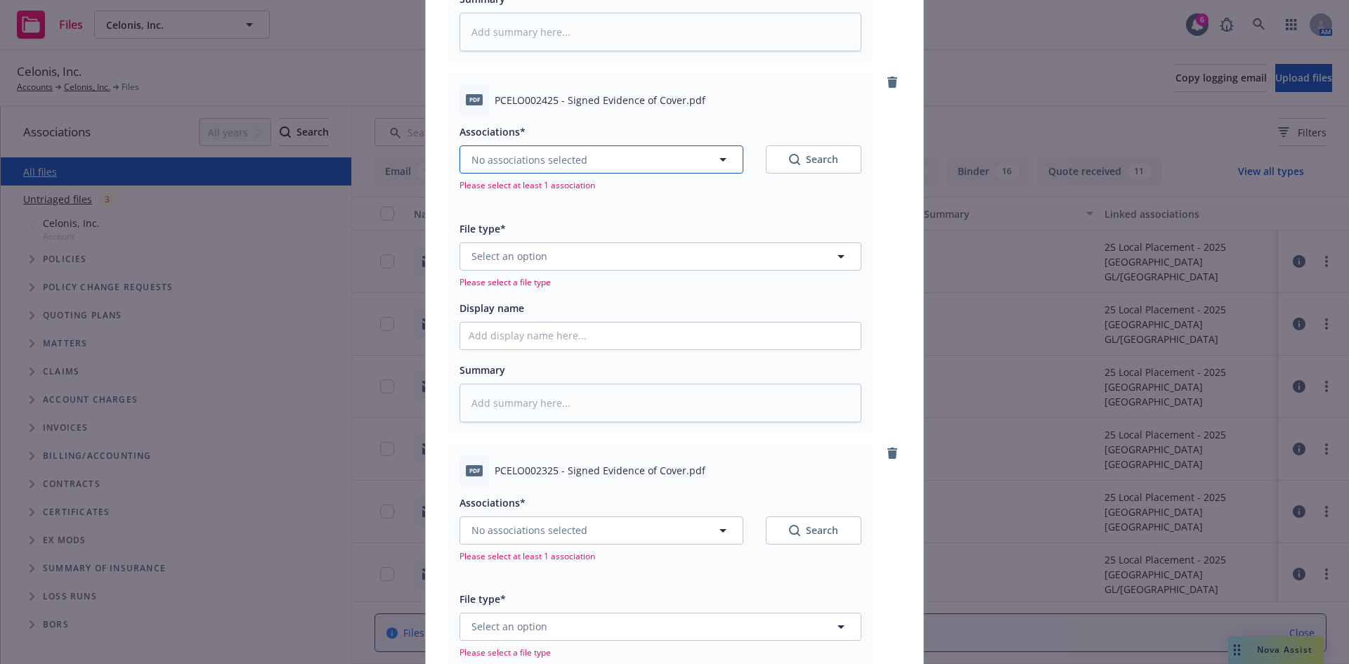
click at [518, 162] on span "No associations selected" at bounding box center [530, 159] width 116 height 15
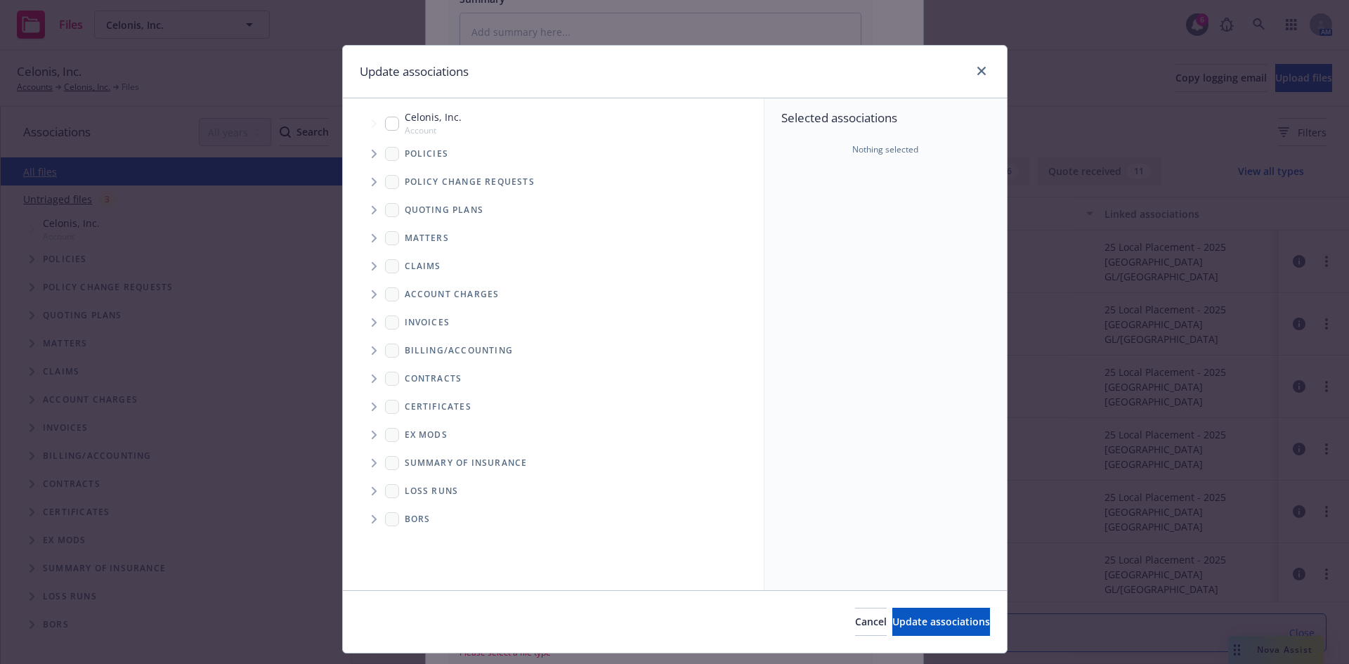
click at [372, 153] on icon "Tree Example" at bounding box center [375, 154] width 6 height 8
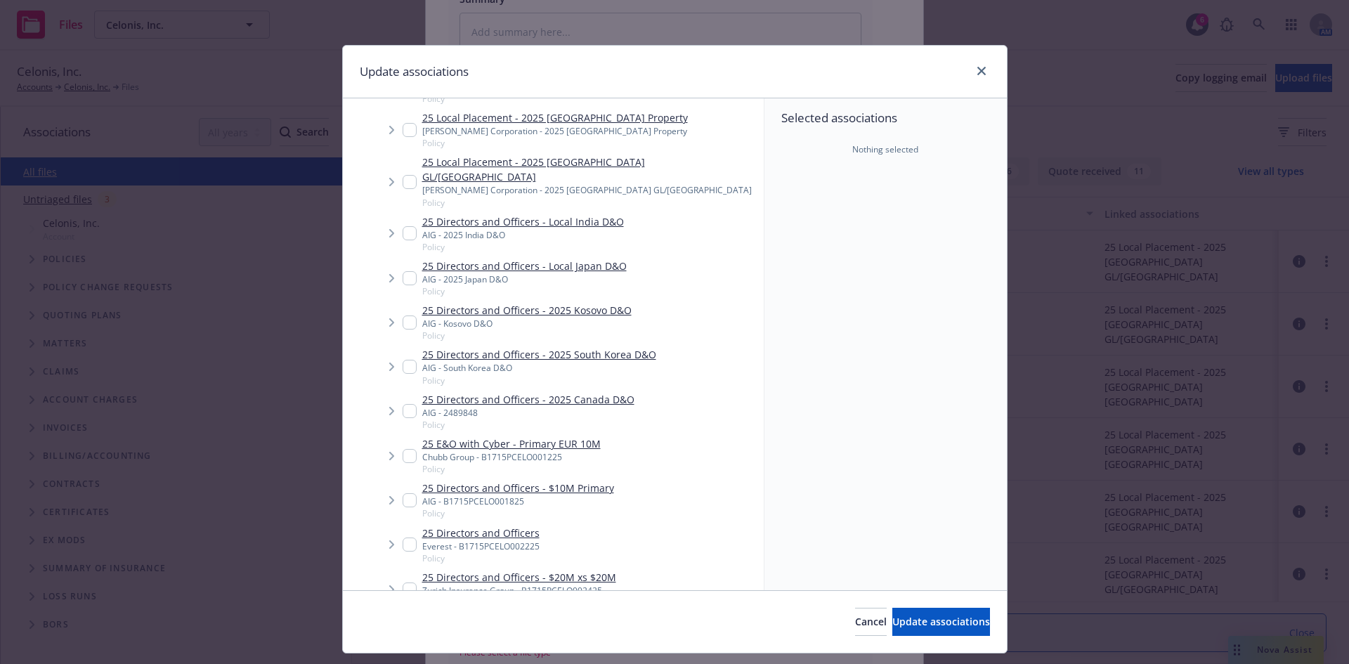
scroll to position [835, 0]
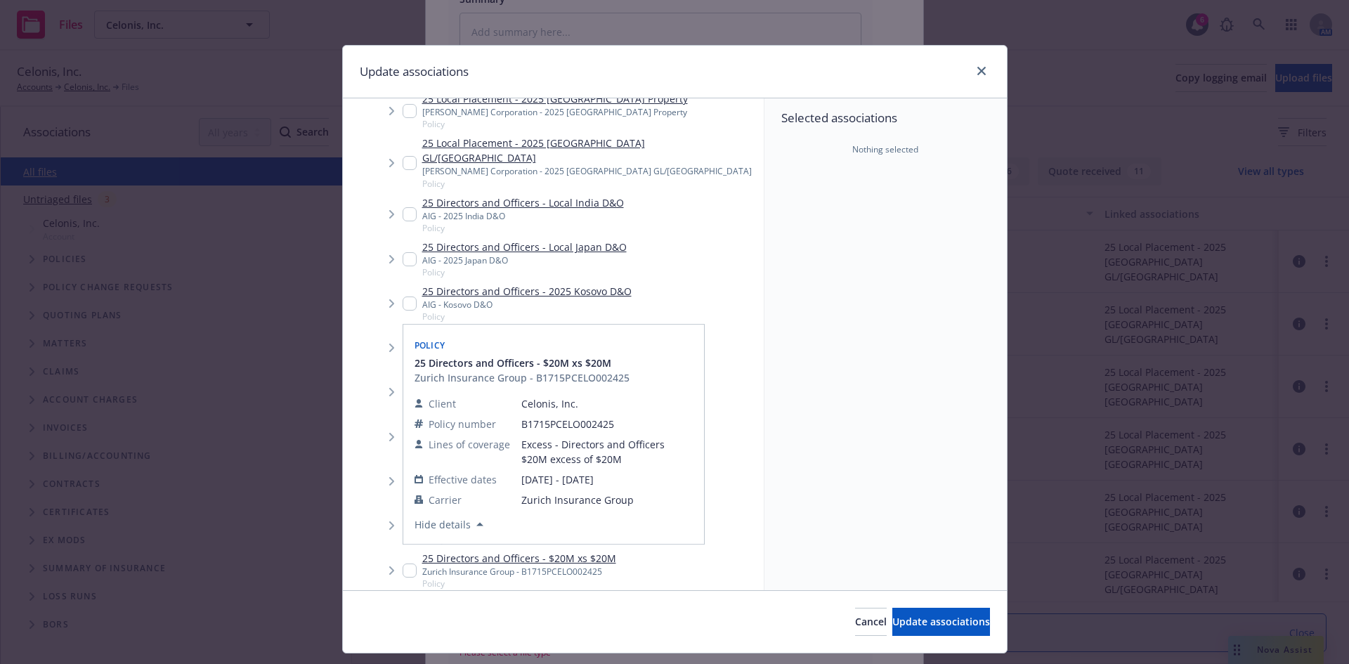
click at [403, 564] on input "Tree Example" at bounding box center [410, 571] width 14 height 14
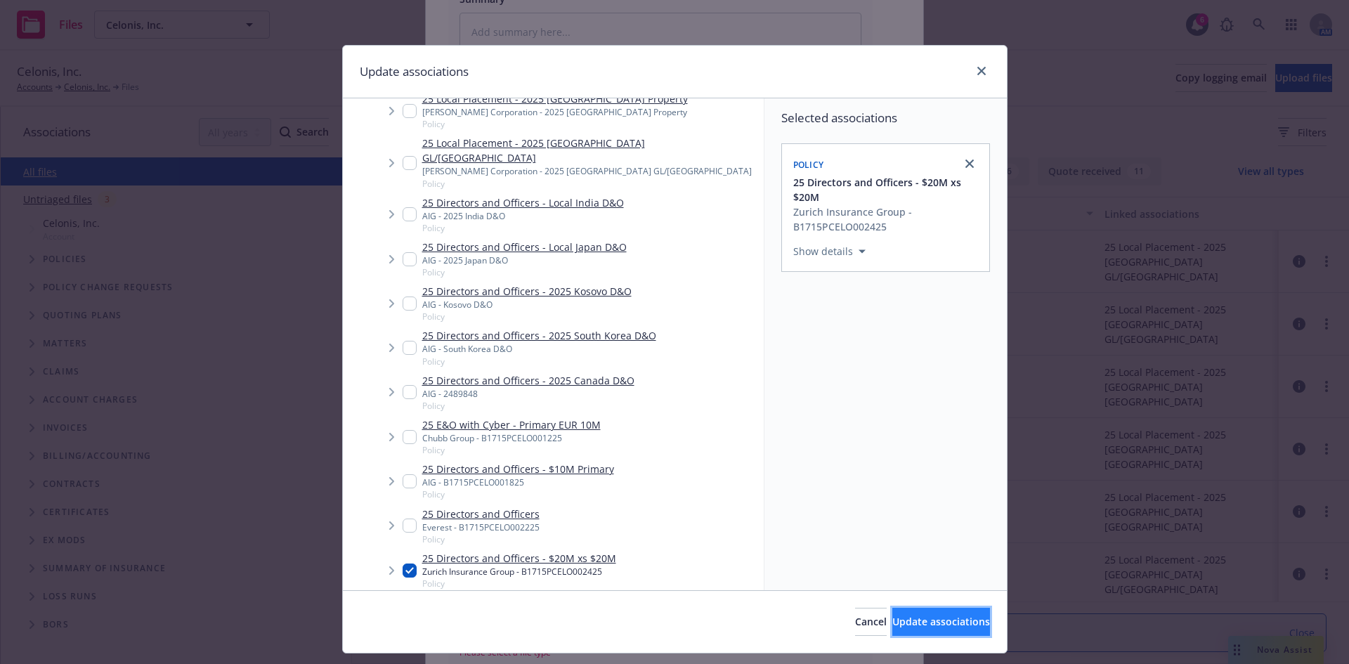
click at [902, 625] on span "Update associations" at bounding box center [941, 621] width 98 height 13
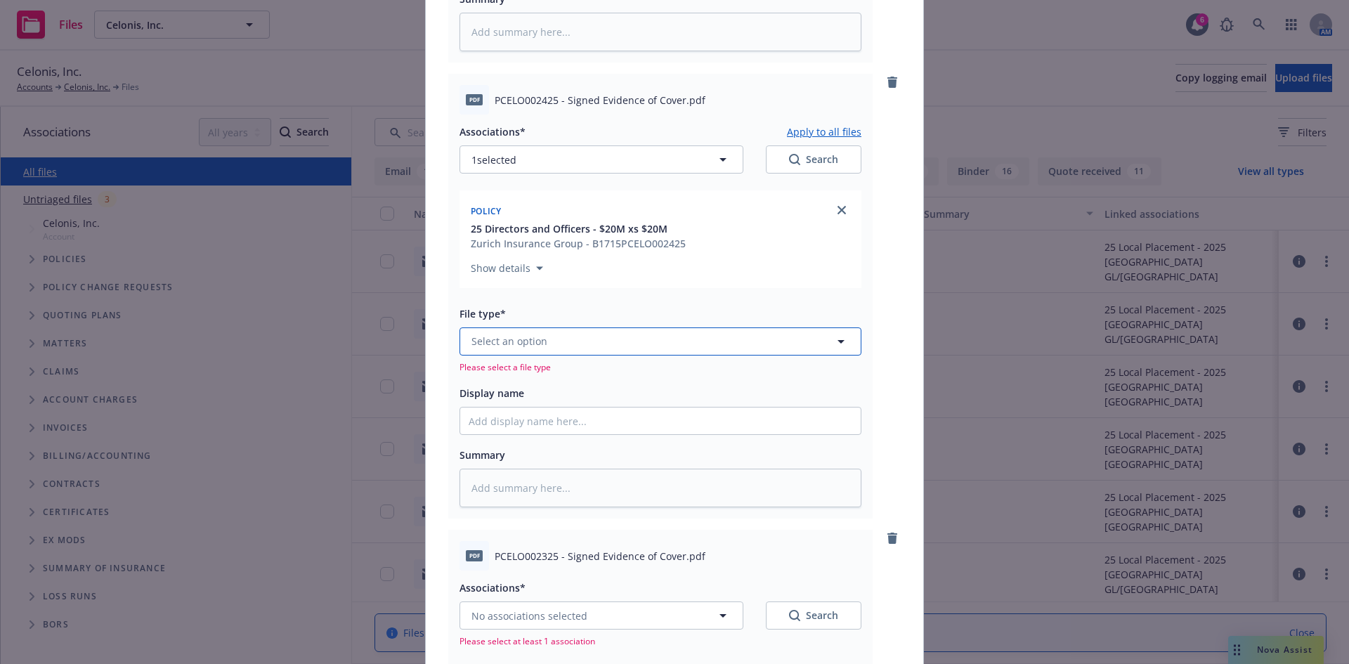
click at [509, 344] on span "Select an option" at bounding box center [510, 341] width 76 height 15
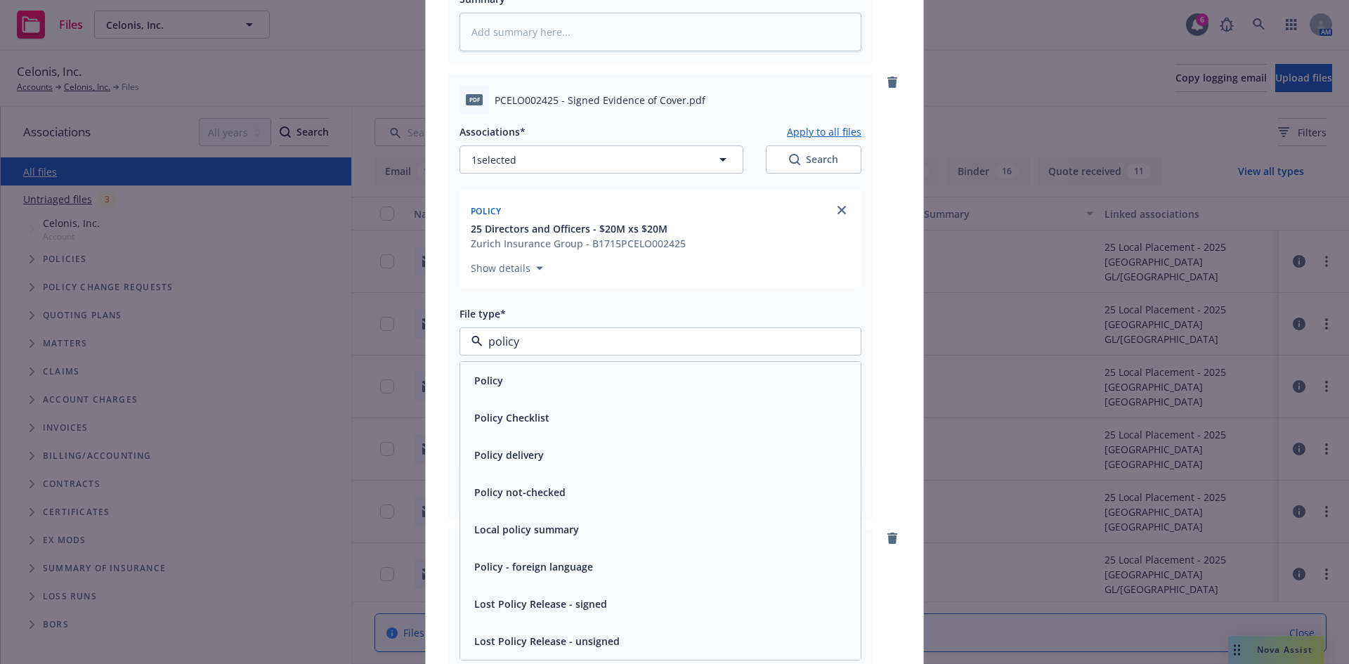
click at [618, 380] on div "Policy" at bounding box center [661, 380] width 384 height 20
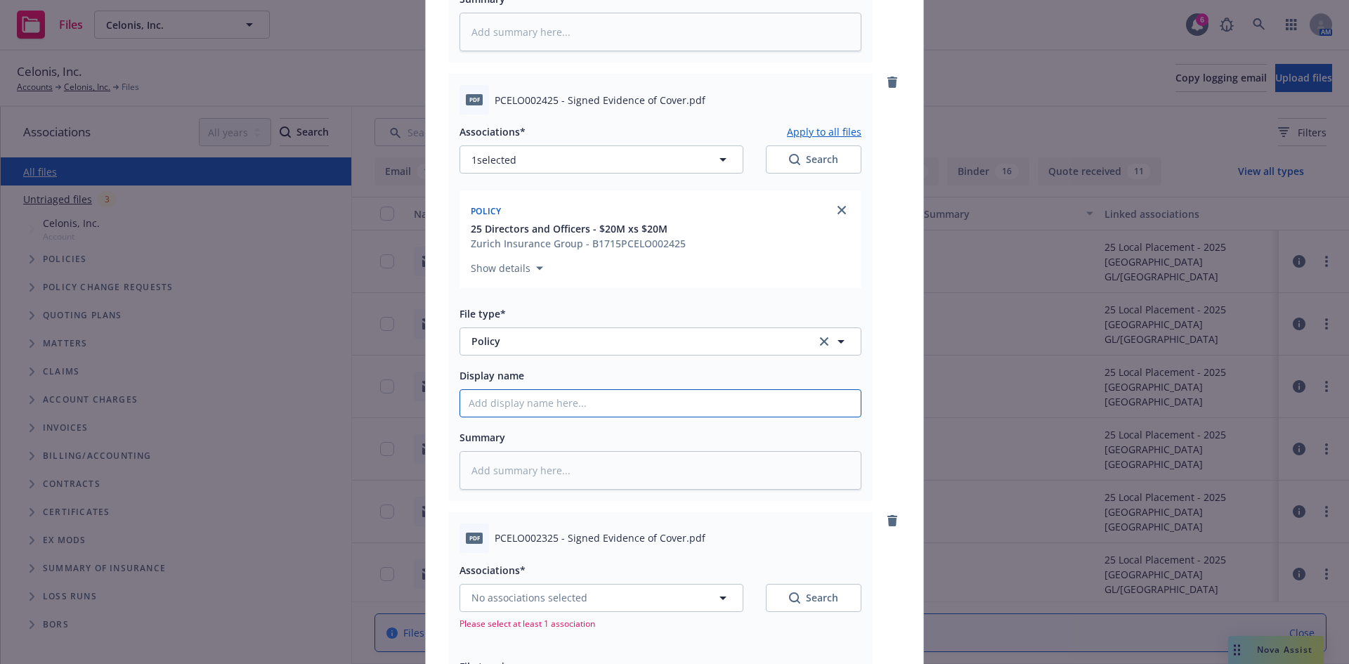
click at [505, 401] on input "Display name" at bounding box center [660, 403] width 401 height 27
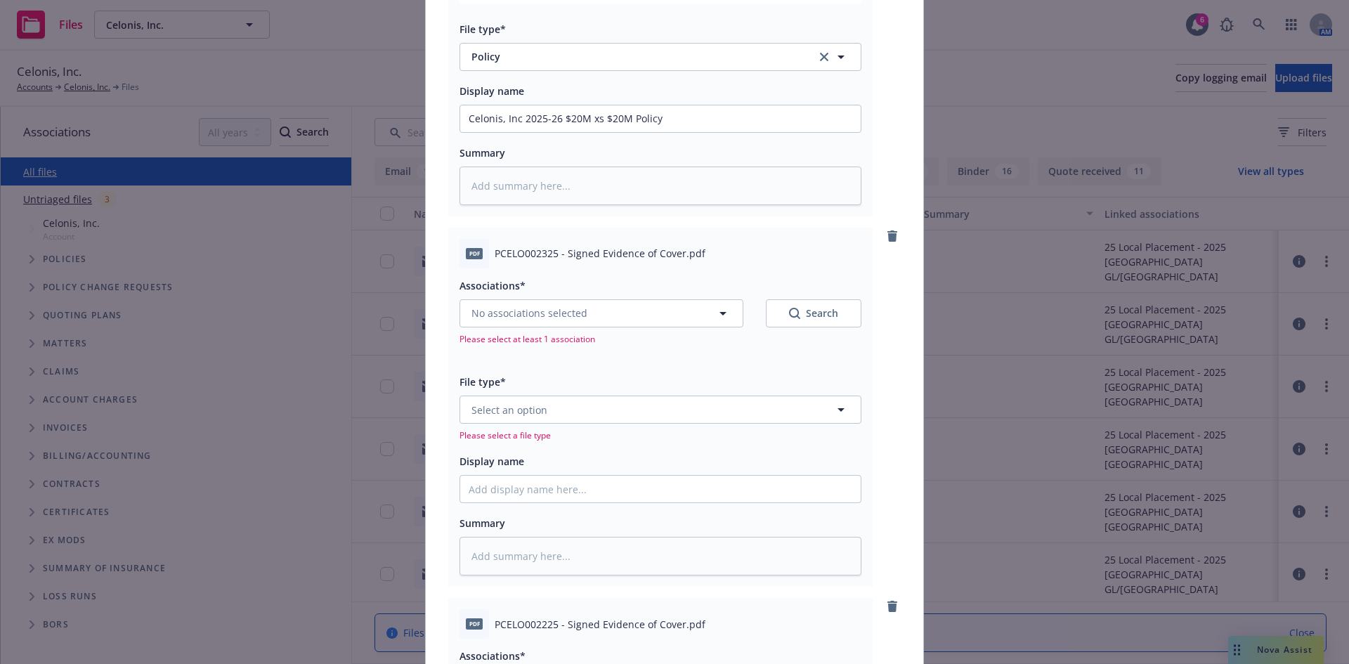
scroll to position [2093, 0]
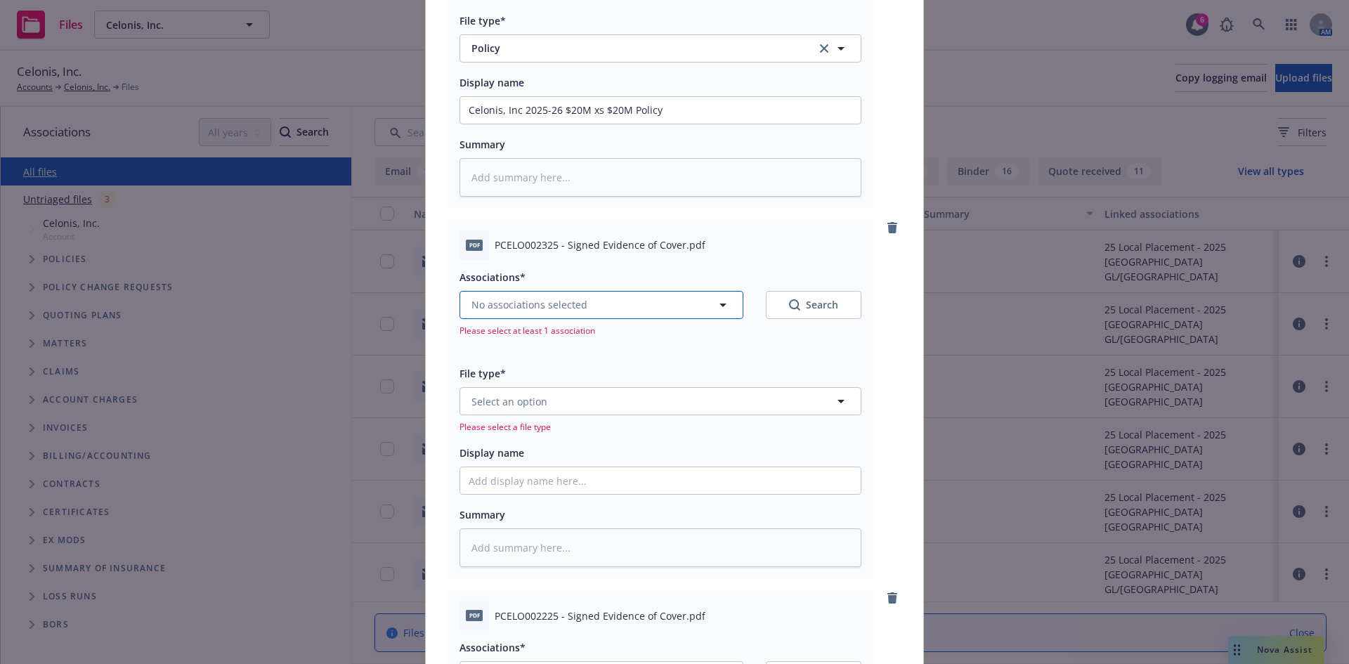
click at [506, 310] on span "No associations selected" at bounding box center [530, 304] width 116 height 15
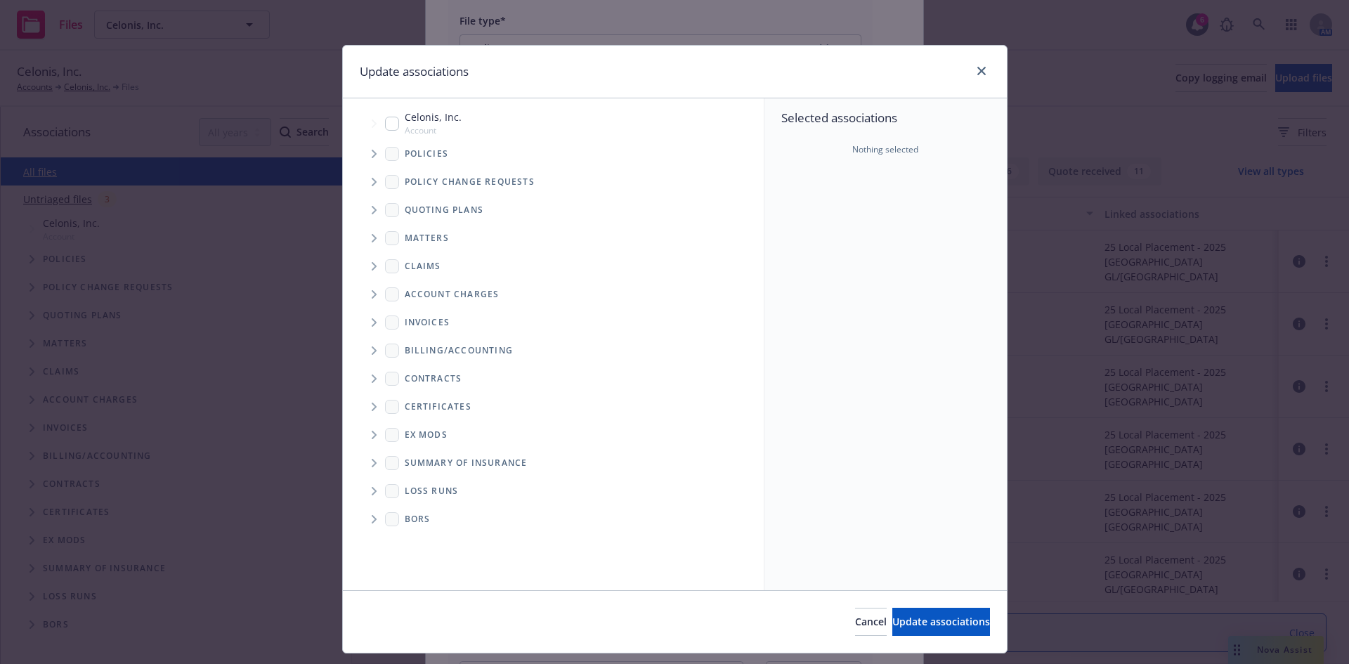
click at [372, 150] on icon "Tree Example" at bounding box center [375, 154] width 6 height 8
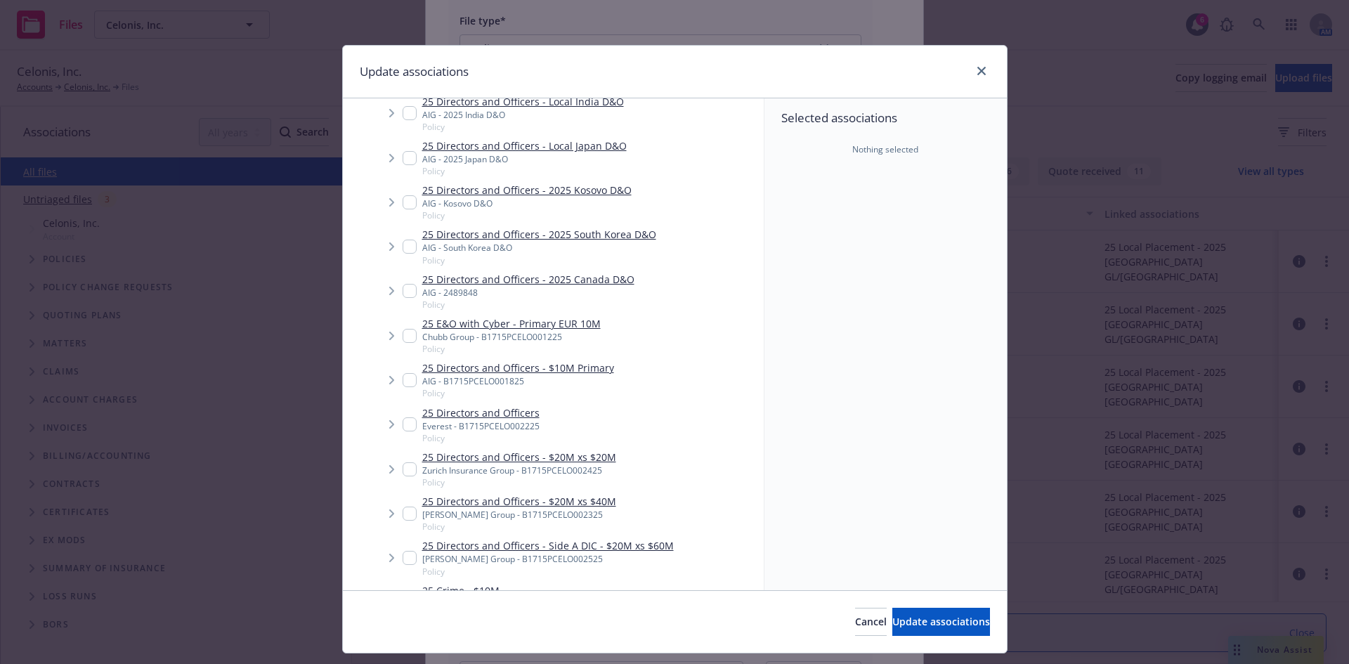
scroll to position [940, 0]
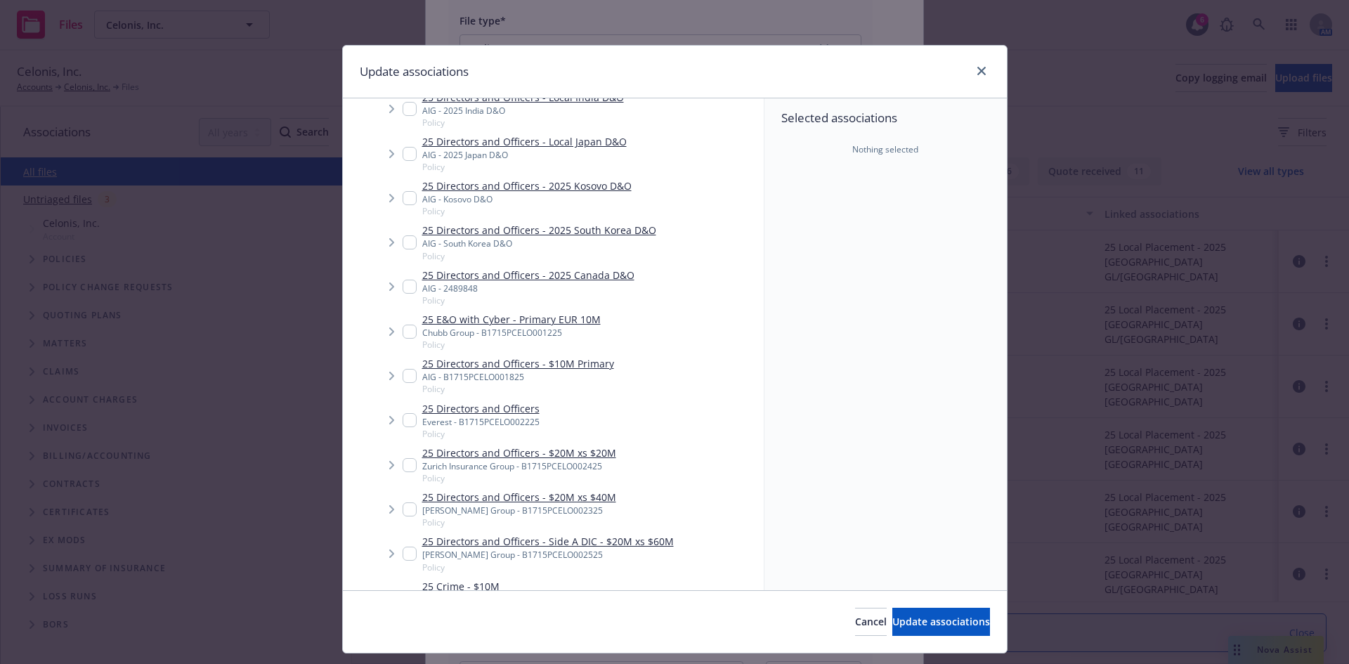
click at [405, 502] on input "Tree Example" at bounding box center [410, 509] width 14 height 14
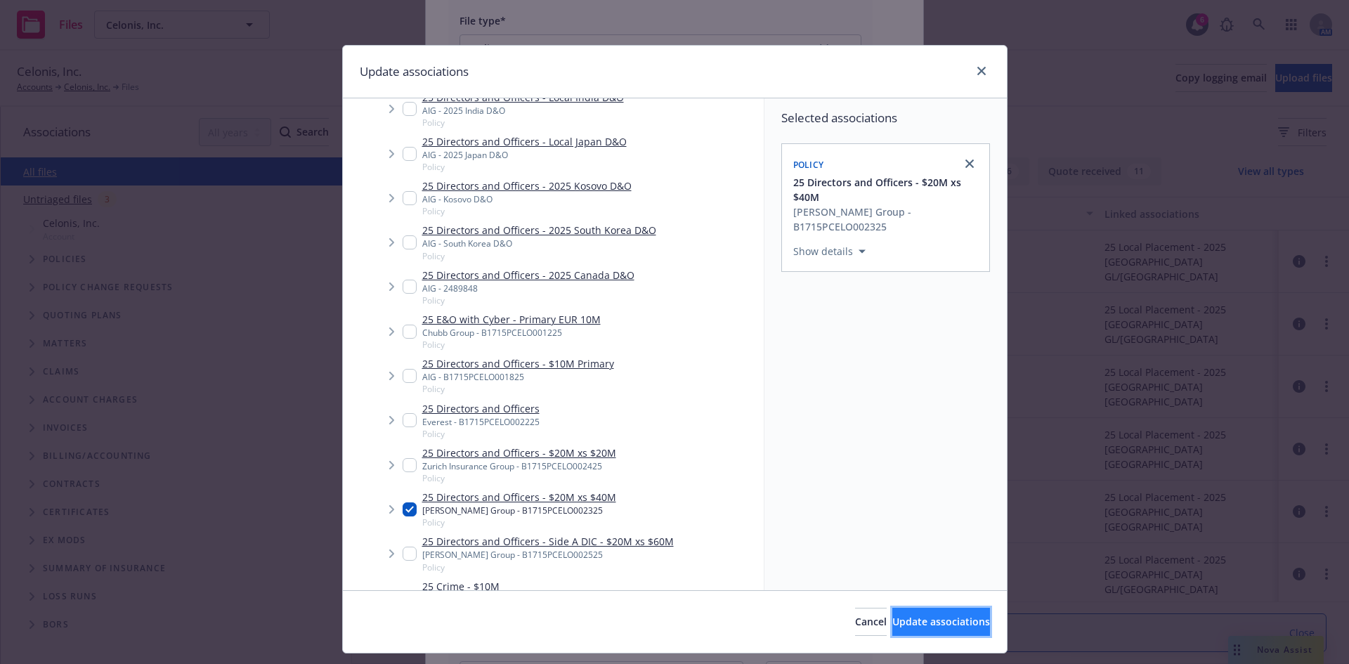
click at [892, 618] on span "Update associations" at bounding box center [941, 621] width 98 height 13
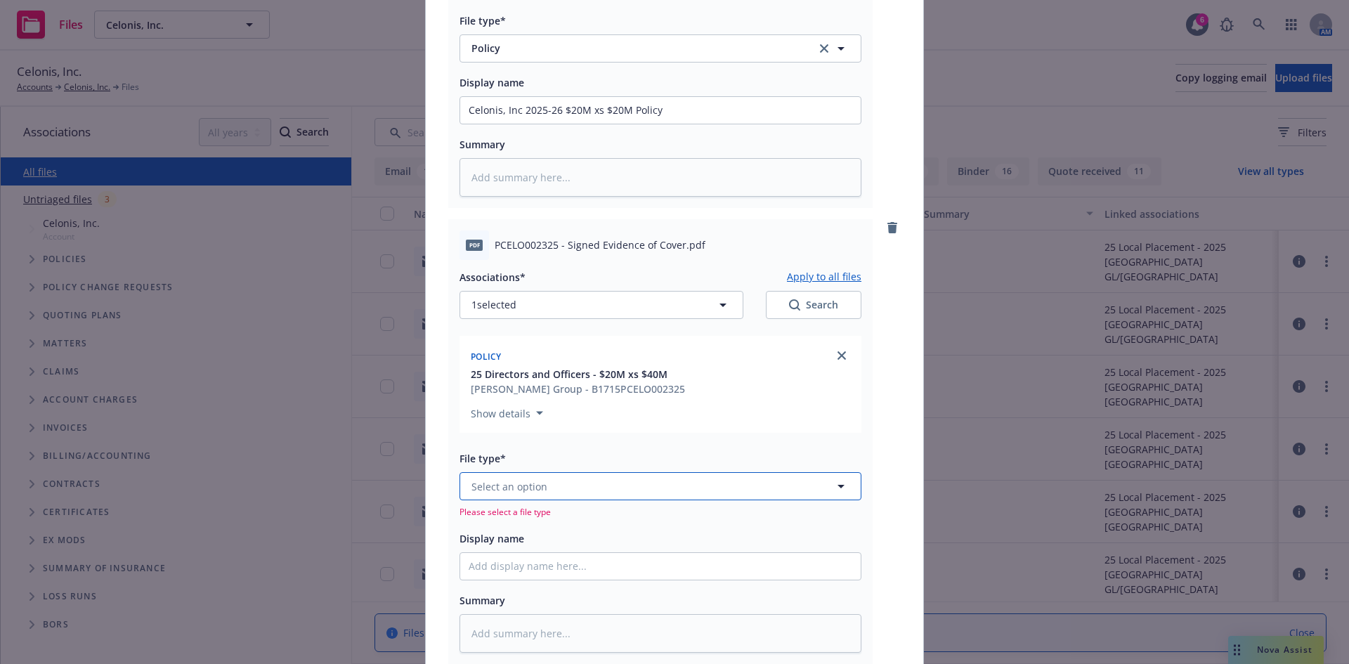
click at [488, 491] on span "Select an option" at bounding box center [510, 486] width 76 height 15
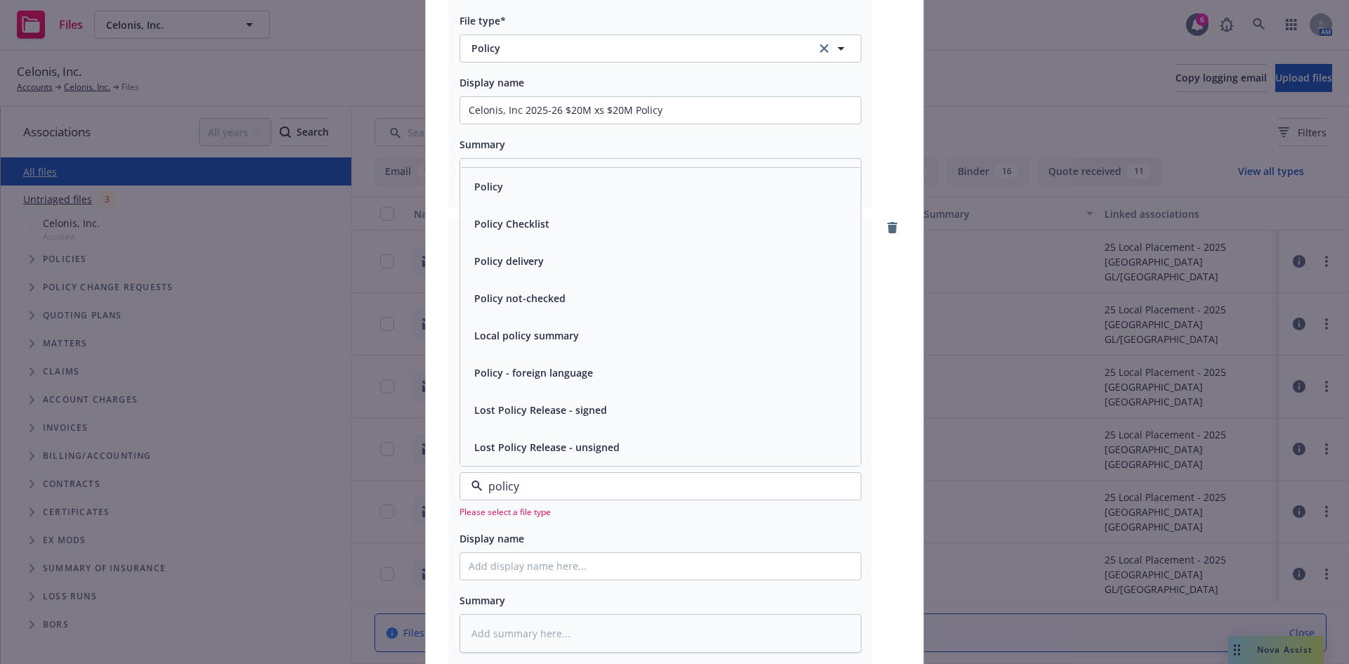
click at [501, 190] on div "Policy" at bounding box center [661, 186] width 384 height 20
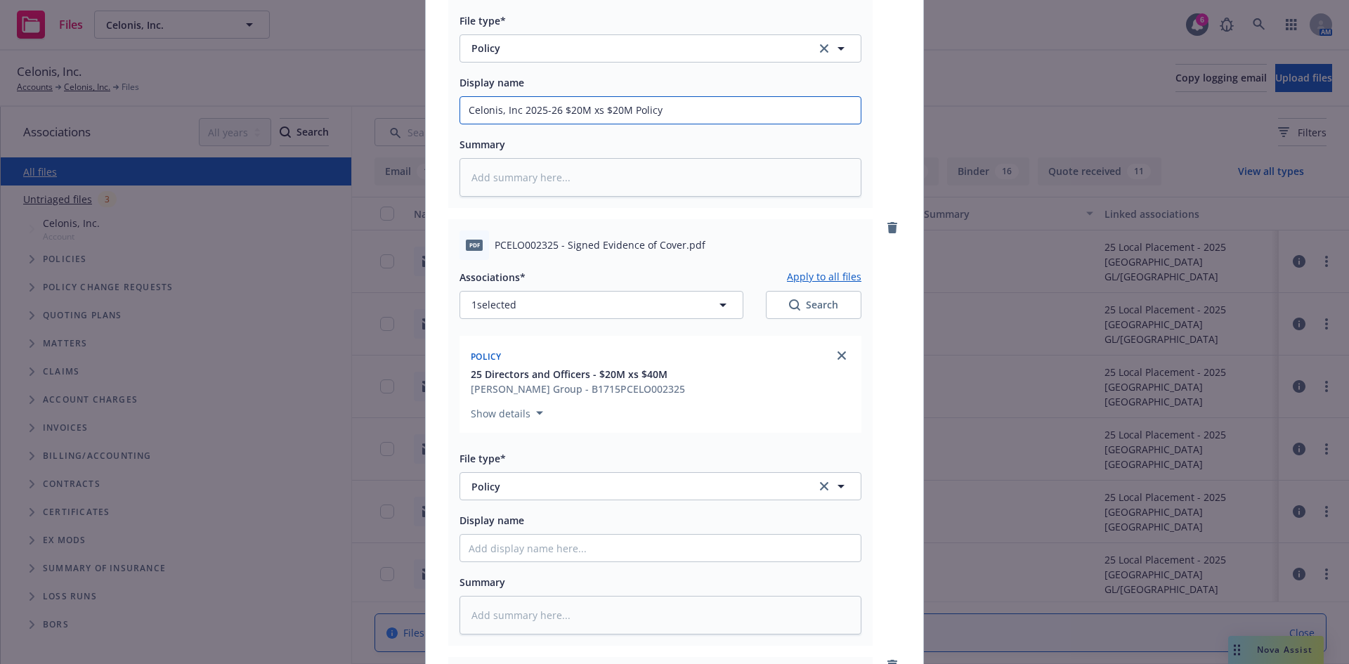
drag, startPoint x: 672, startPoint y: 106, endPoint x: 448, endPoint y: 112, distance: 224.3
click at [485, 573] on div "Summary" at bounding box center [483, 581] width 46 height 17
click at [489, 559] on input "Display name" at bounding box center [660, 548] width 401 height 27
paste input "Celonis, Inc 2025-26 $20M xs $20M Policy"
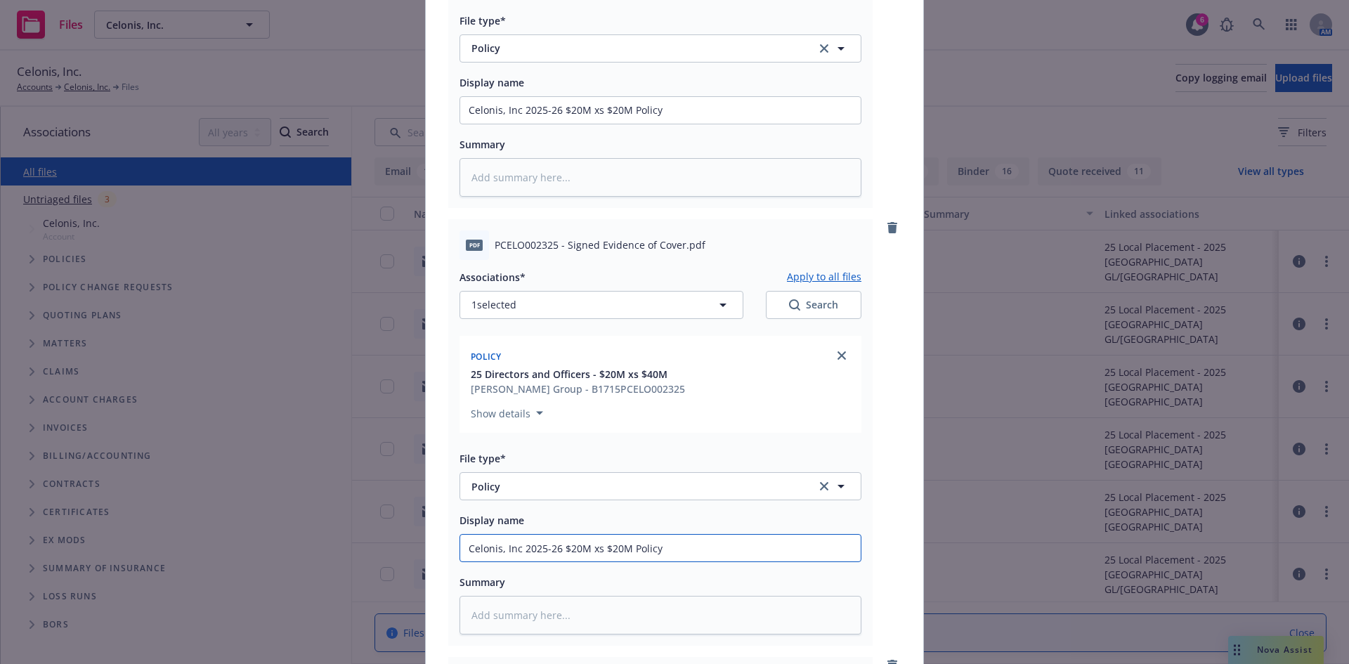
click at [611, 546] on input "Celonis, Inc 2025-26 $20M xs $20M Policy" at bounding box center [660, 548] width 401 height 27
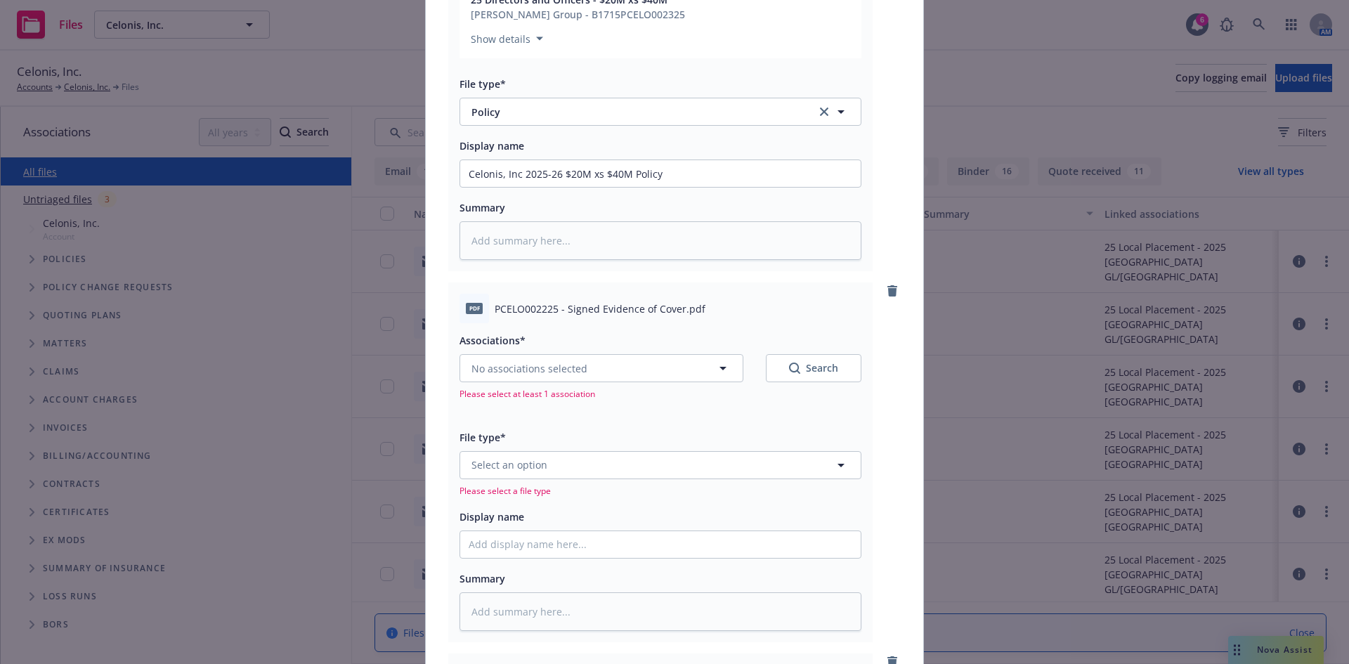
scroll to position [2472, 0]
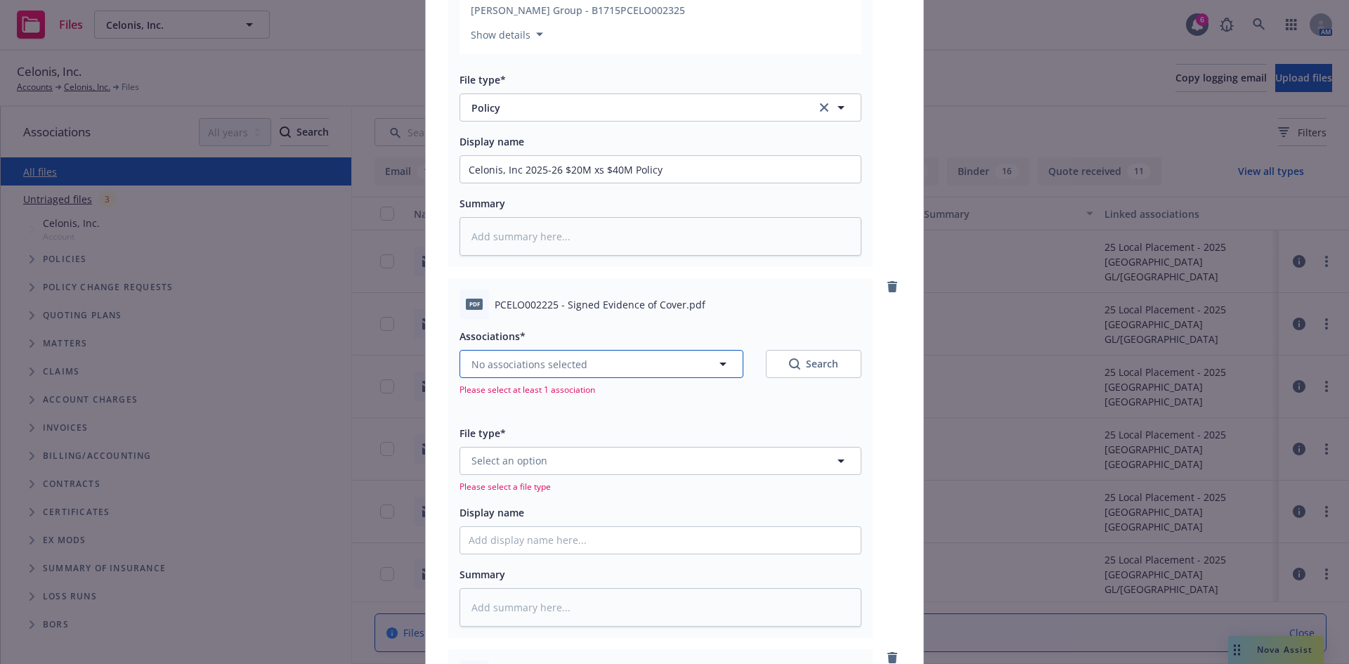
click at [513, 366] on span "No associations selected" at bounding box center [530, 364] width 116 height 15
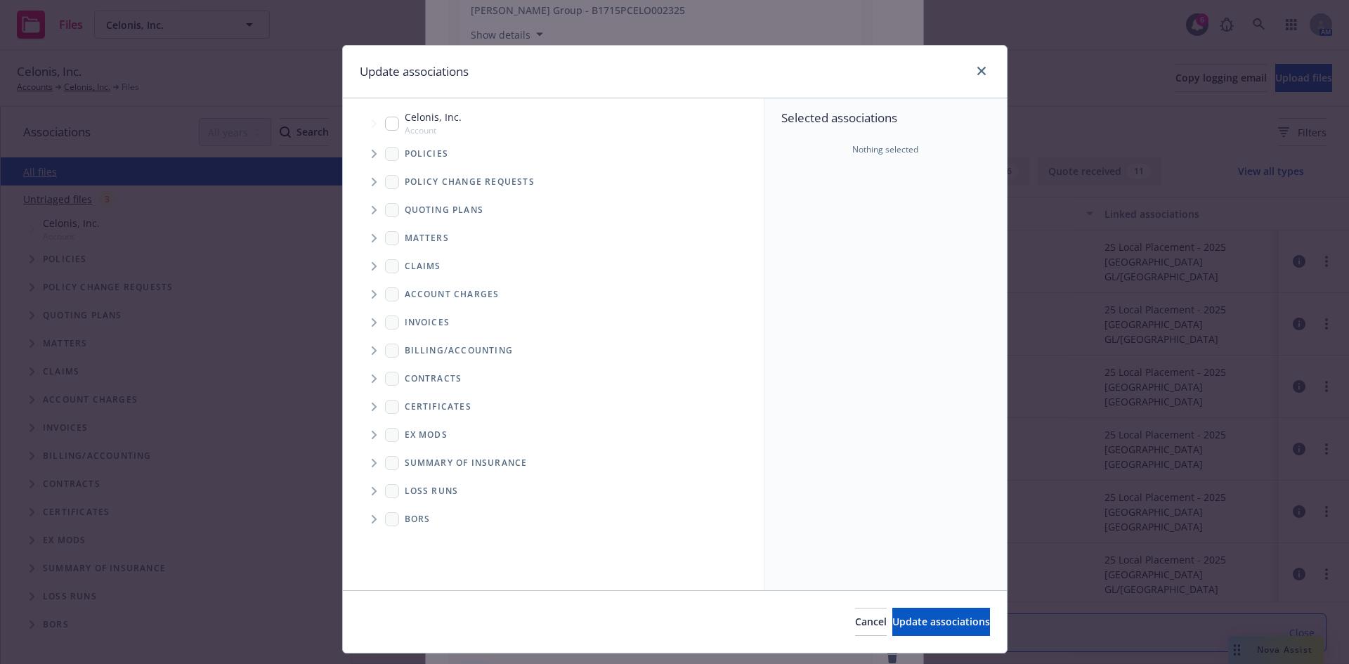
click at [372, 155] on icon "Tree Example" at bounding box center [375, 154] width 6 height 8
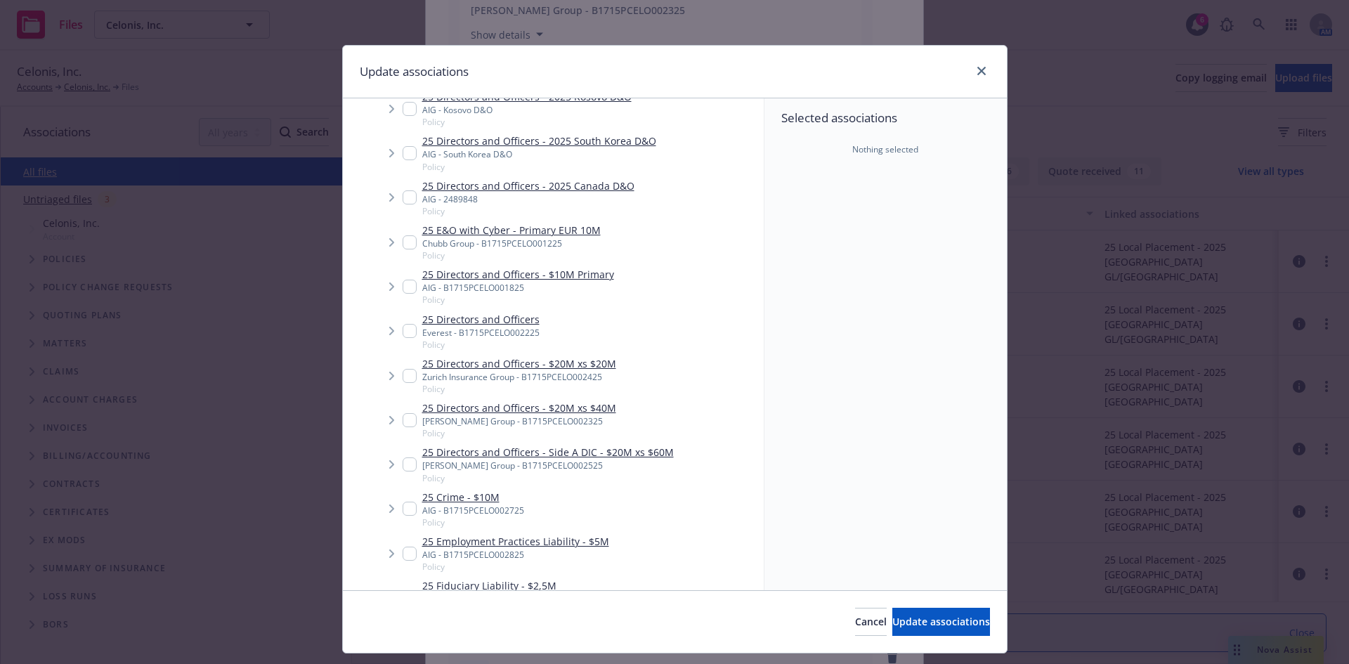
scroll to position [1010, 0]
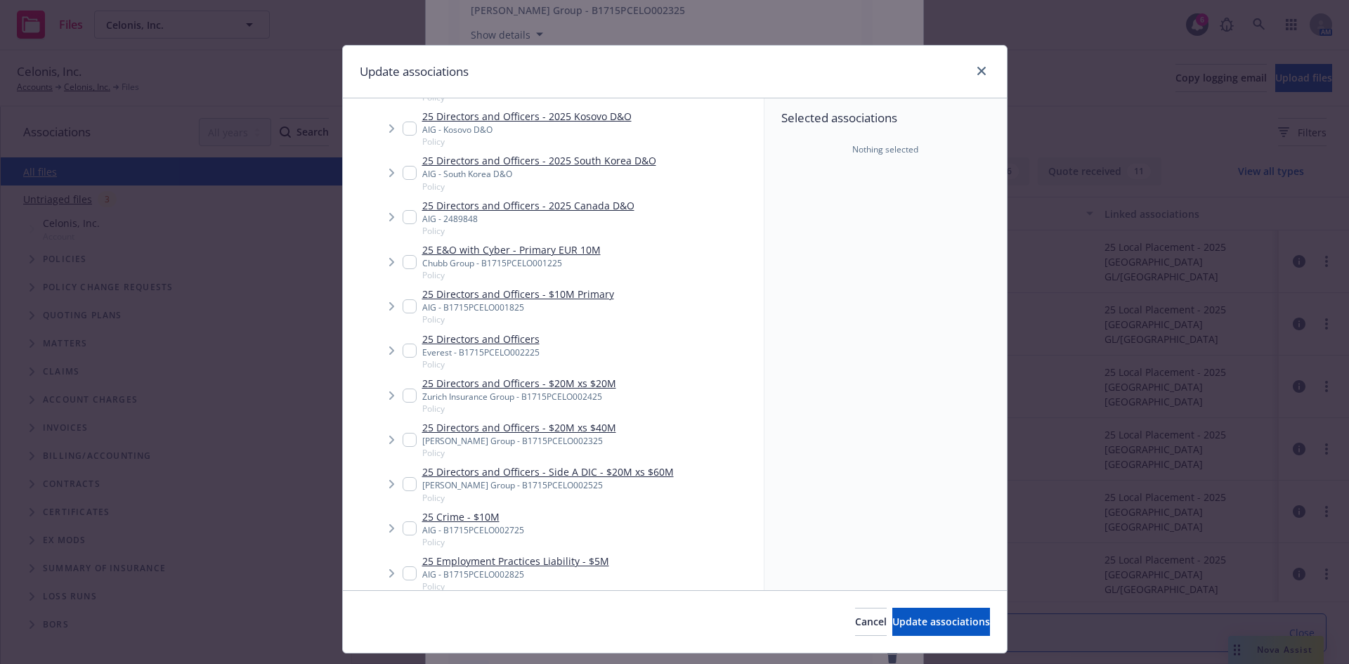
click at [403, 344] on input "Tree Example" at bounding box center [410, 351] width 14 height 14
click at [914, 629] on button "Update associations" at bounding box center [941, 622] width 98 height 28
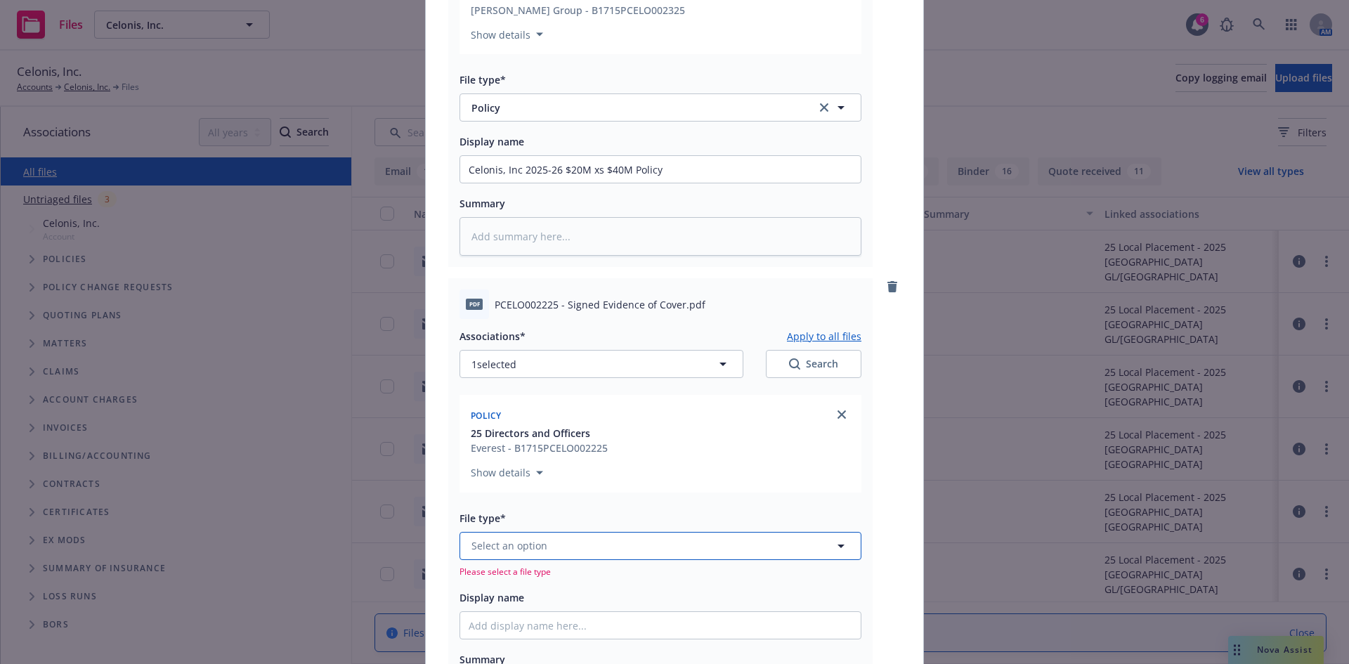
click at [500, 548] on span "Select an option" at bounding box center [510, 545] width 76 height 15
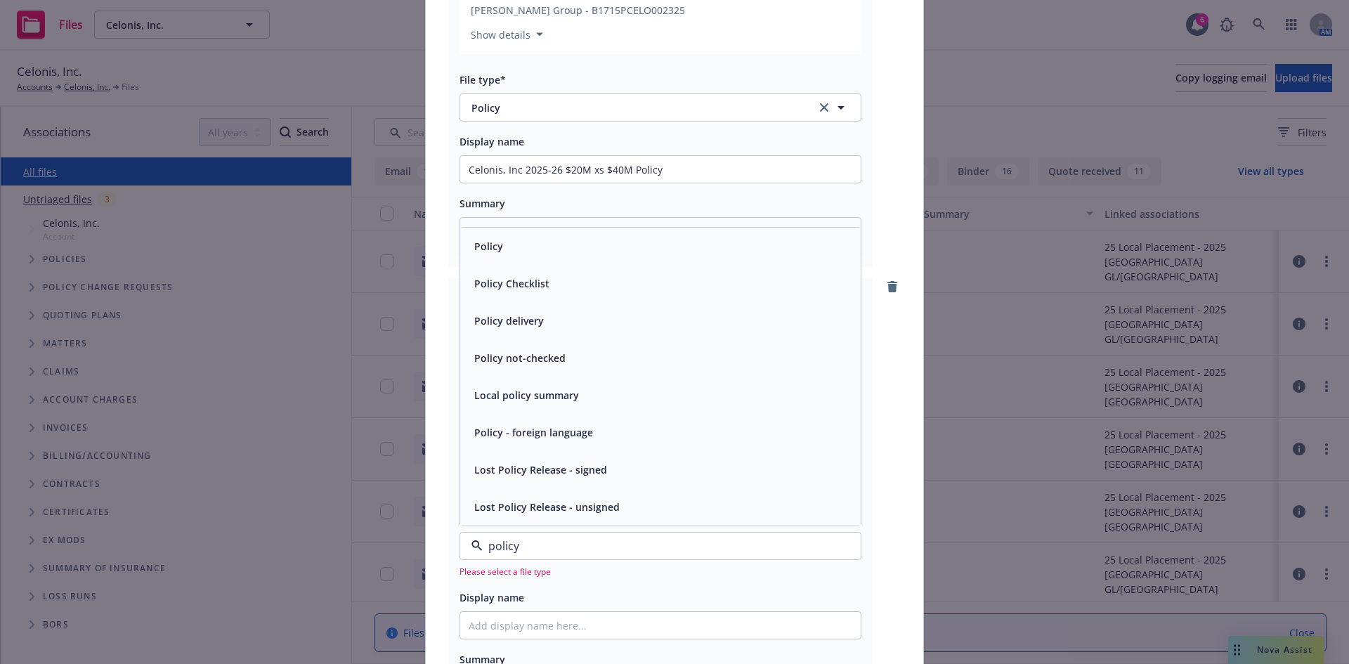
click at [495, 244] on span "Policy" at bounding box center [488, 246] width 29 height 15
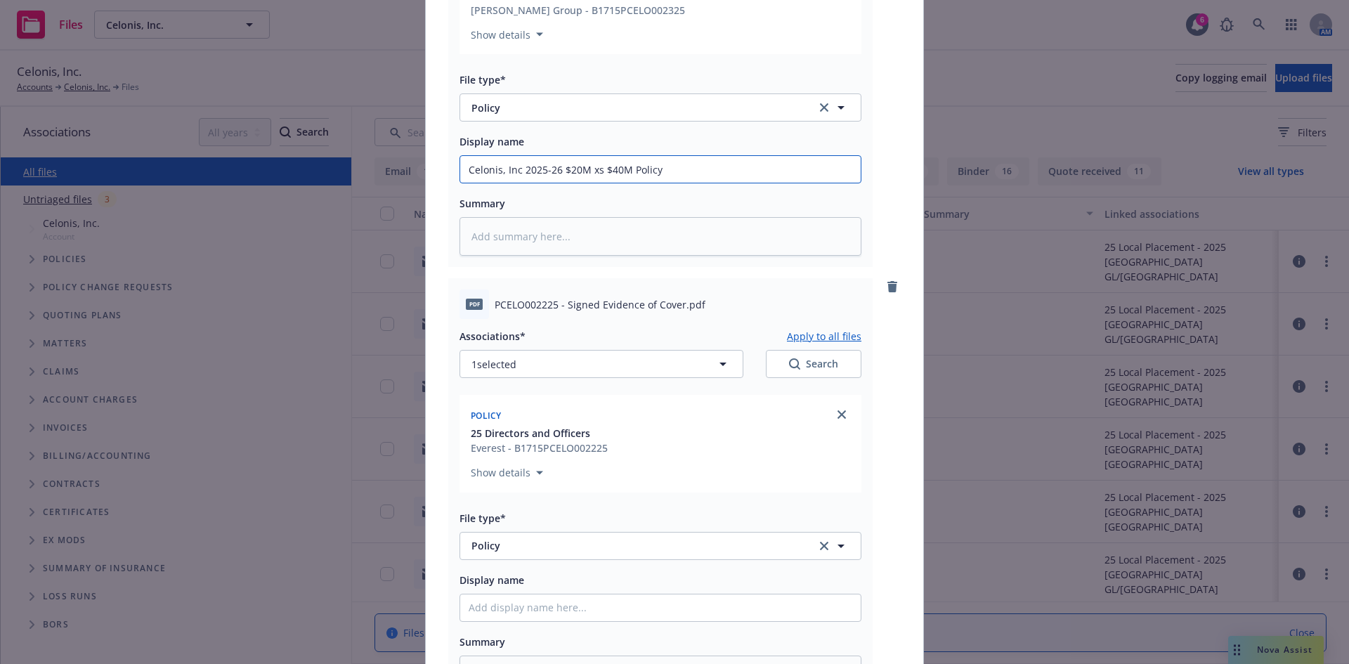
drag, startPoint x: 668, startPoint y: 169, endPoint x: 442, endPoint y: 167, distance: 226.3
click at [493, 618] on input "Display name" at bounding box center [660, 608] width 401 height 27
click at [496, 610] on input "Display name" at bounding box center [660, 608] width 401 height 27
paste input "Celonis, Inc 2025-26 $20M xs $40M Policy"
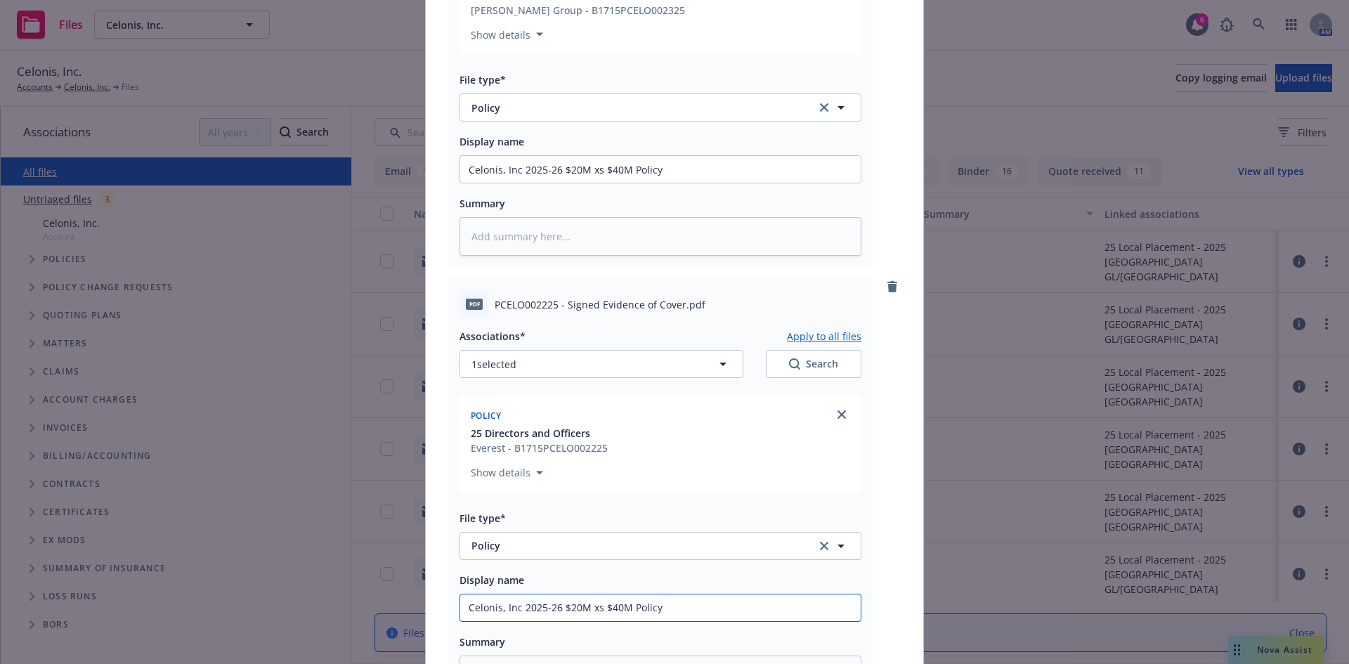
click at [611, 606] on input "Celonis, Inc 2025-26 $20M xs $40M Policy" at bounding box center [660, 608] width 401 height 27
click at [665, 602] on input "Celonis, Inc 2025-26 $10M xs $10M Policy" at bounding box center [660, 608] width 401 height 27
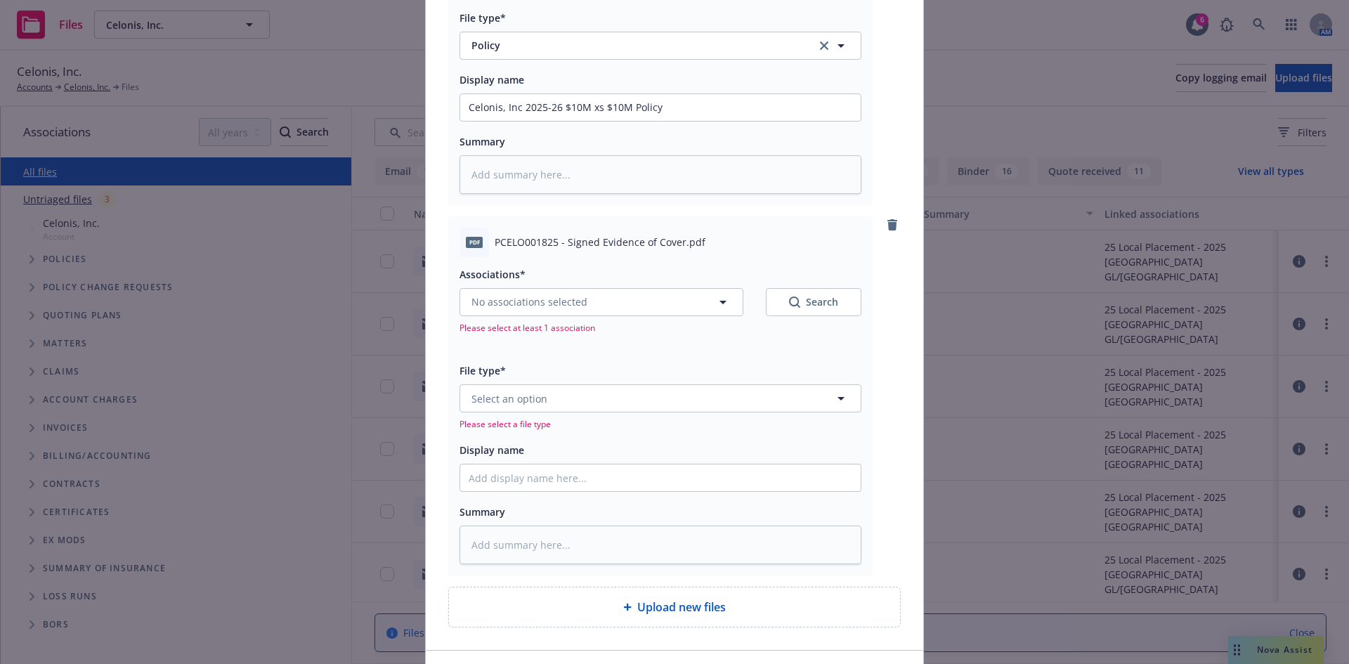
scroll to position [2993, 0]
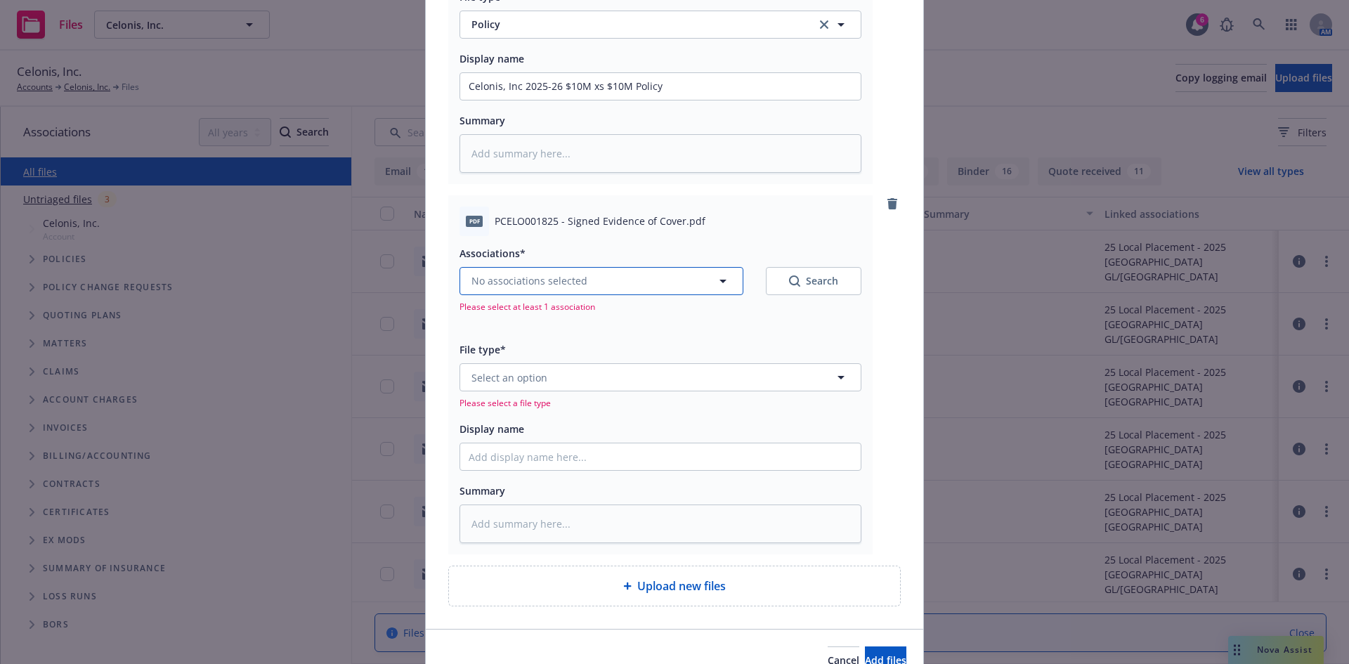
click at [548, 283] on span "No associations selected" at bounding box center [530, 280] width 116 height 15
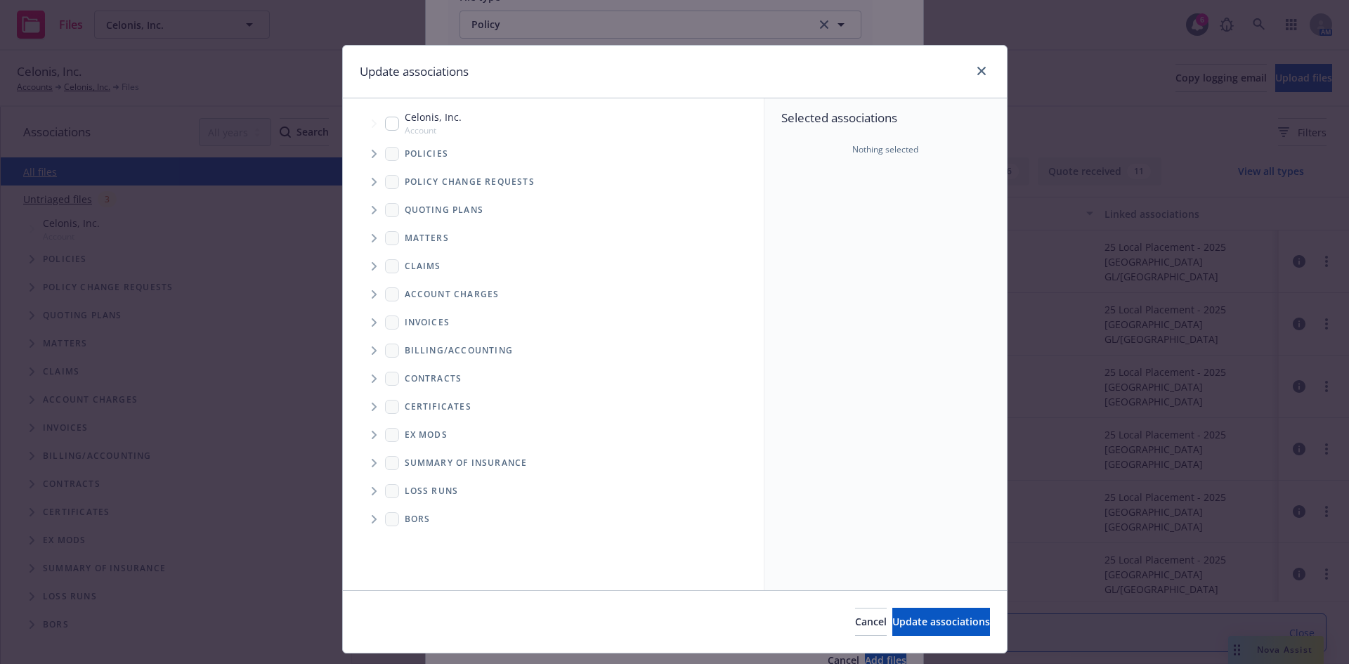
click at [372, 152] on icon "Tree Example" at bounding box center [374, 154] width 5 height 8
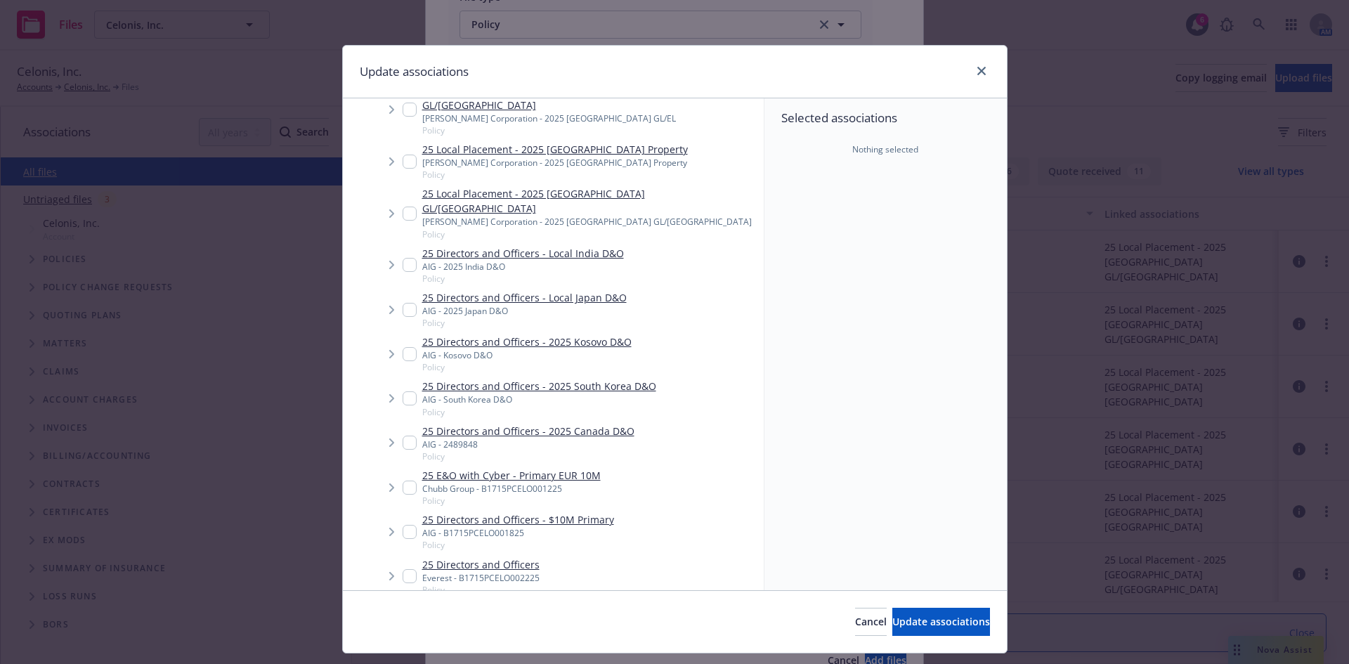
scroll to position [835, 0]
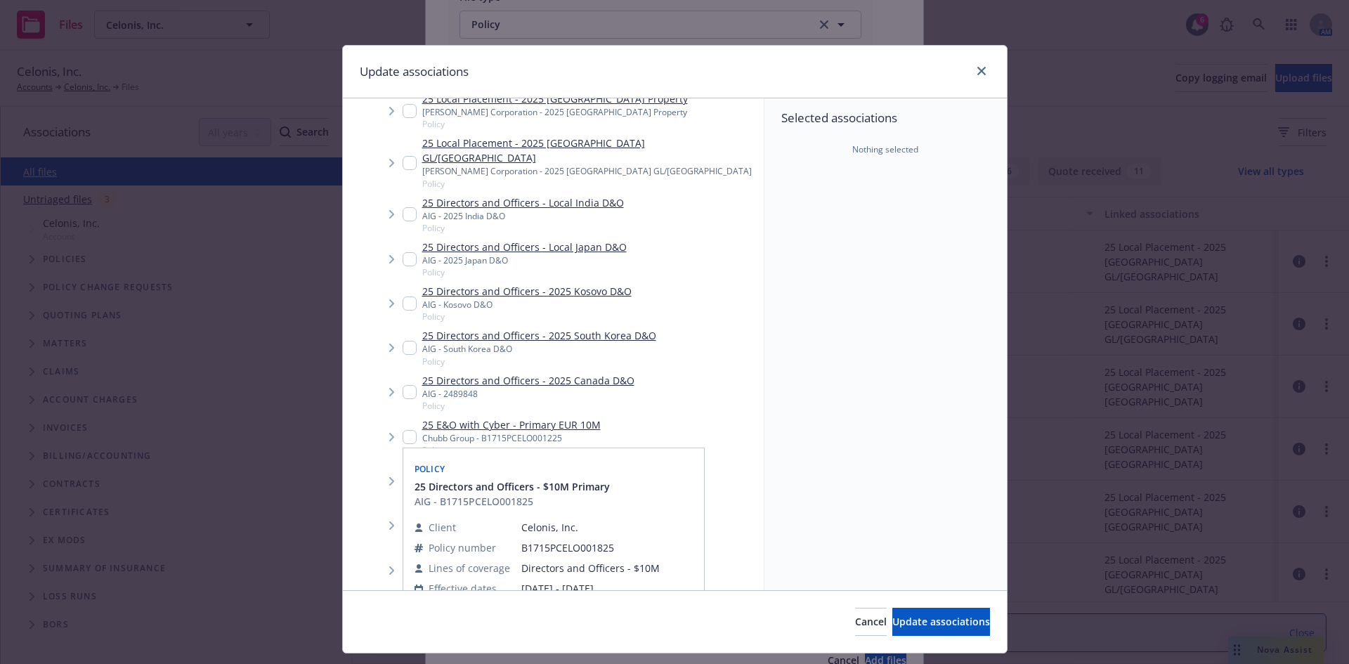
click at [406, 474] on input "Tree Example" at bounding box center [410, 481] width 14 height 14
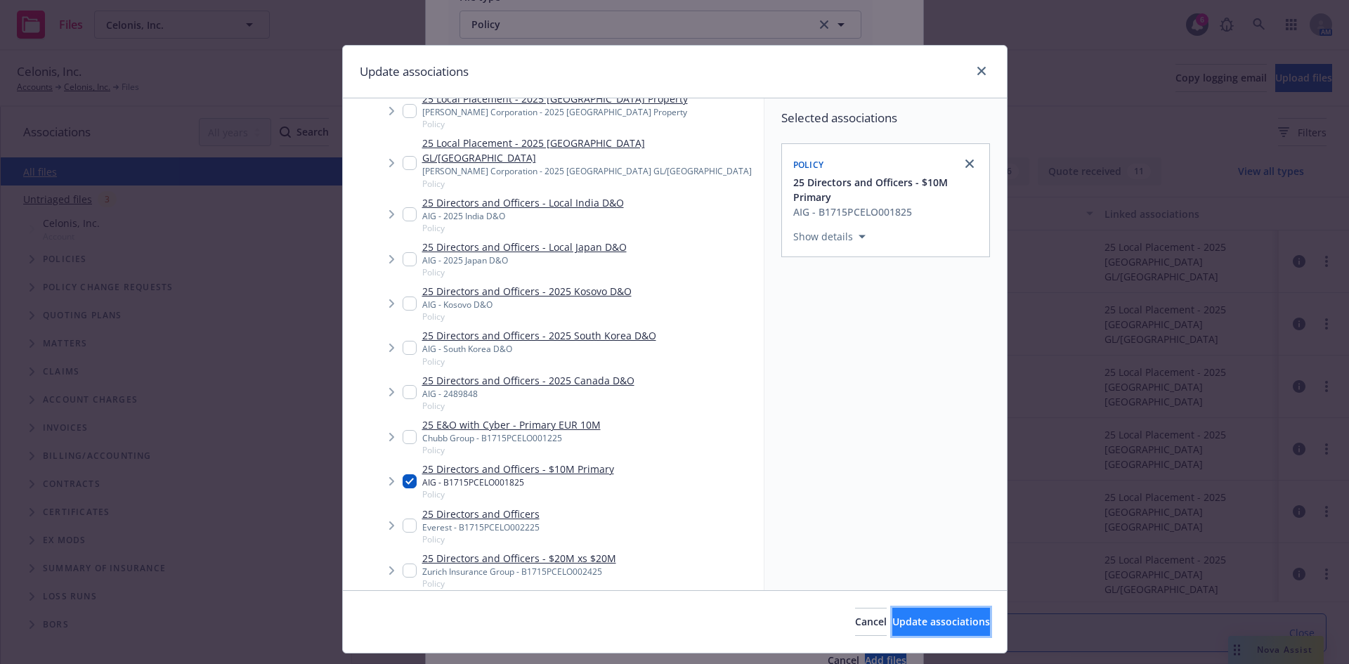
click at [914, 628] on span "Update associations" at bounding box center [941, 621] width 98 height 13
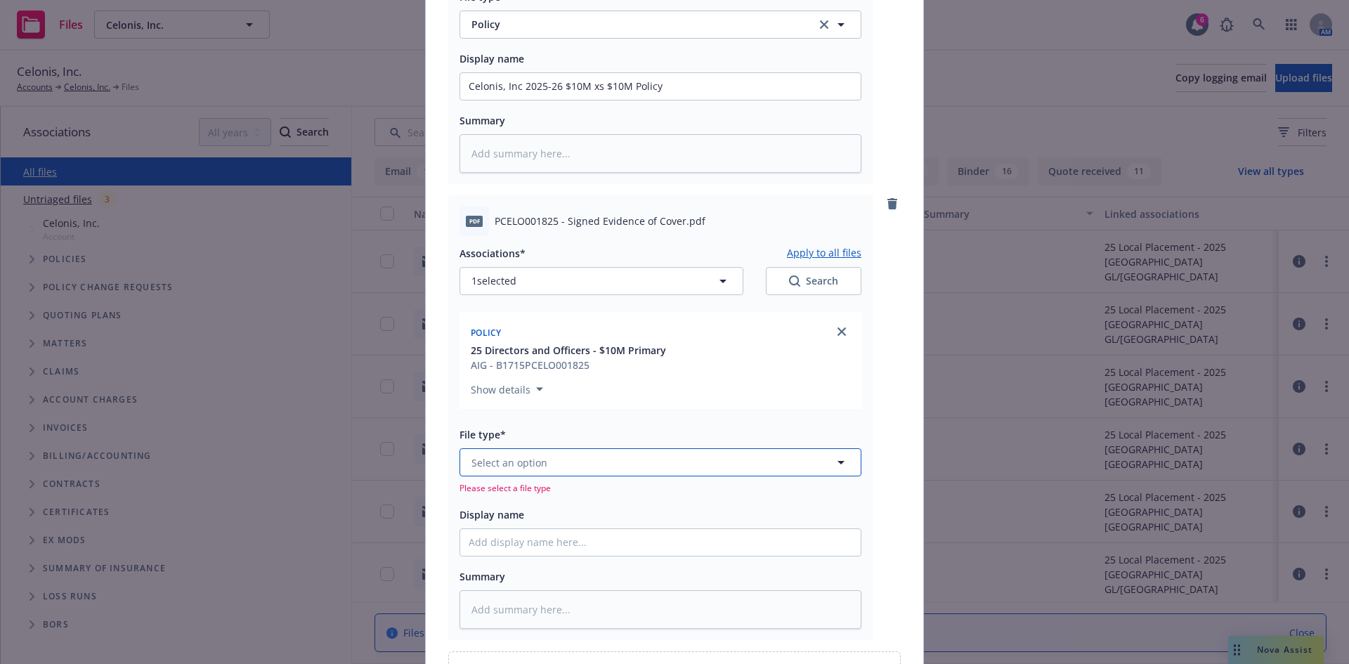
click at [509, 469] on span "Select an option" at bounding box center [510, 462] width 76 height 15
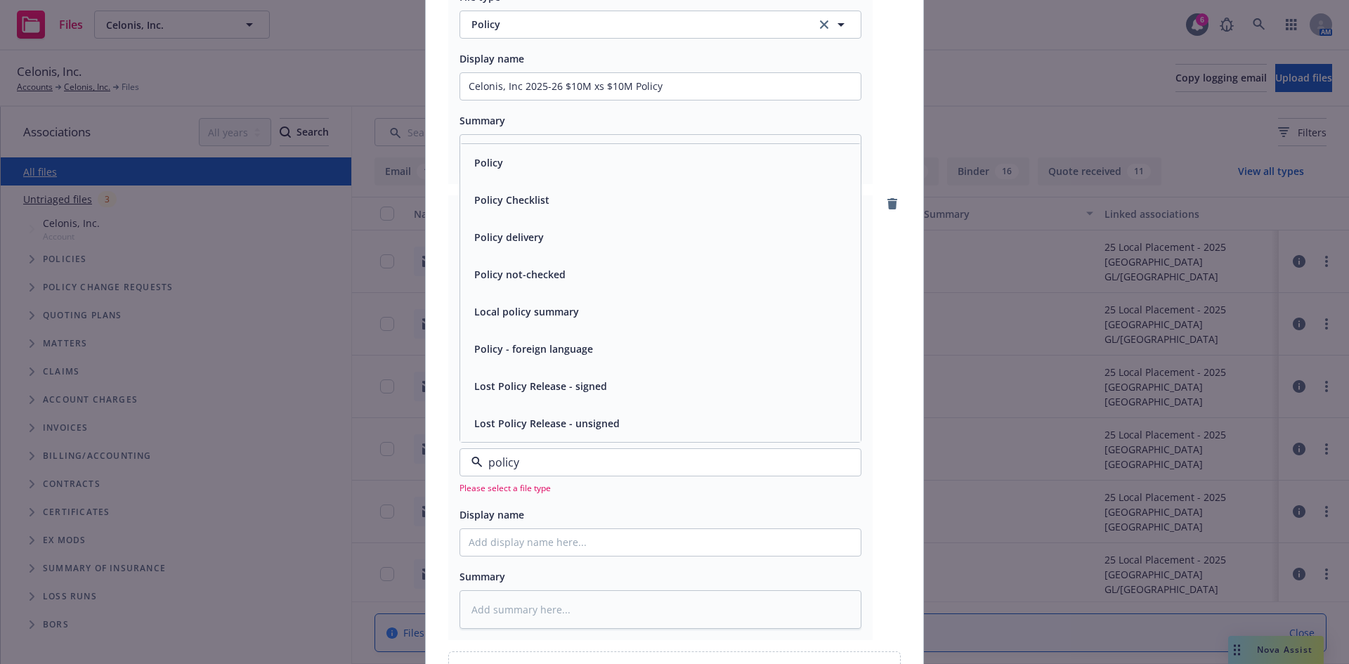
click at [500, 168] on div "Policy" at bounding box center [661, 162] width 384 height 20
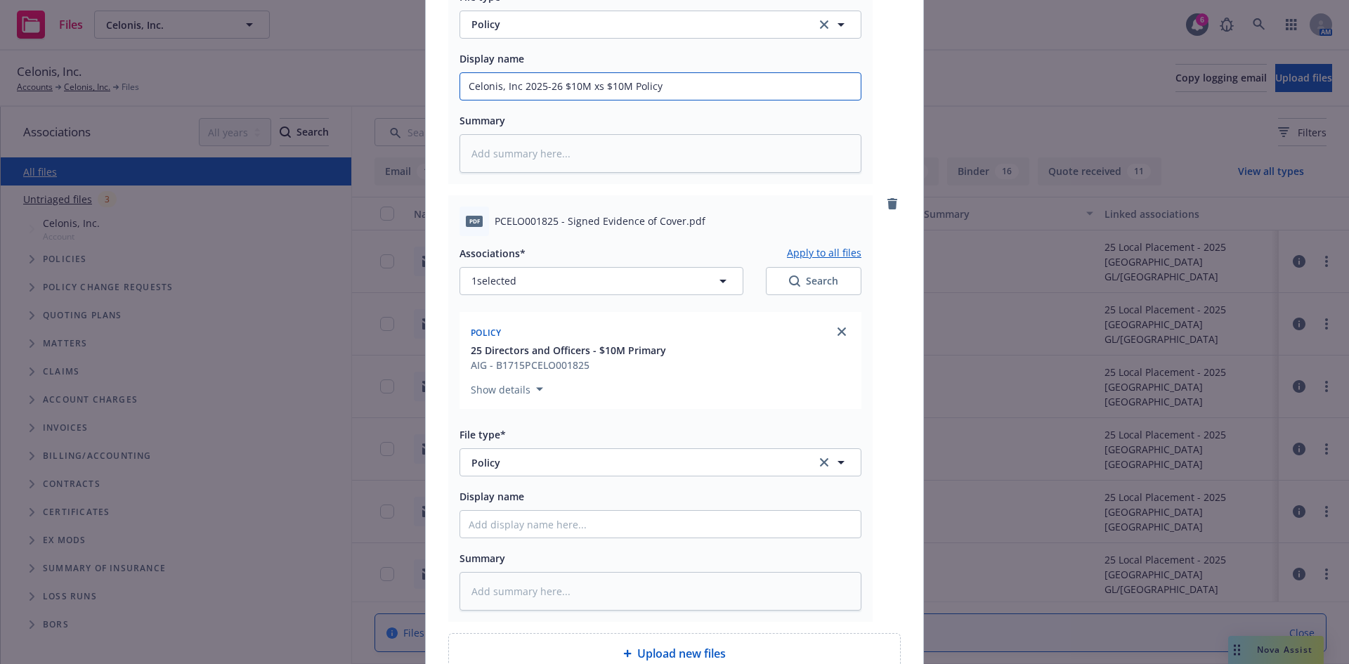
drag, startPoint x: 661, startPoint y: 84, endPoint x: 453, endPoint y: 92, distance: 208.2
click at [506, 527] on input "Display name" at bounding box center [660, 524] width 401 height 27
paste input "Celonis, Inc 2025-26 $10M xs $10M Policy"
drag, startPoint x: 626, startPoint y: 524, endPoint x: 559, endPoint y: 521, distance: 67.5
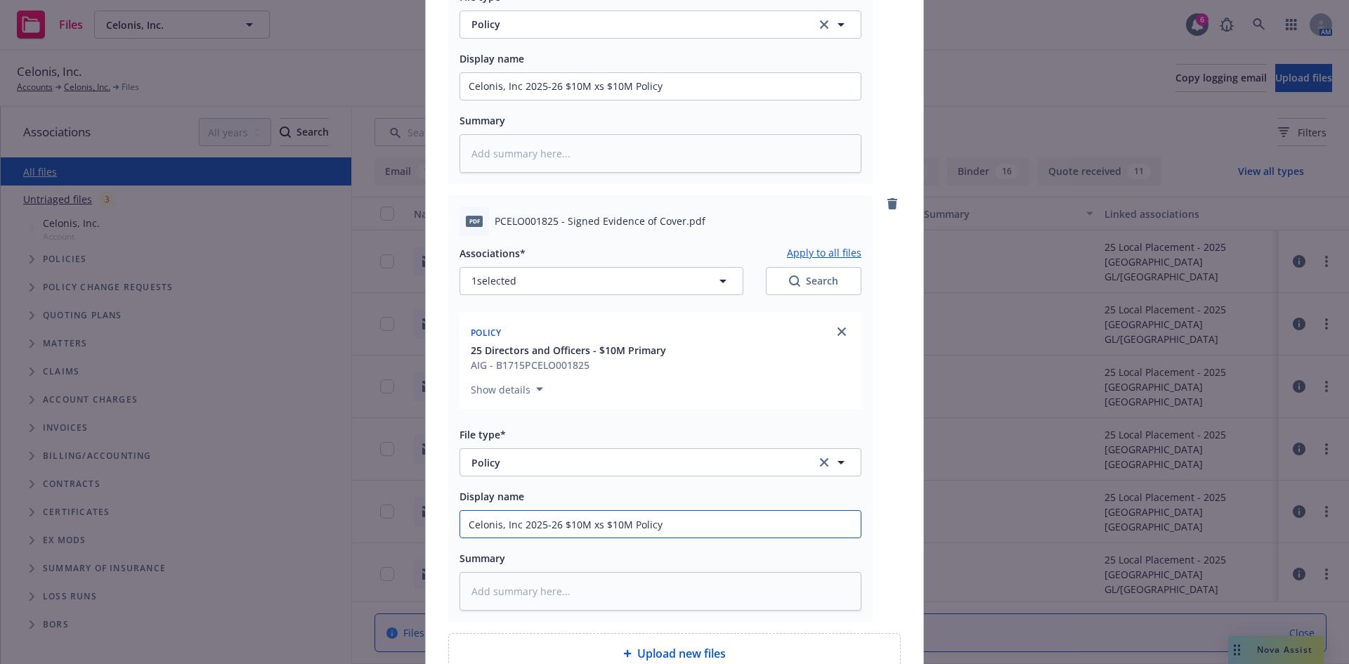
click at [559, 521] on input "Celonis, Inc 2025-26 $10M xs $10M Policy" at bounding box center [660, 524] width 401 height 27
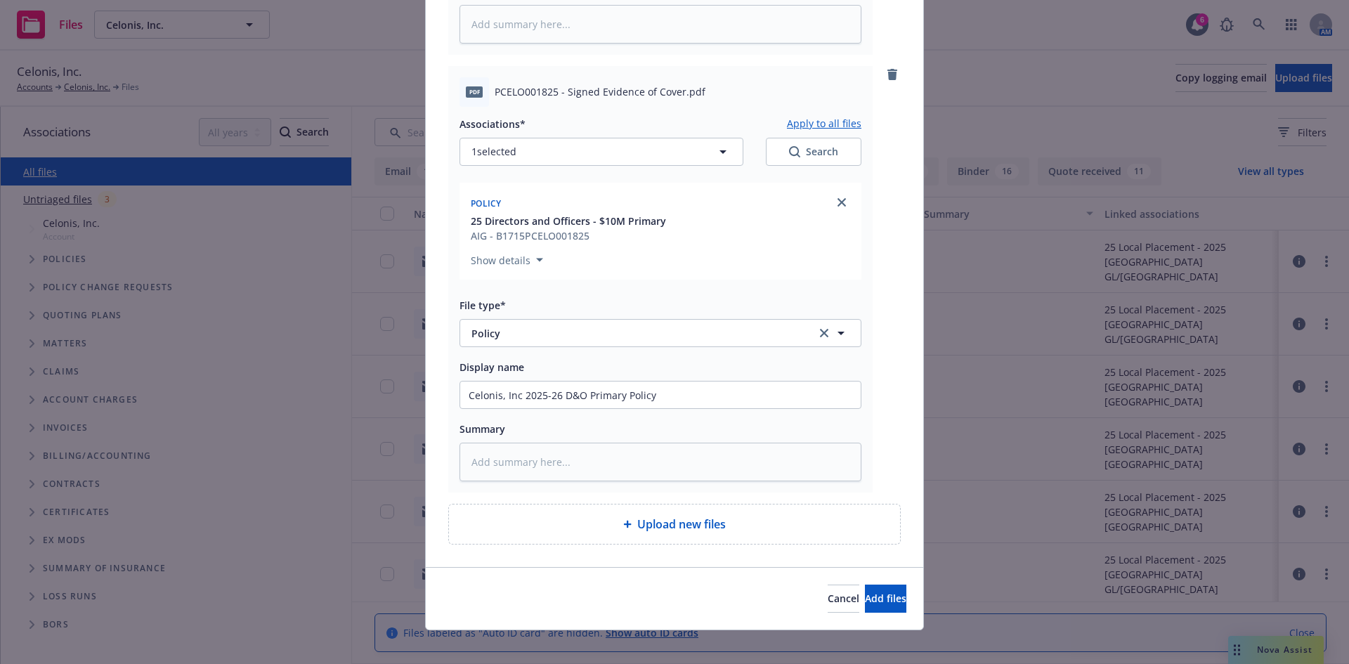
scroll to position [3134, 0]
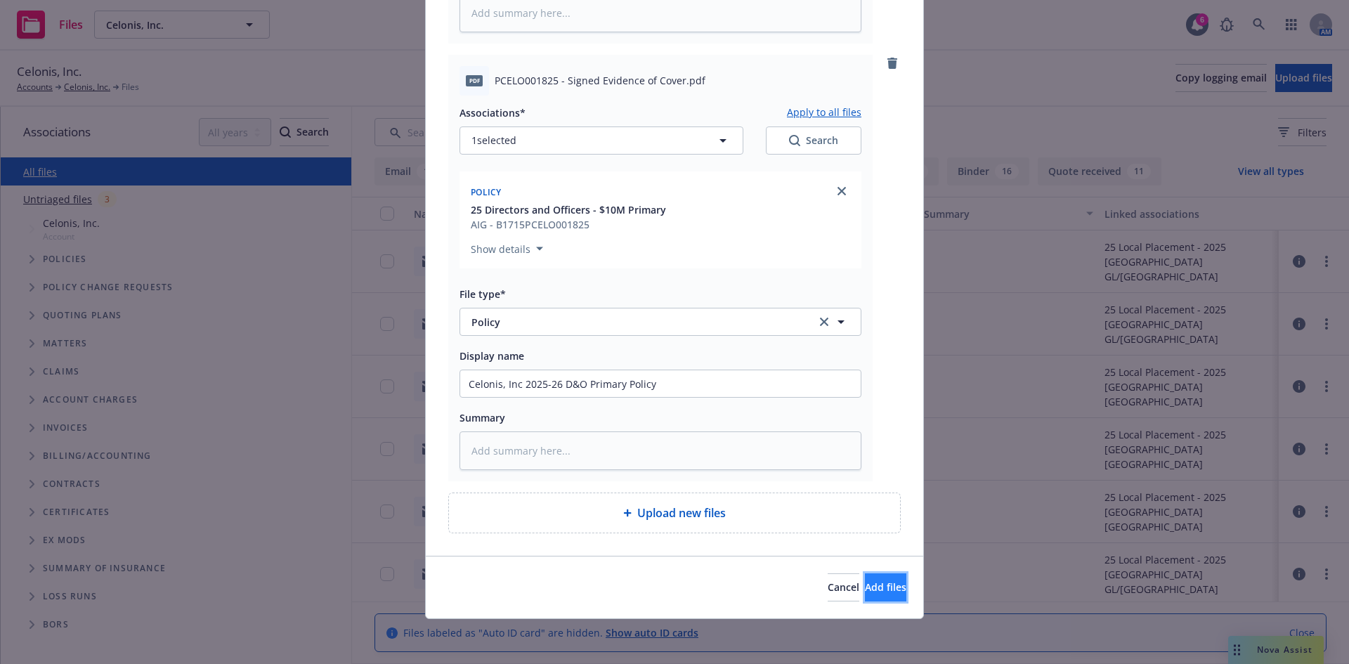
click at [876, 592] on span "Add files" at bounding box center [885, 586] width 41 height 13
